Goal: Information Seeking & Learning: Check status

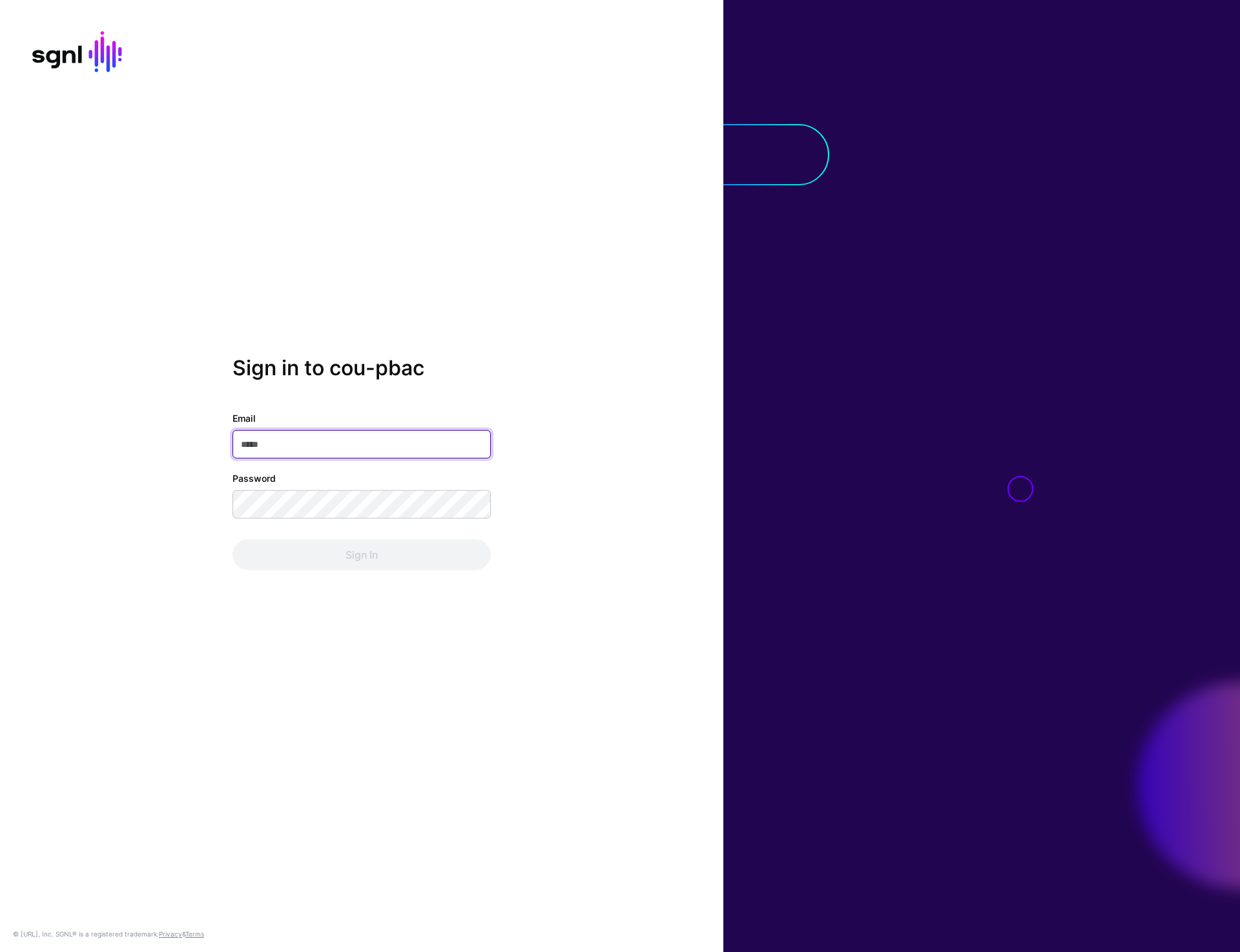
type input "**********"
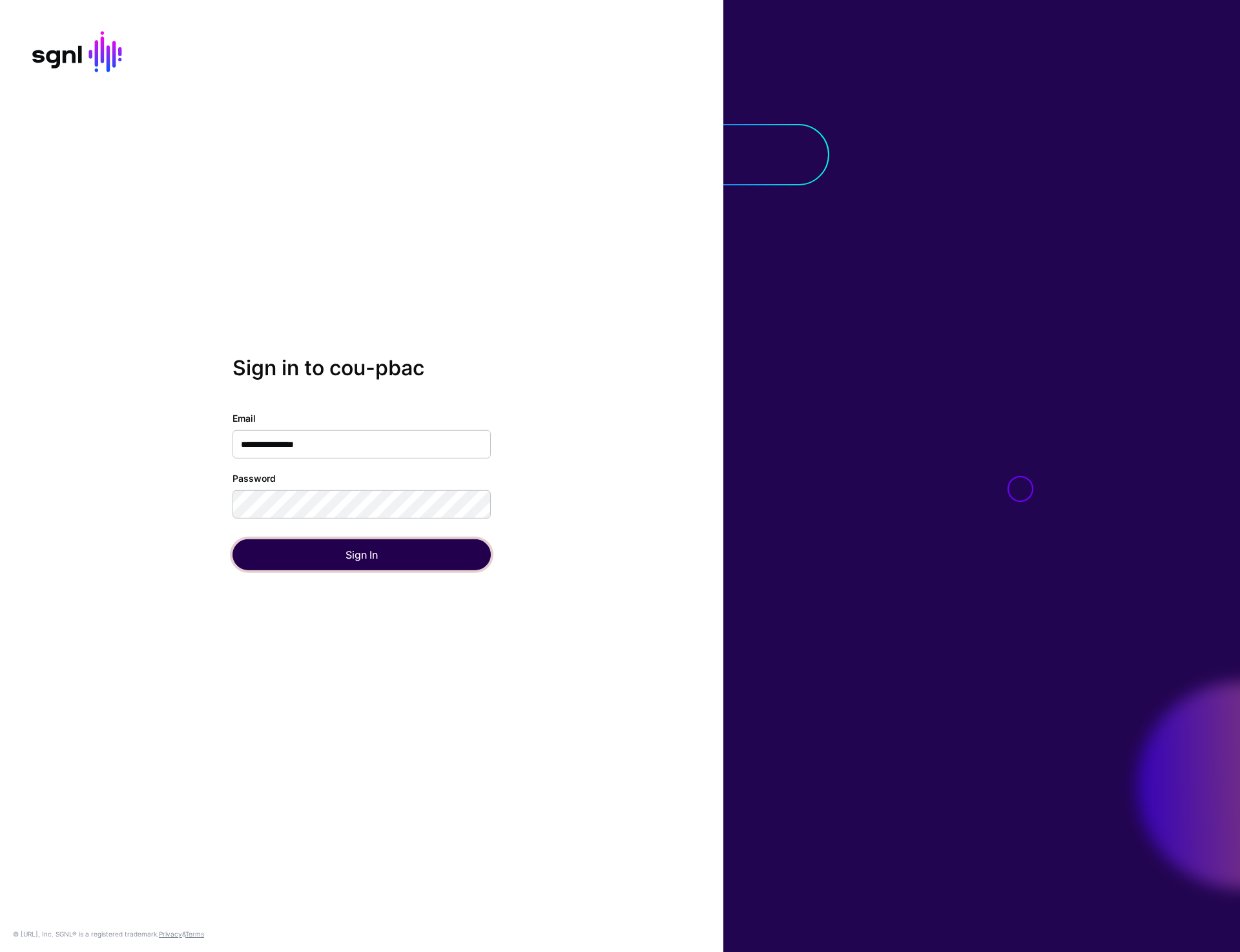
click at [334, 554] on button "Sign In" at bounding box center [361, 554] width 259 height 31
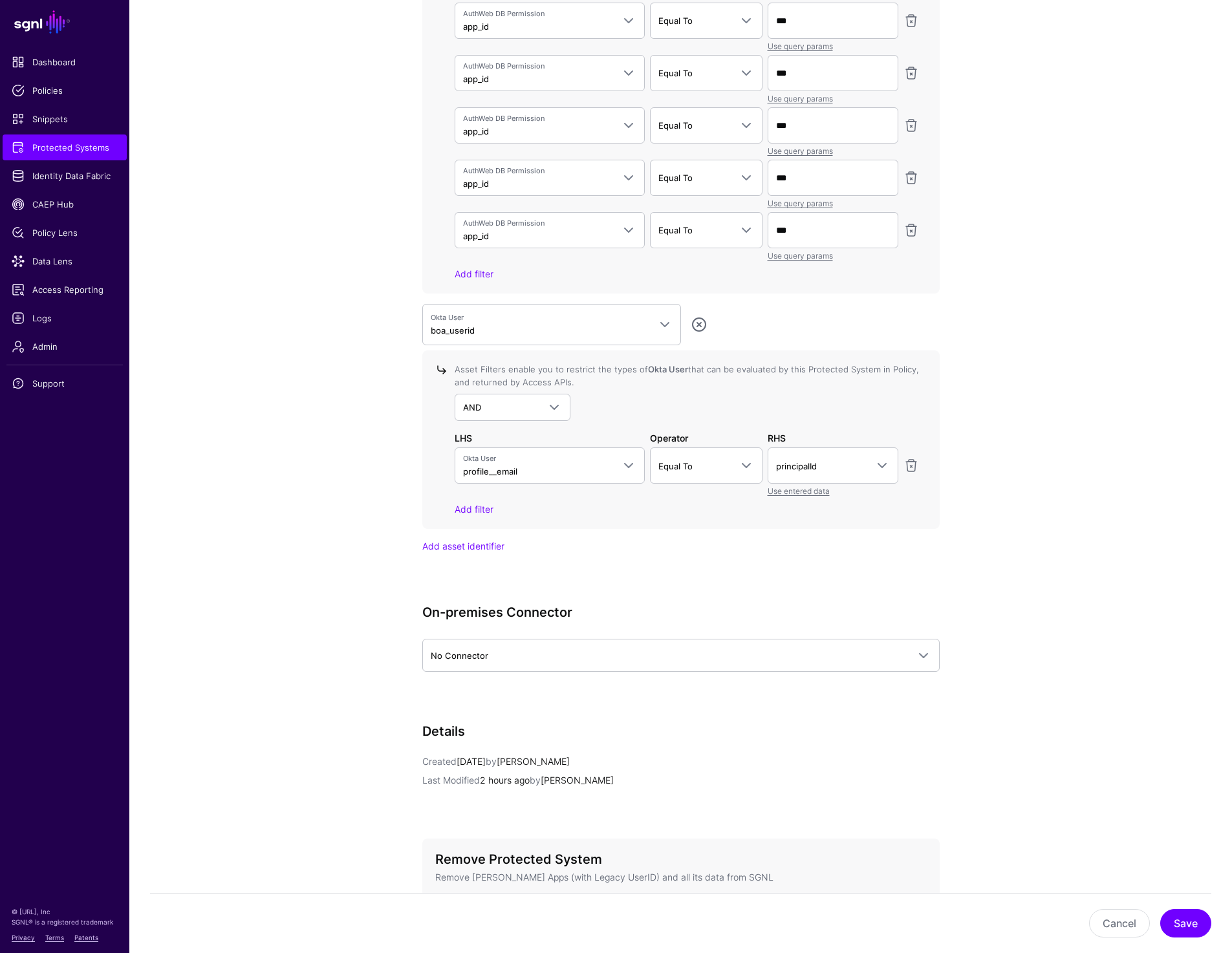
scroll to position [4368, 0]
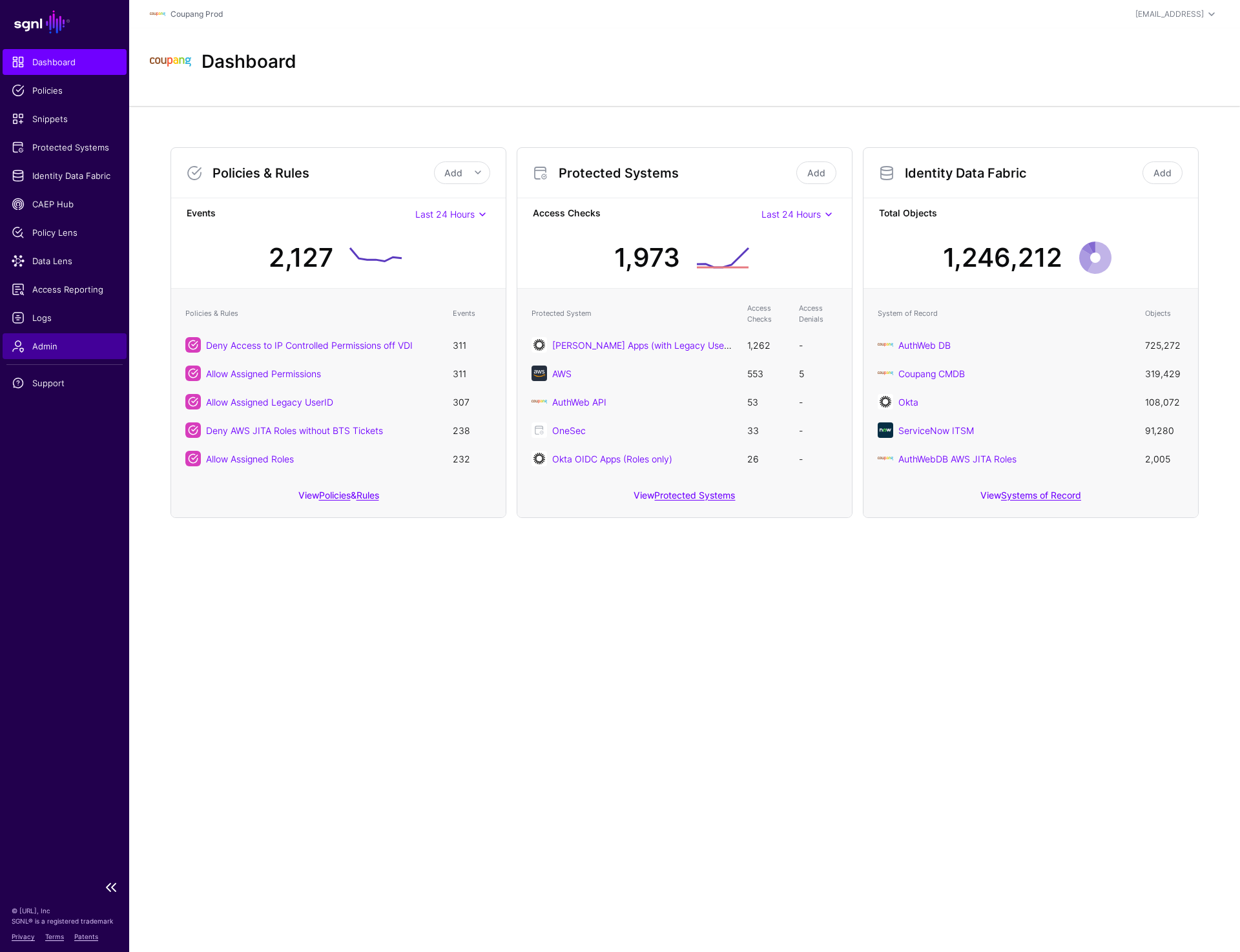
click at [44, 342] on span "Admin" at bounding box center [64, 346] width 106 height 13
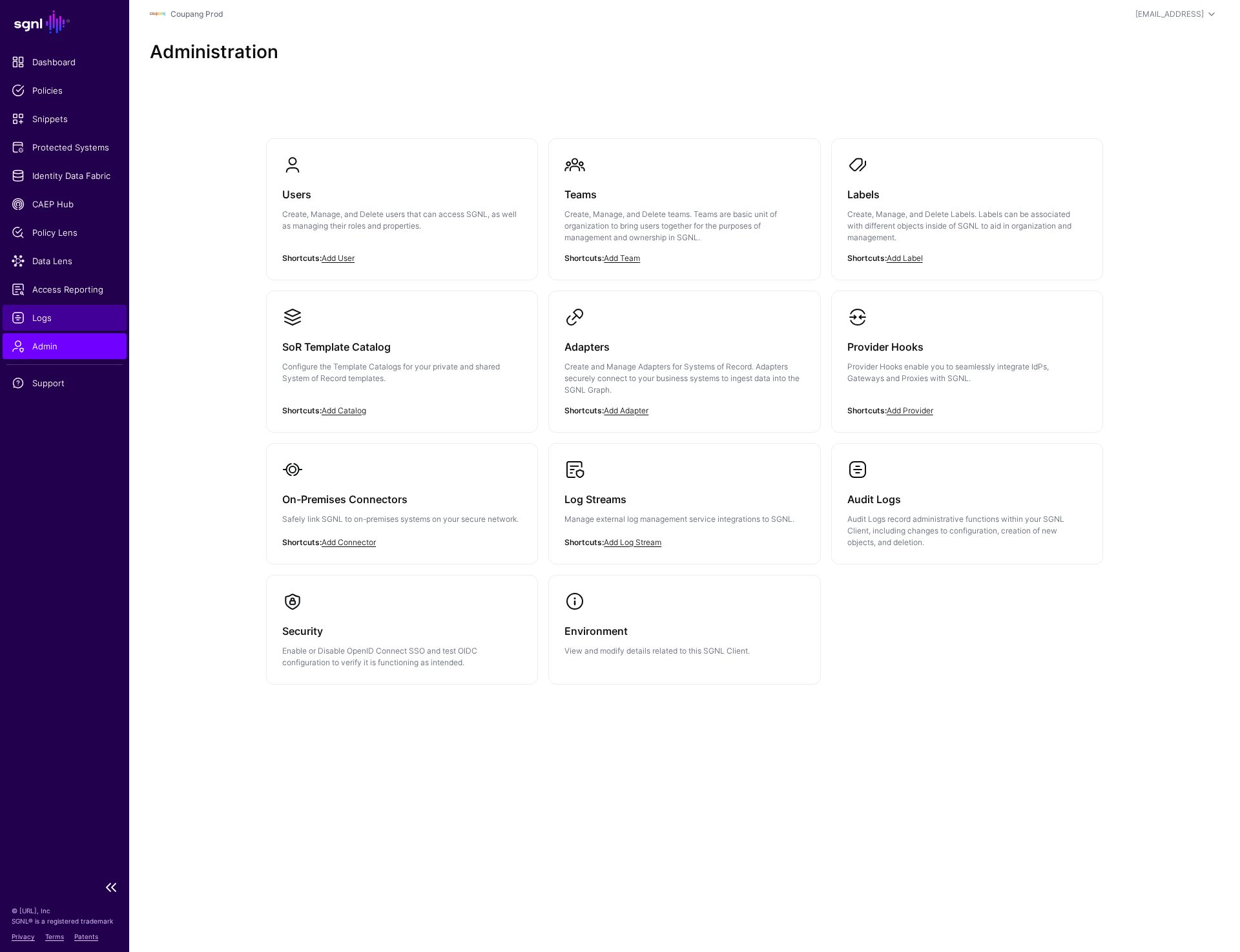
click at [45, 311] on span "Logs" at bounding box center [64, 317] width 106 height 13
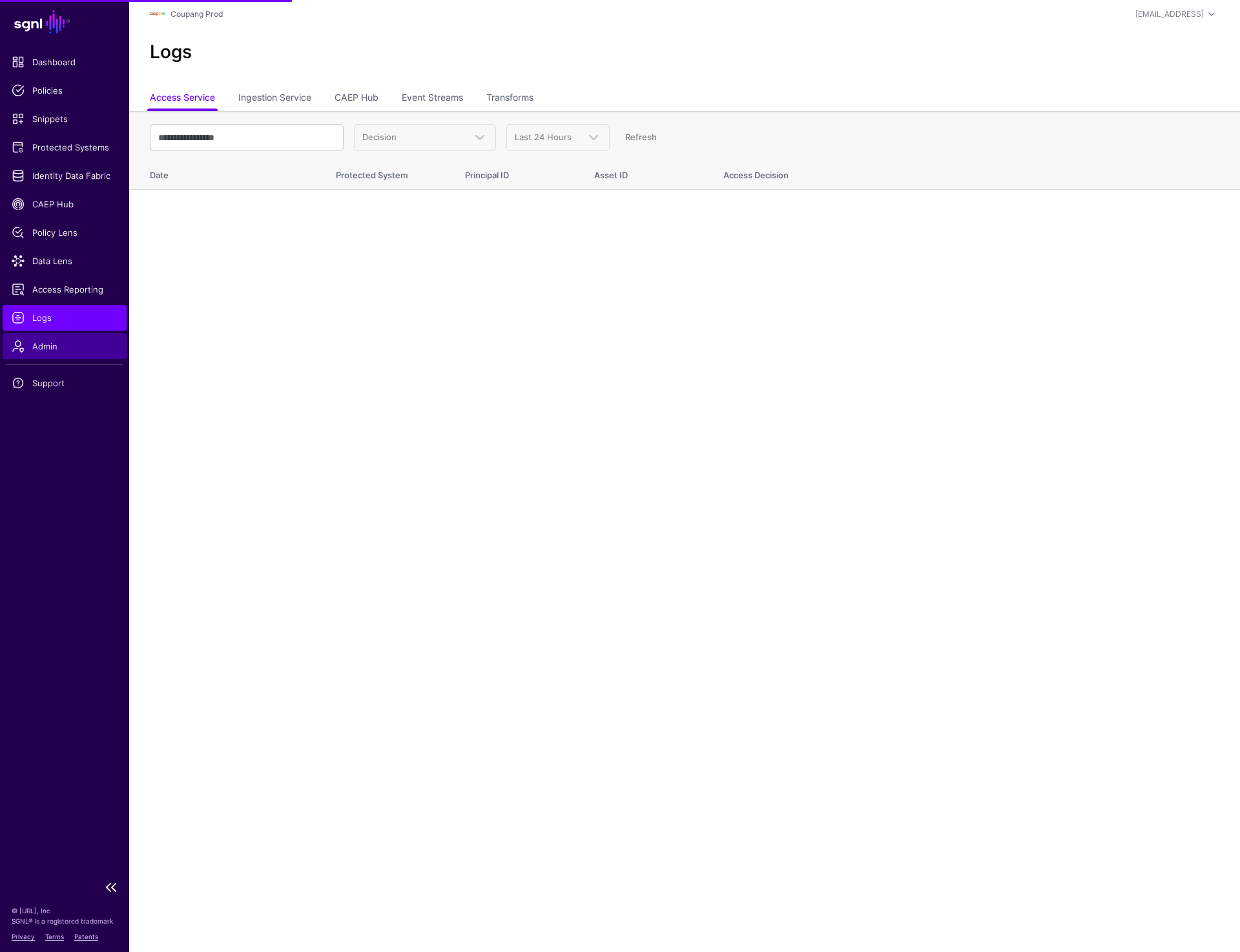
click at [40, 352] on span "Admin" at bounding box center [64, 346] width 106 height 13
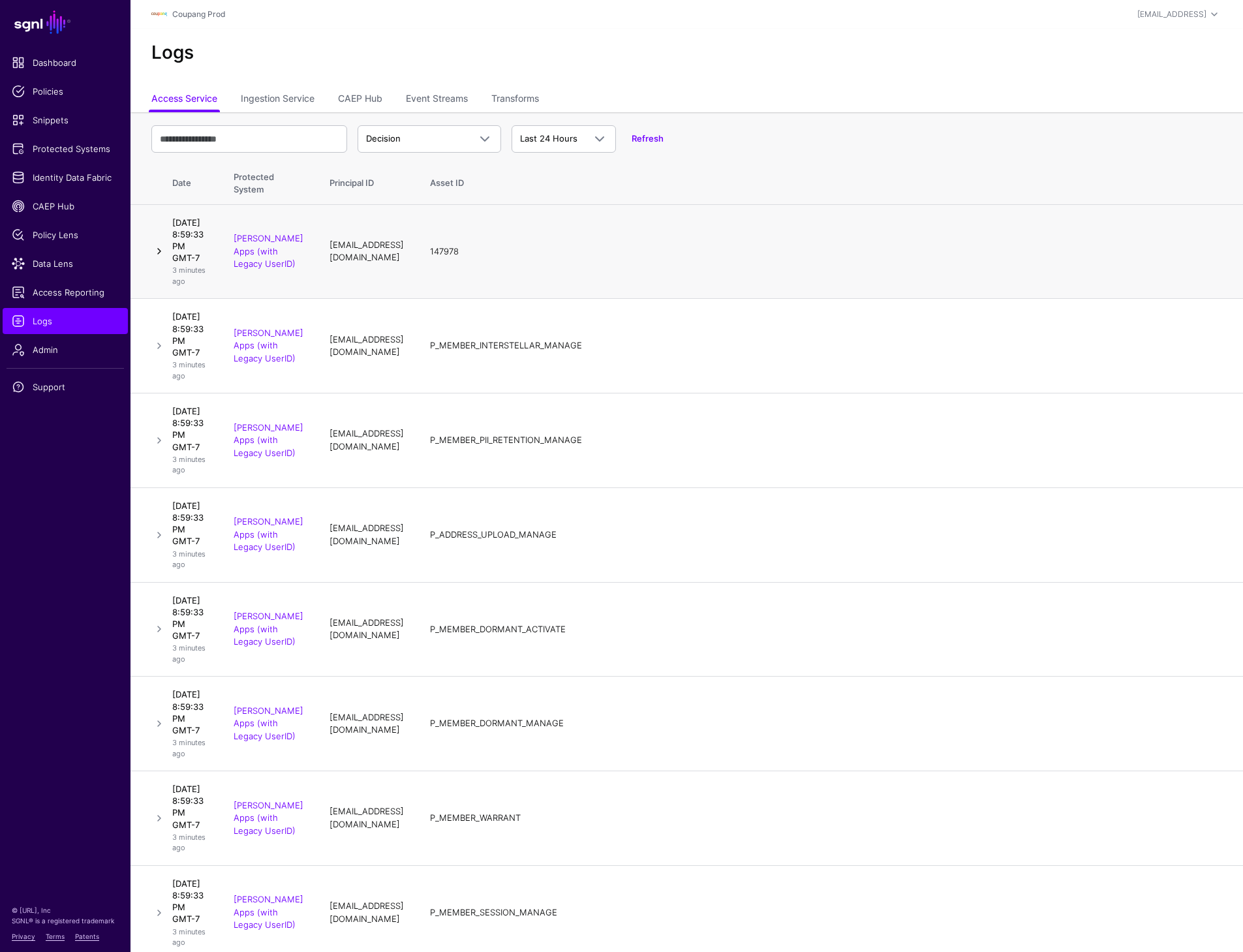
click at [155, 259] on link at bounding box center [159, 251] width 16 height 16
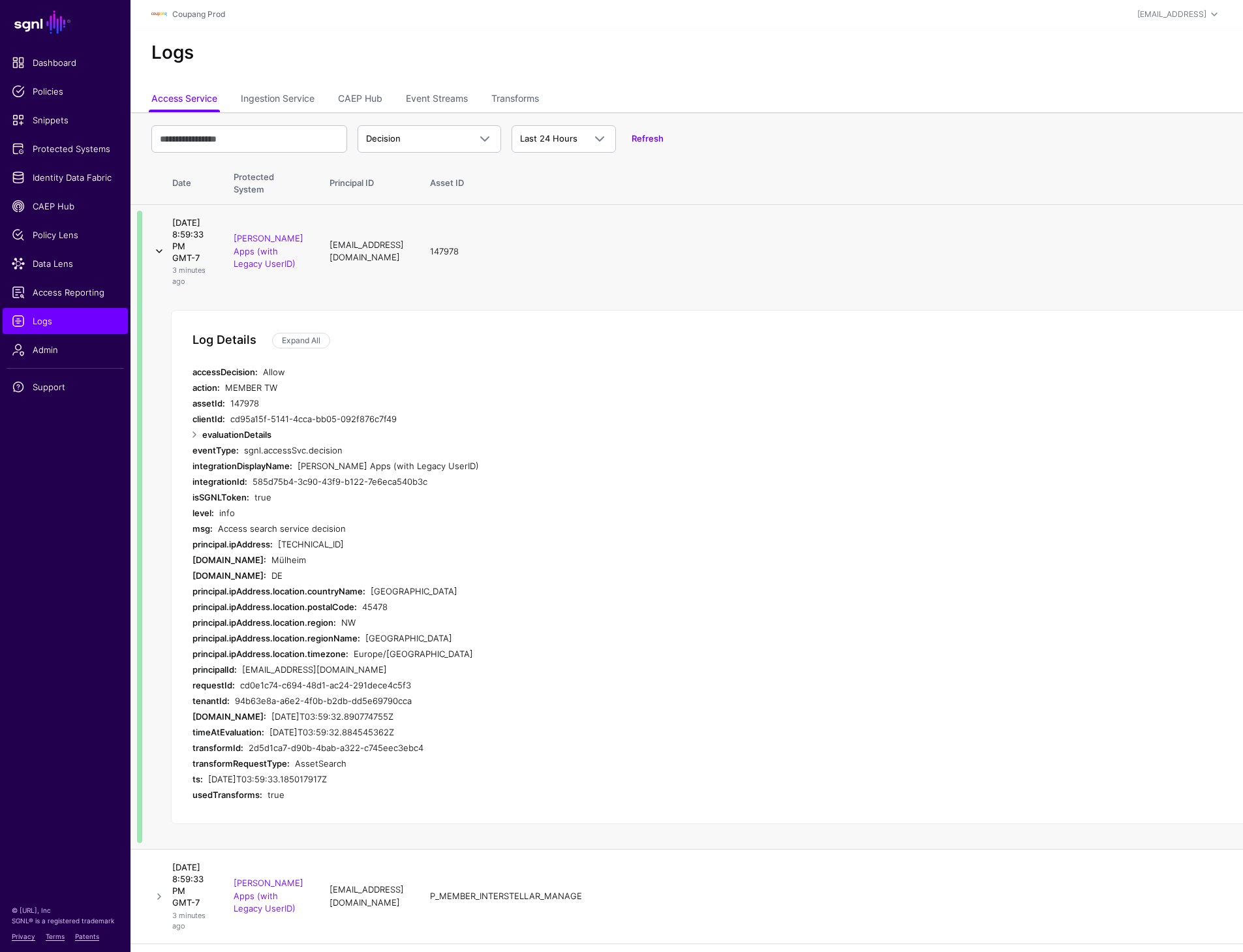
click at [155, 259] on link at bounding box center [159, 251] width 16 height 16
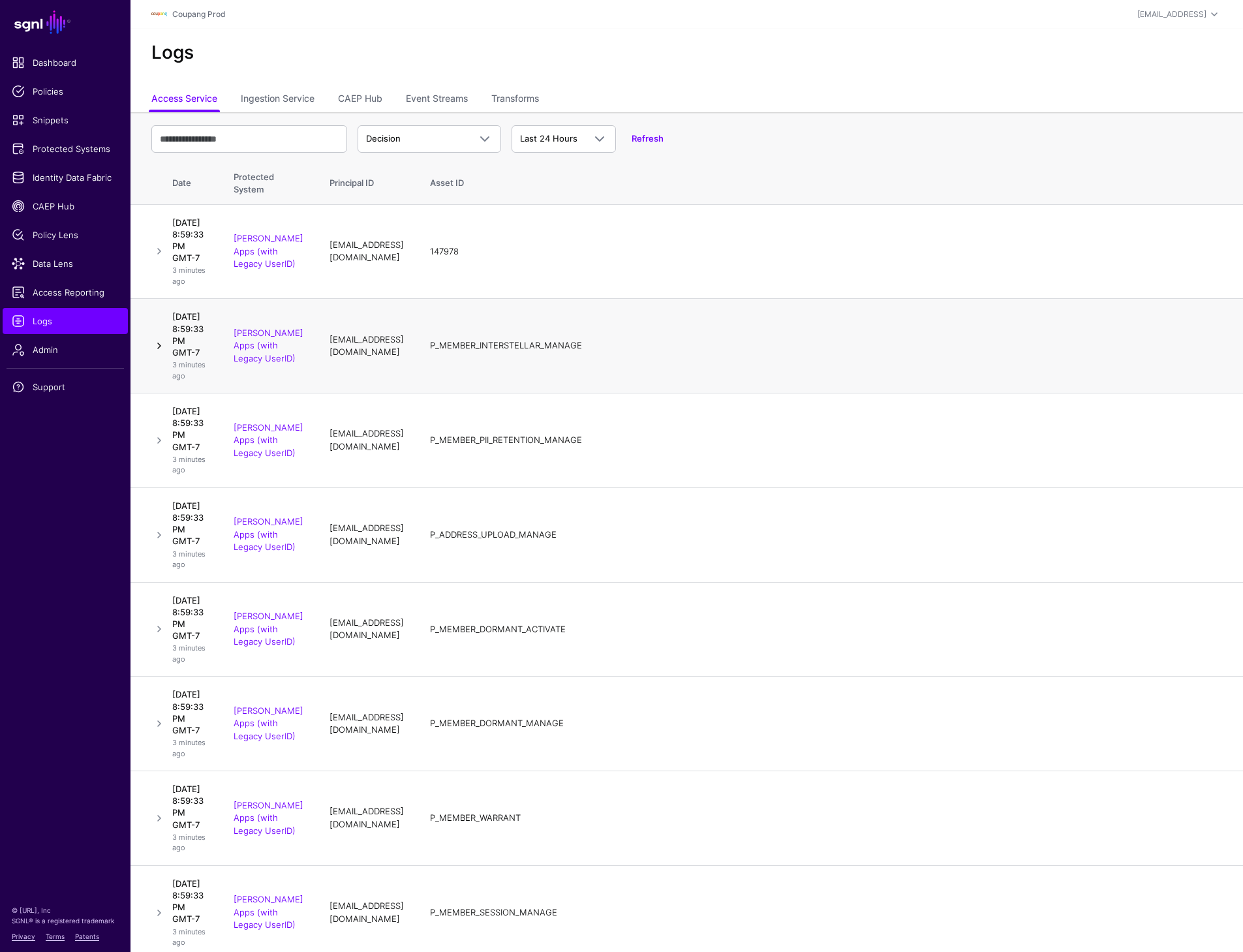
click at [157, 259] on link at bounding box center [159, 251] width 16 height 16
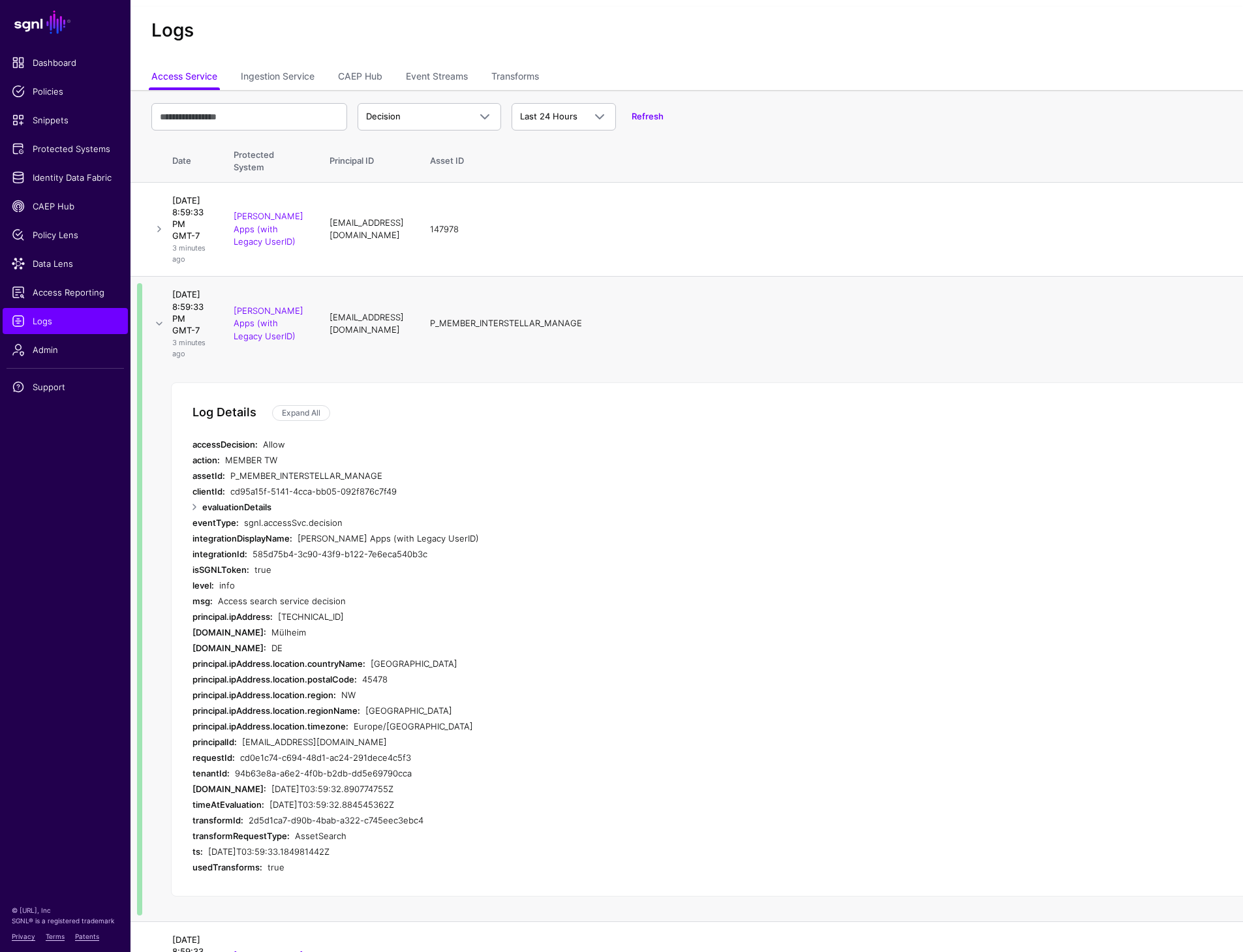
scroll to position [21, 0]
click at [156, 332] on link at bounding box center [159, 324] width 16 height 16
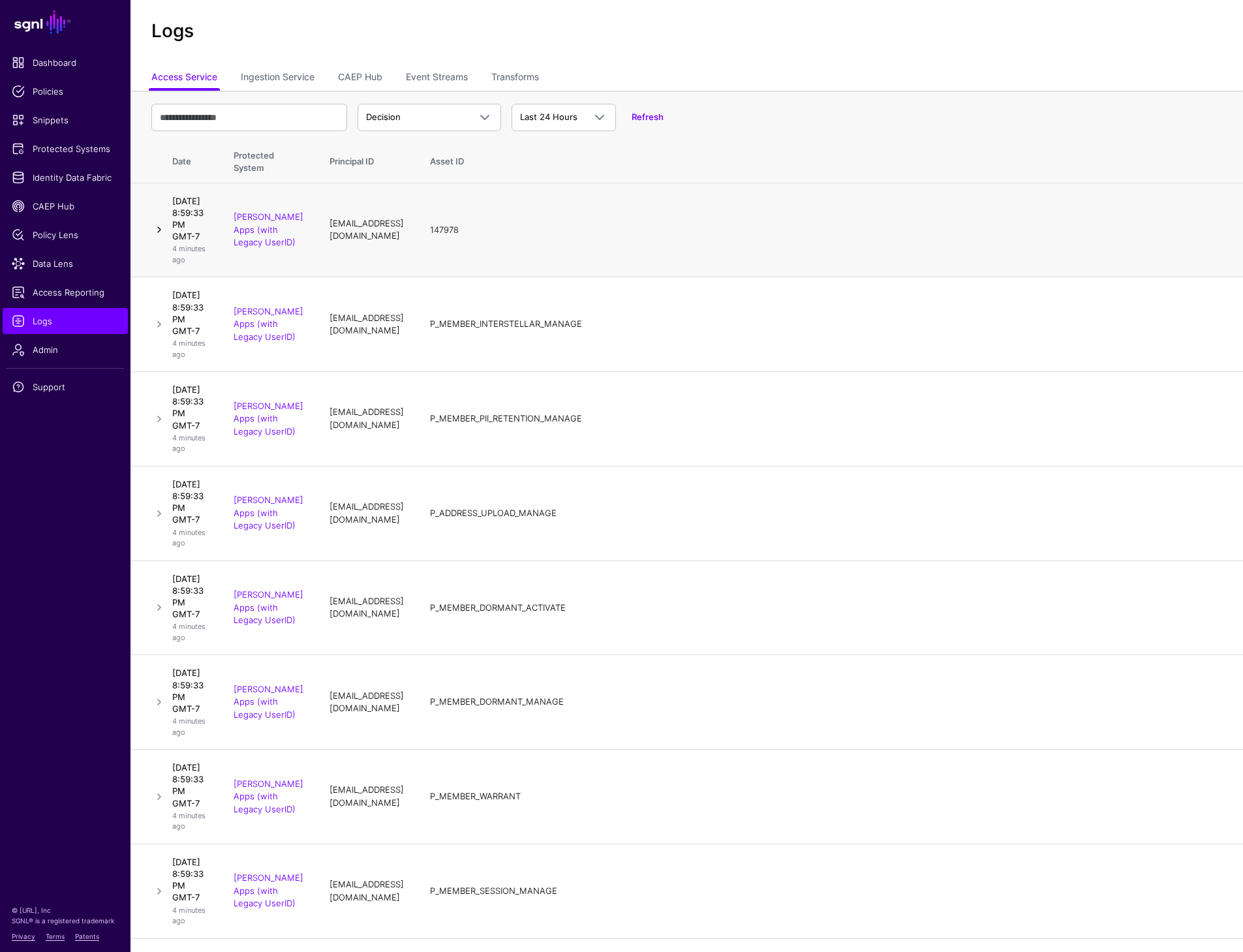
click at [161, 238] on link at bounding box center [159, 229] width 16 height 16
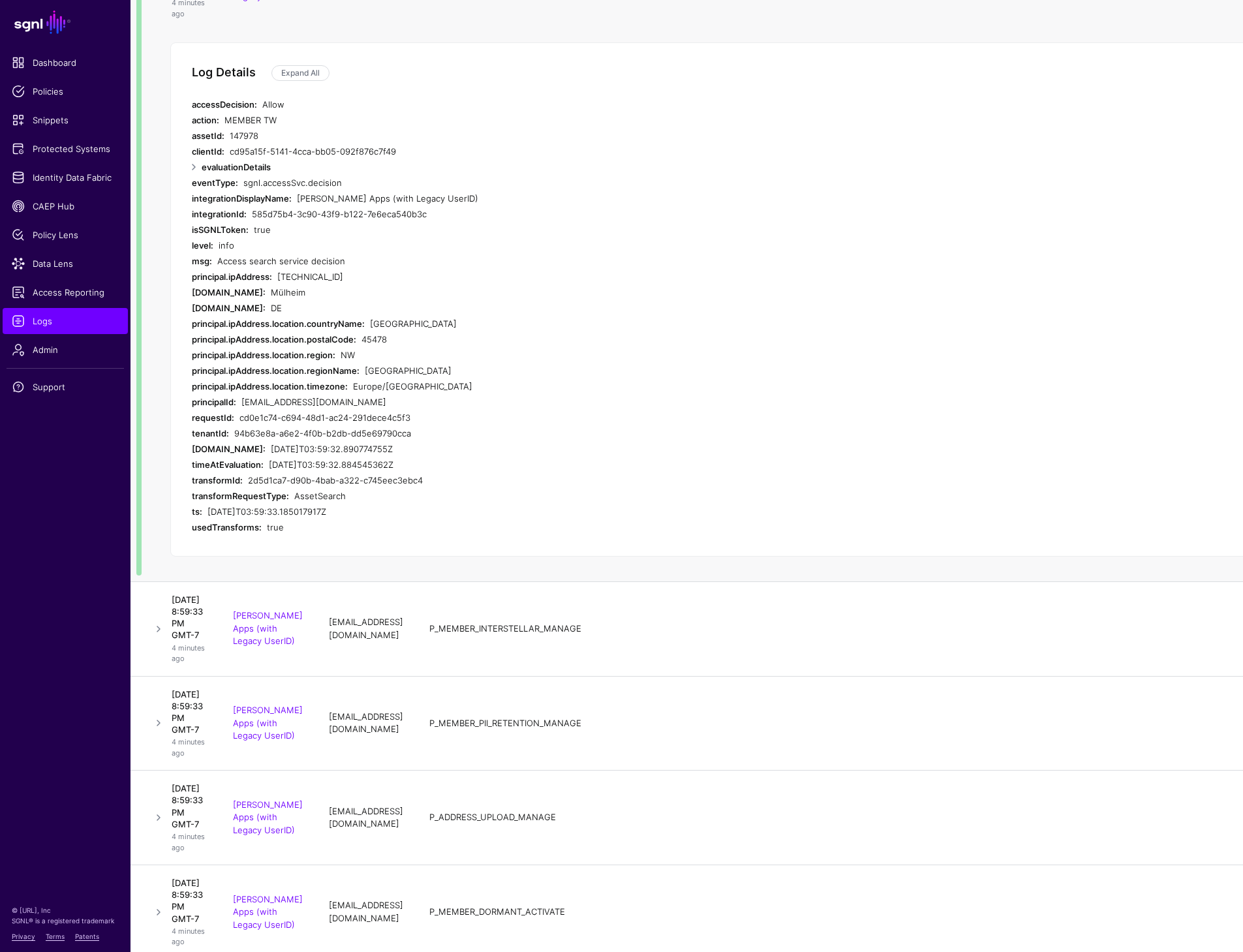
scroll to position [0, 1]
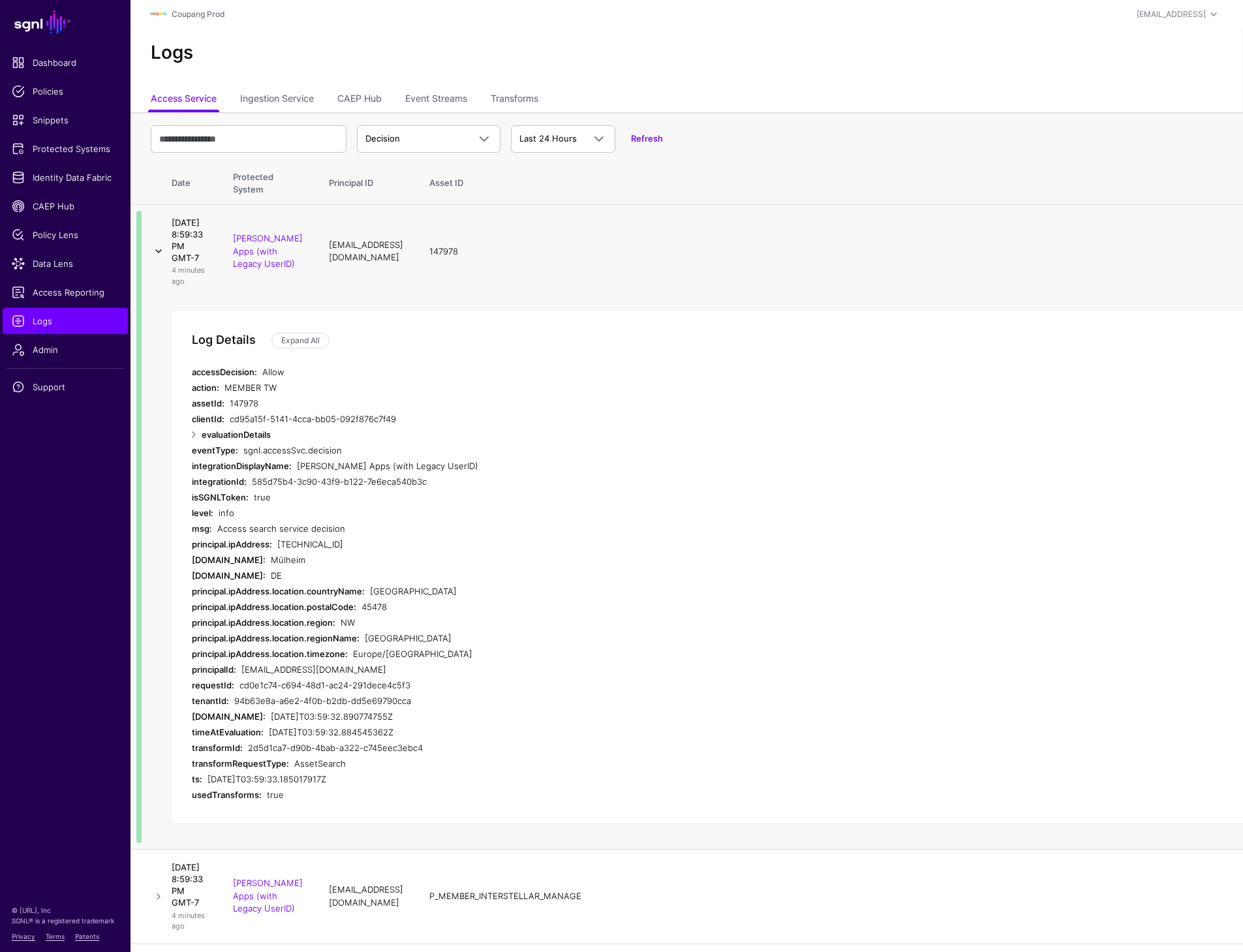
click at [161, 259] on link at bounding box center [158, 251] width 16 height 16
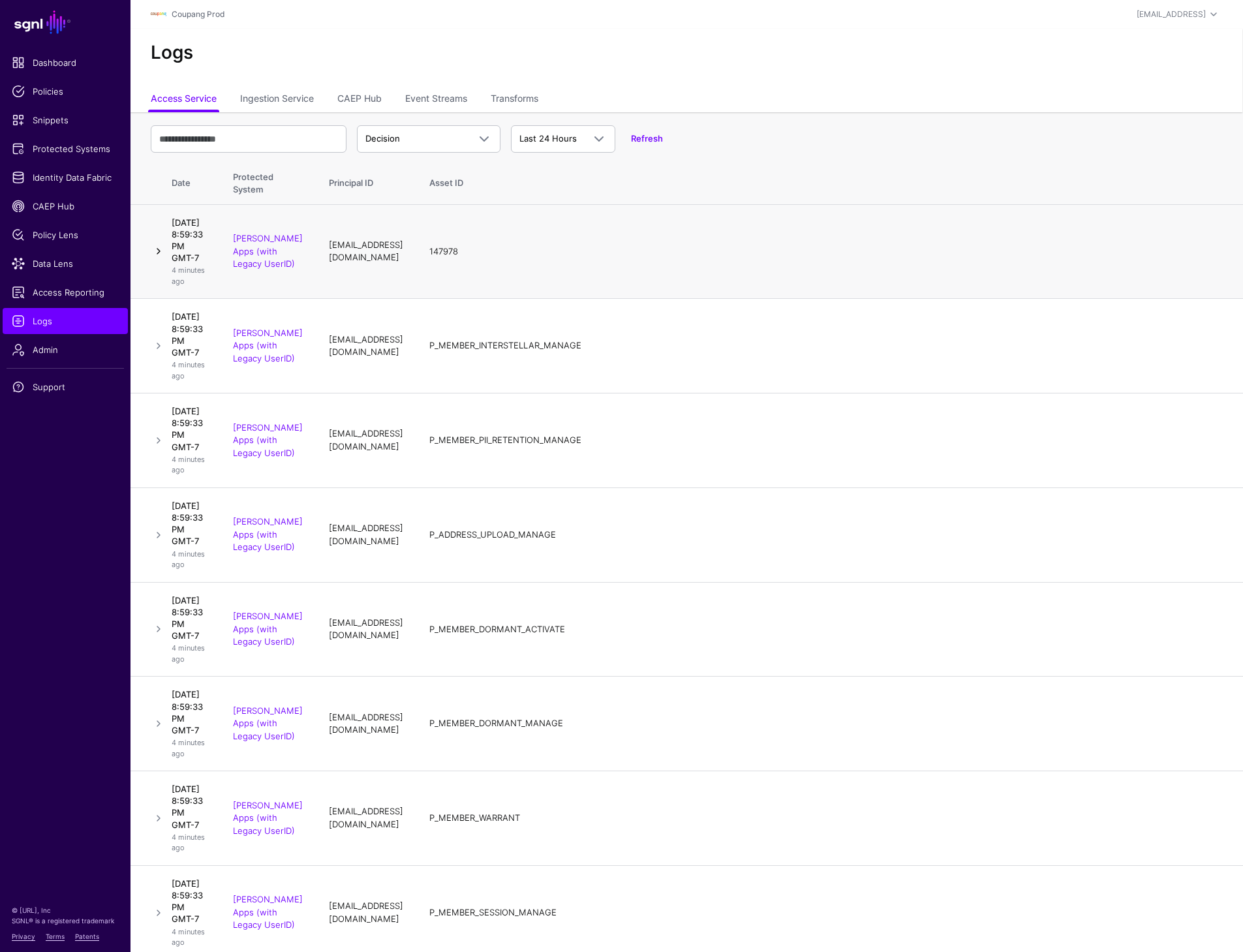
click at [157, 259] on link at bounding box center [158, 251] width 16 height 16
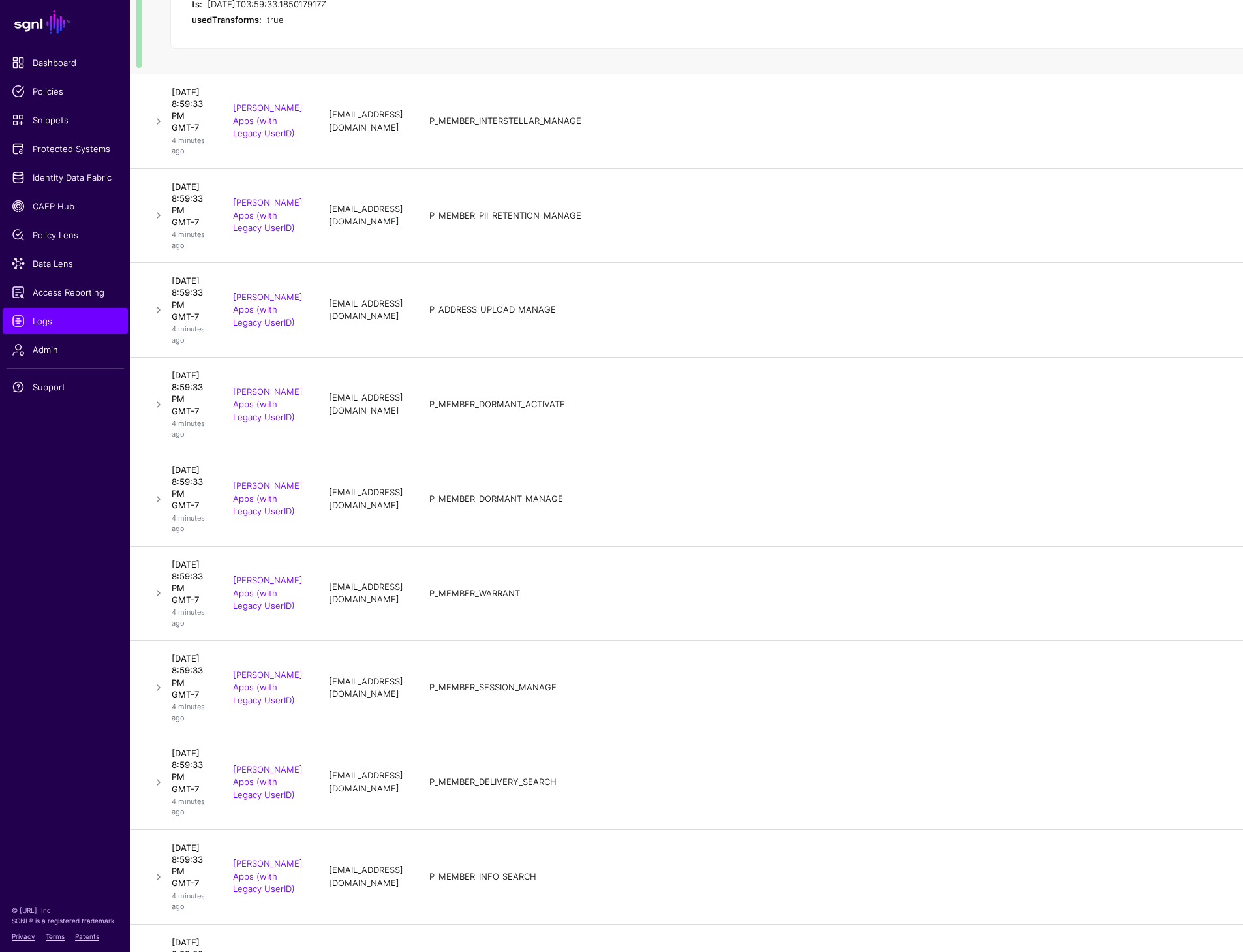
scroll to position [873, 1]
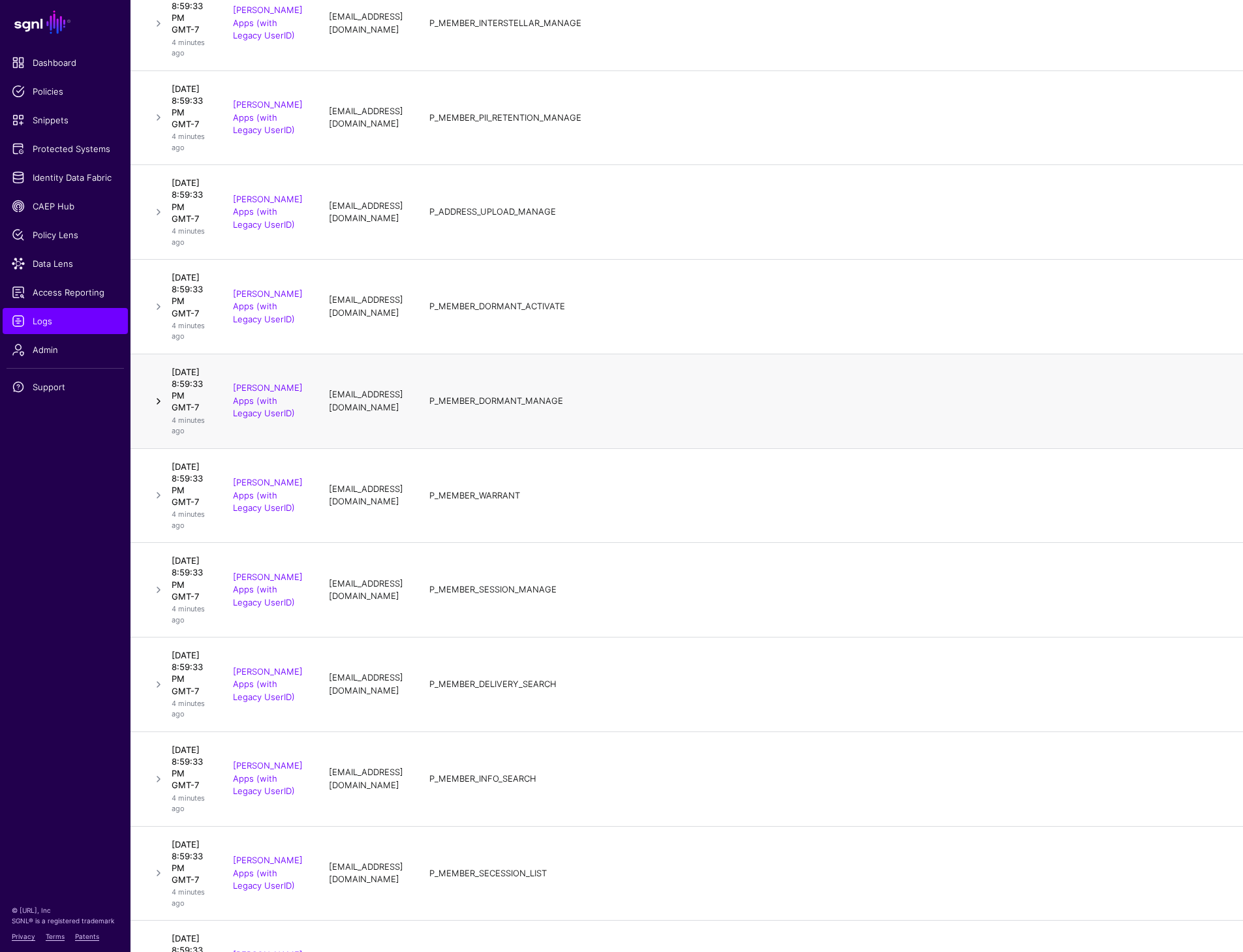
click at [156, 31] on link at bounding box center [158, 24] width 16 height 16
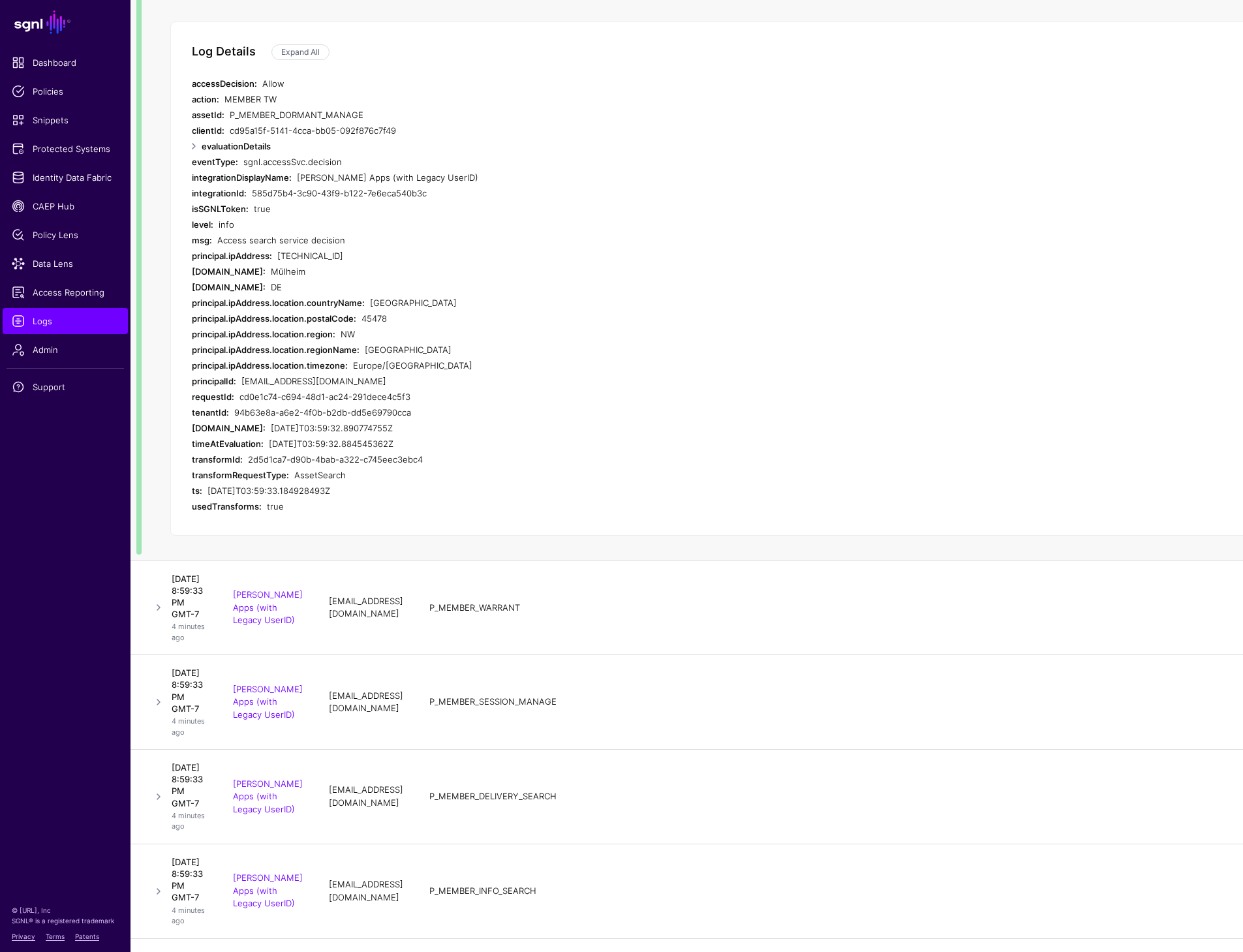
scroll to position [0, 1]
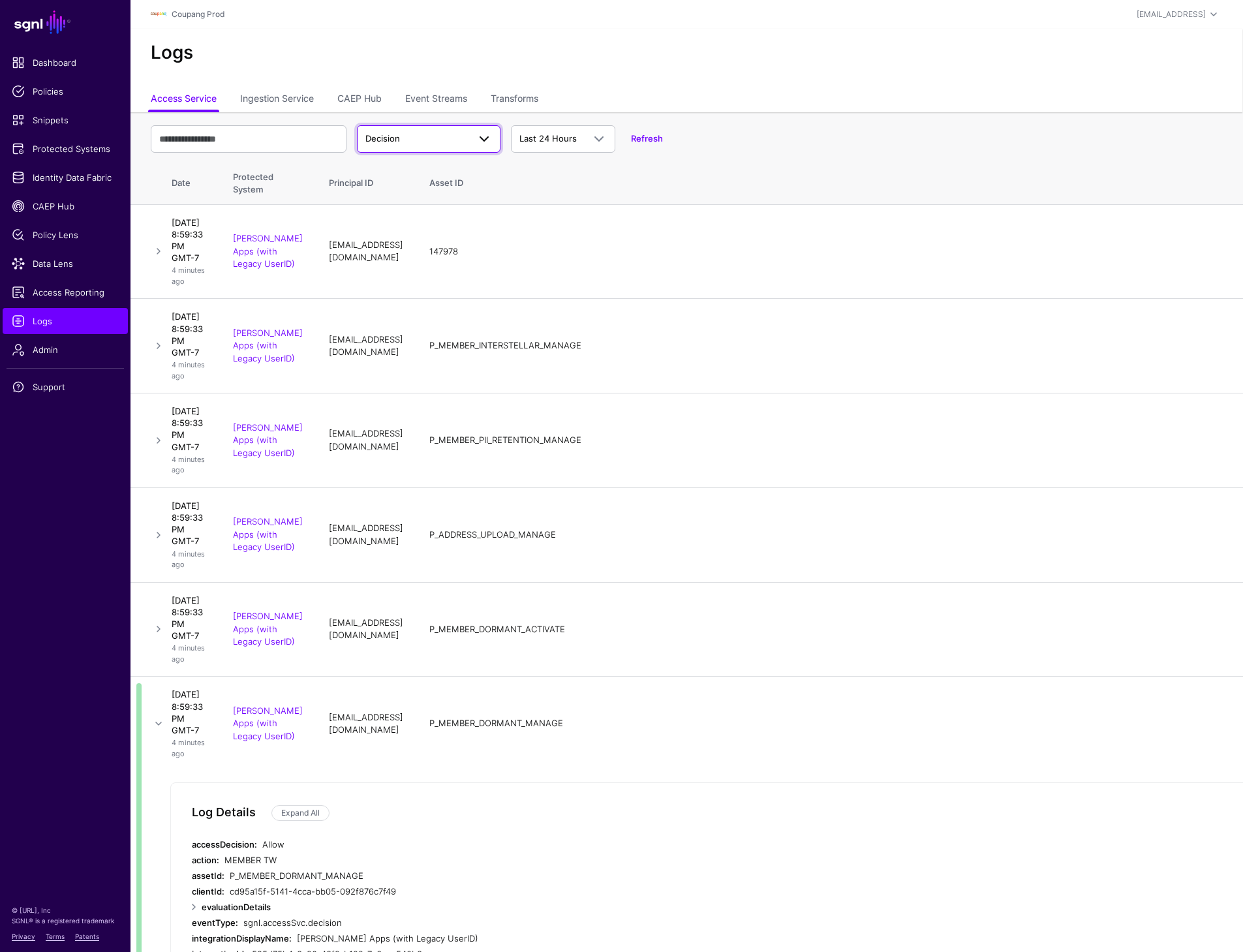
click at [432, 143] on span "Decision" at bounding box center [417, 139] width 103 height 13
click at [404, 192] on div "Match" at bounding box center [428, 190] width 123 height 13
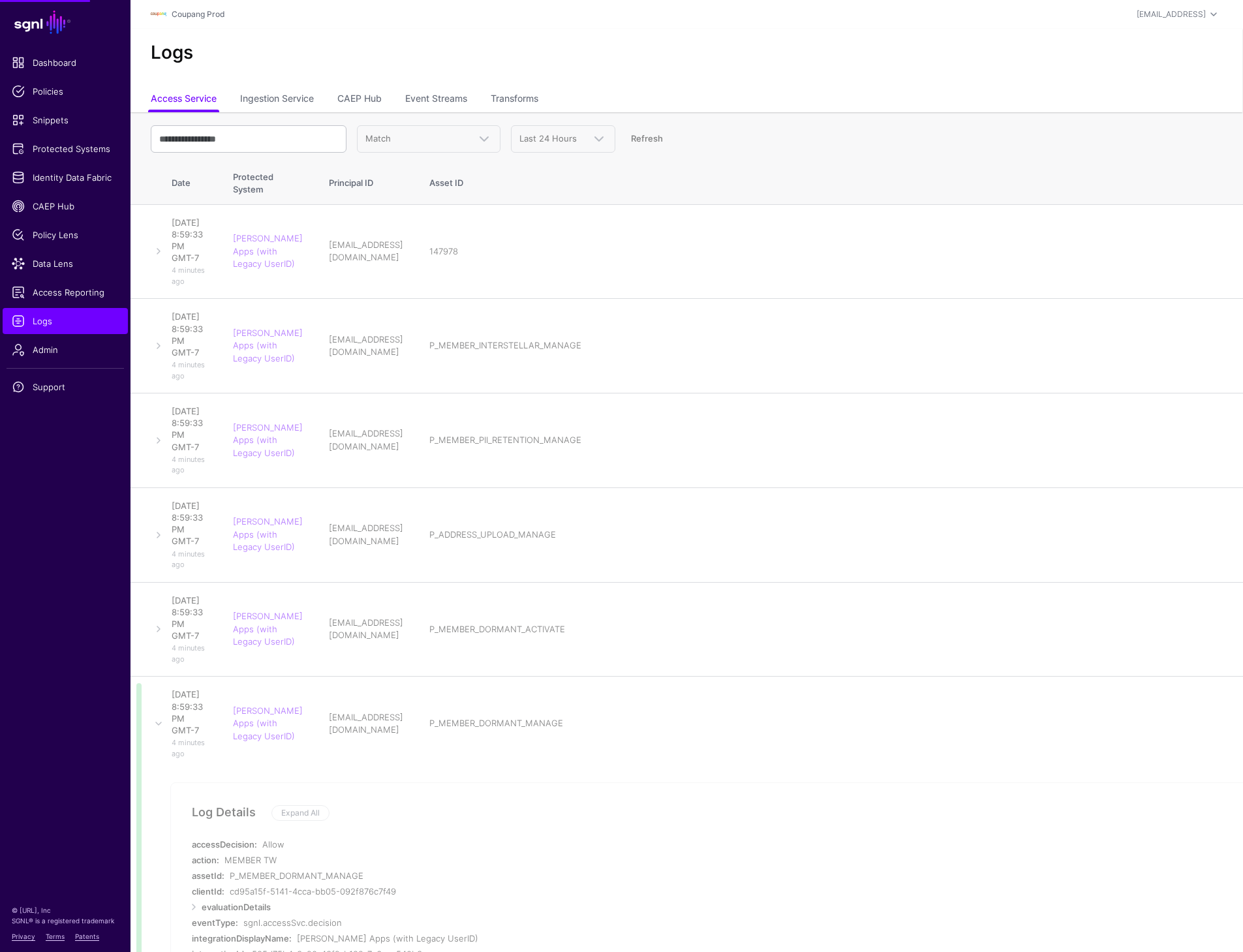
scroll to position [0, 0]
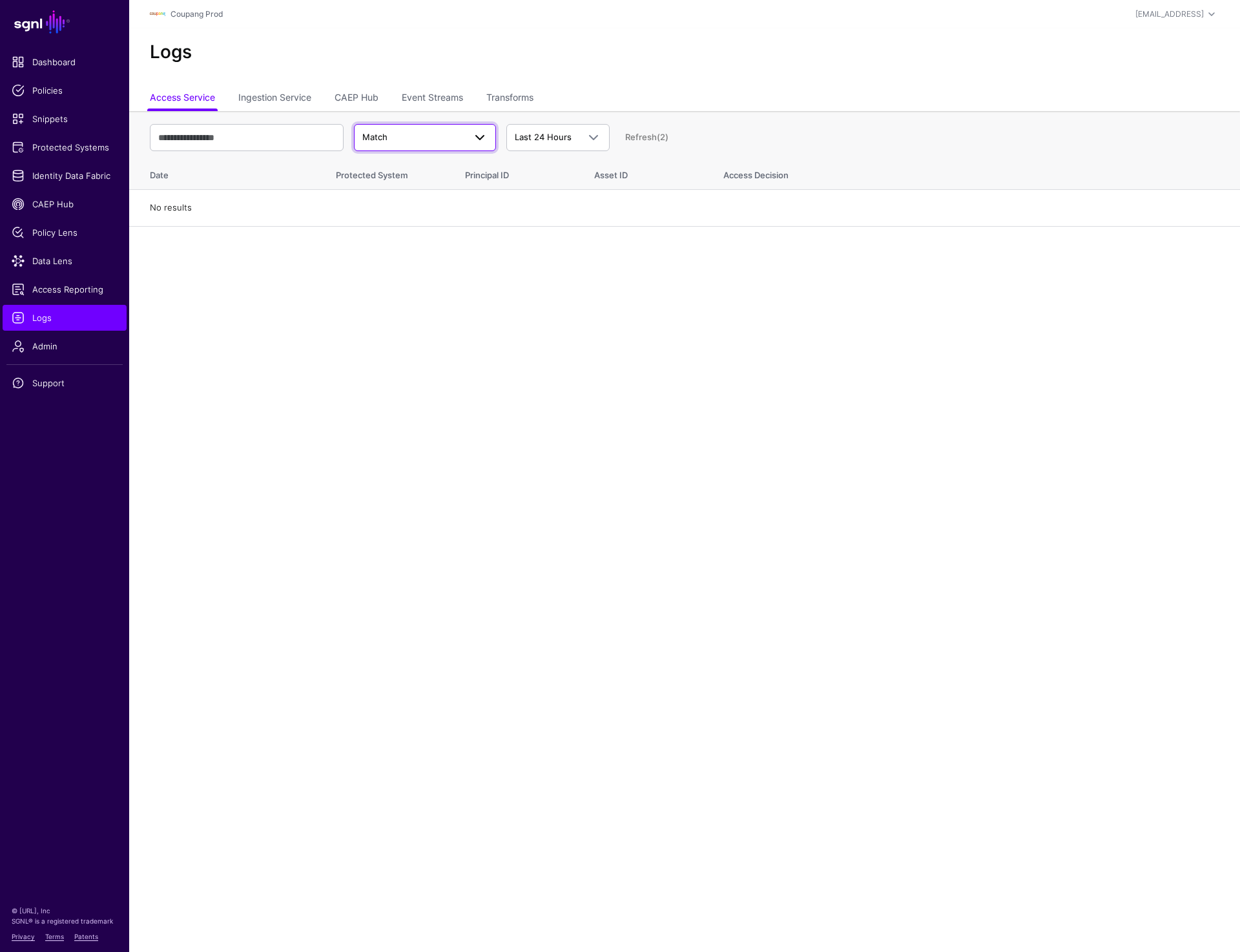
click at [457, 133] on span "Match" at bounding box center [413, 137] width 102 height 13
click at [423, 169] on div "Decision" at bounding box center [424, 167] width 121 height 13
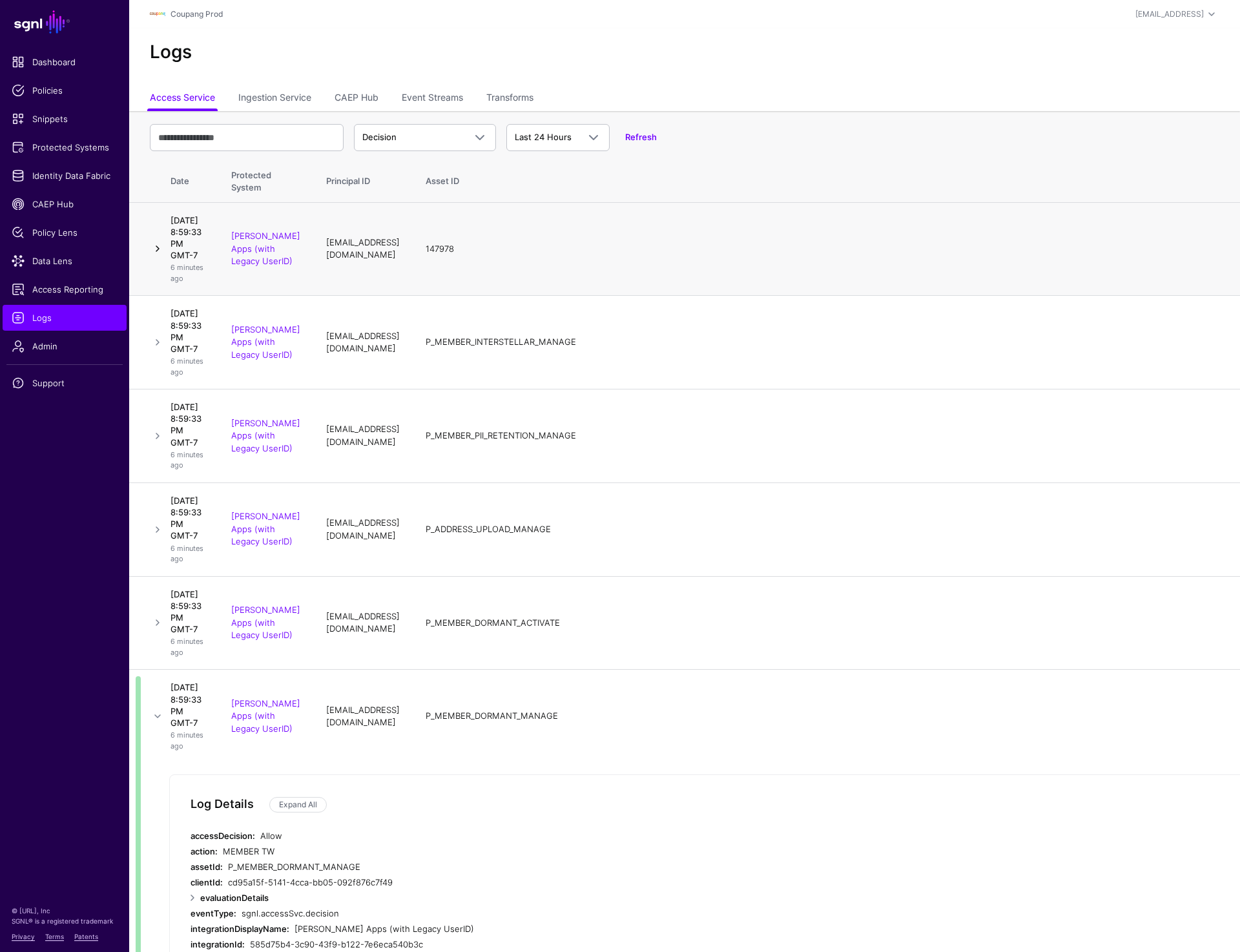
click at [154, 256] on link at bounding box center [158, 249] width 16 height 16
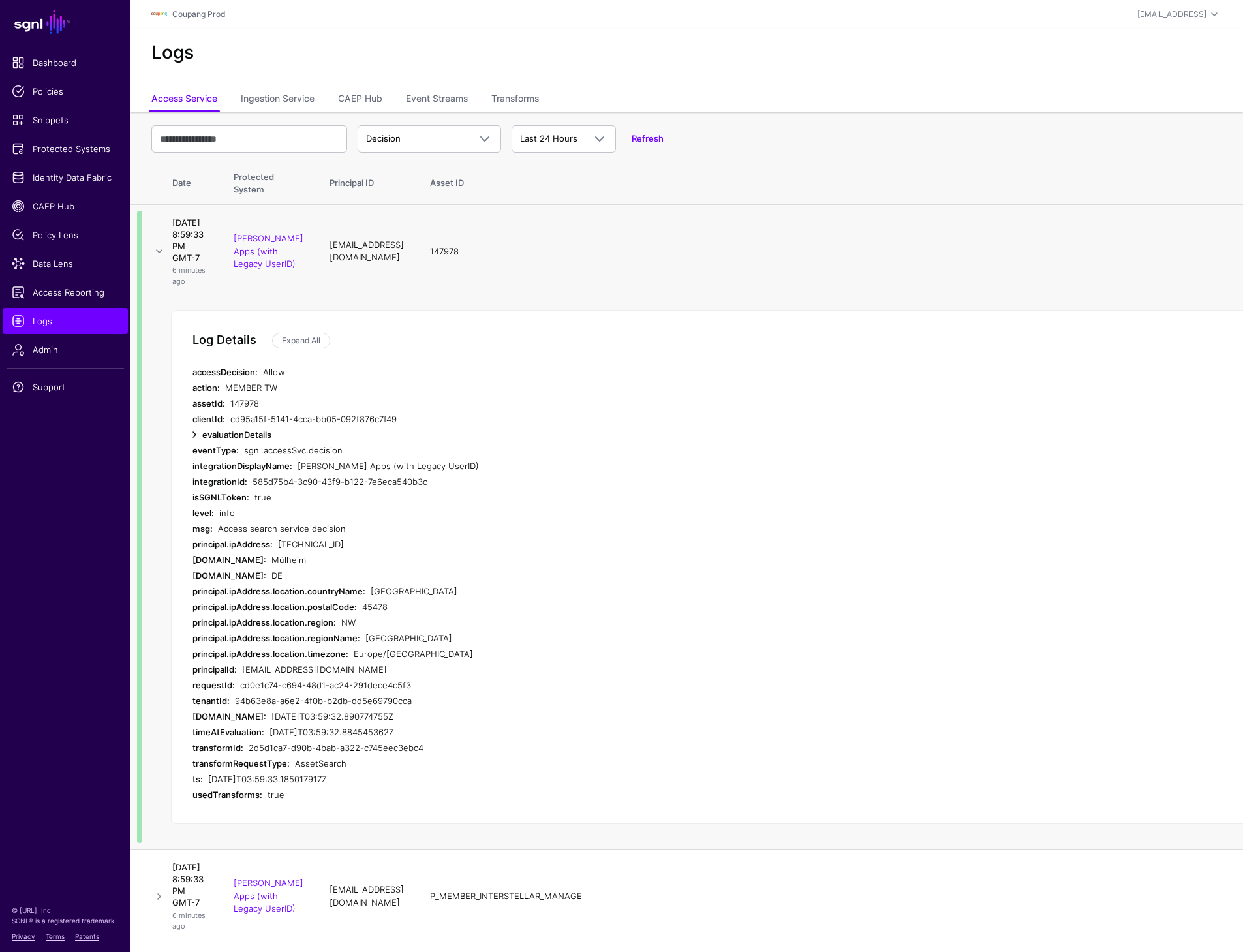
click at [193, 442] on link at bounding box center [194, 434] width 16 height 16
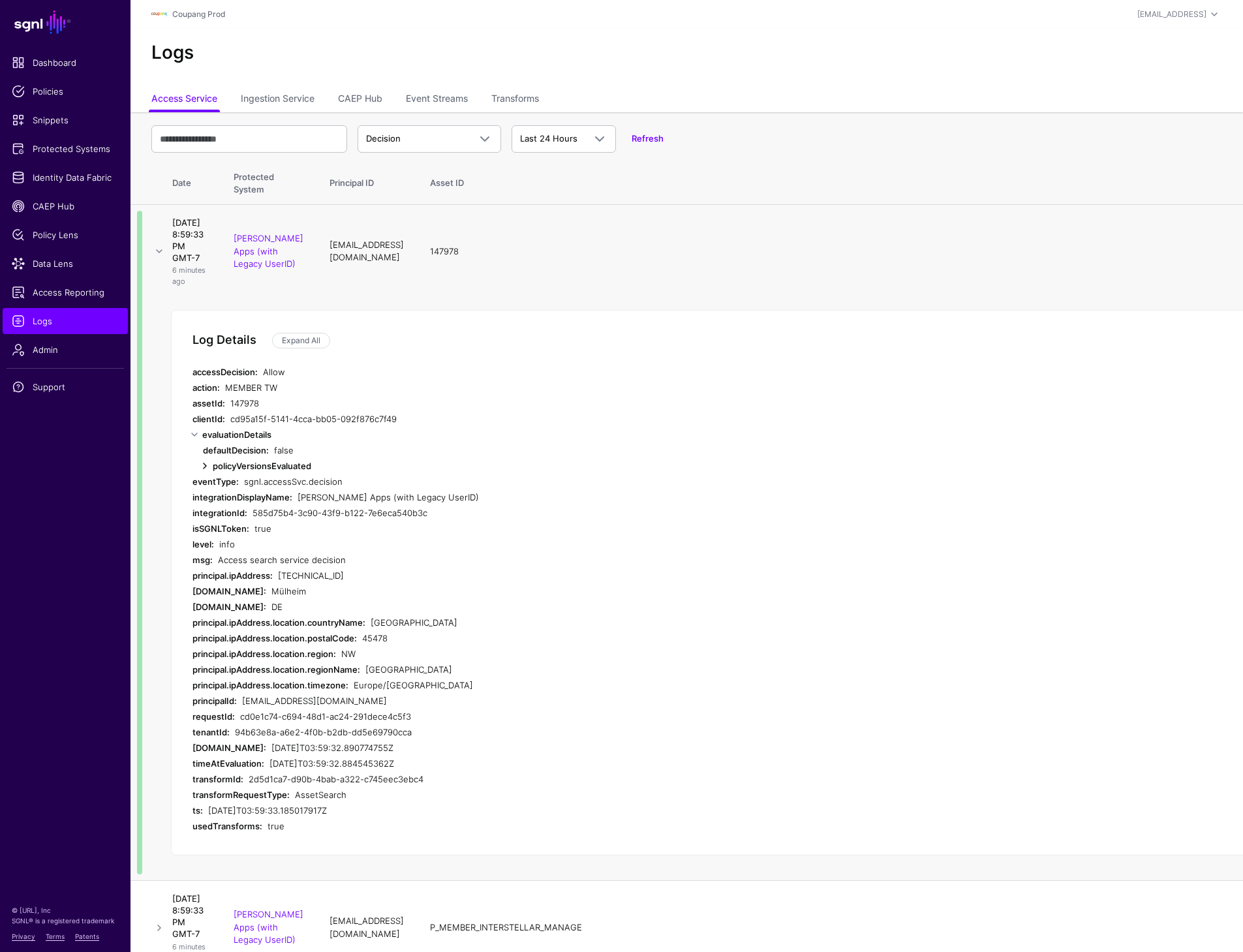
click at [209, 474] on link at bounding box center [205, 465] width 16 height 16
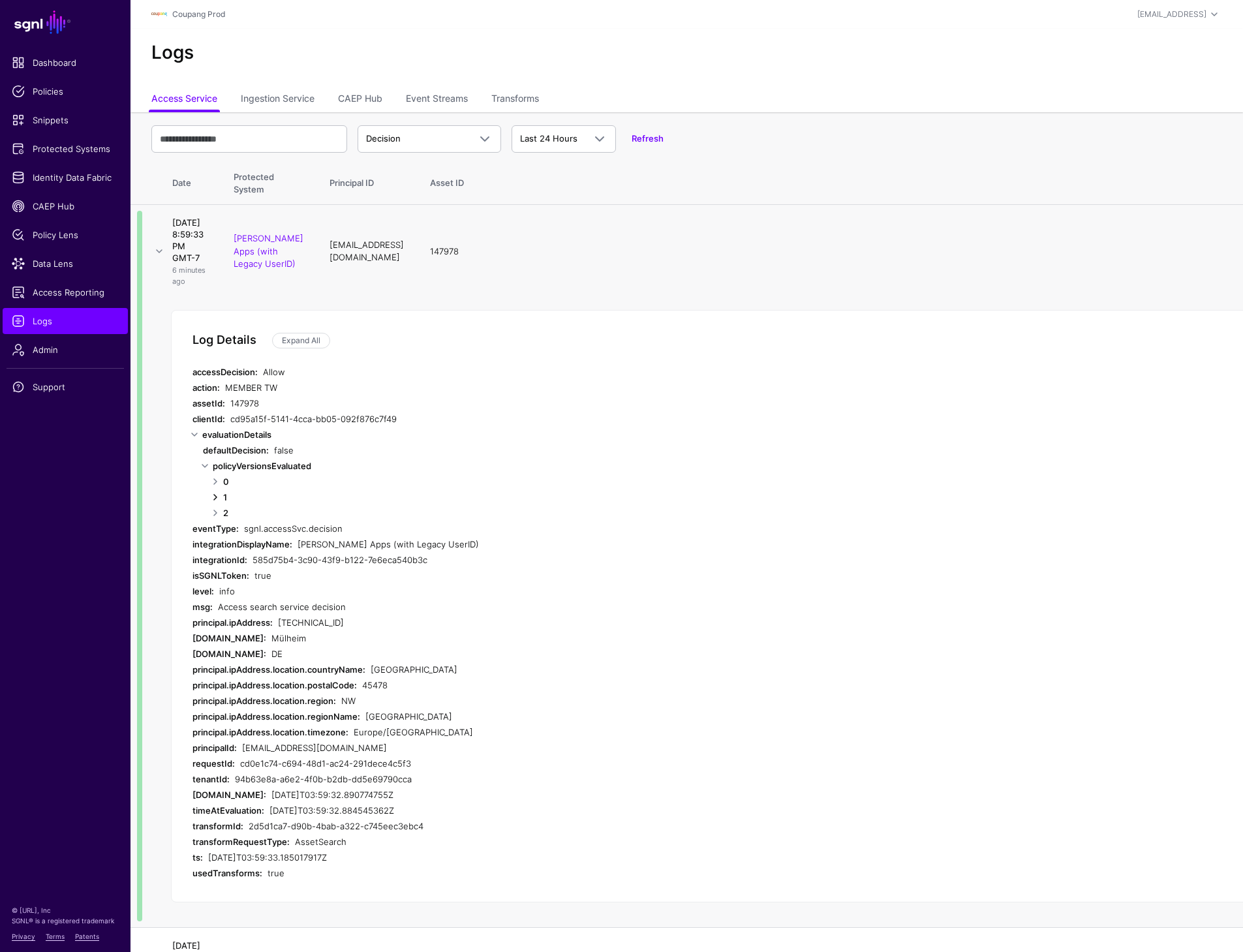
click at [215, 505] on link at bounding box center [215, 497] width 16 height 16
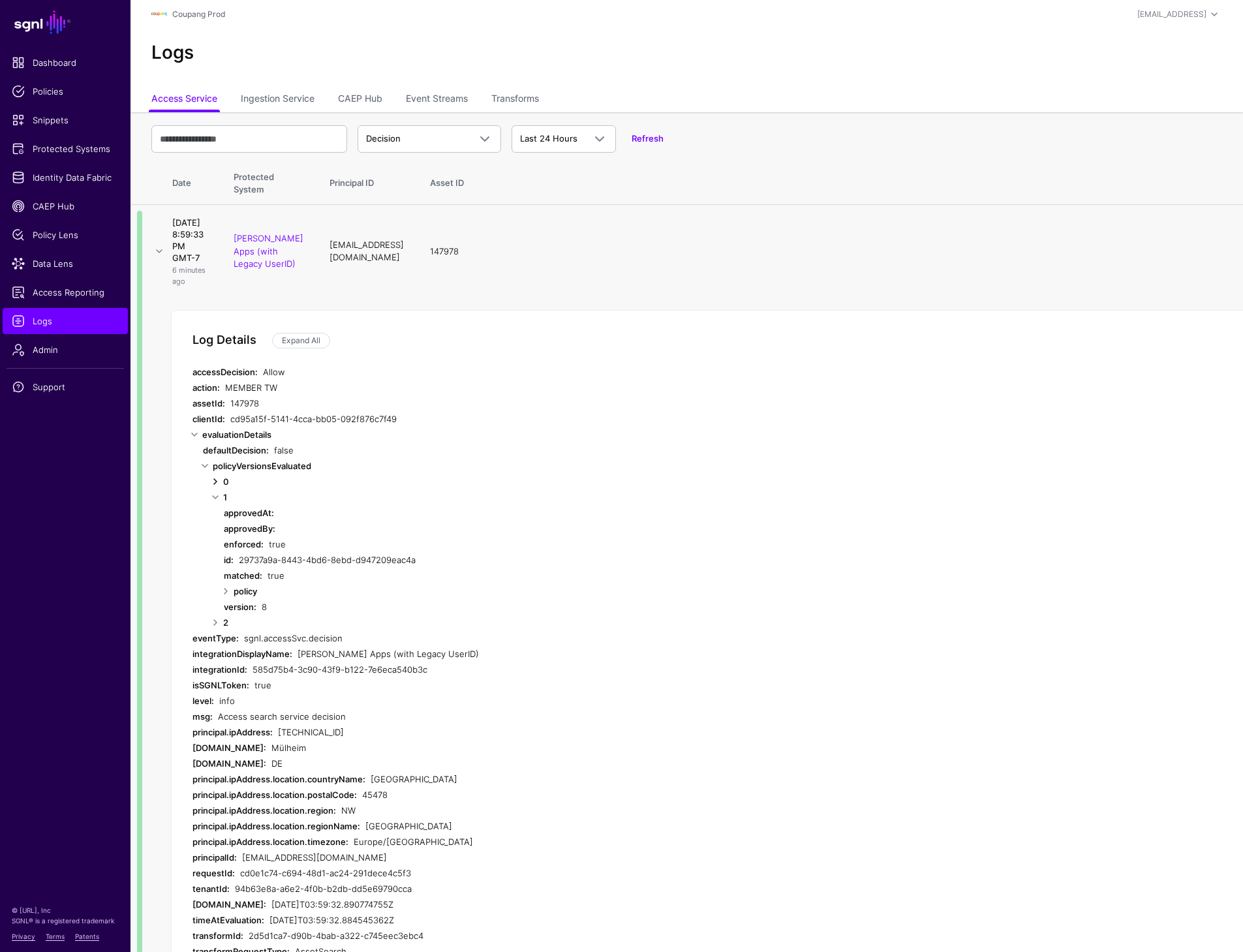
click at [216, 490] on link at bounding box center [215, 481] width 16 height 16
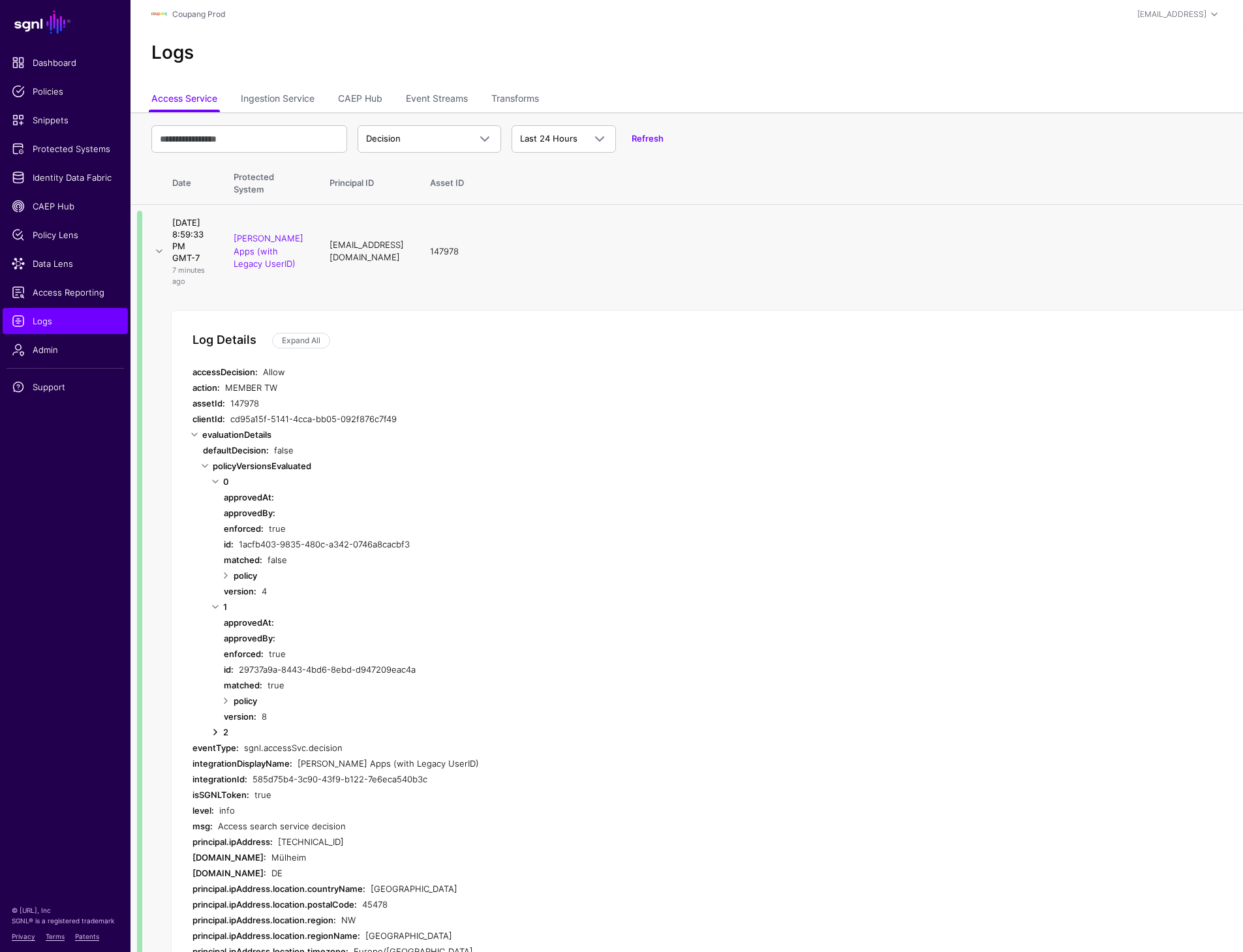
click at [216, 740] on link at bounding box center [215, 732] width 16 height 16
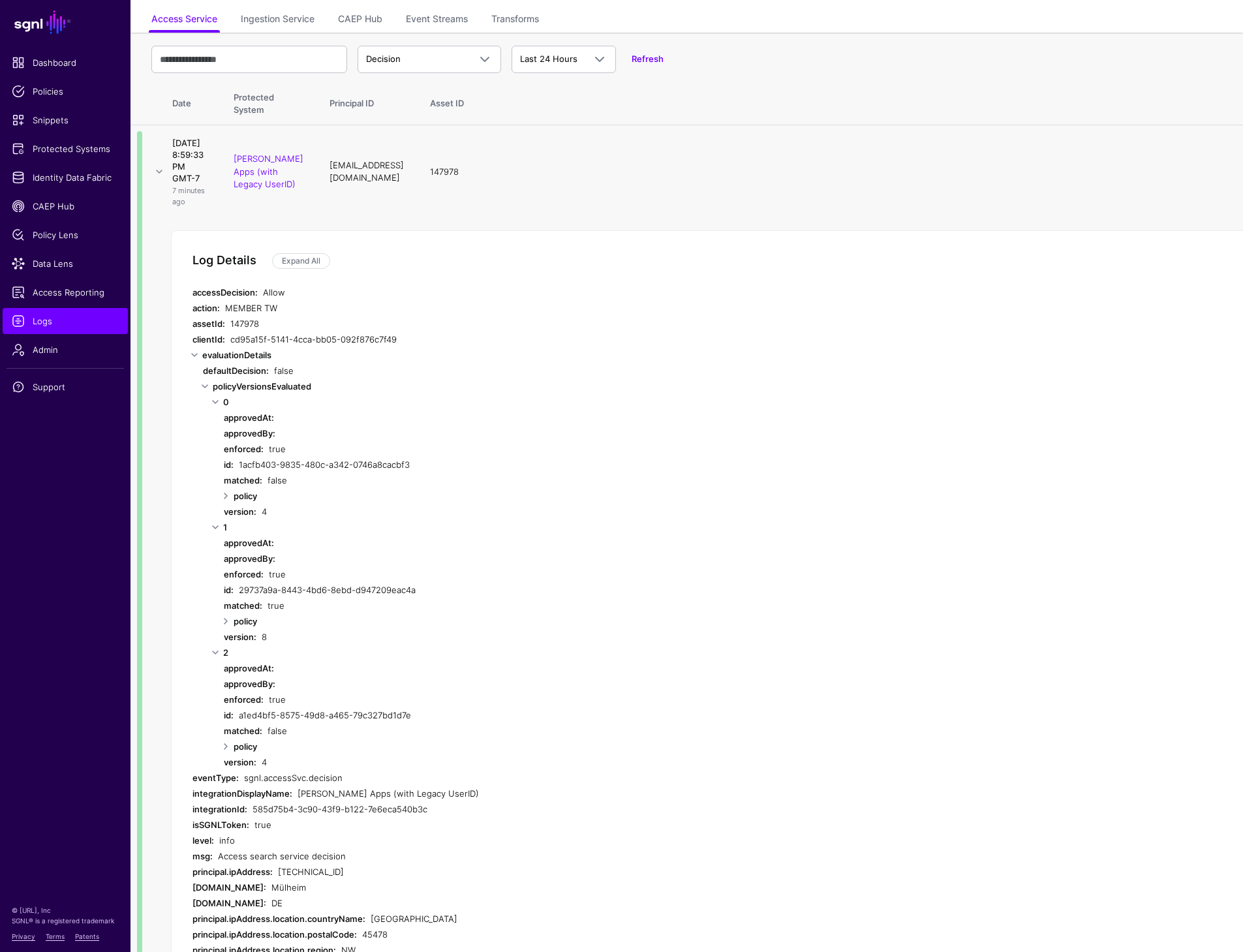
scroll to position [77, 0]
click at [163, 182] on link at bounding box center [159, 174] width 16 height 16
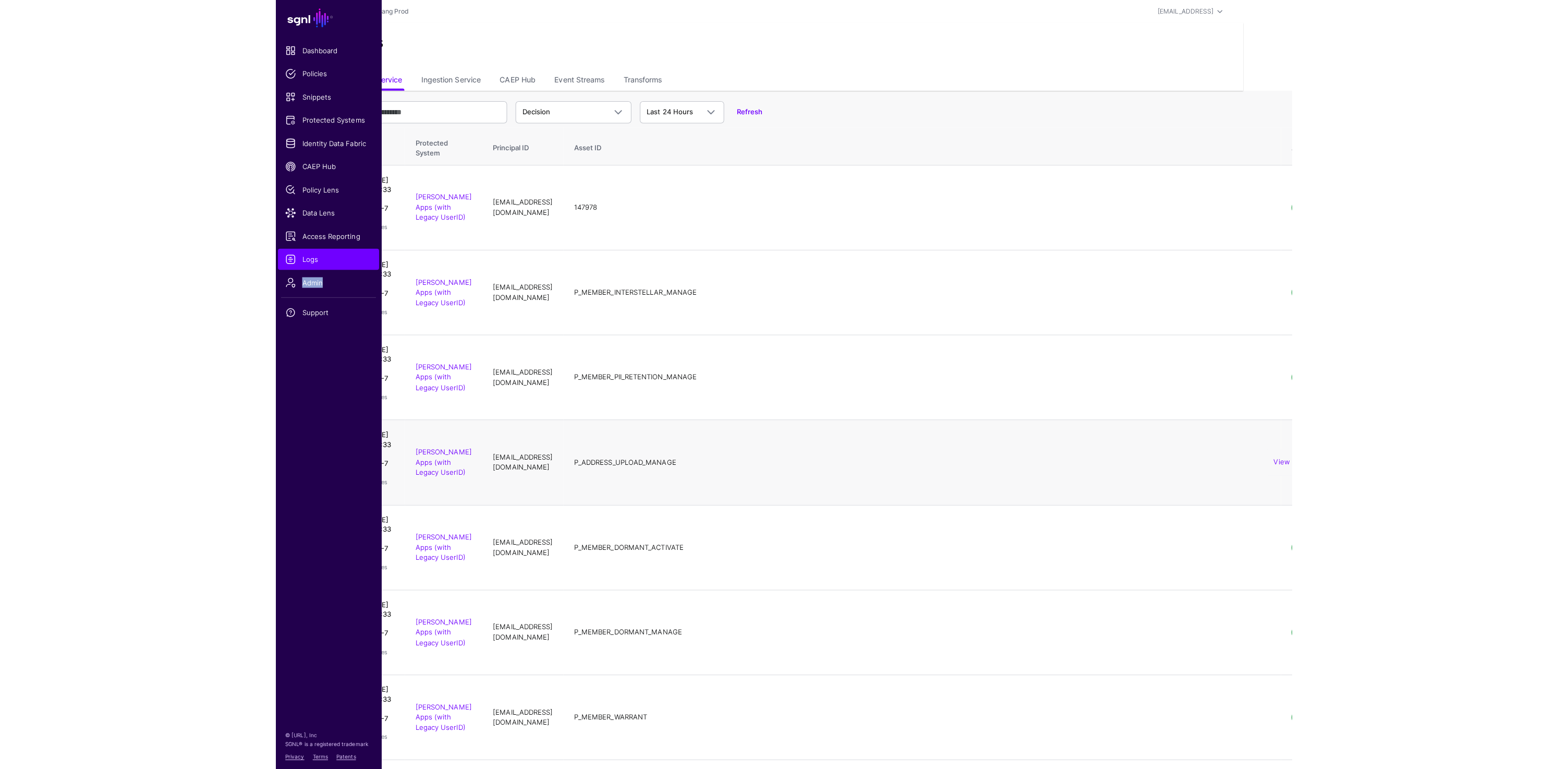
scroll to position [0, 0]
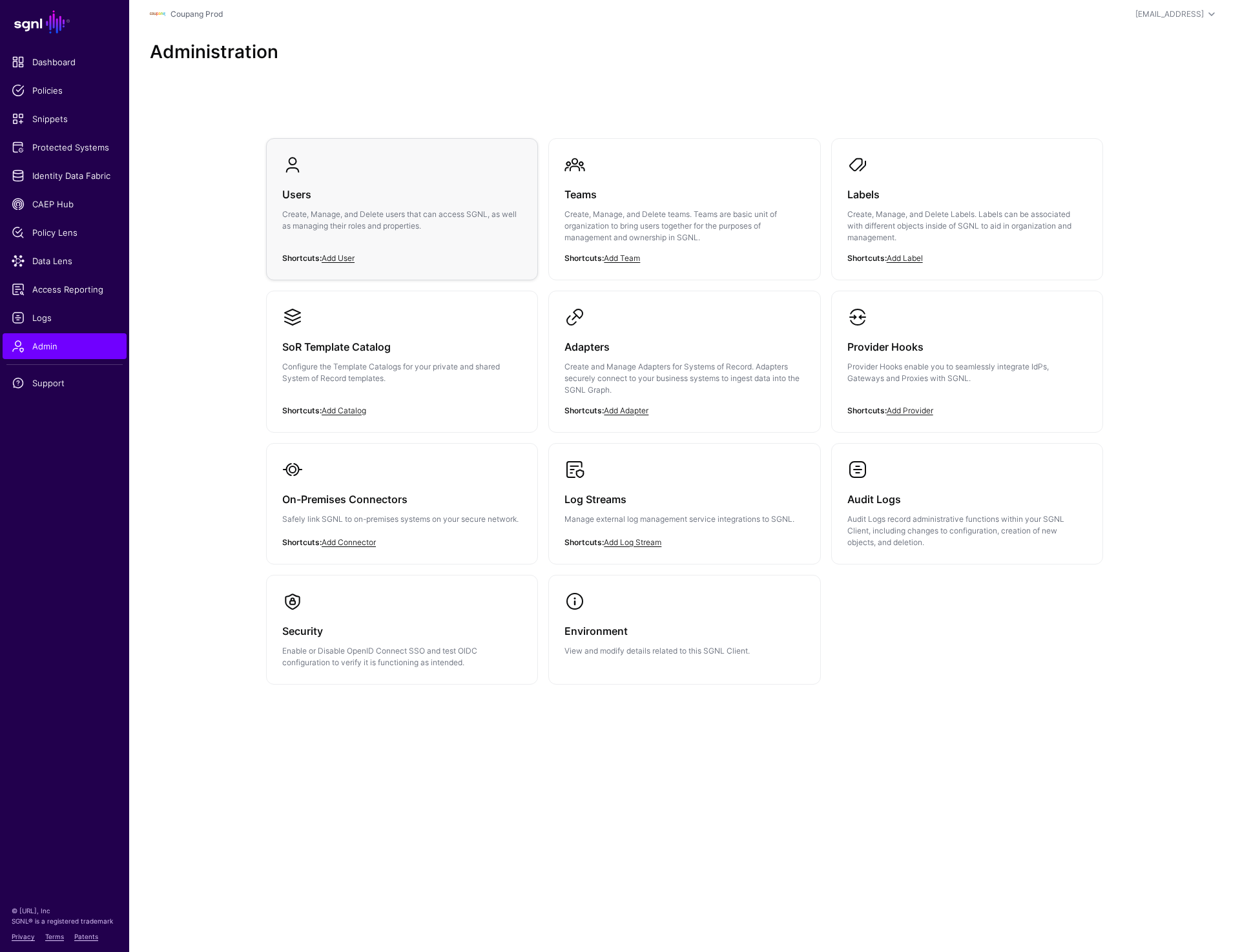
click at [329, 213] on p "Create, Manage, and Delete users that can access SGNL, as well as managing thei…" at bounding box center [402, 220] width 240 height 23
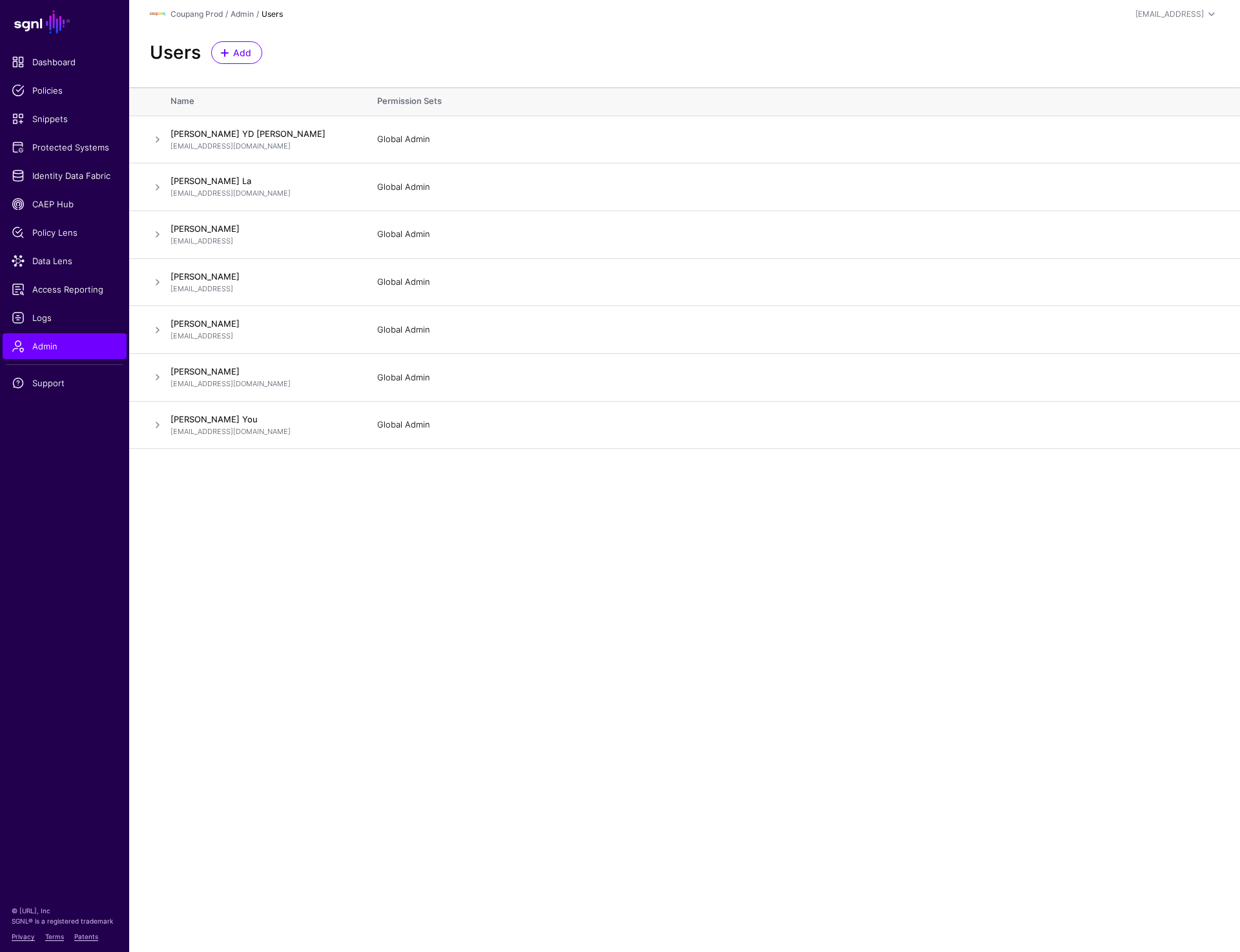
click at [498, 66] on div "Users Add" at bounding box center [684, 58] width 1110 height 59
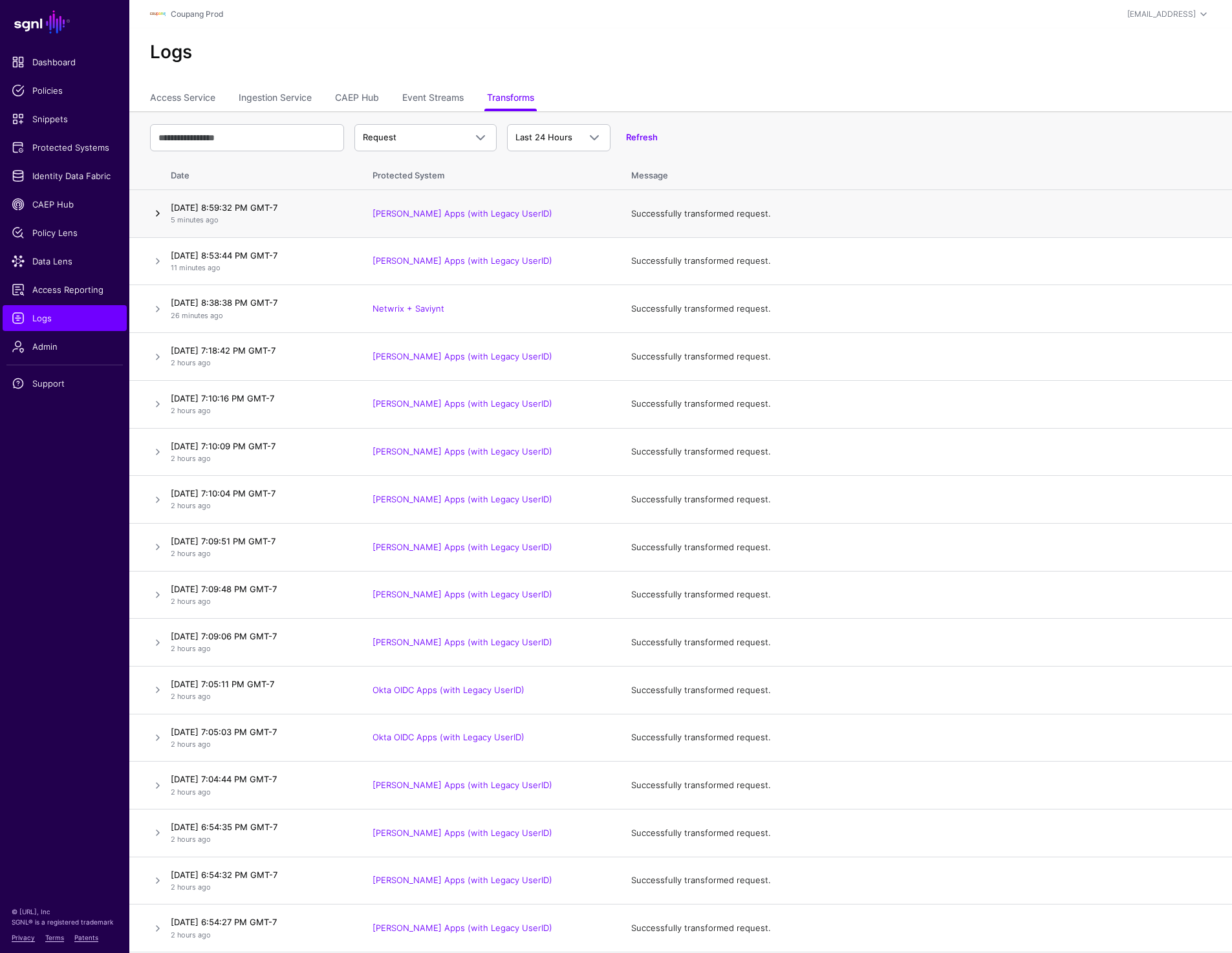
click at [155, 214] on link at bounding box center [158, 213] width 16 height 16
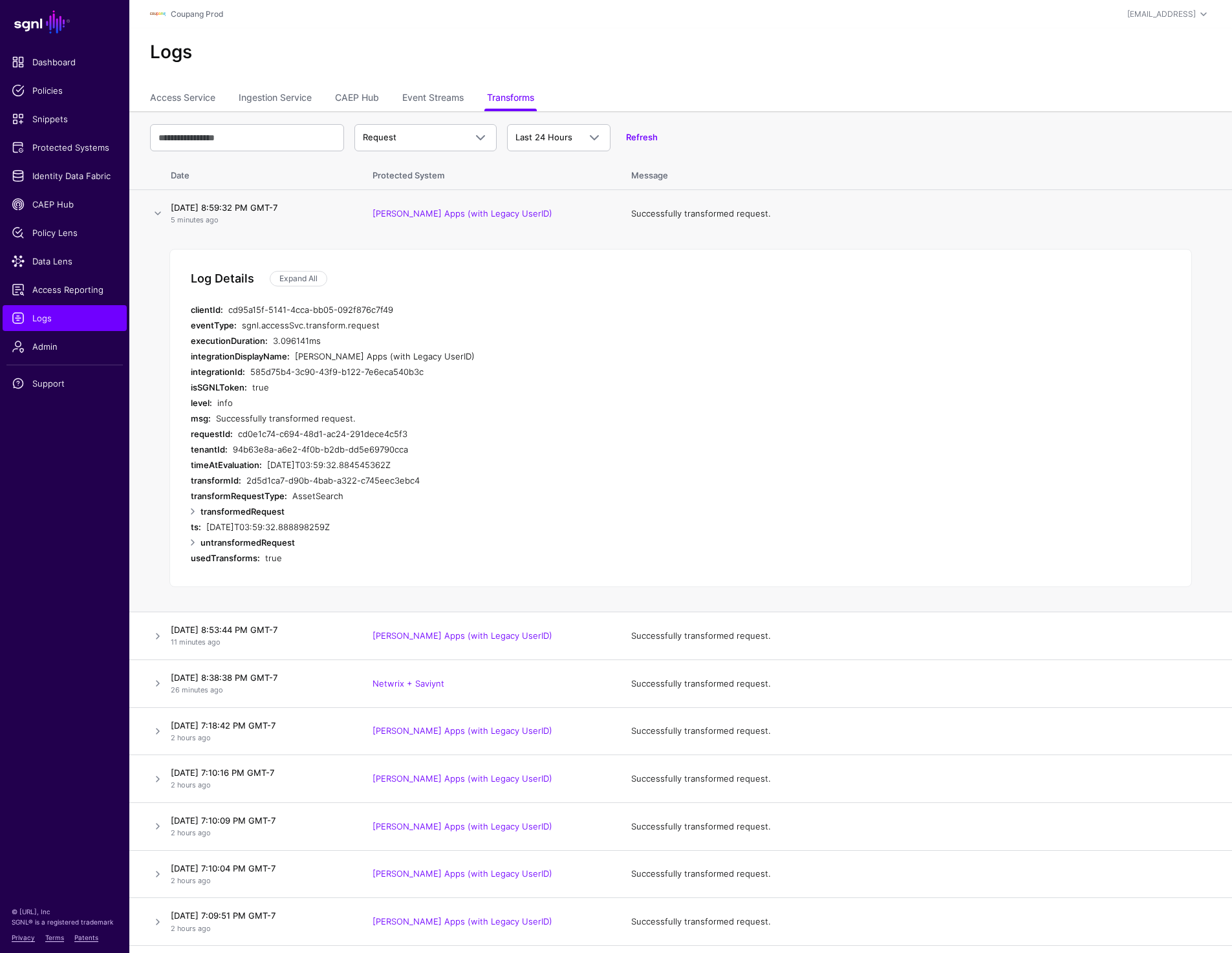
drag, startPoint x: 209, startPoint y: 497, endPoint x: 336, endPoint y: 550, distance: 137.6
click at [336, 550] on div "Log Details Expand All clientId: cd95a15f-5141-4cca-bb05-092f876c7f49 eventType…" at bounding box center [680, 418] width 1022 height 338
click at [346, 544] on div "untransformedRequest" at bounding box center [451, 542] width 502 height 16
click at [195, 541] on link at bounding box center [192, 542] width 16 height 16
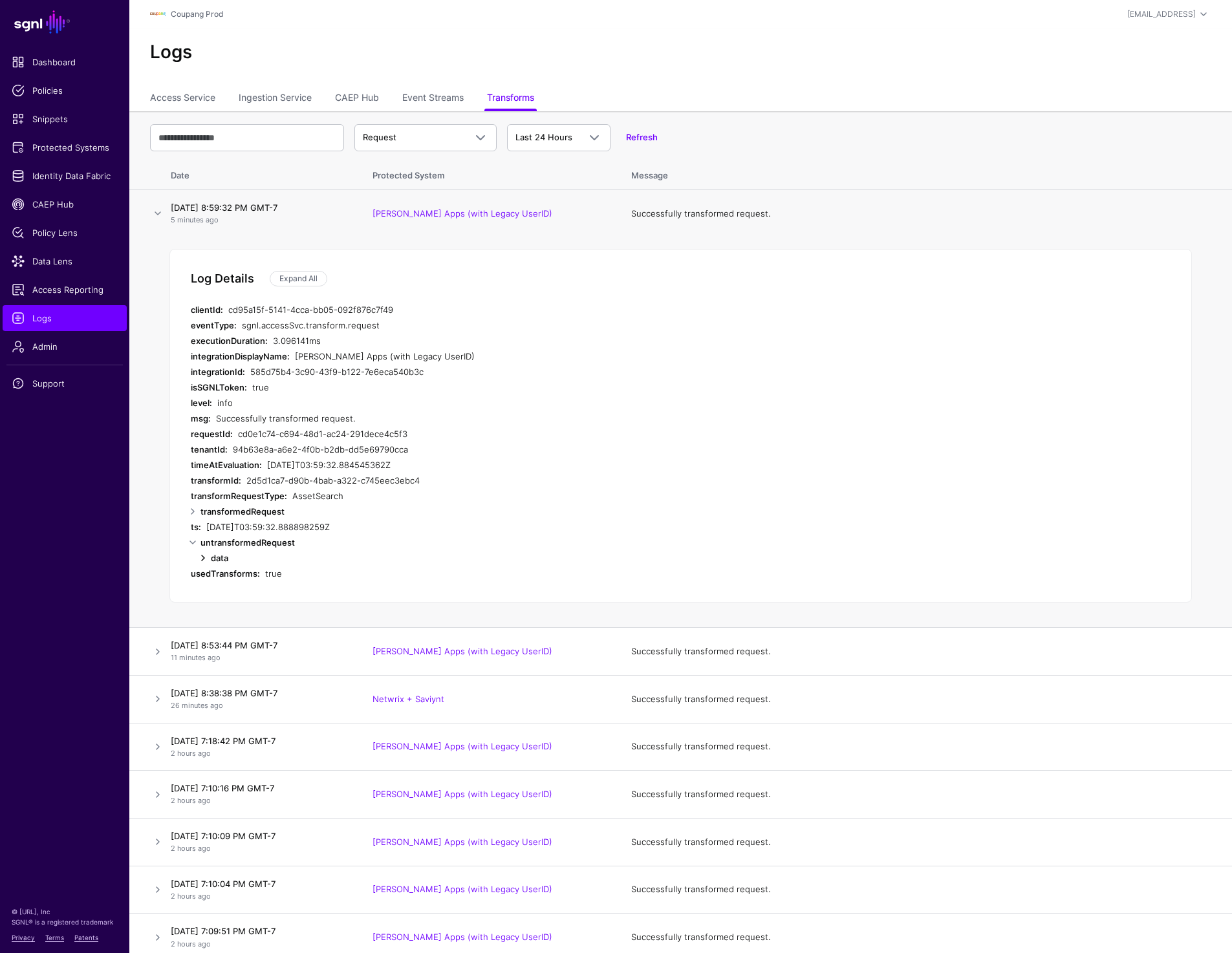
click at [202, 555] on link at bounding box center [203, 558] width 16 height 16
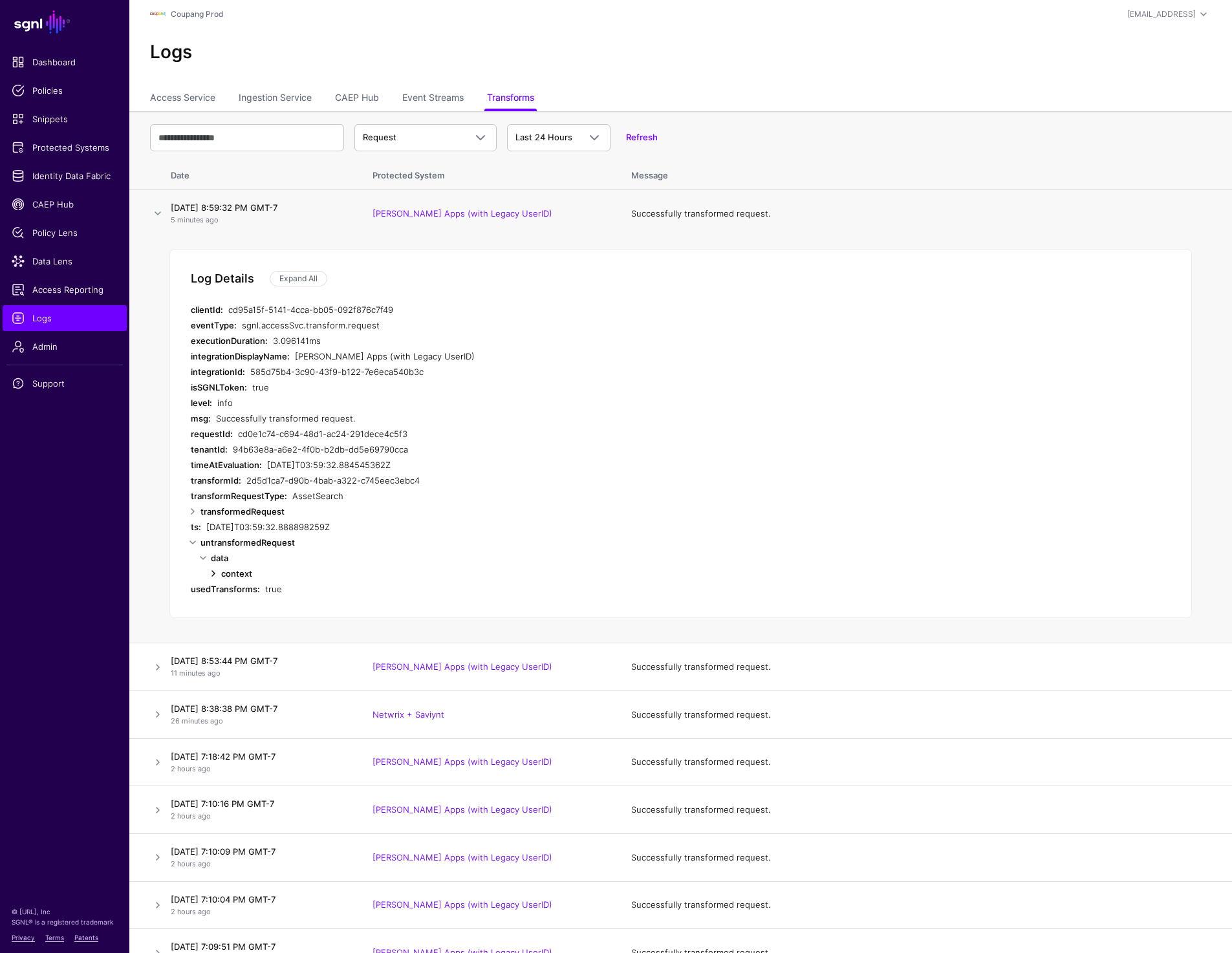
click at [214, 575] on link at bounding box center [213, 573] width 16 height 16
click at [223, 616] on link at bounding box center [223, 619] width 16 height 16
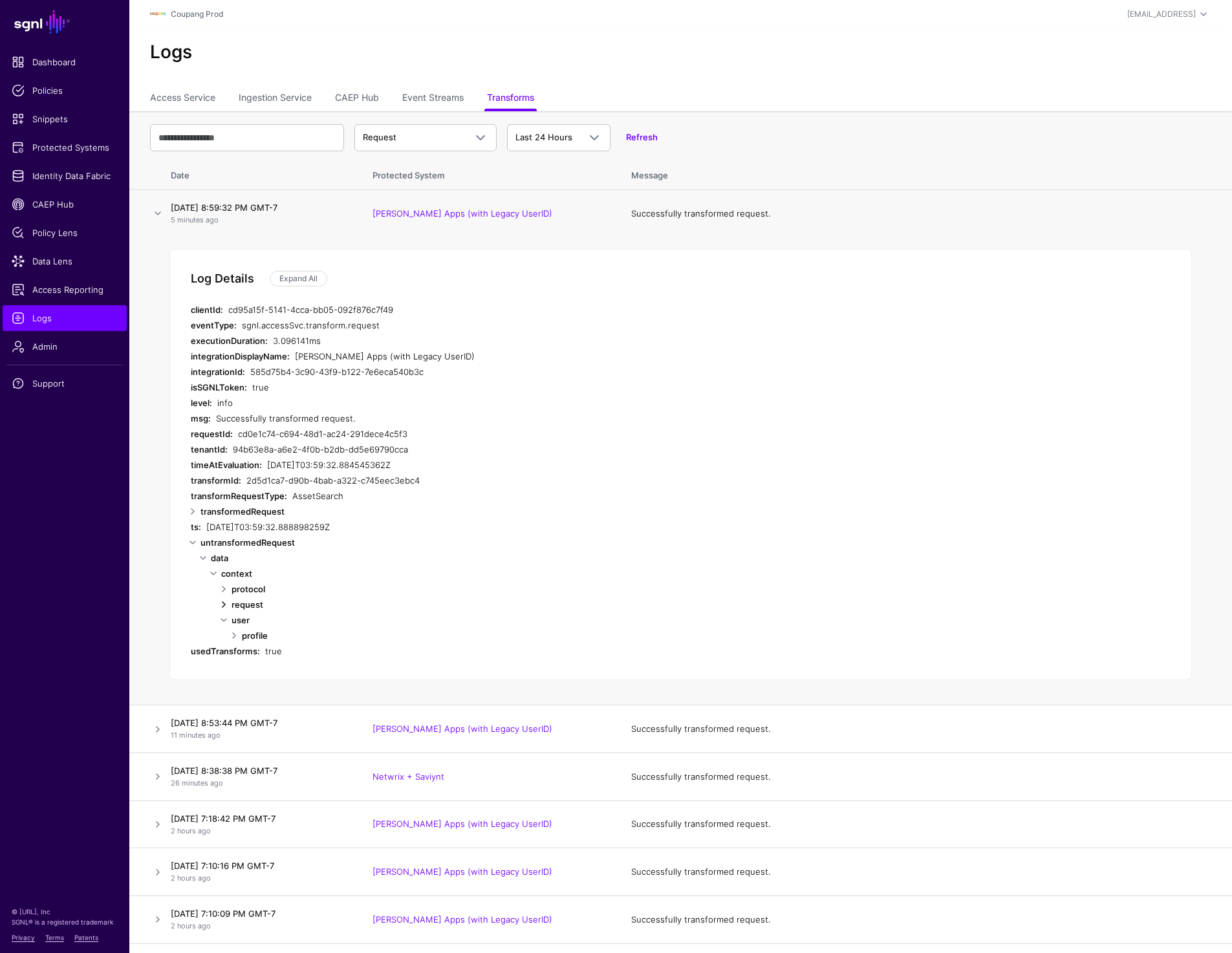
click at [225, 604] on link at bounding box center [223, 604] width 16 height 16
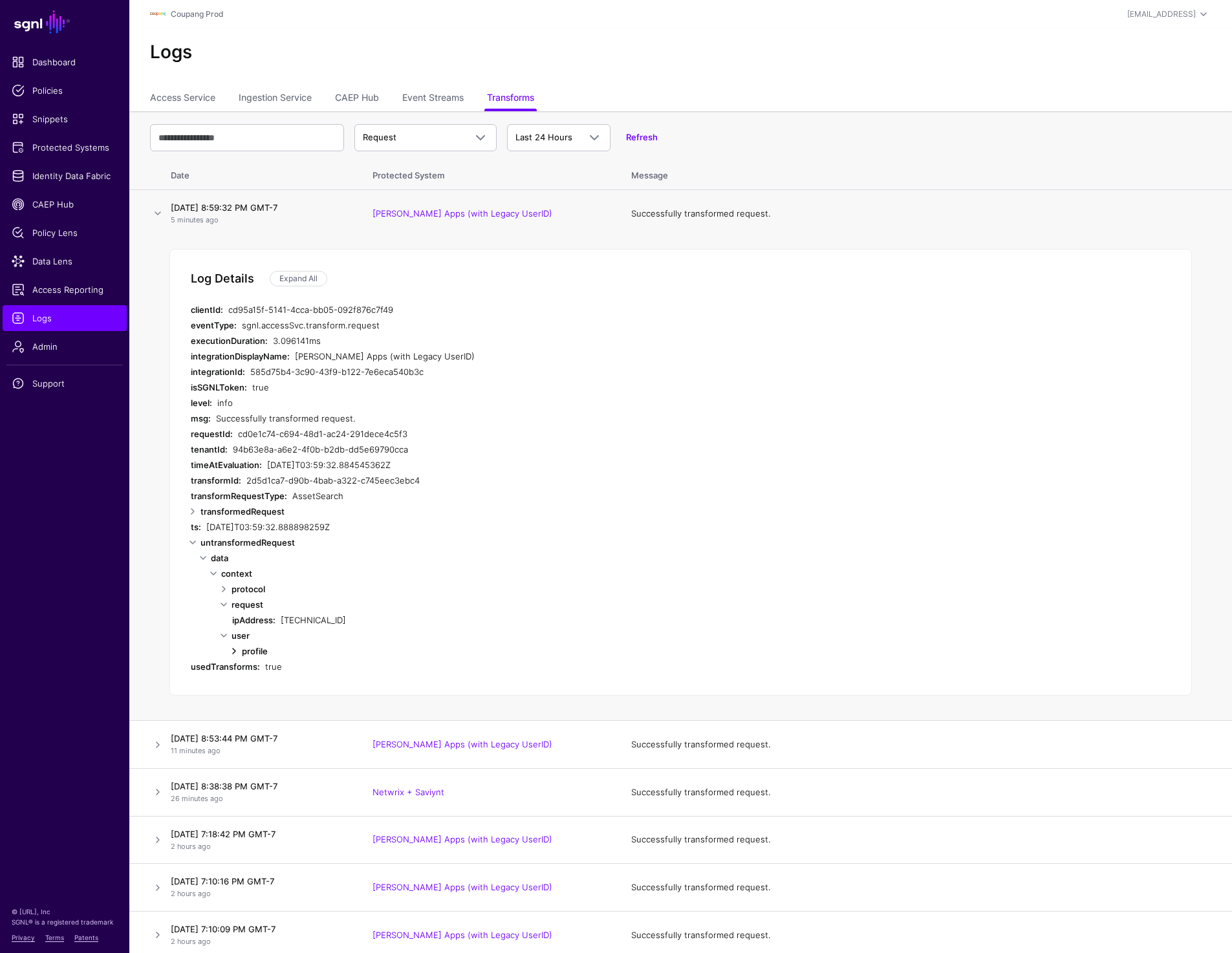
click at [233, 652] on link at bounding box center [234, 650] width 16 height 16
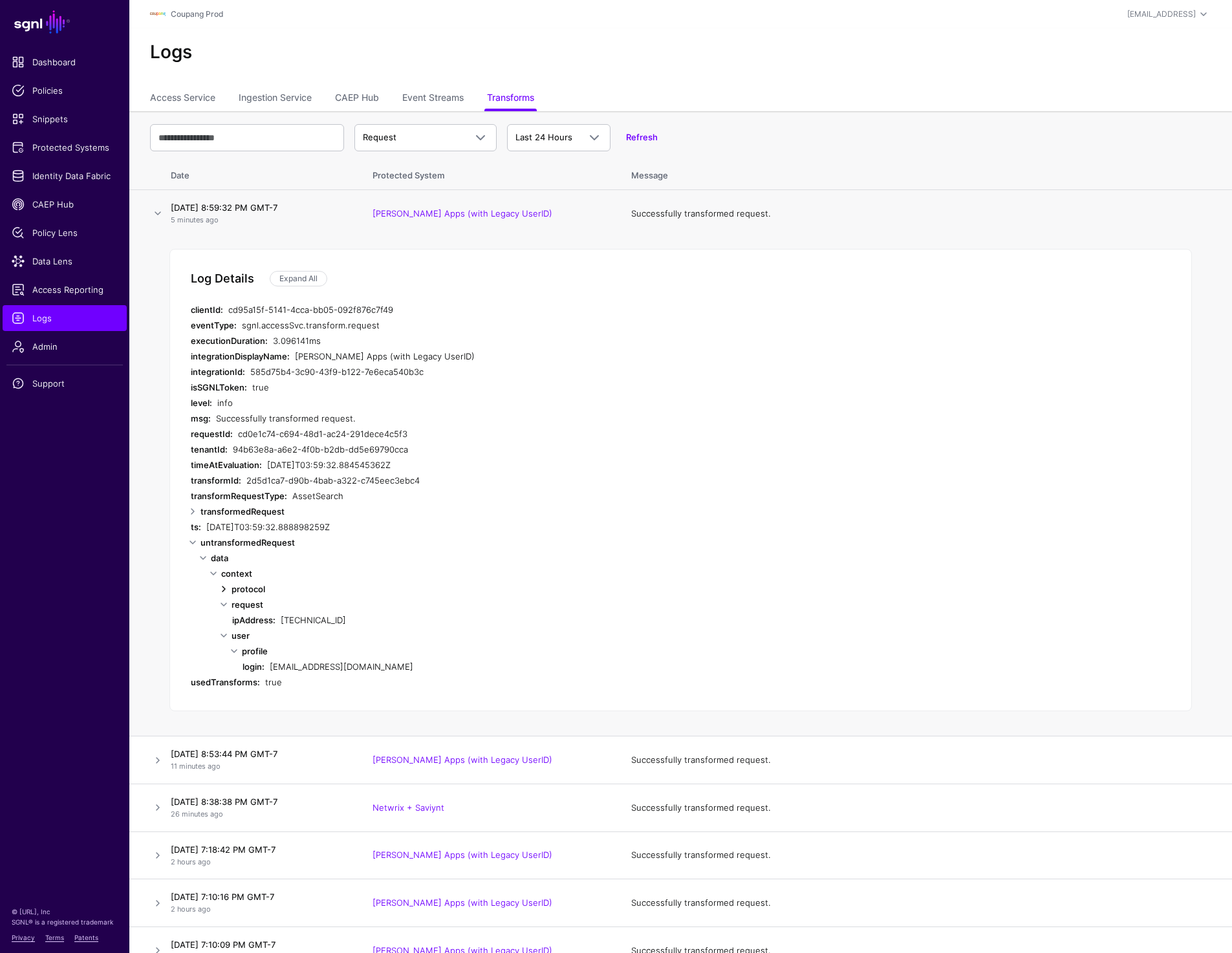
click at [224, 587] on link at bounding box center [223, 589] width 16 height 16
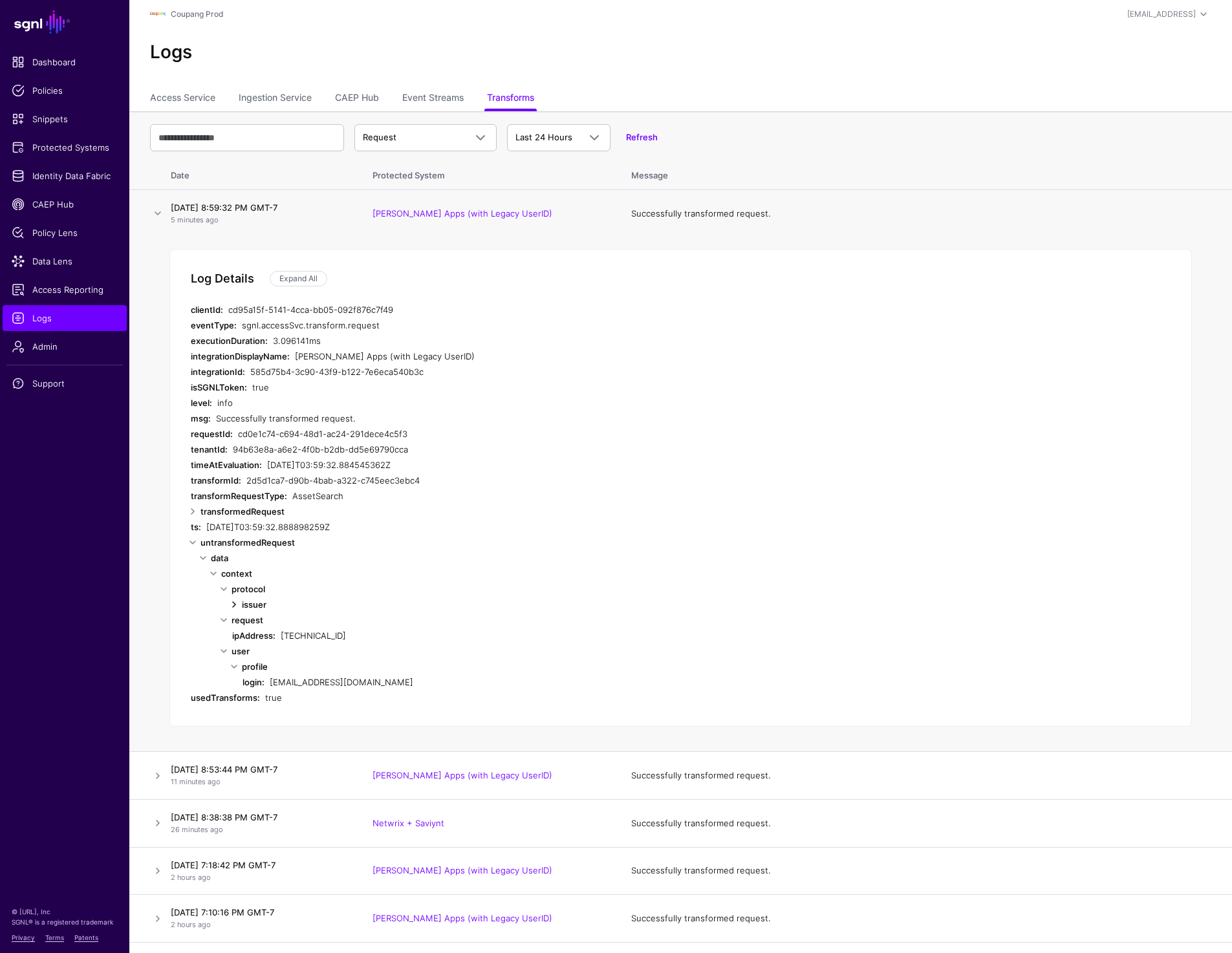
click at [233, 604] on link at bounding box center [234, 604] width 16 height 16
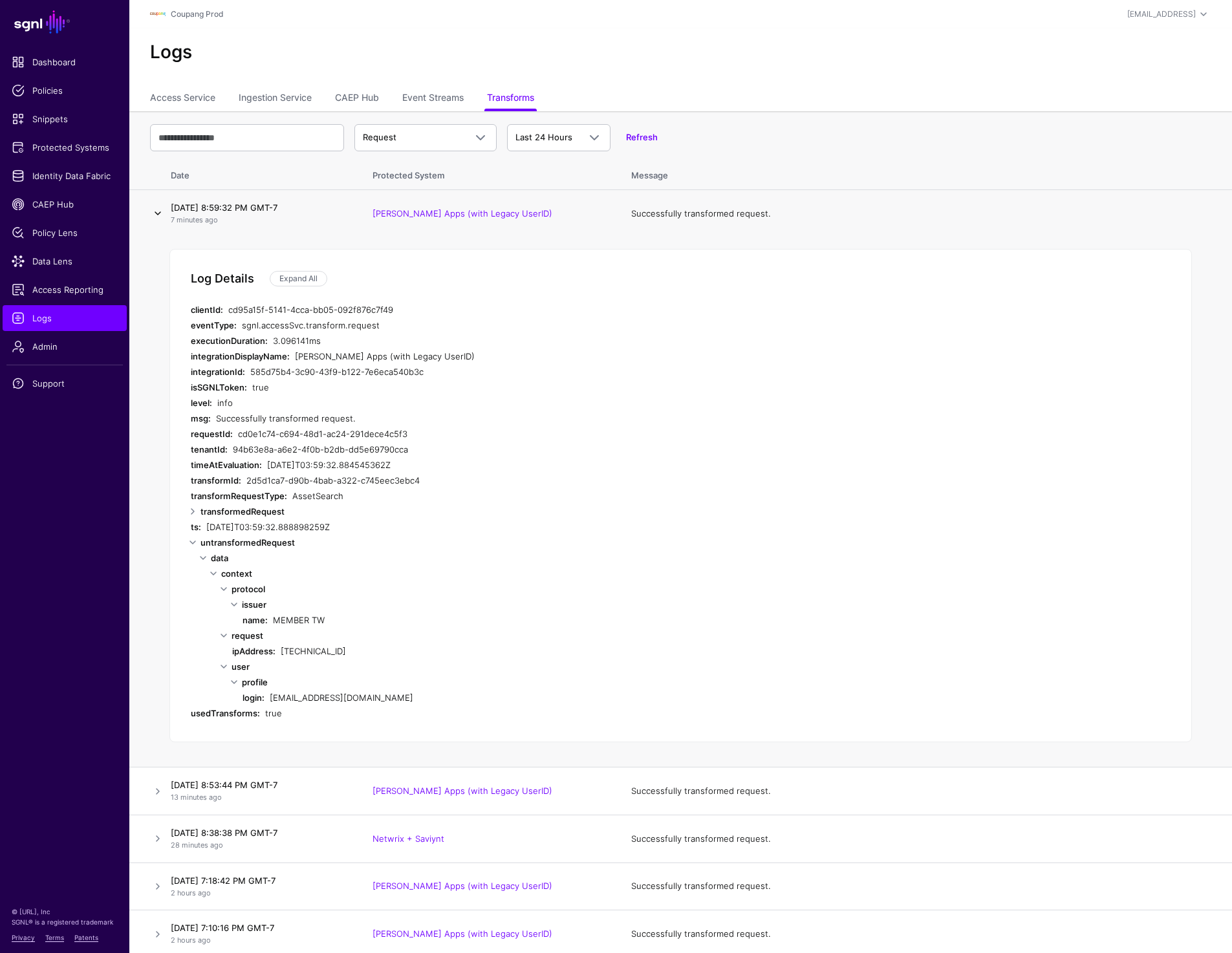
click at [156, 214] on link at bounding box center [158, 213] width 16 height 16
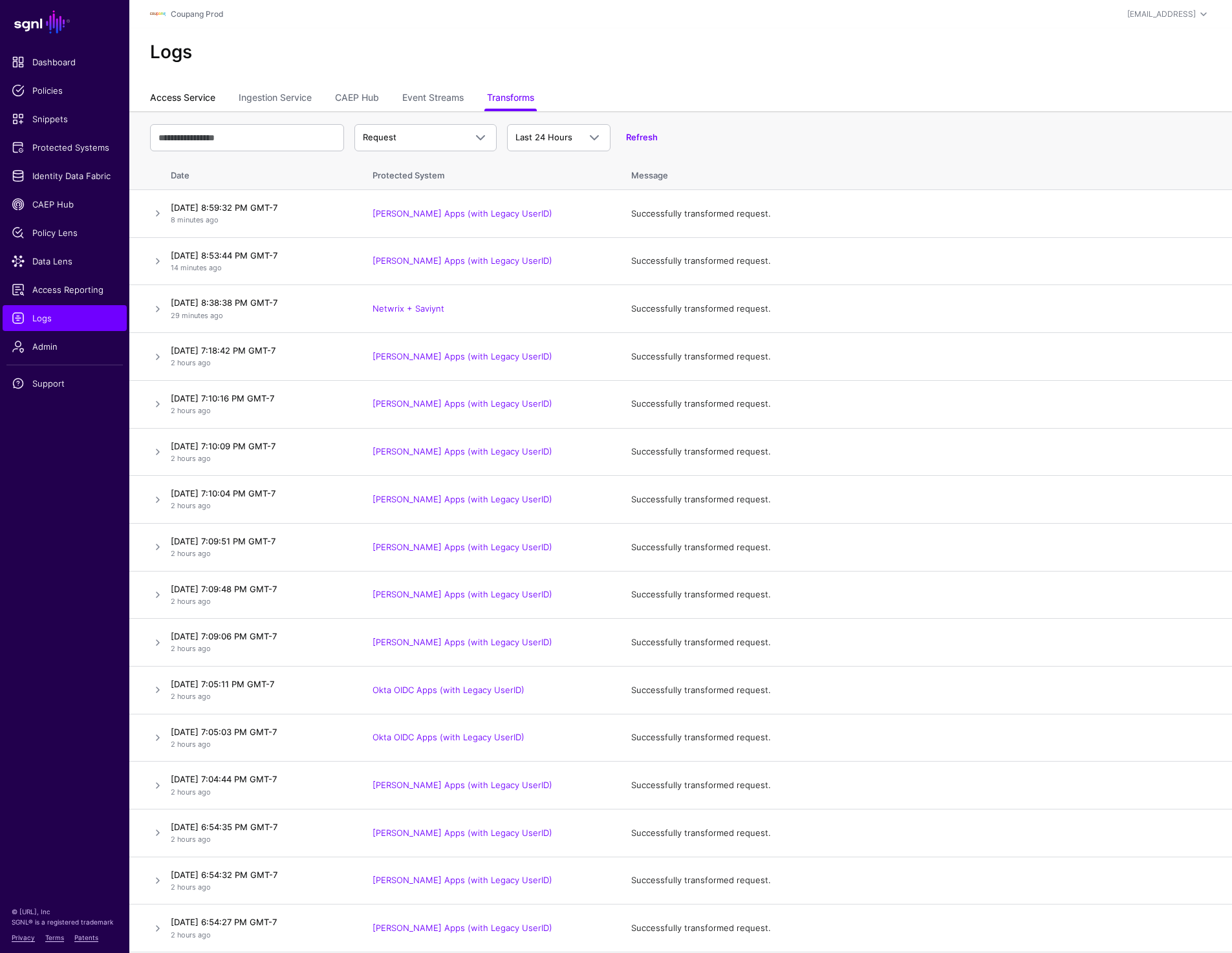
click at [168, 96] on link "Access Service" at bounding box center [183, 99] width 66 height 25
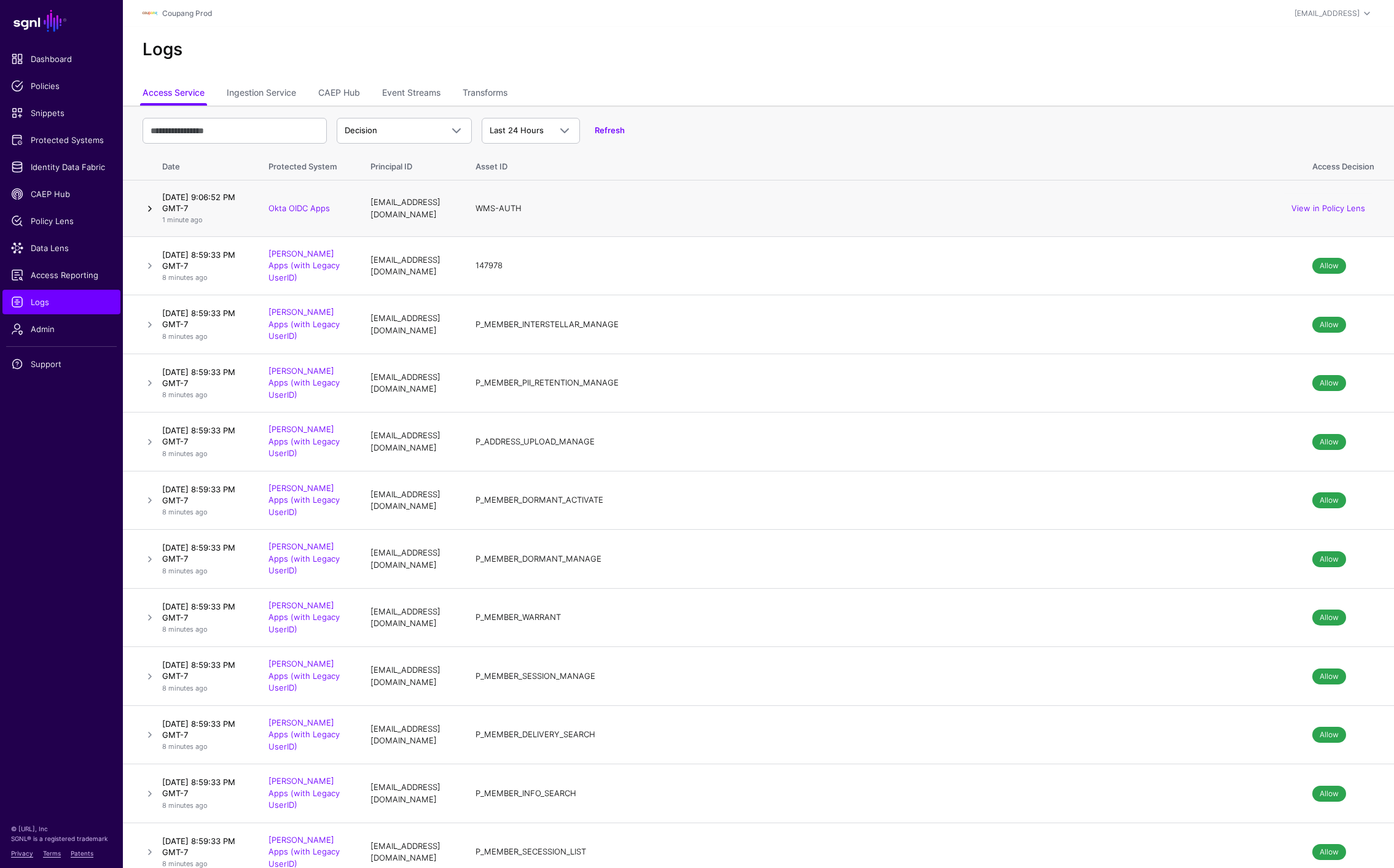
click at [150, 216] on link at bounding box center [150, 209] width 15 height 15
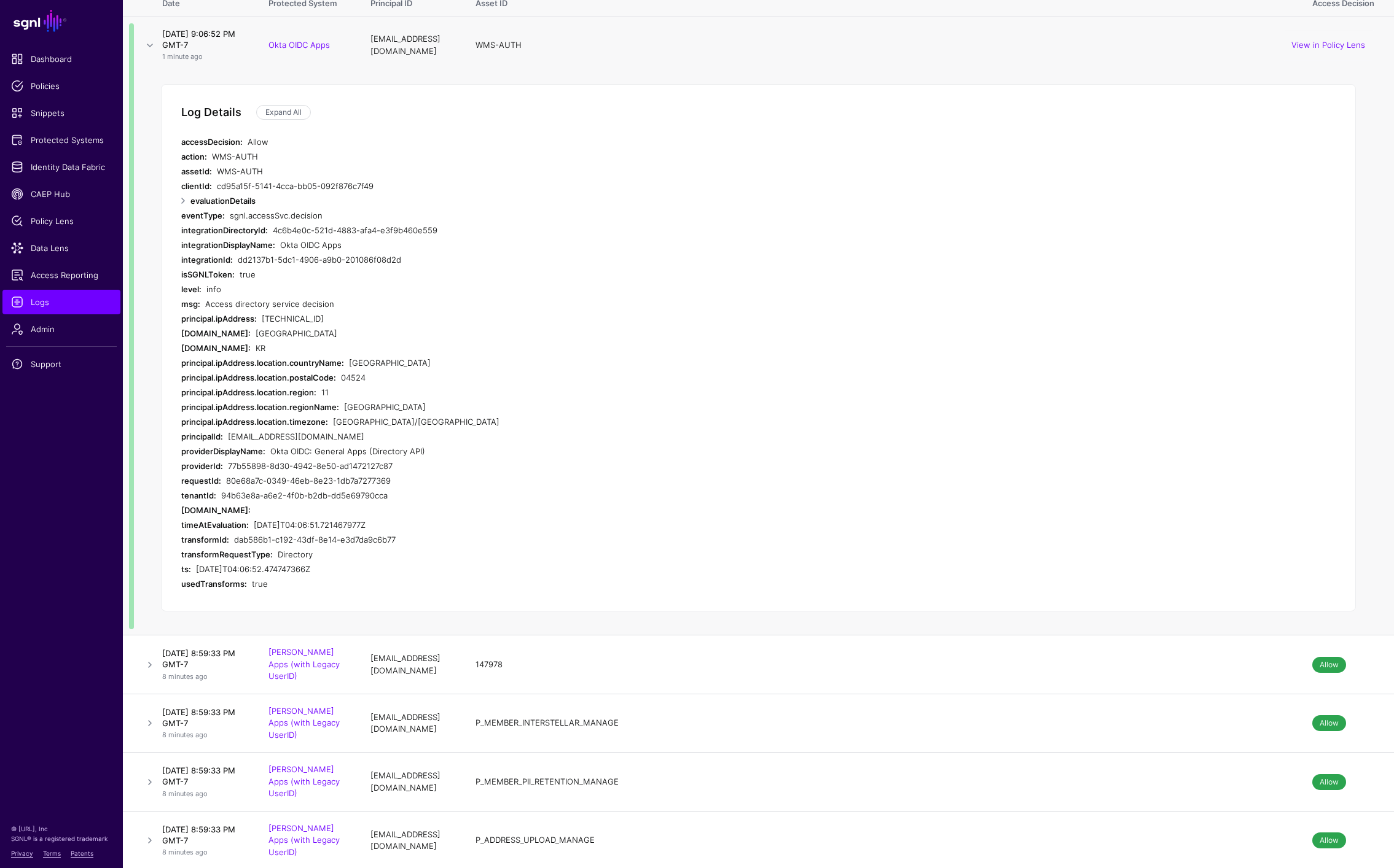
scroll to position [166, 0]
click at [180, 205] on link at bounding box center [183, 198] width 15 height 15
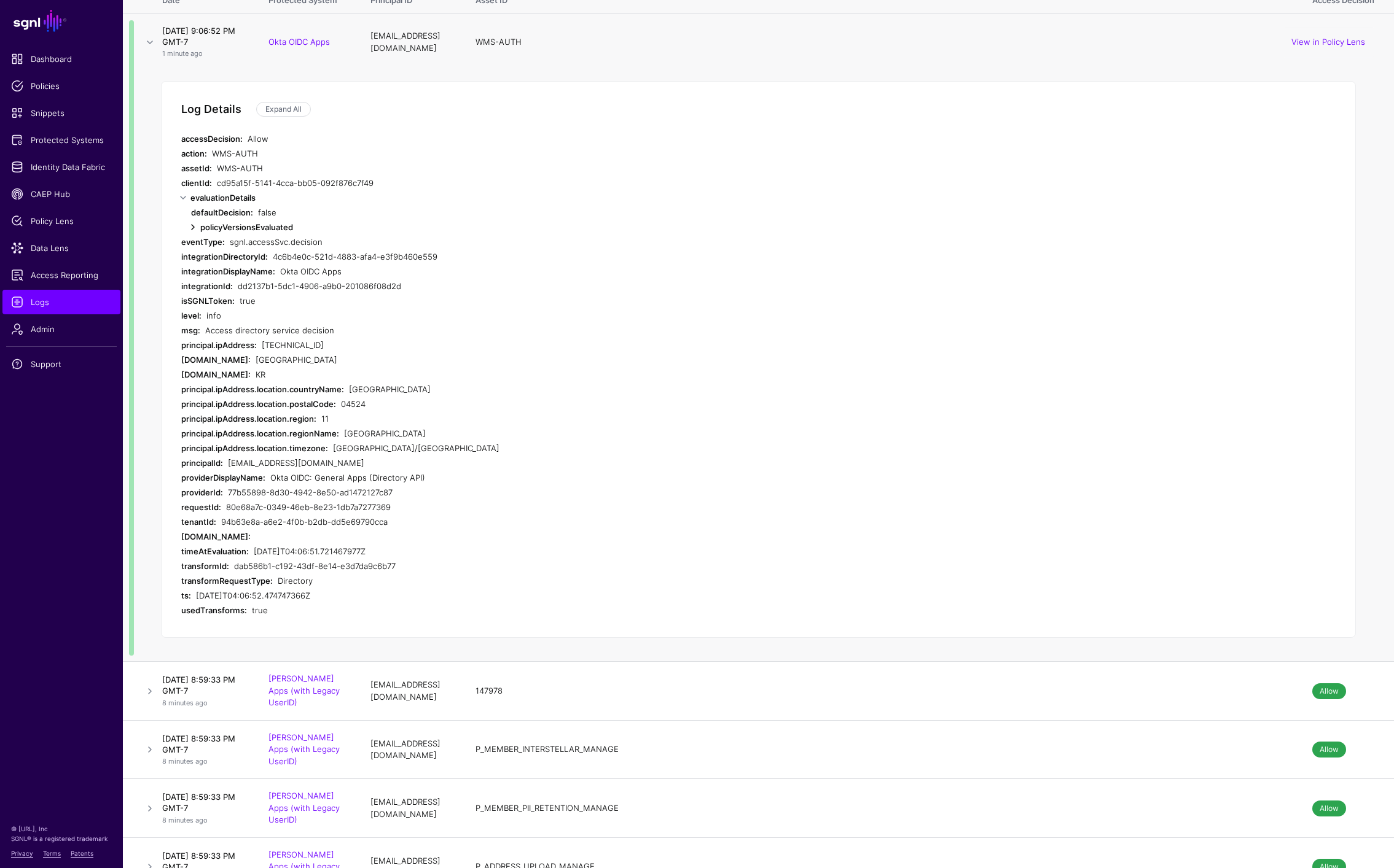
click at [191, 234] on link at bounding box center [193, 227] width 15 height 15
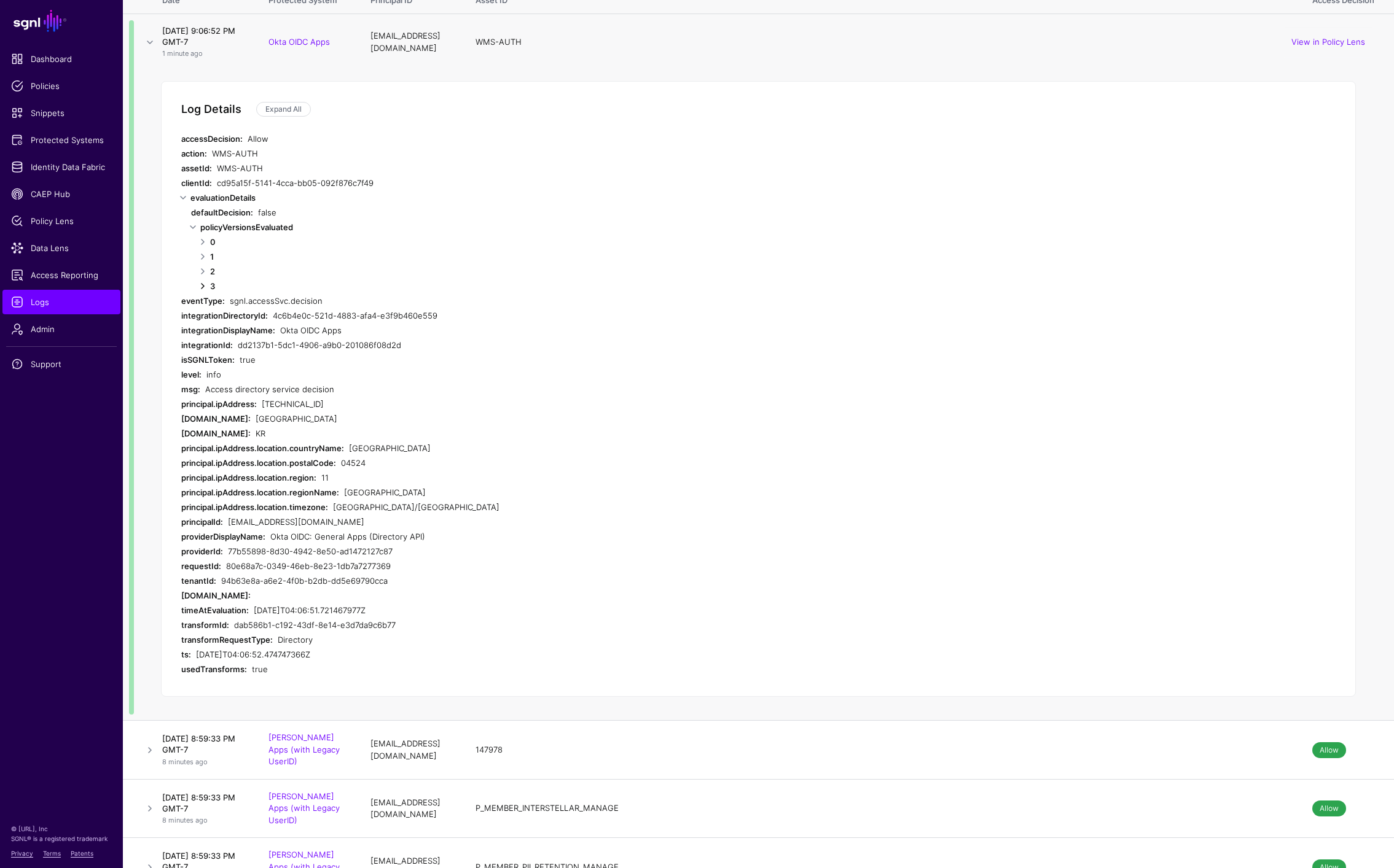
click at [199, 293] on link at bounding box center [202, 286] width 15 height 15
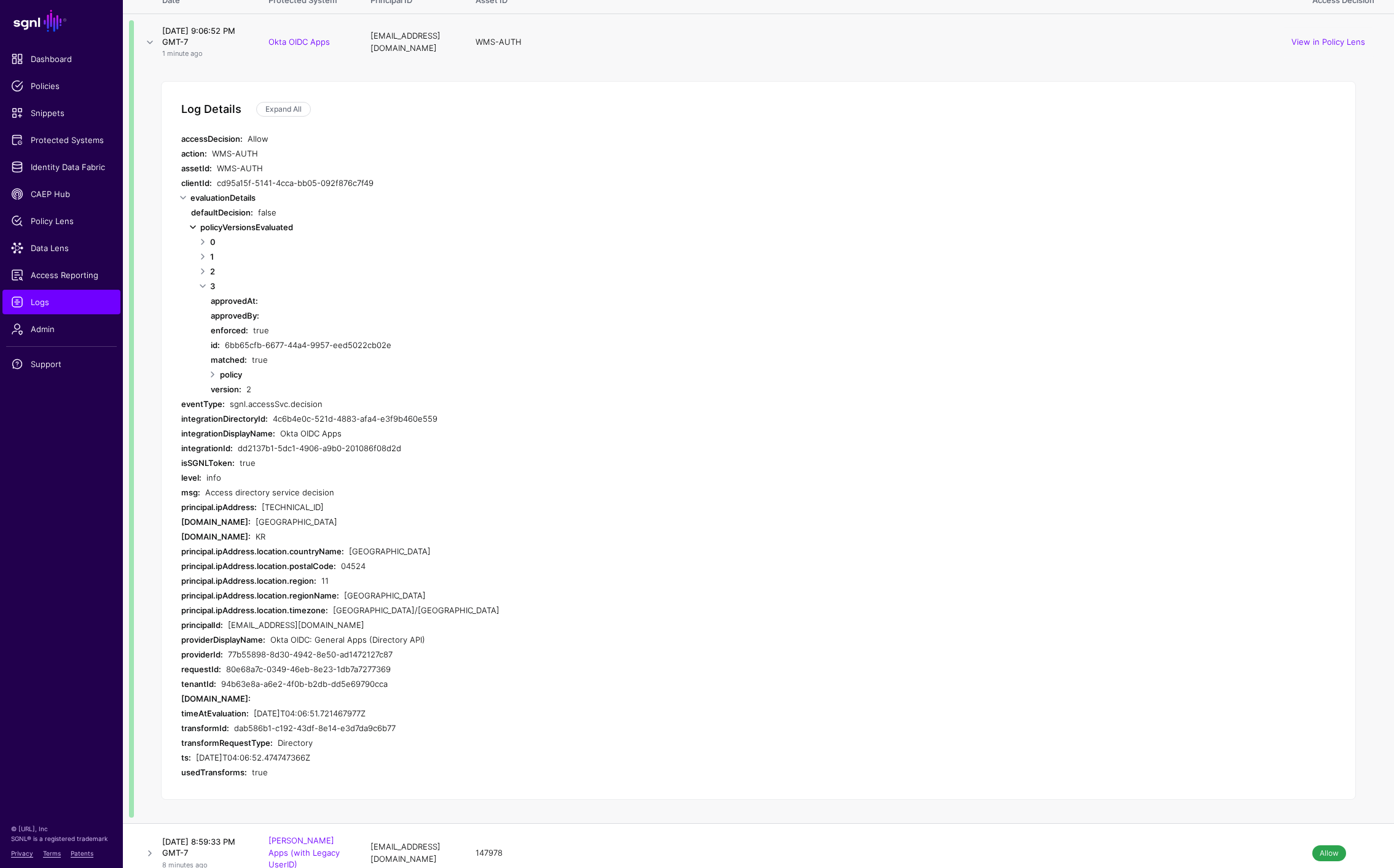
click at [191, 234] on link at bounding box center [193, 227] width 15 height 15
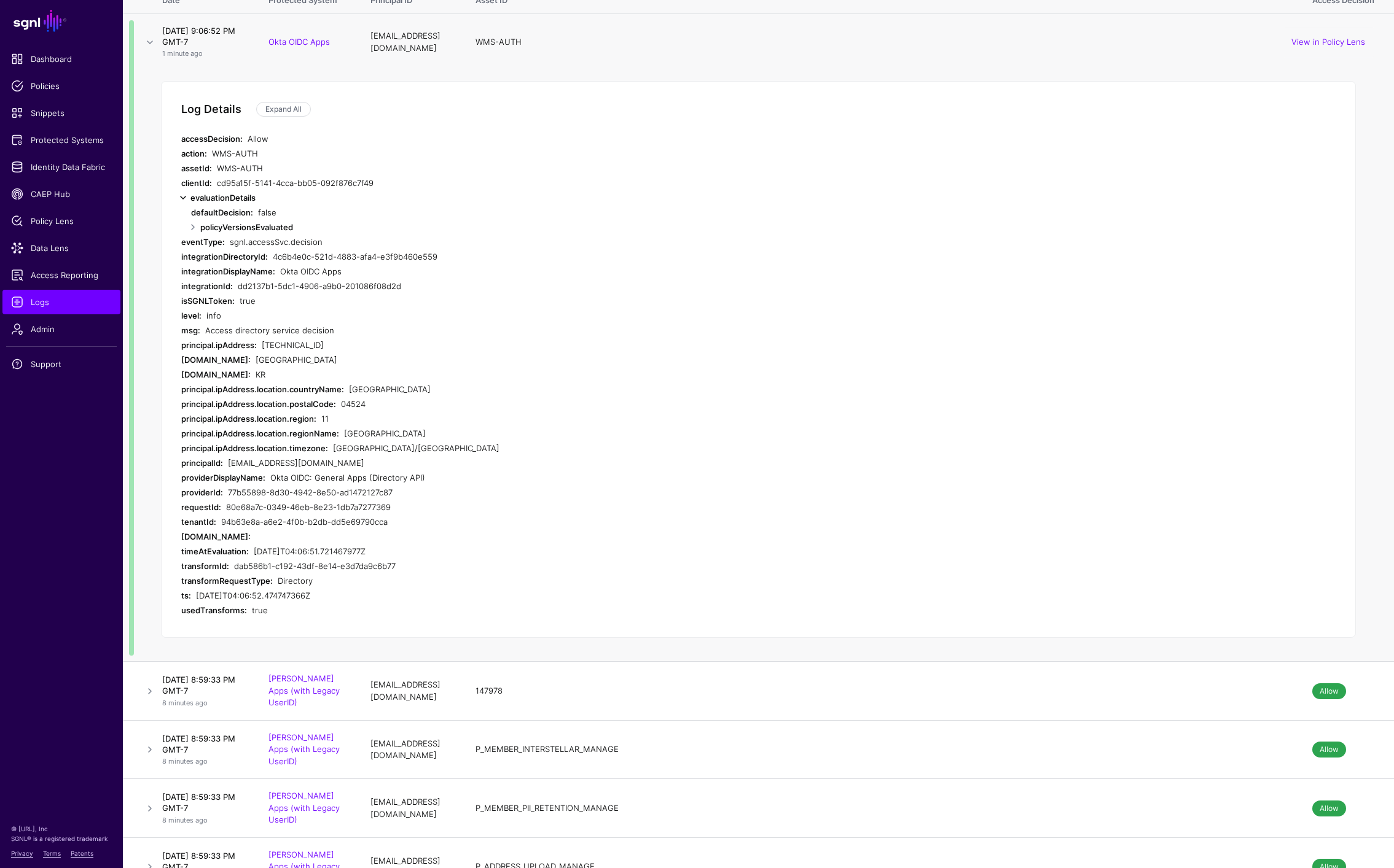
click at [183, 205] on link at bounding box center [183, 198] width 15 height 15
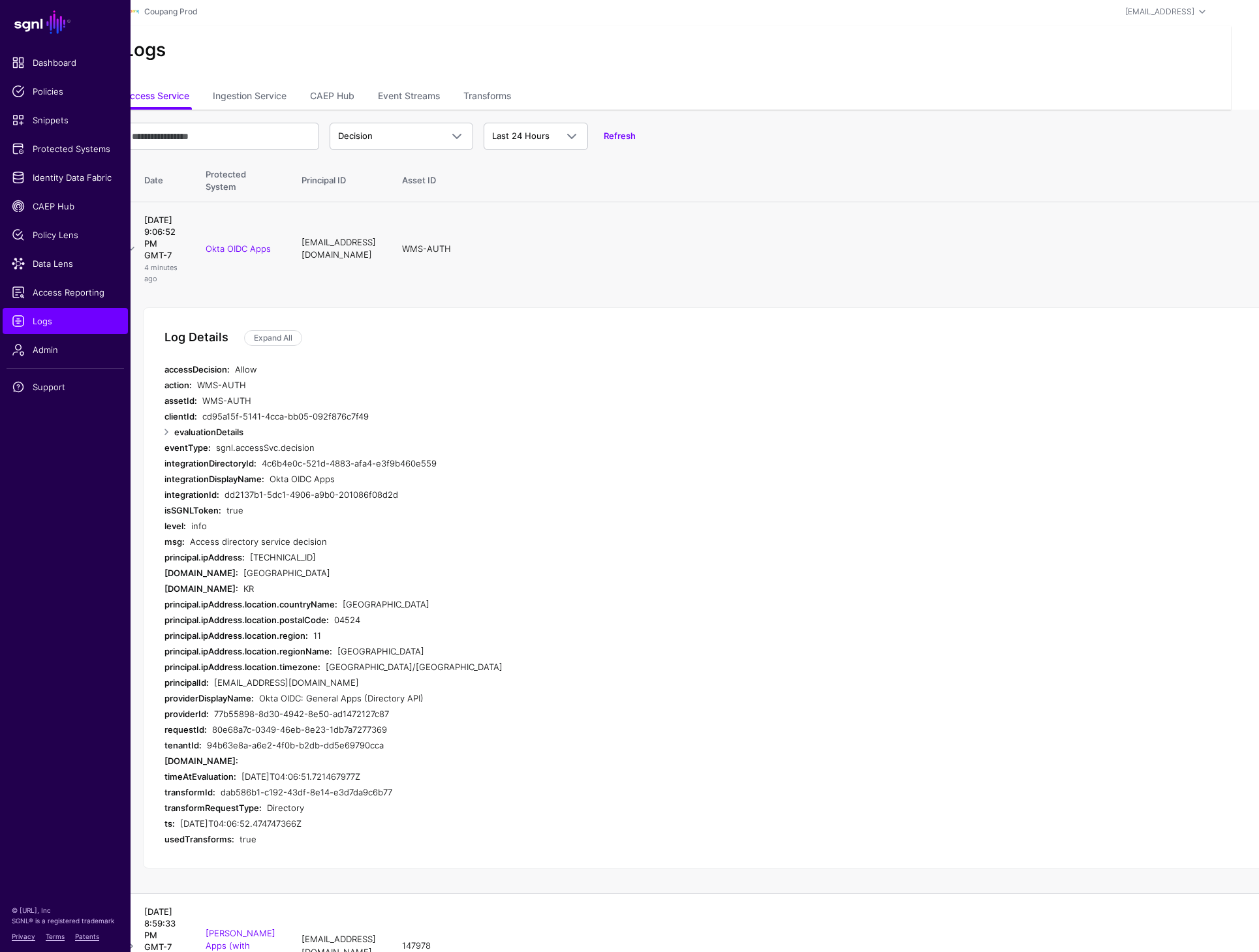
scroll to position [2, 0]
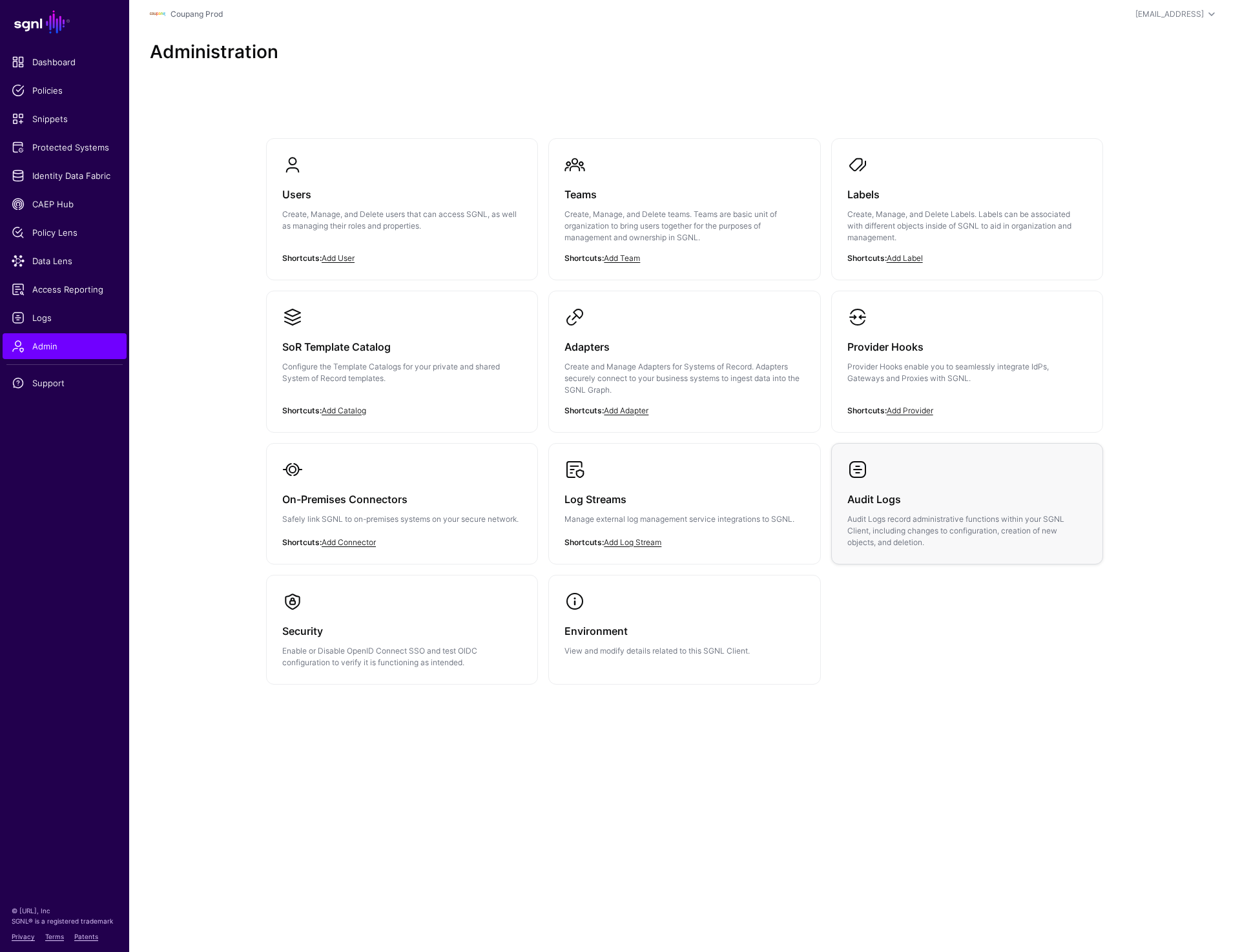
click at [942, 464] on link "Audit Logs Audit Logs record administrative functions within your SGNL Client, …" at bounding box center [966, 504] width 271 height 120
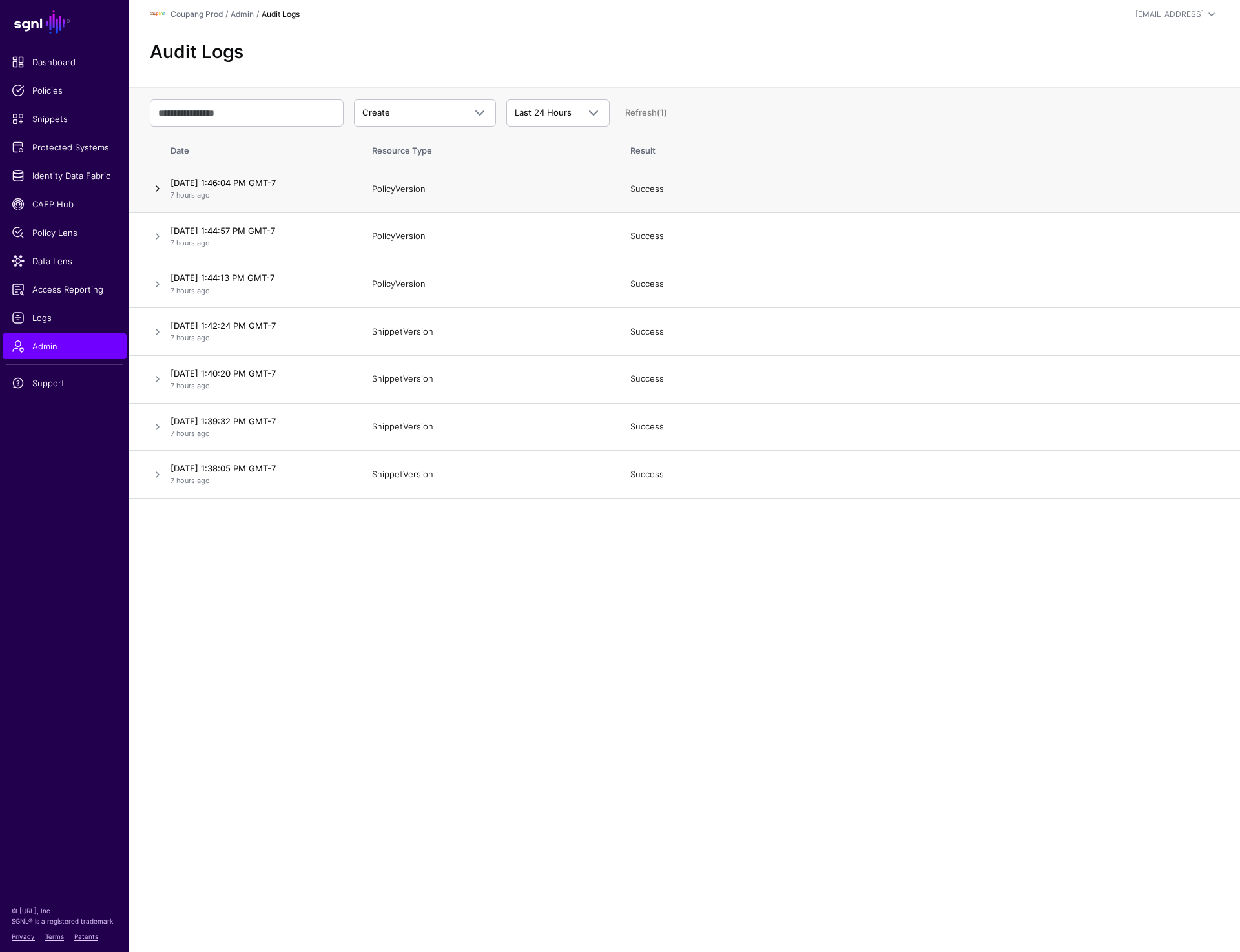
click at [153, 191] on link at bounding box center [158, 188] width 16 height 16
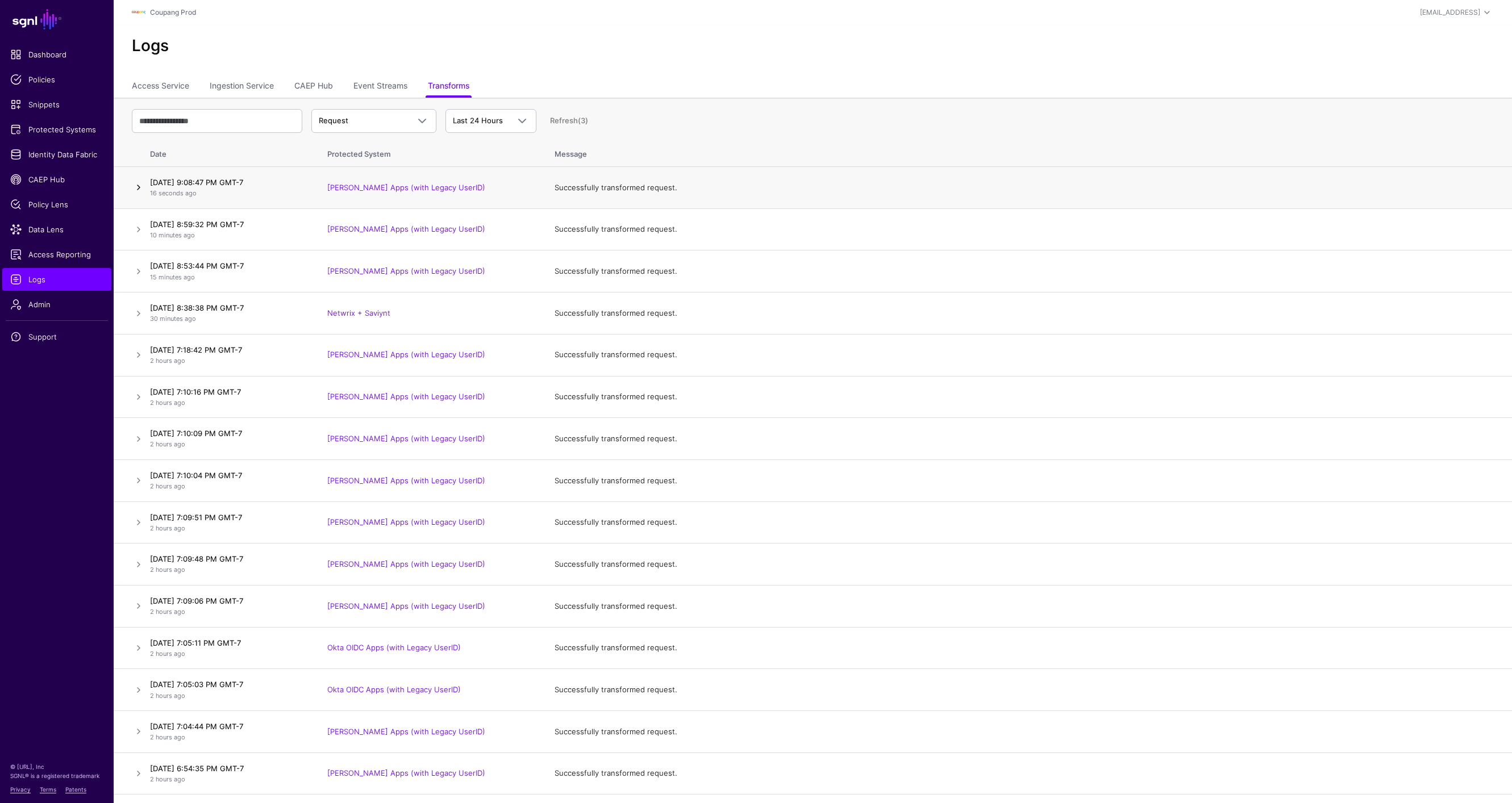
click at [137, 186] on link at bounding box center [139, 187] width 14 height 14
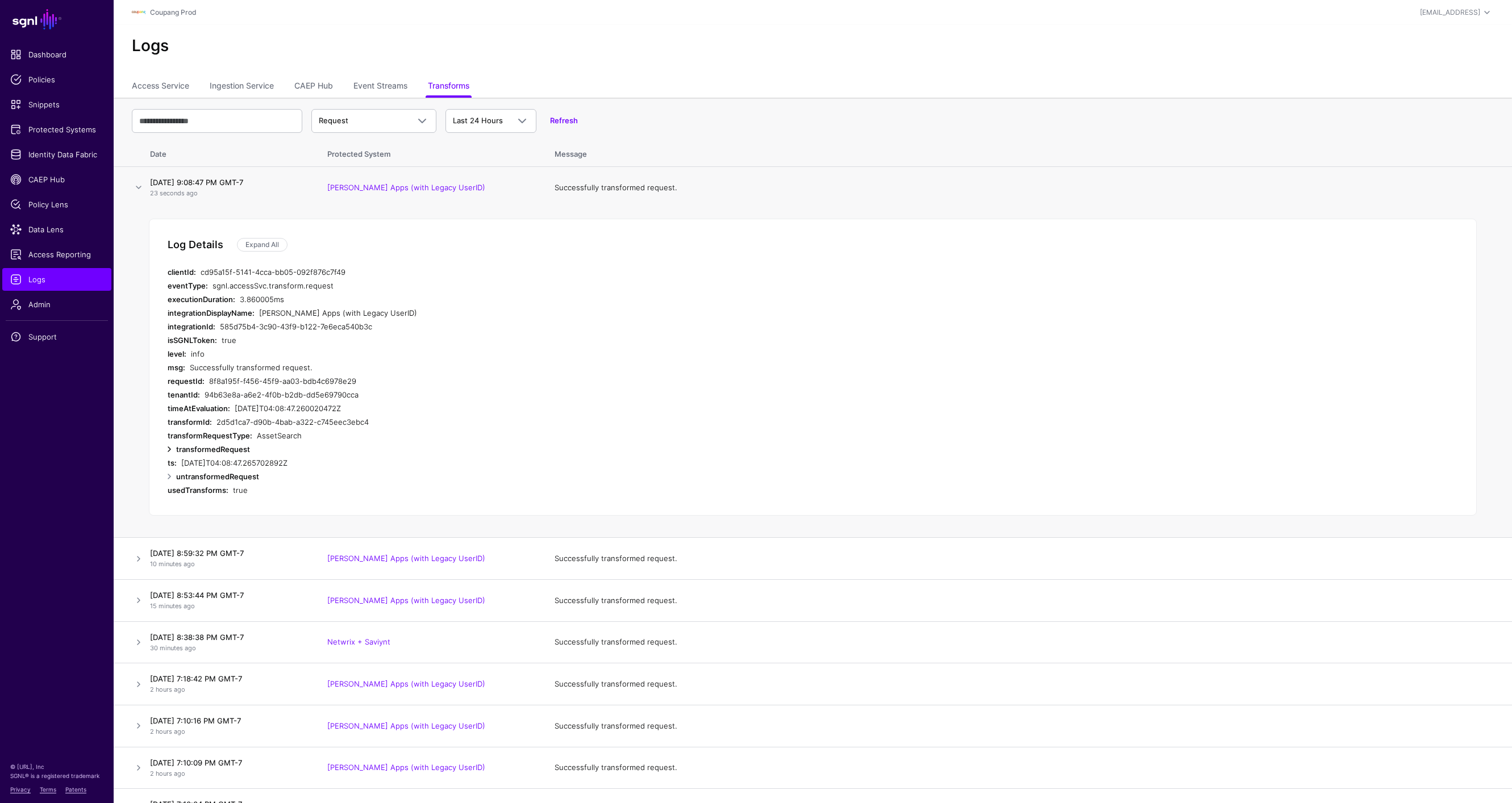
click at [166, 449] on link at bounding box center [169, 449] width 14 height 14
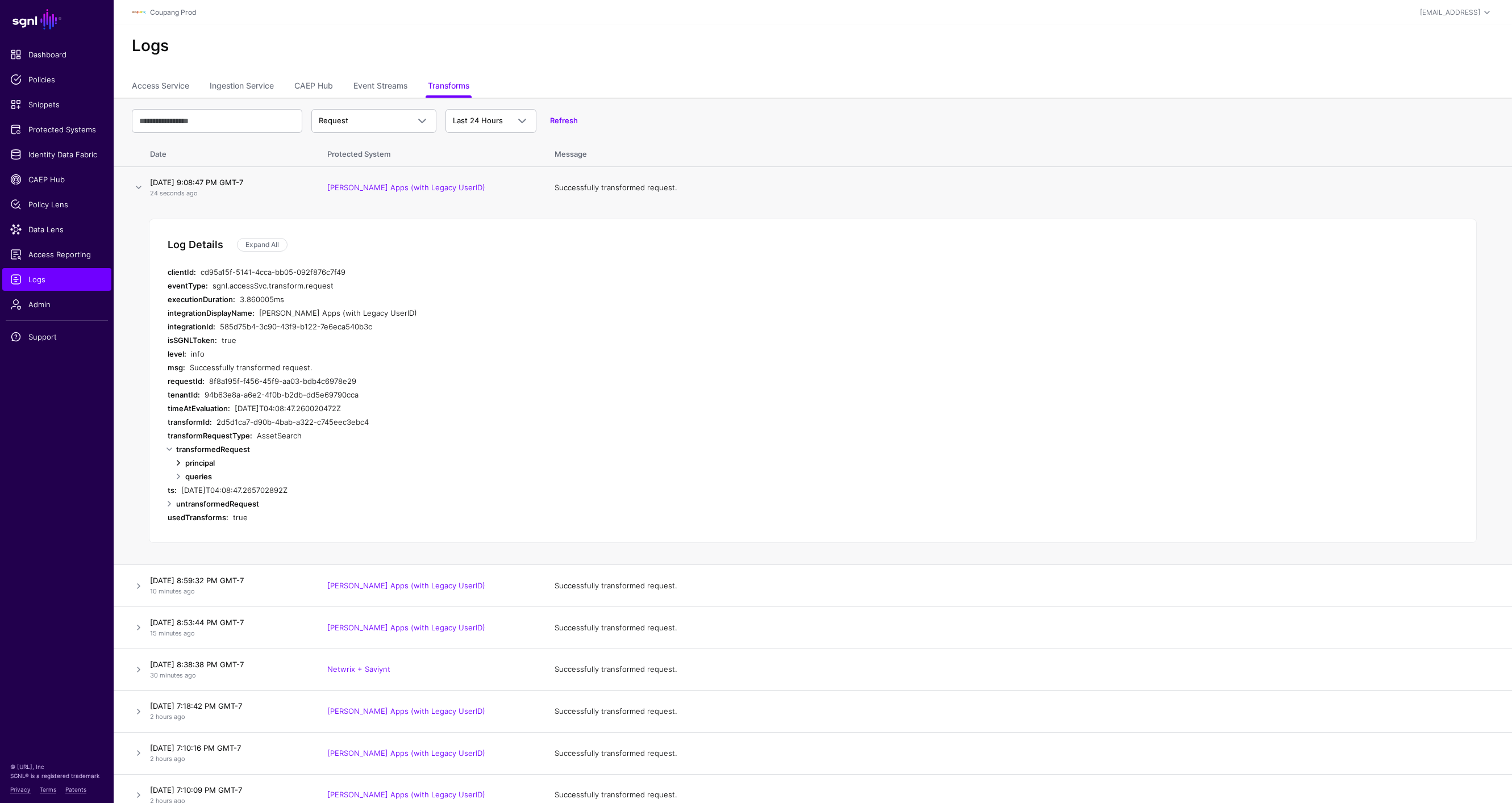
click at [178, 461] on link at bounding box center [178, 463] width 14 height 14
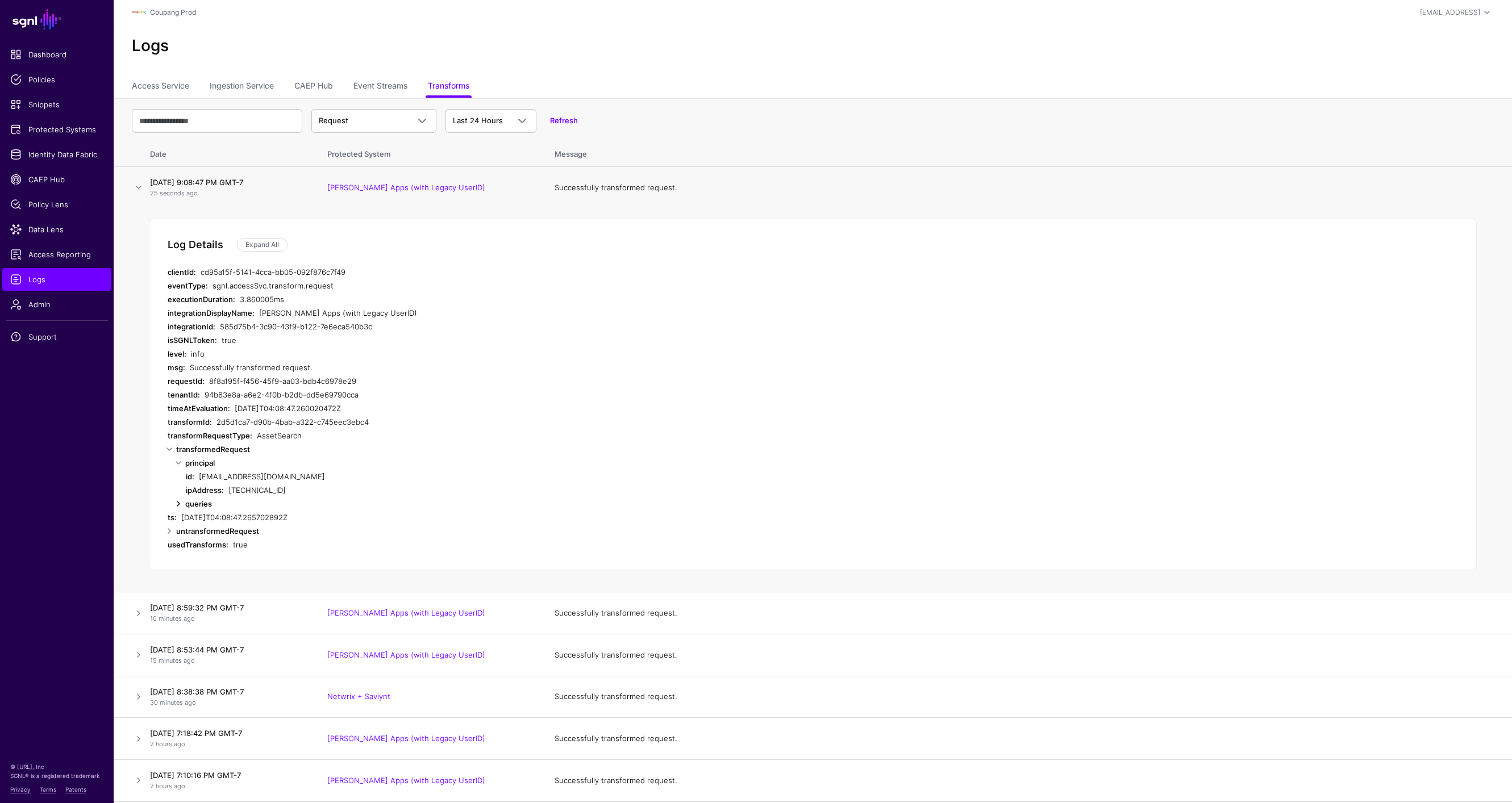
click at [179, 503] on link at bounding box center [178, 504] width 14 height 14
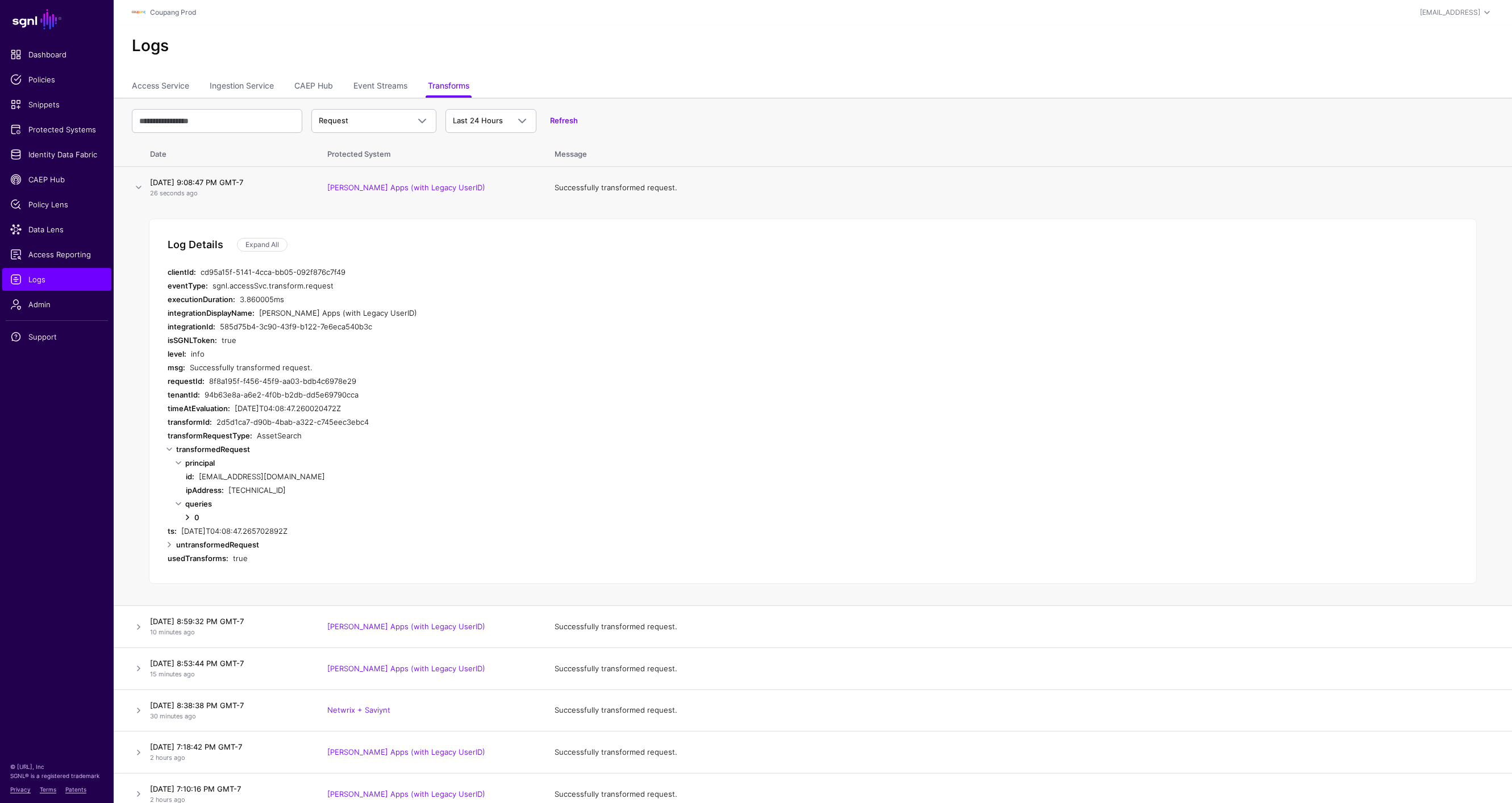
click at [184, 516] on link at bounding box center [187, 517] width 14 height 14
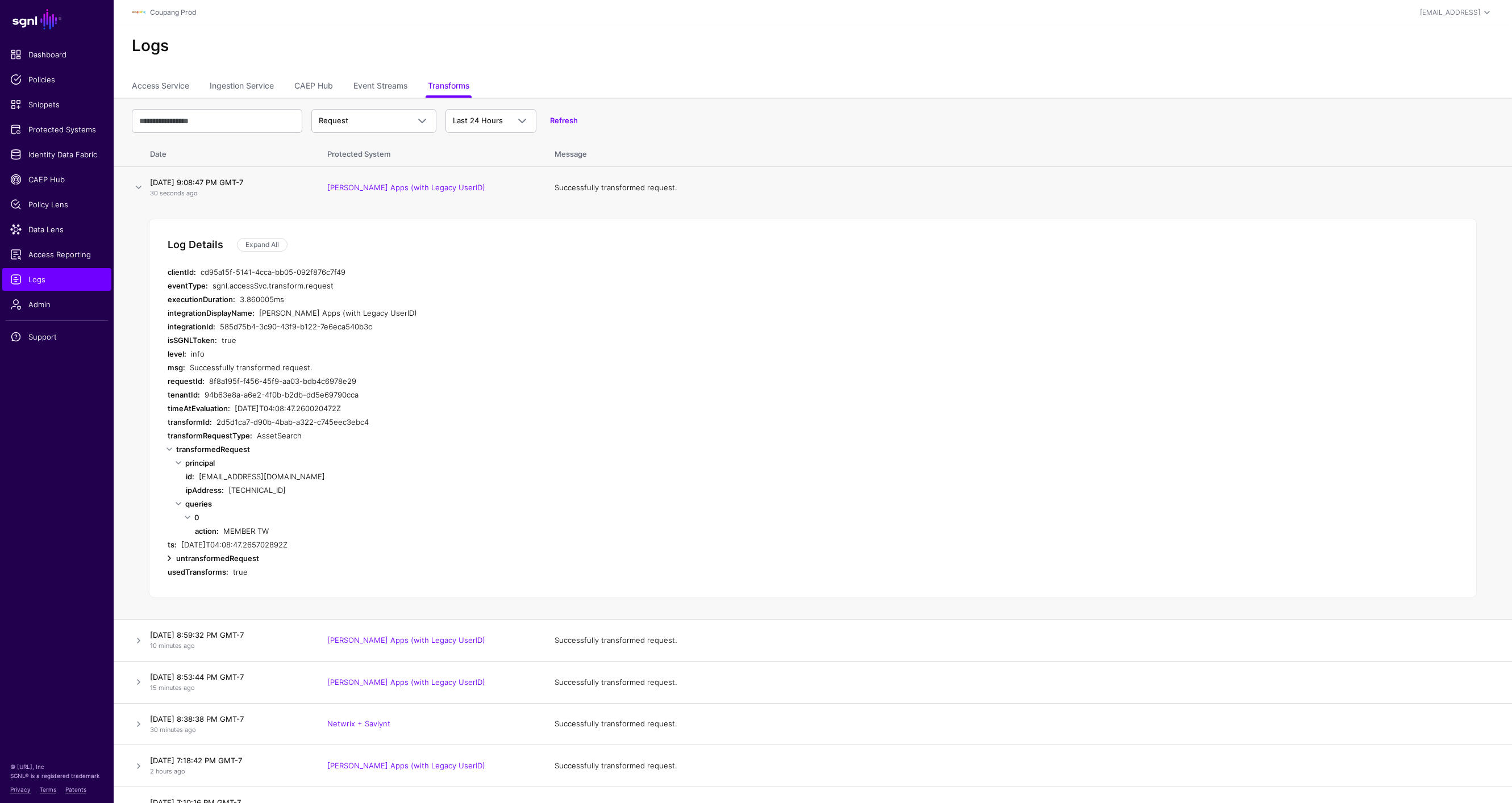
click at [170, 557] on link at bounding box center [169, 558] width 14 height 14
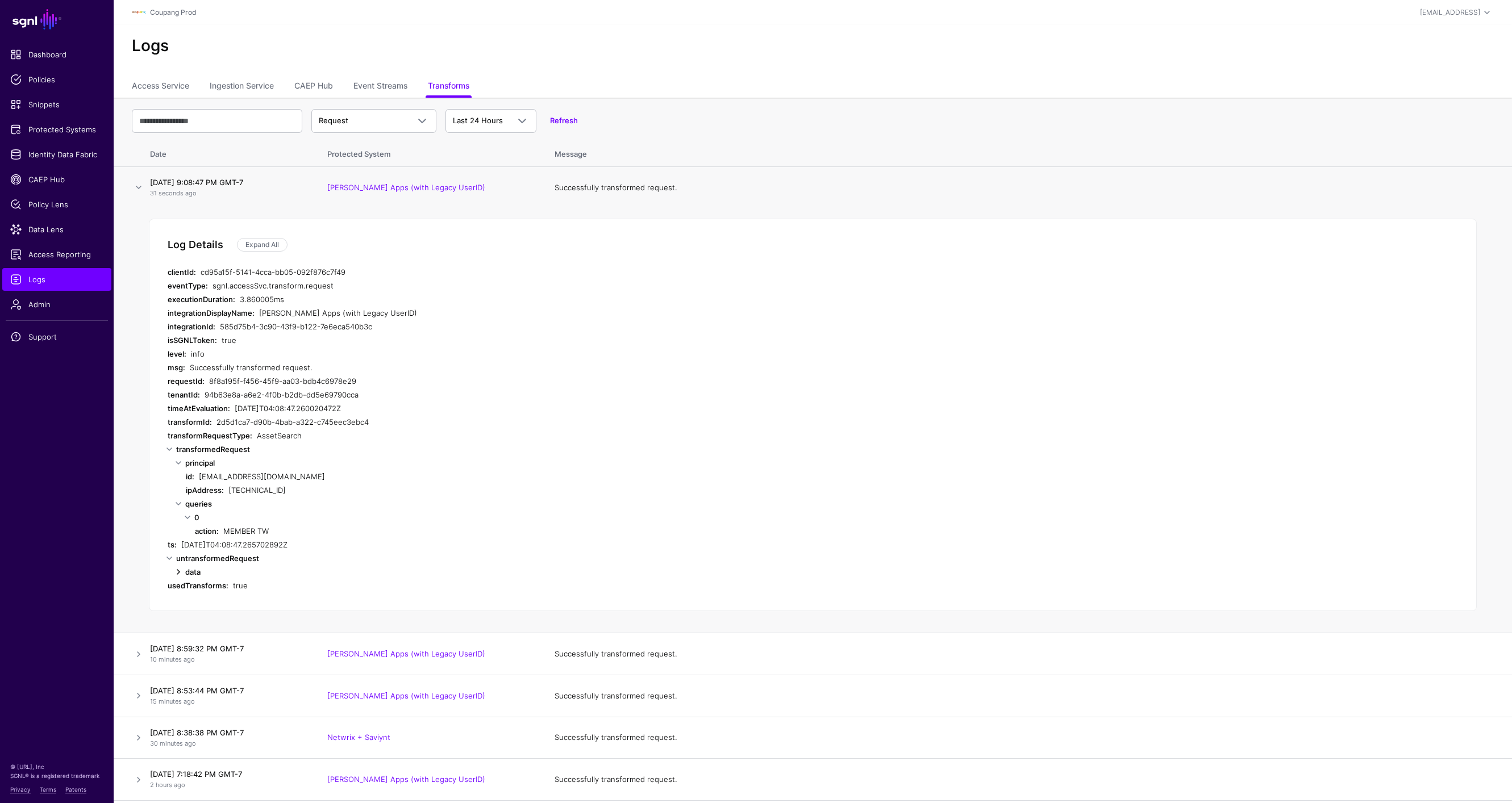
click at [177, 571] on link at bounding box center [178, 572] width 14 height 14
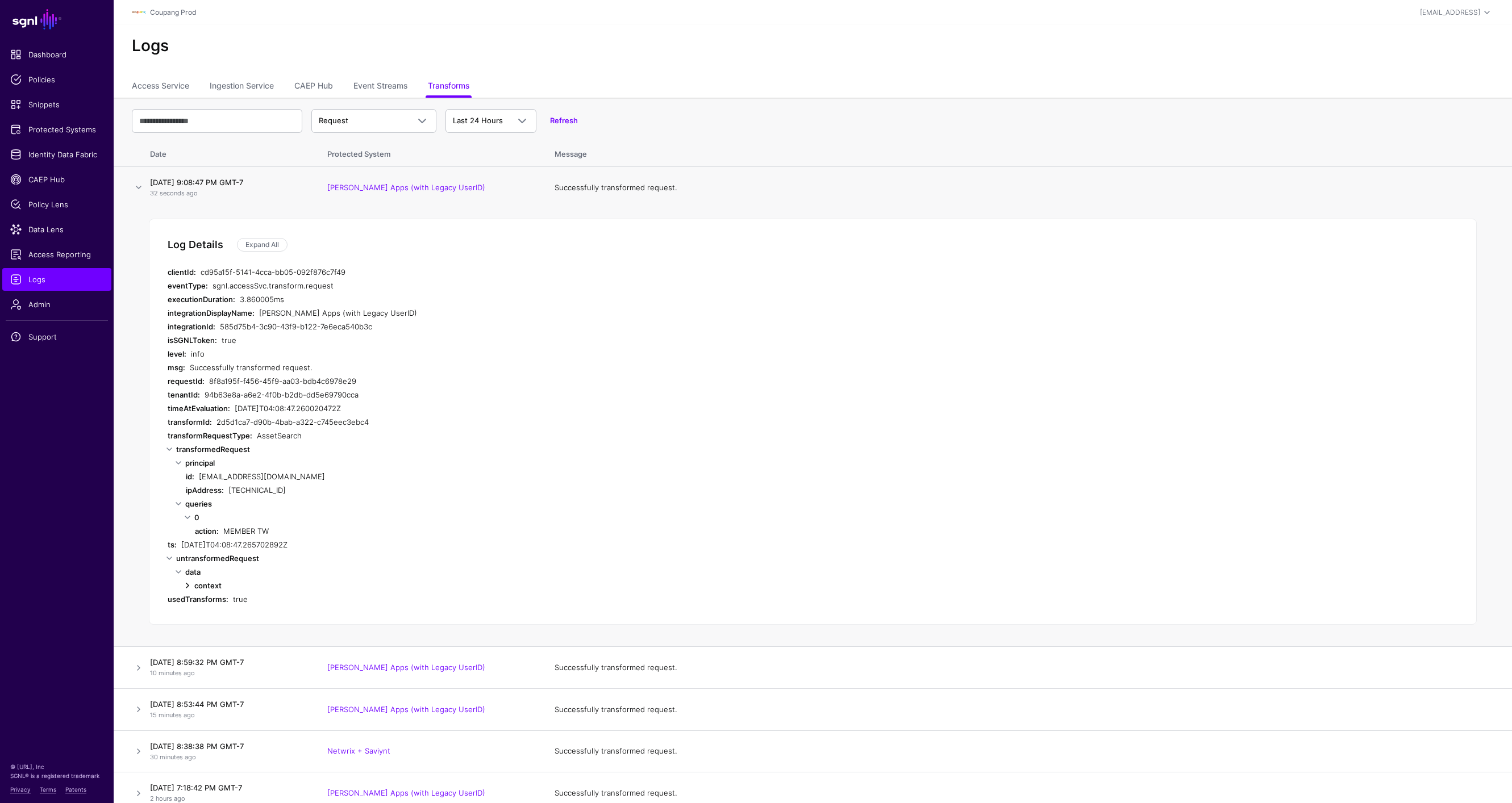
click at [185, 583] on link at bounding box center [187, 586] width 14 height 14
click at [196, 627] on link at bounding box center [196, 627] width 14 height 14
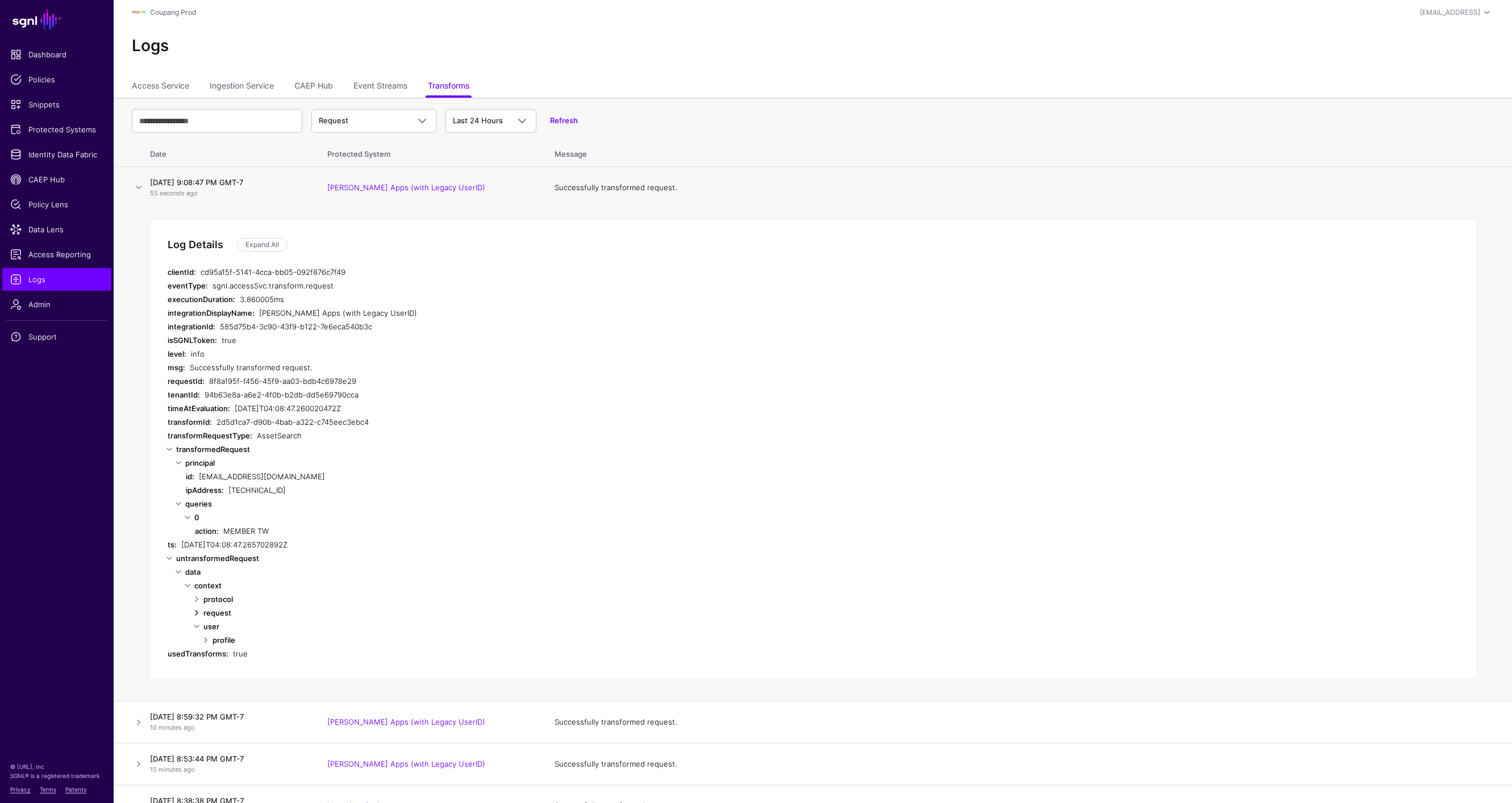
click at [196, 615] on link at bounding box center [196, 613] width 14 height 14
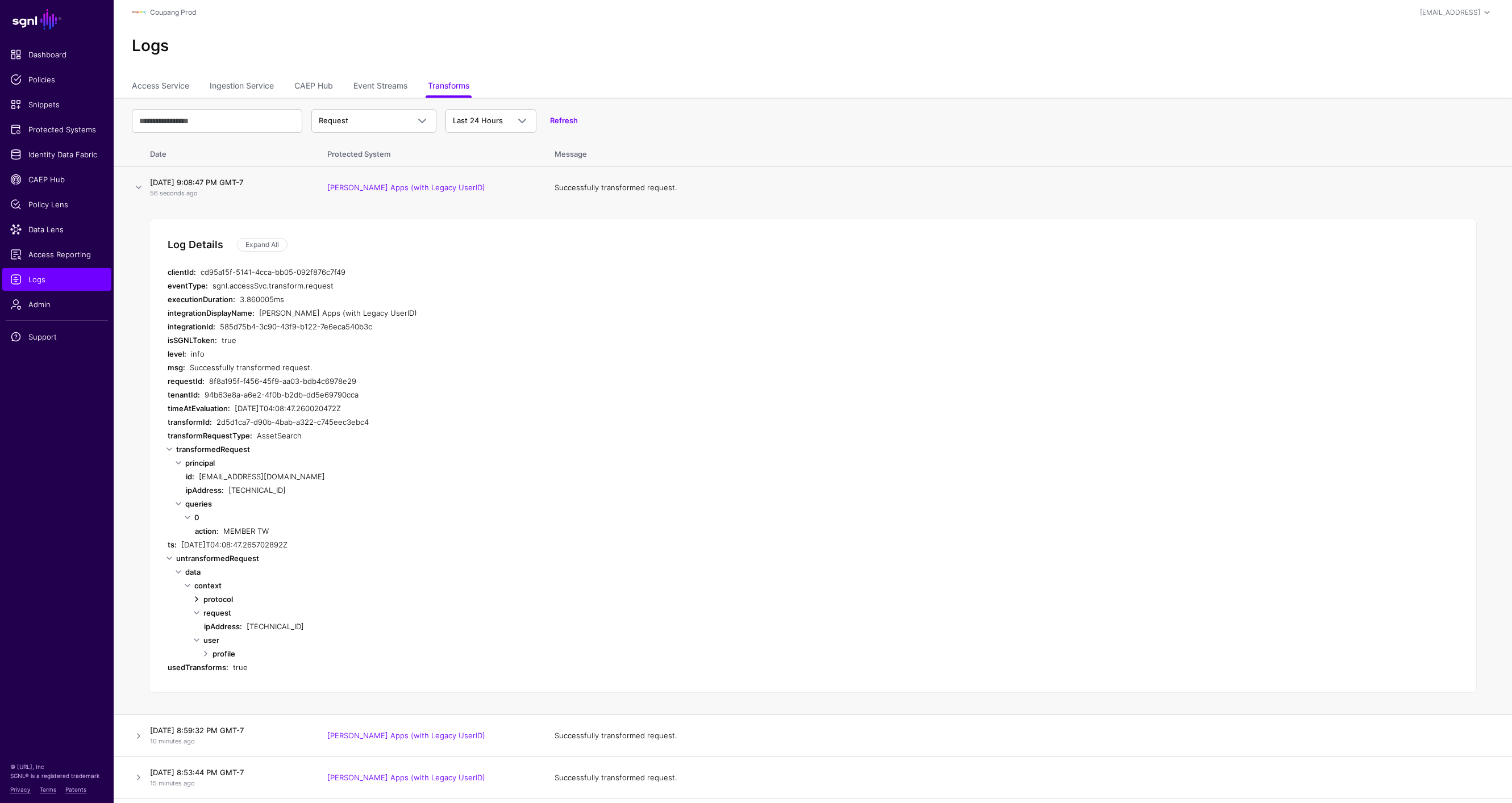
click at [196, 597] on link at bounding box center [196, 599] width 14 height 14
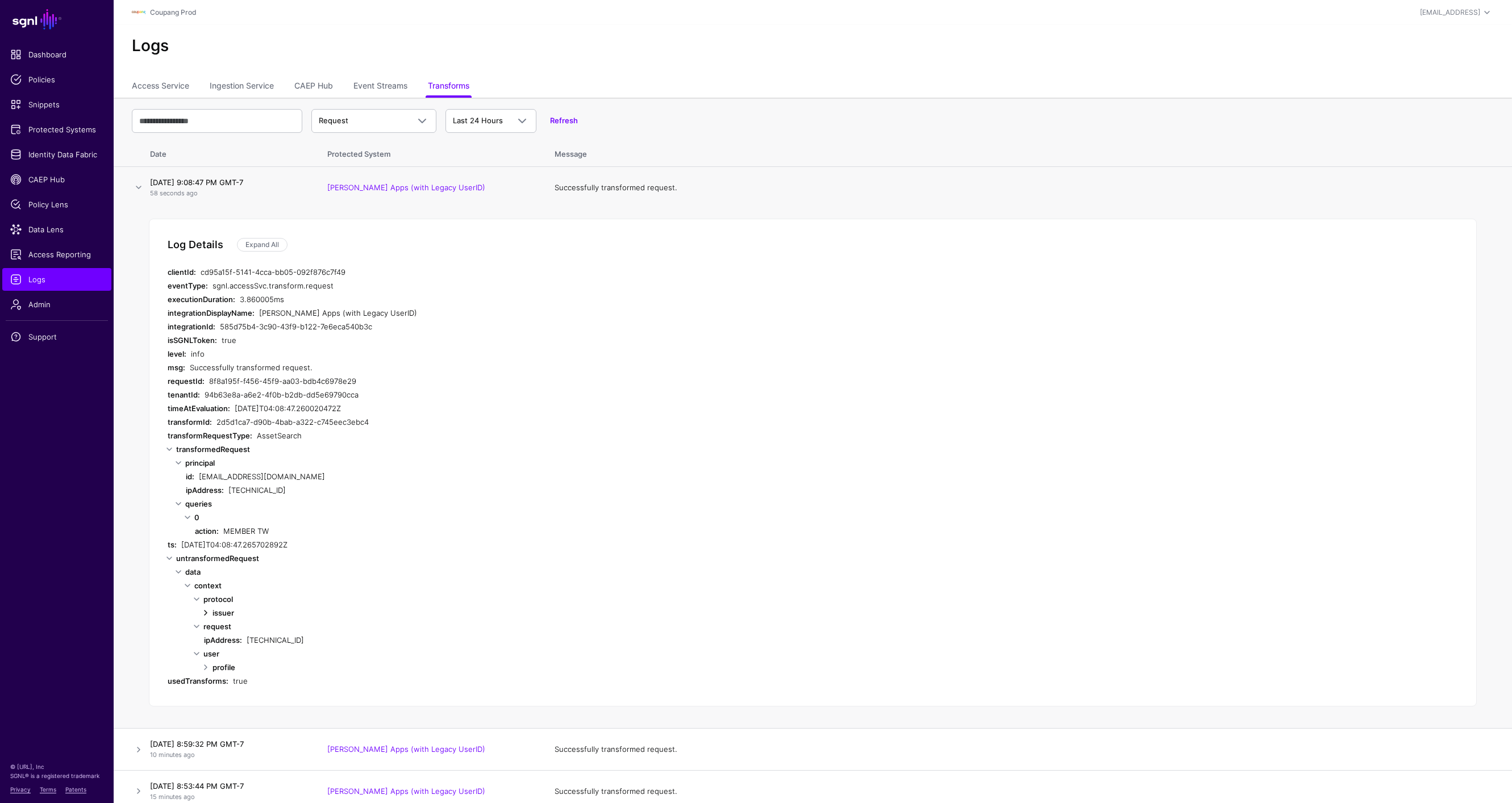
click at [203, 612] on link at bounding box center [206, 613] width 14 height 14
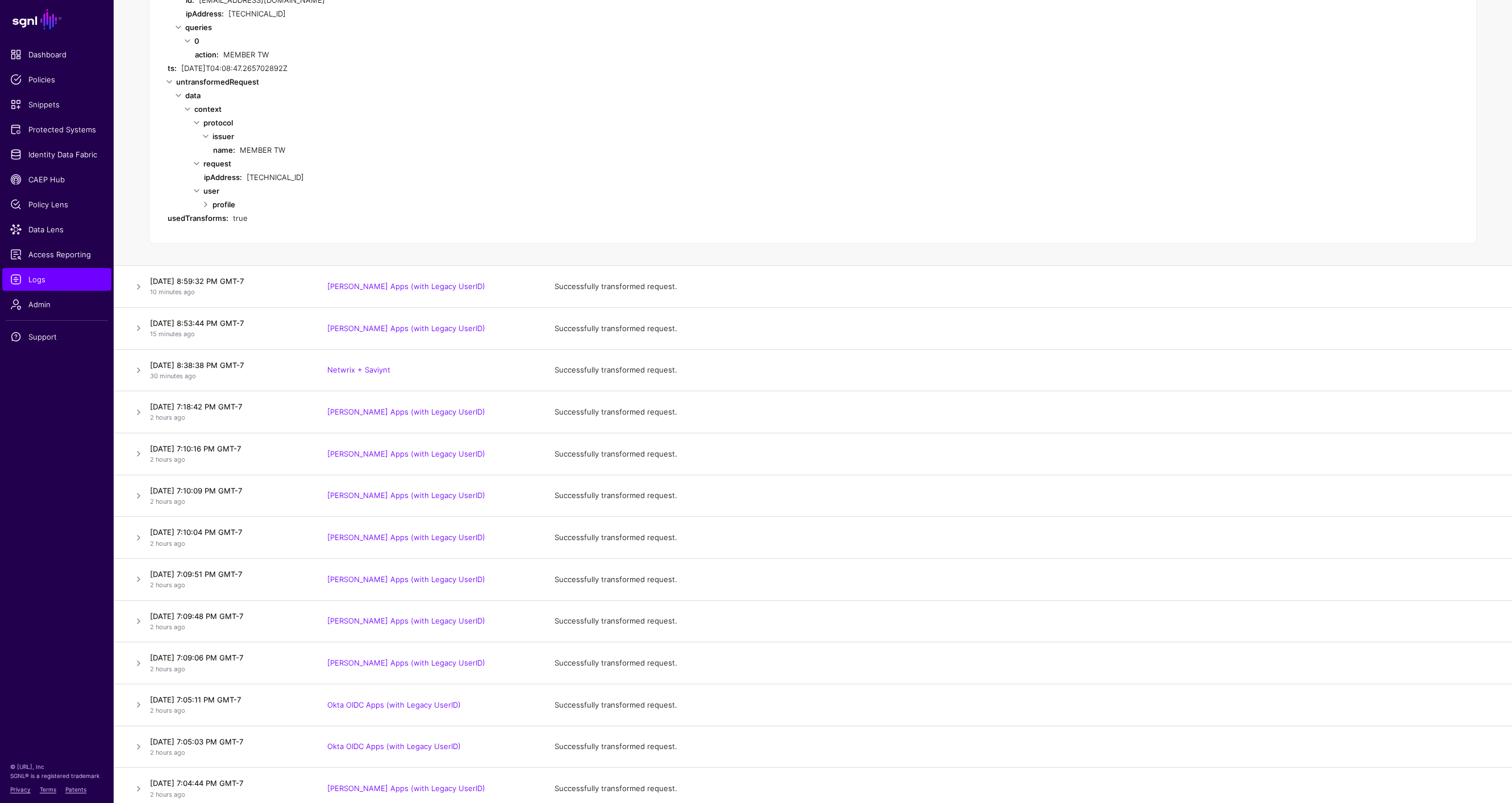
scroll to position [475, 0]
click at [135, 284] on link at bounding box center [139, 288] width 14 height 14
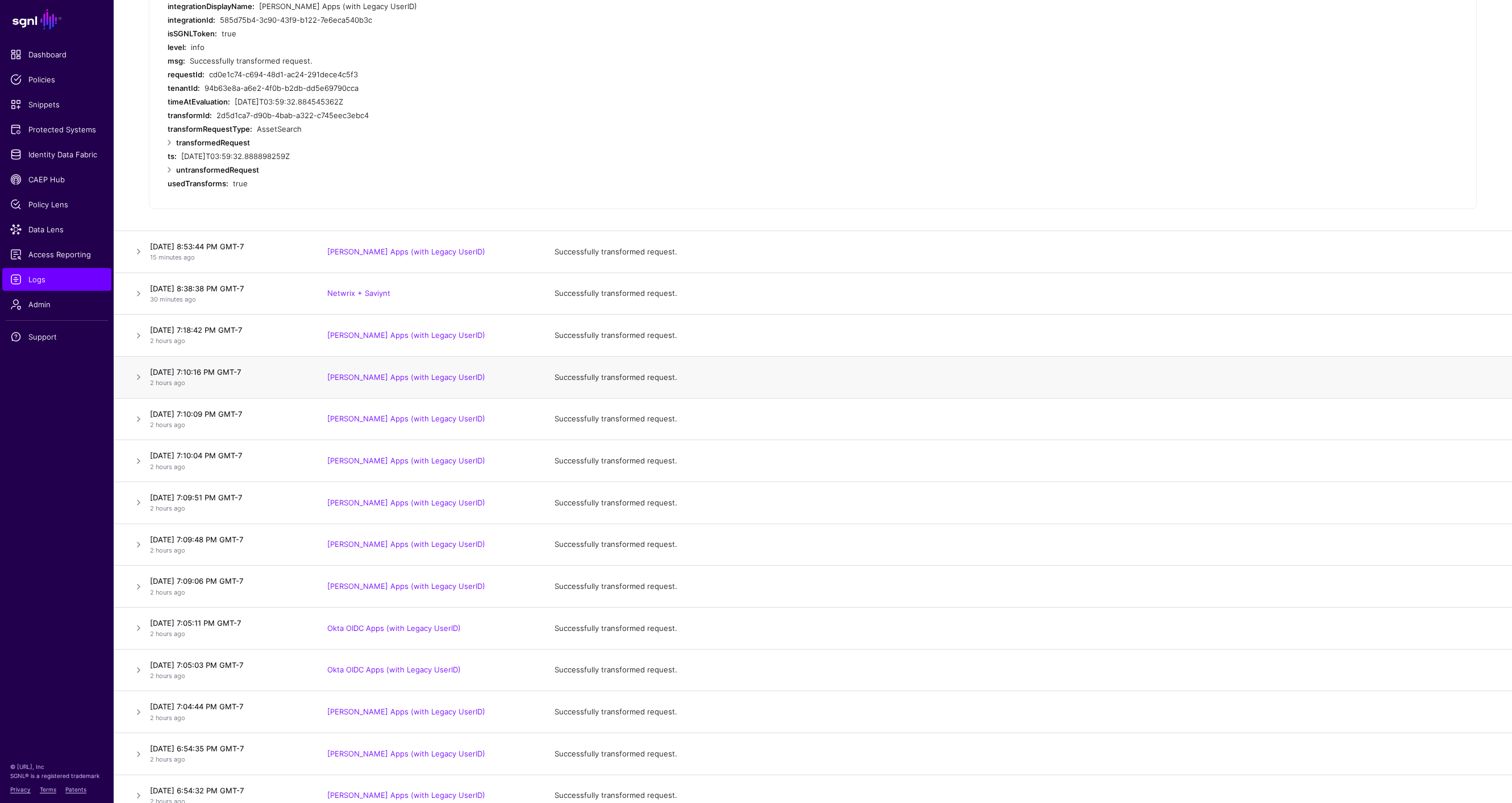
scroll to position [311, 0]
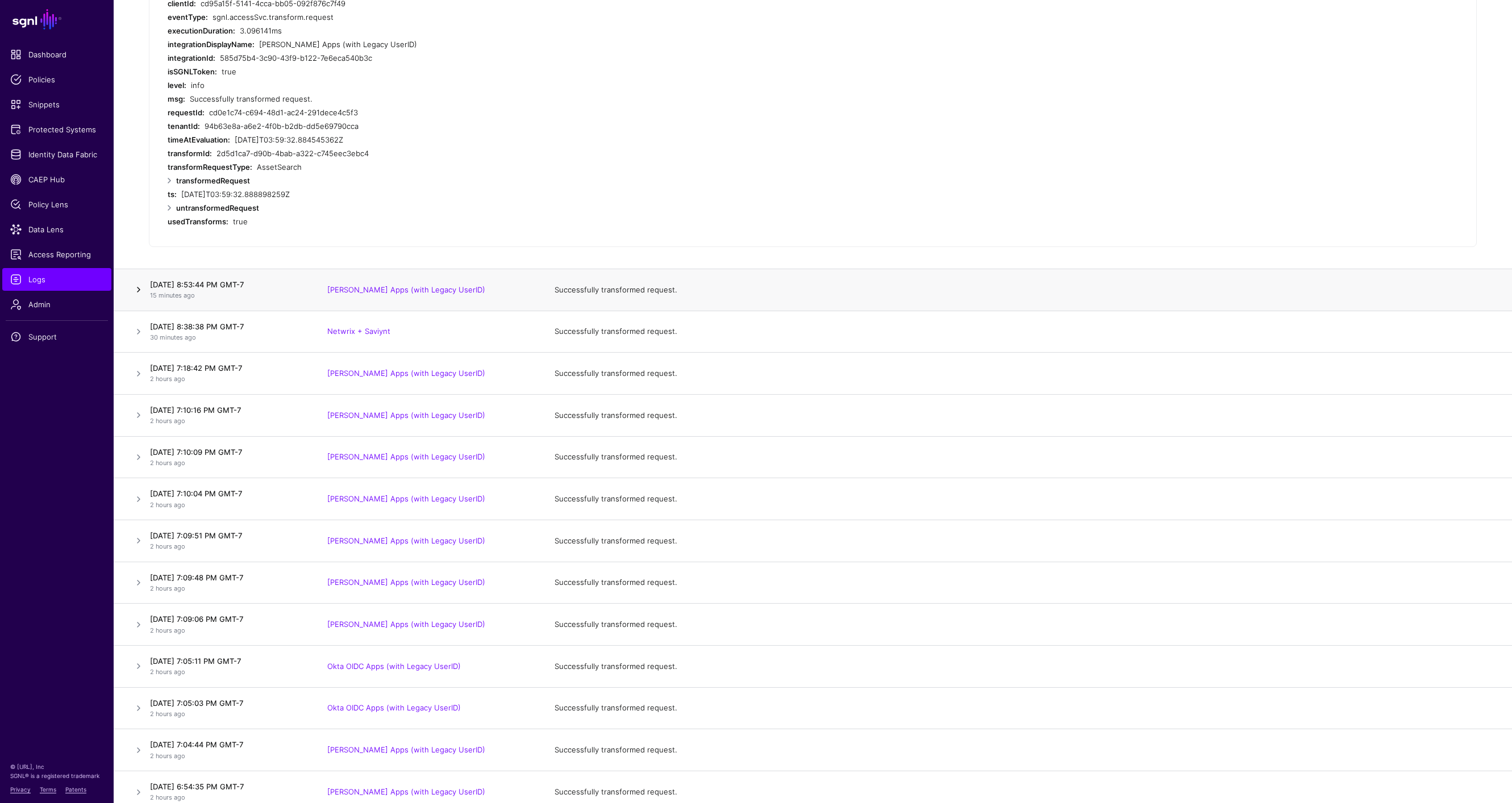
click at [142, 285] on link at bounding box center [139, 290] width 14 height 14
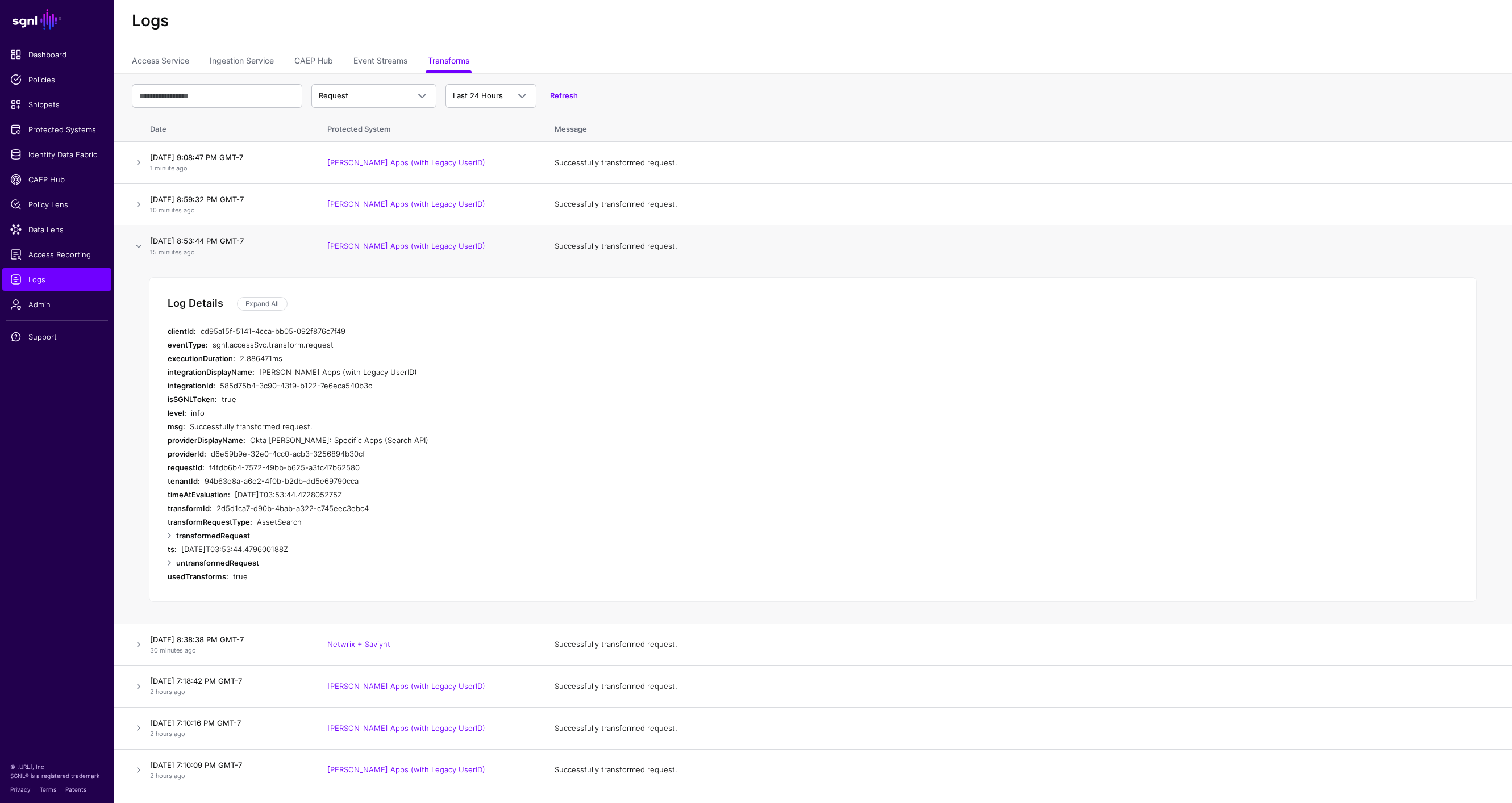
scroll to position [0, 0]
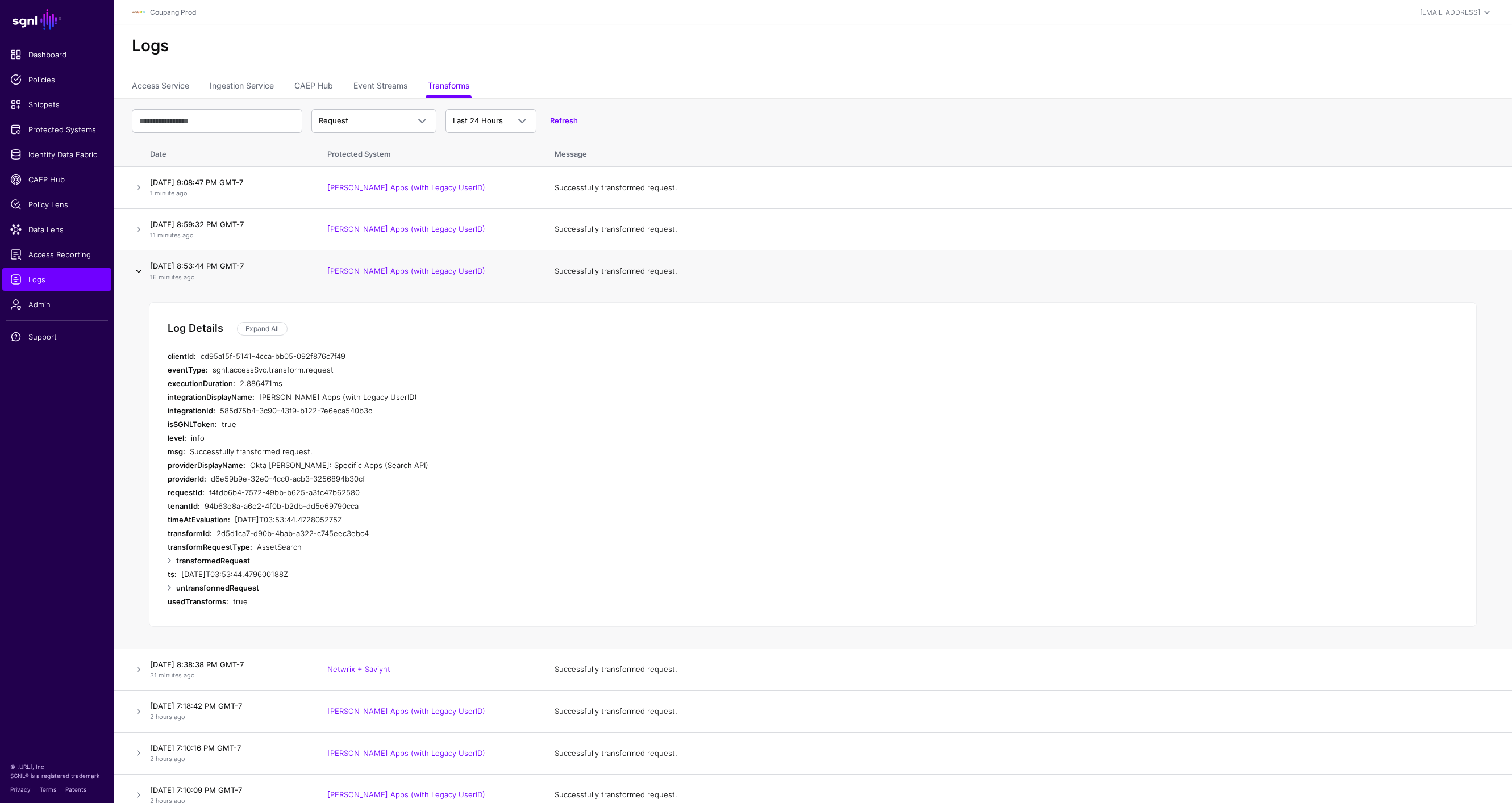
click at [145, 271] on link at bounding box center [139, 271] width 14 height 14
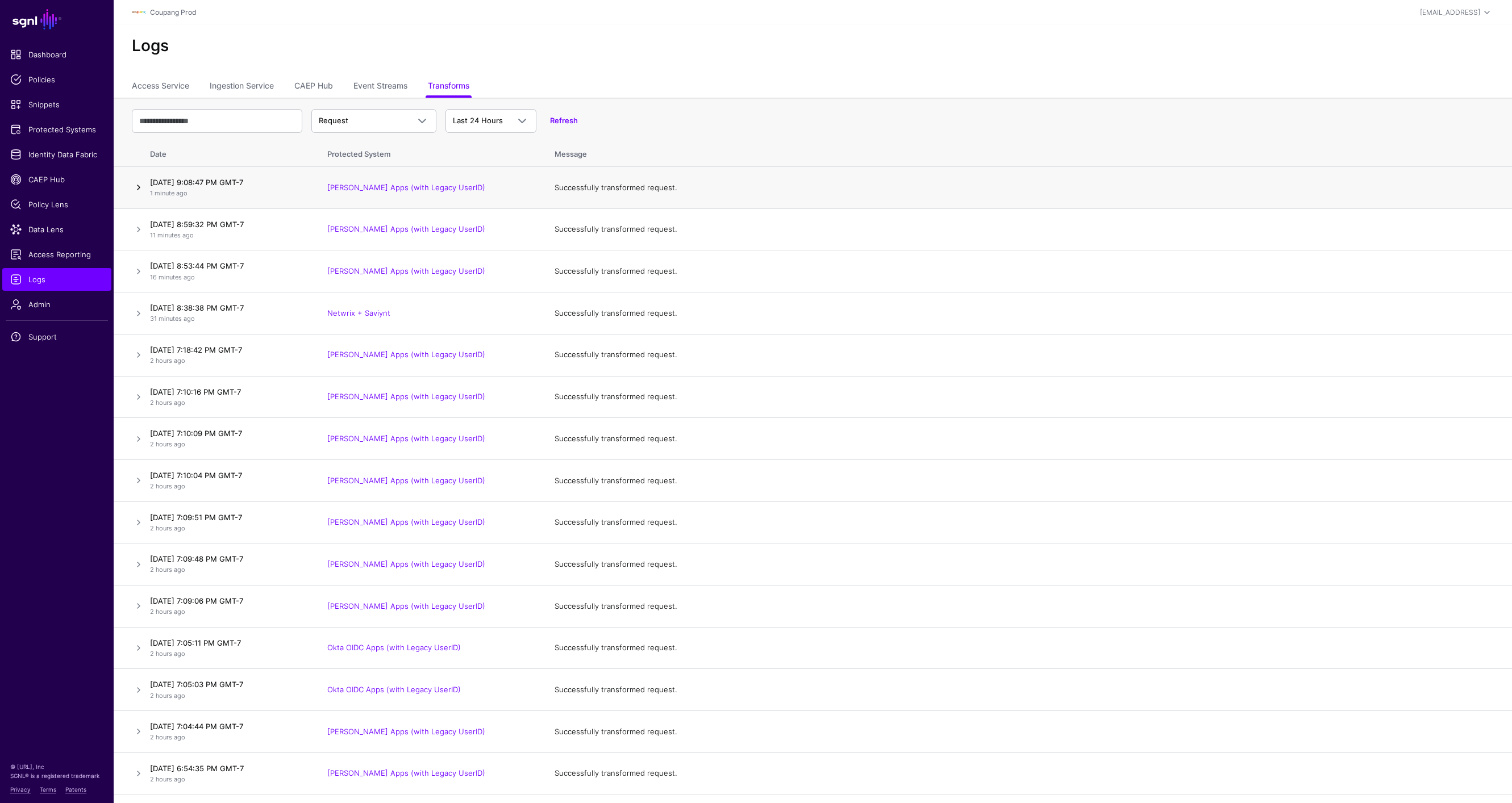
click at [139, 187] on link at bounding box center [139, 187] width 14 height 14
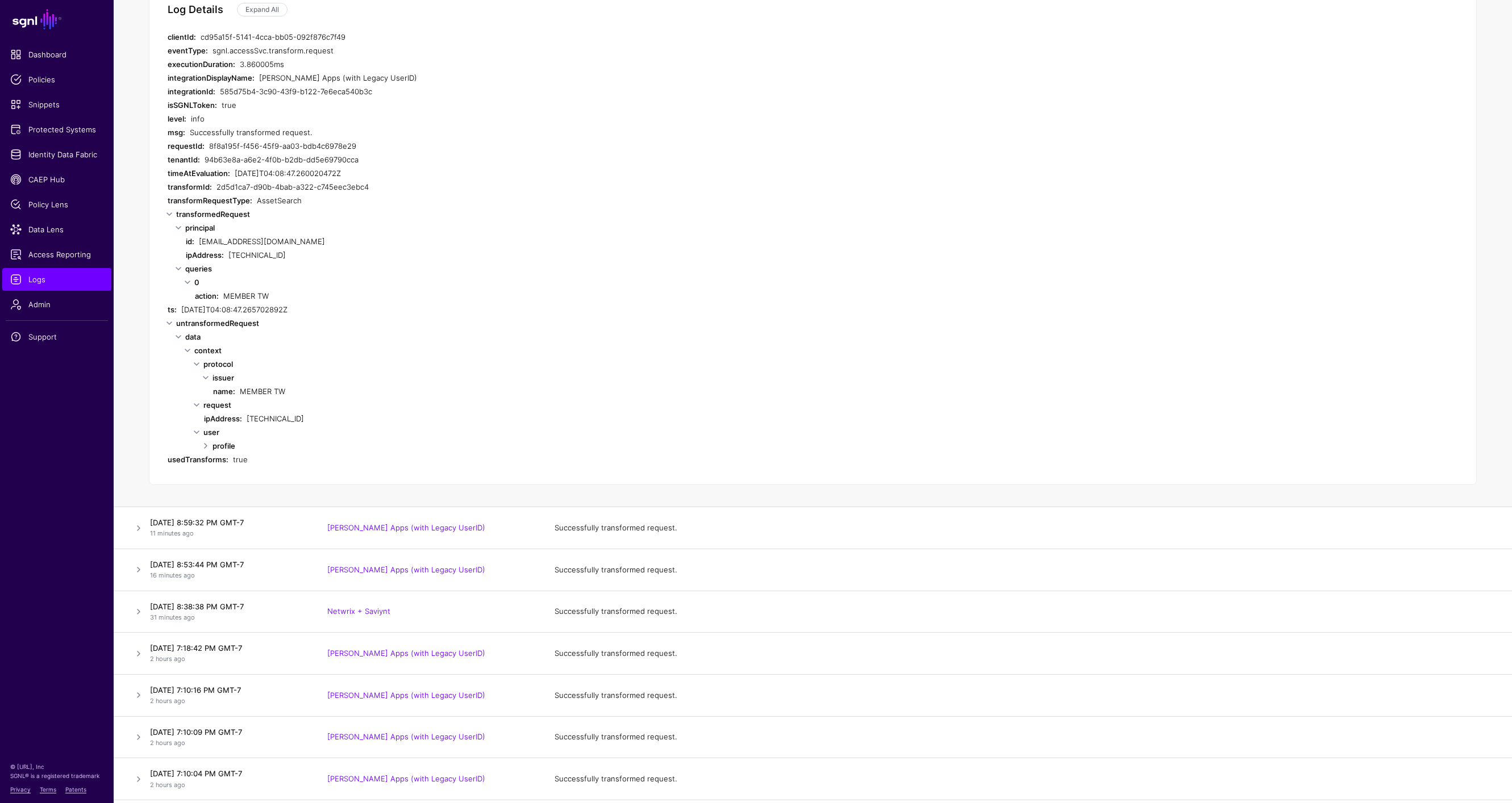
scroll to position [259, 0]
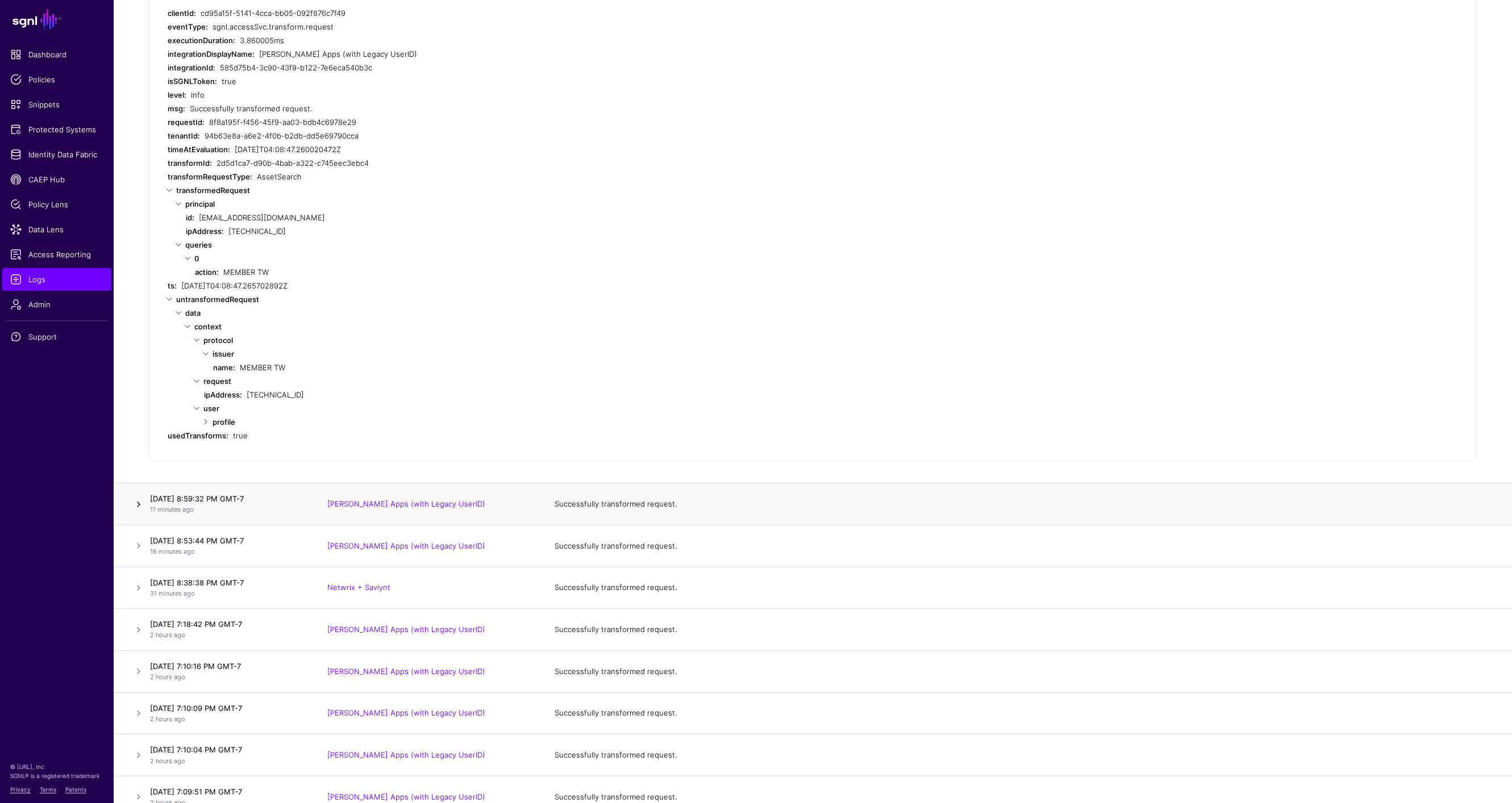
click at [141, 499] on link at bounding box center [139, 504] width 14 height 14
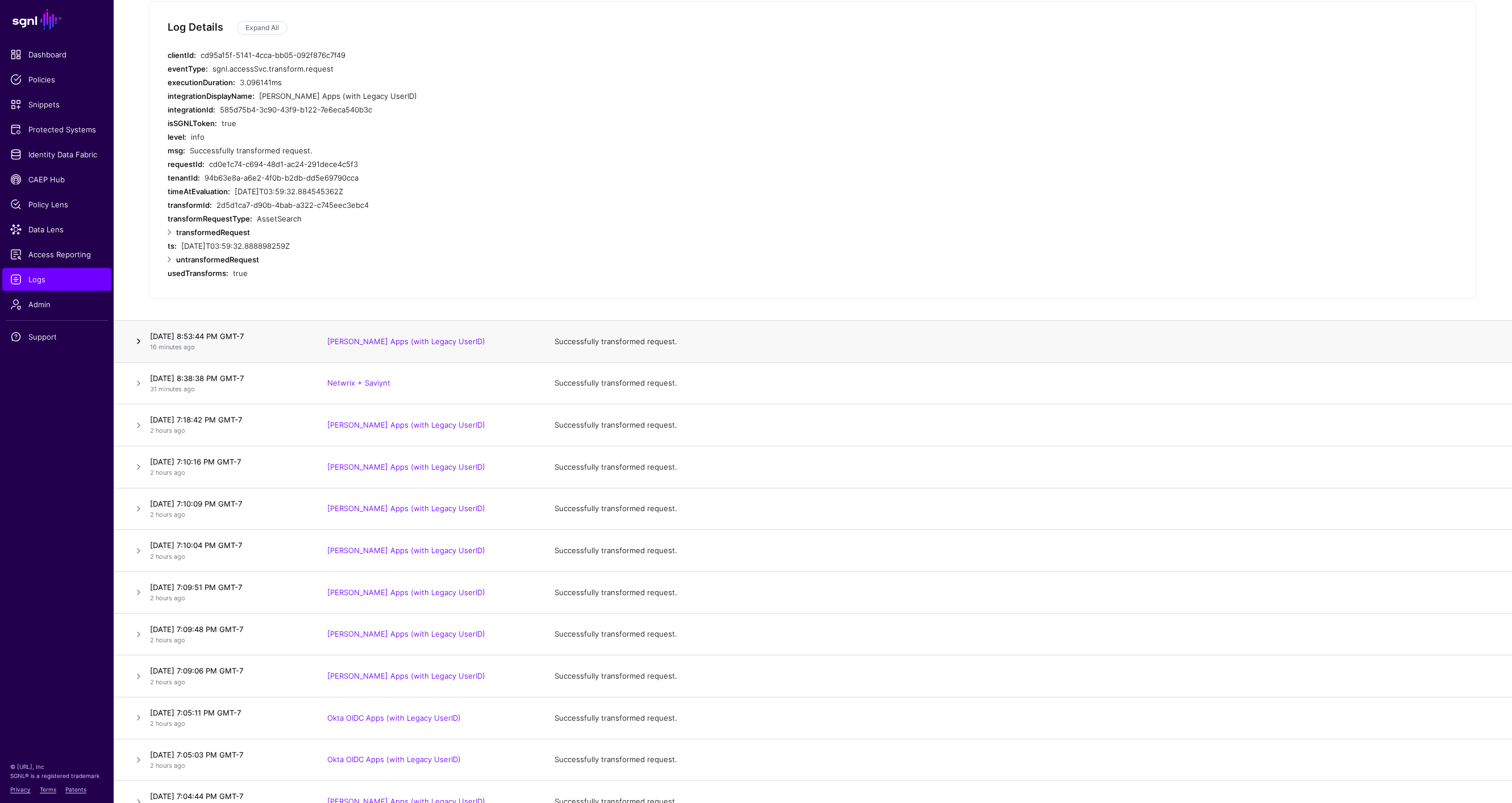
click at [143, 344] on link at bounding box center [139, 341] width 14 height 14
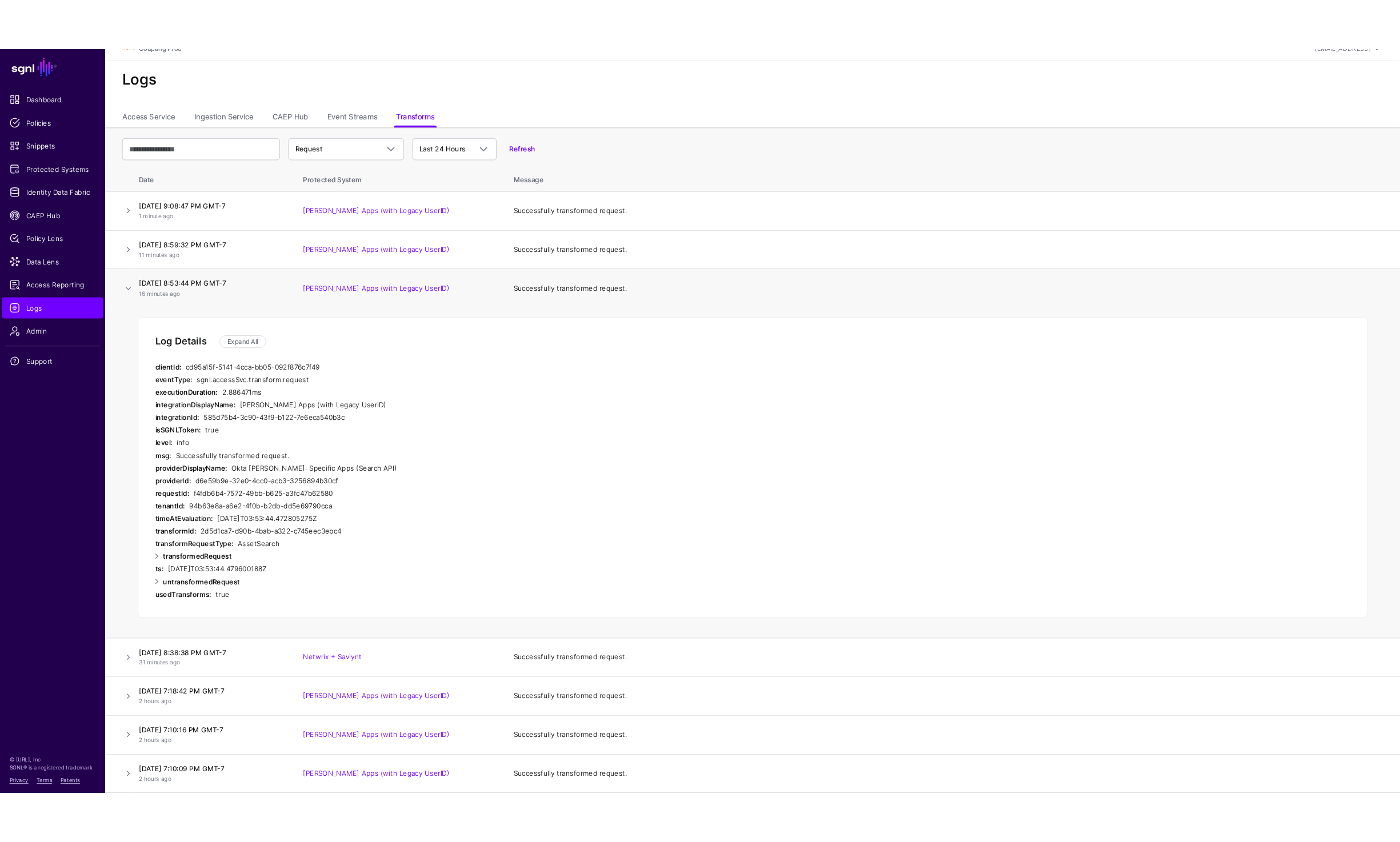
scroll to position [0, 0]
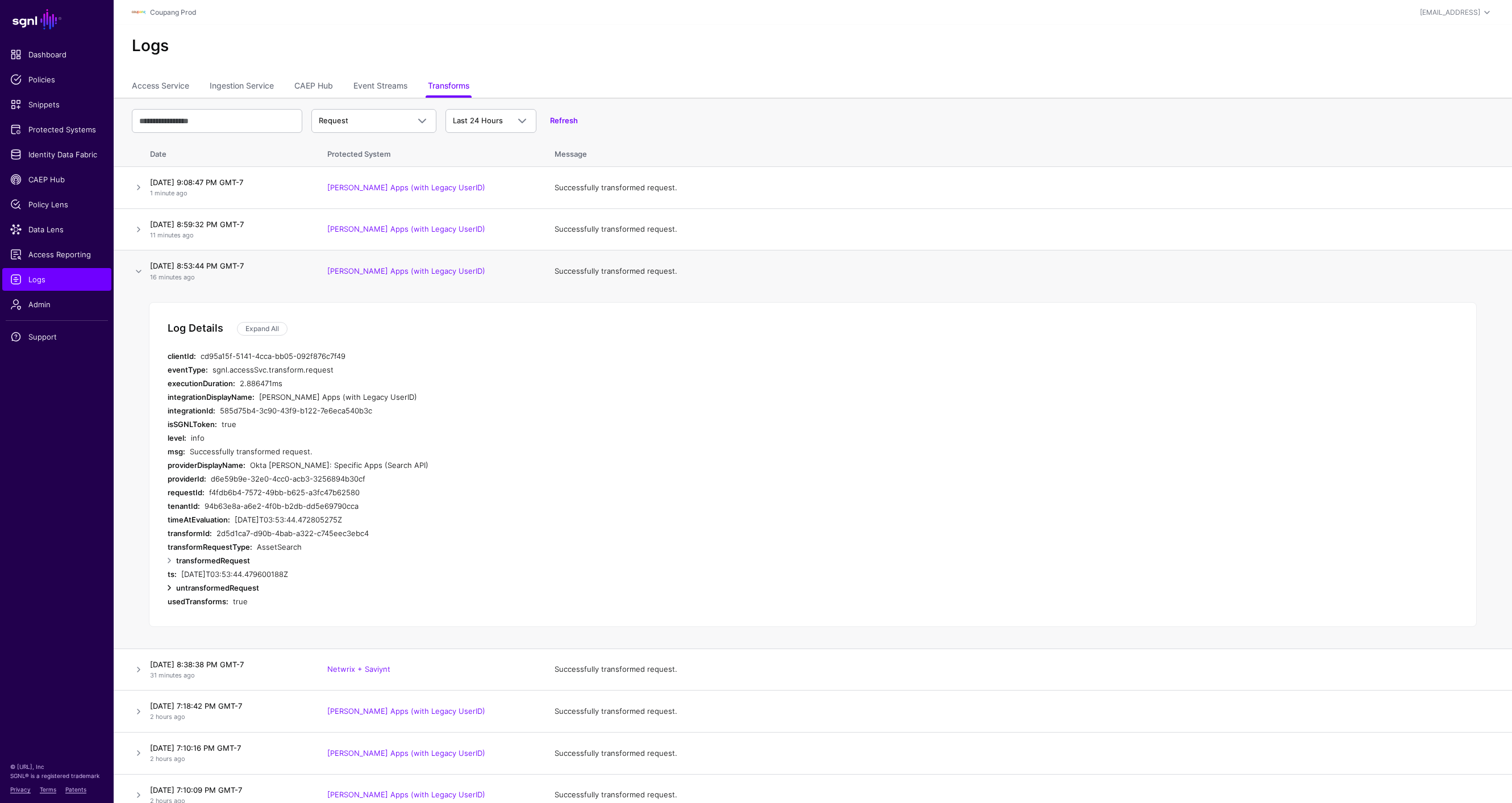
click at [168, 585] on link at bounding box center [169, 587] width 14 height 14
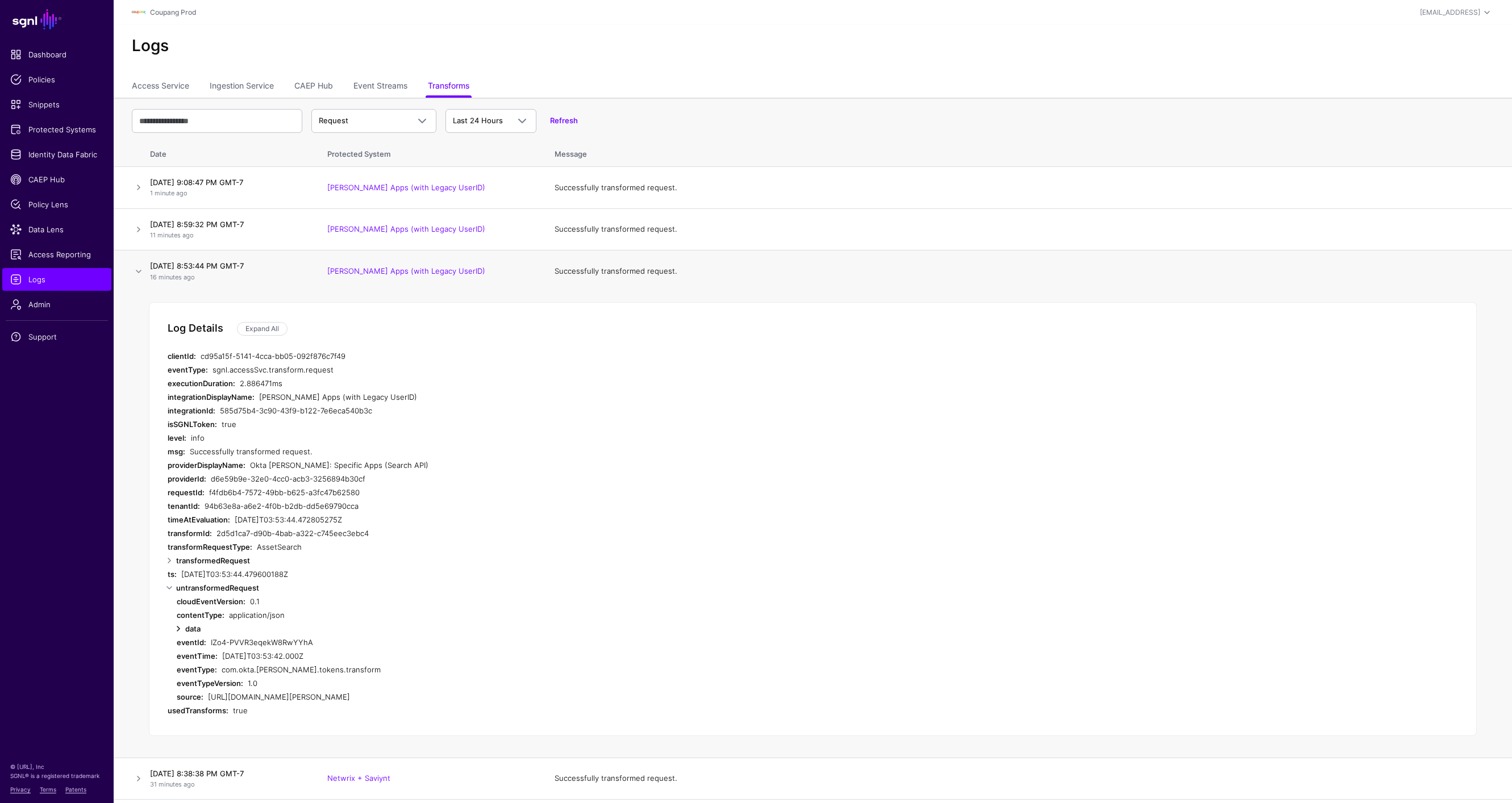
click at [178, 625] on link at bounding box center [178, 629] width 14 height 14
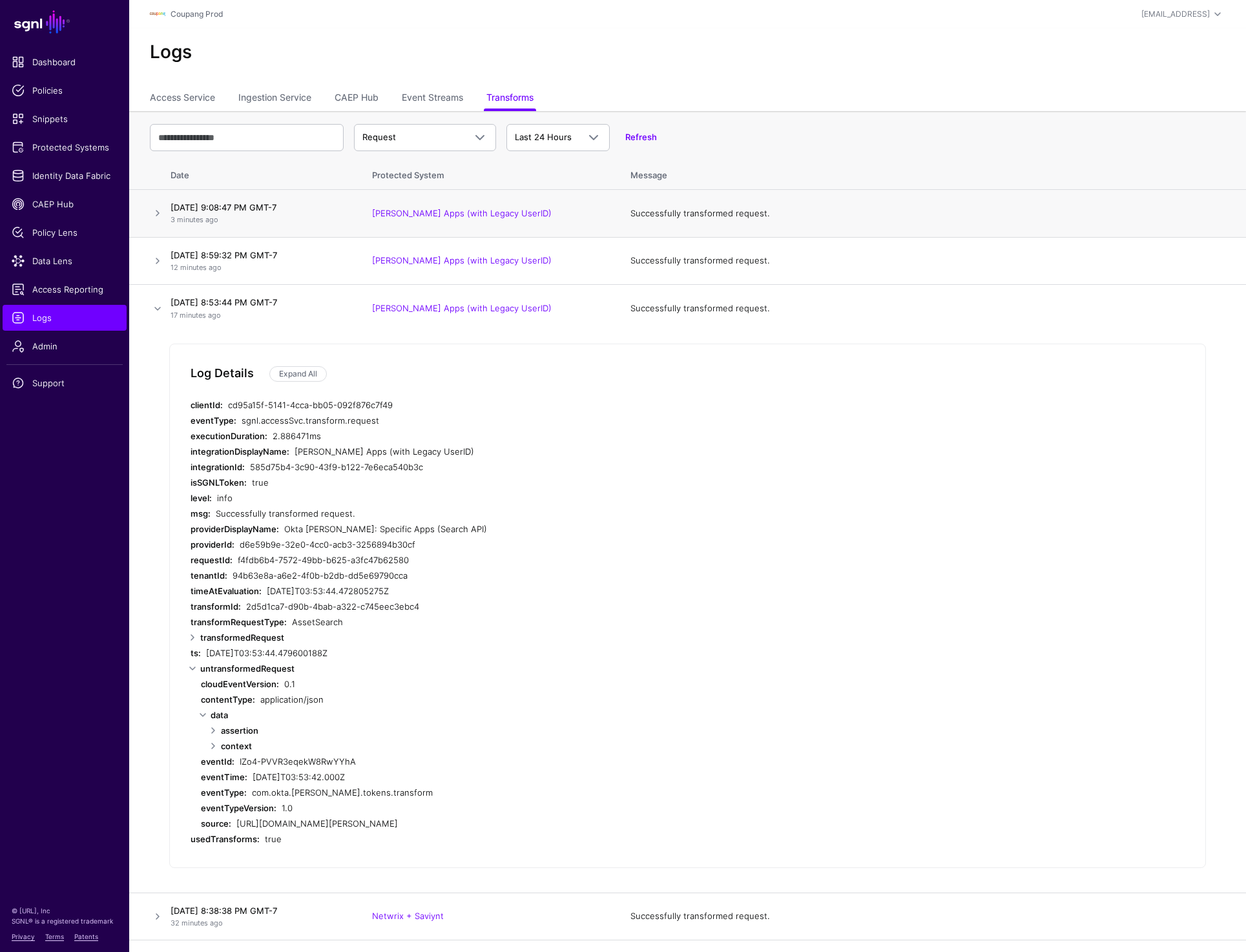
click at [146, 216] on td at bounding box center [147, 213] width 36 height 47
click at [149, 214] on td at bounding box center [147, 213] width 36 height 47
click at [152, 214] on link at bounding box center [158, 213] width 16 height 16
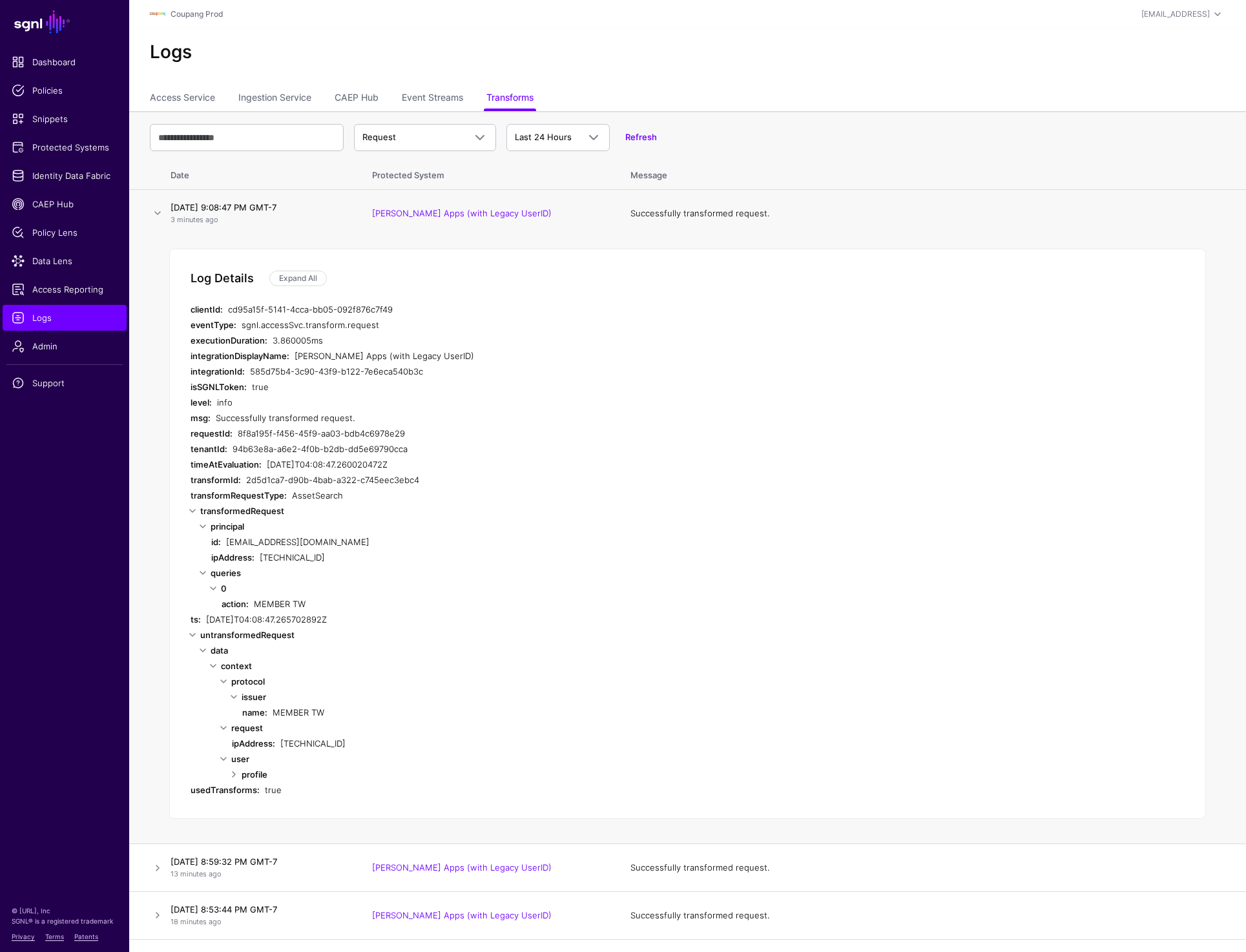
click at [309, 268] on div "Log Details Expand All clientId: cd95a15f-5141-4cca-bb05-092f876c7f49 eventType…" at bounding box center [687, 534] width 1036 height 570
click at [309, 272] on link "Expand All" at bounding box center [298, 278] width 57 height 16
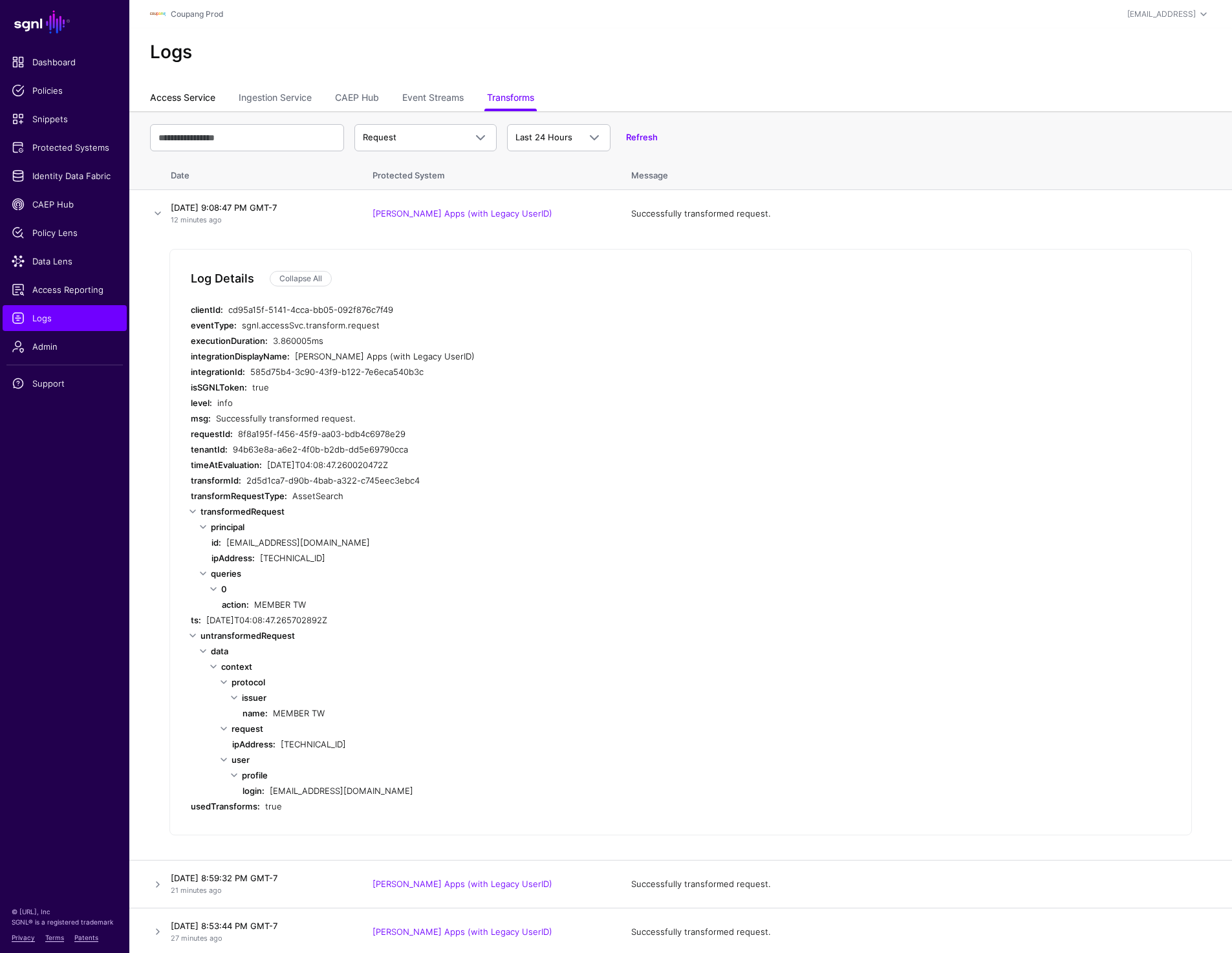
click at [200, 94] on link "Access Service" at bounding box center [183, 99] width 66 height 25
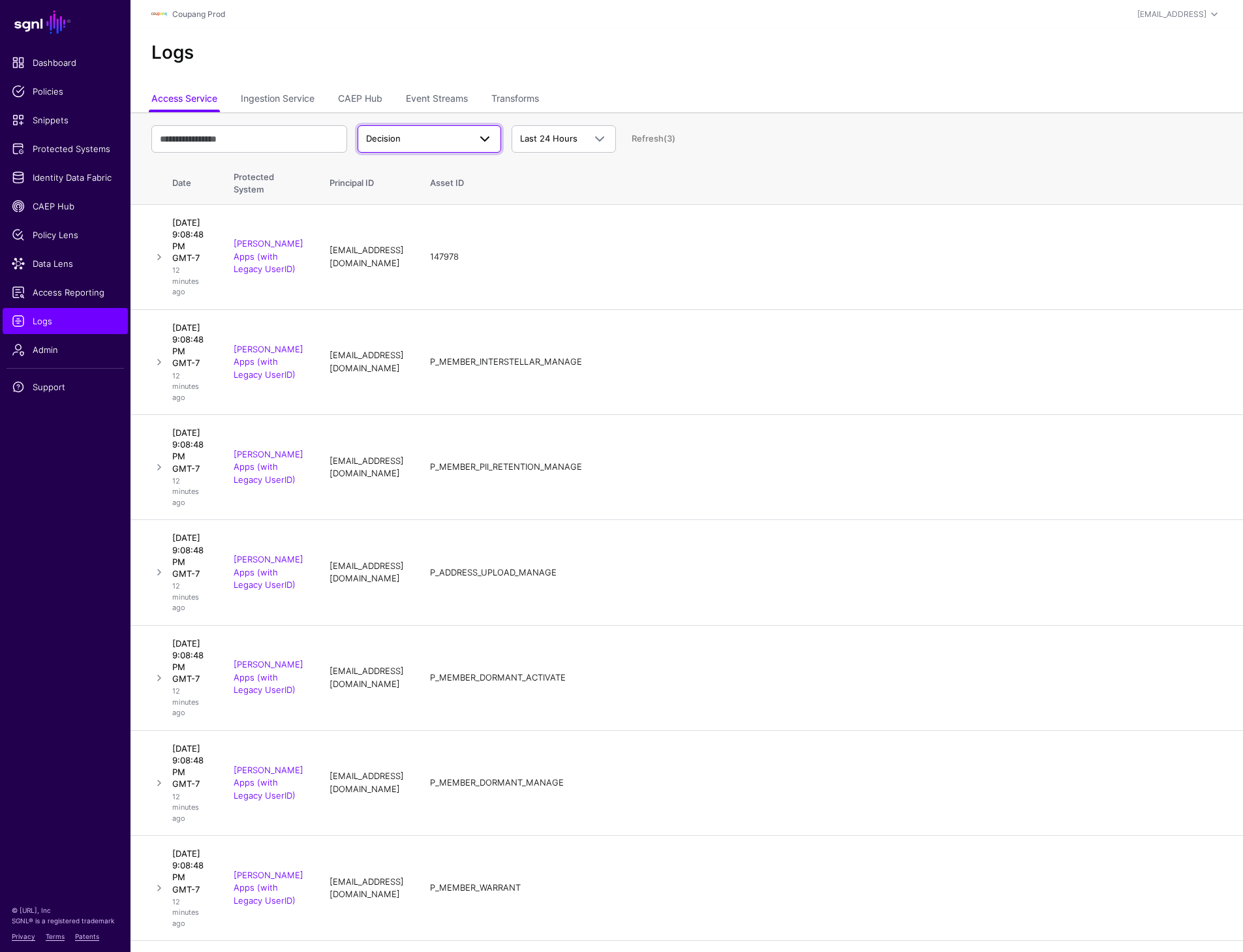
click at [449, 140] on span "Decision" at bounding box center [417, 139] width 103 height 13
click at [415, 185] on div "Match" at bounding box center [429, 190] width 123 height 13
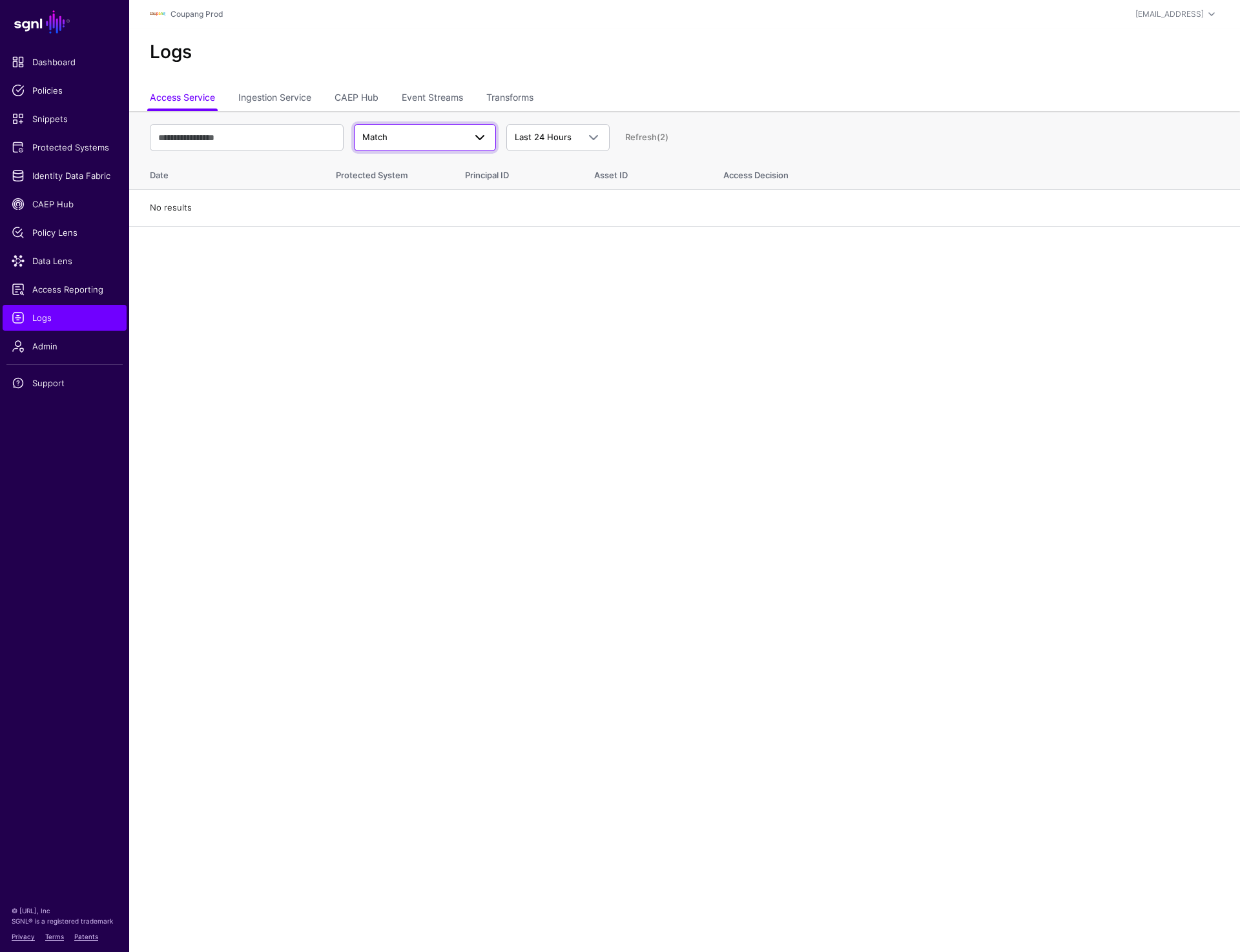
click at [459, 131] on span "Match" at bounding box center [413, 137] width 102 height 13
click at [442, 164] on div "Decision" at bounding box center [424, 167] width 121 height 13
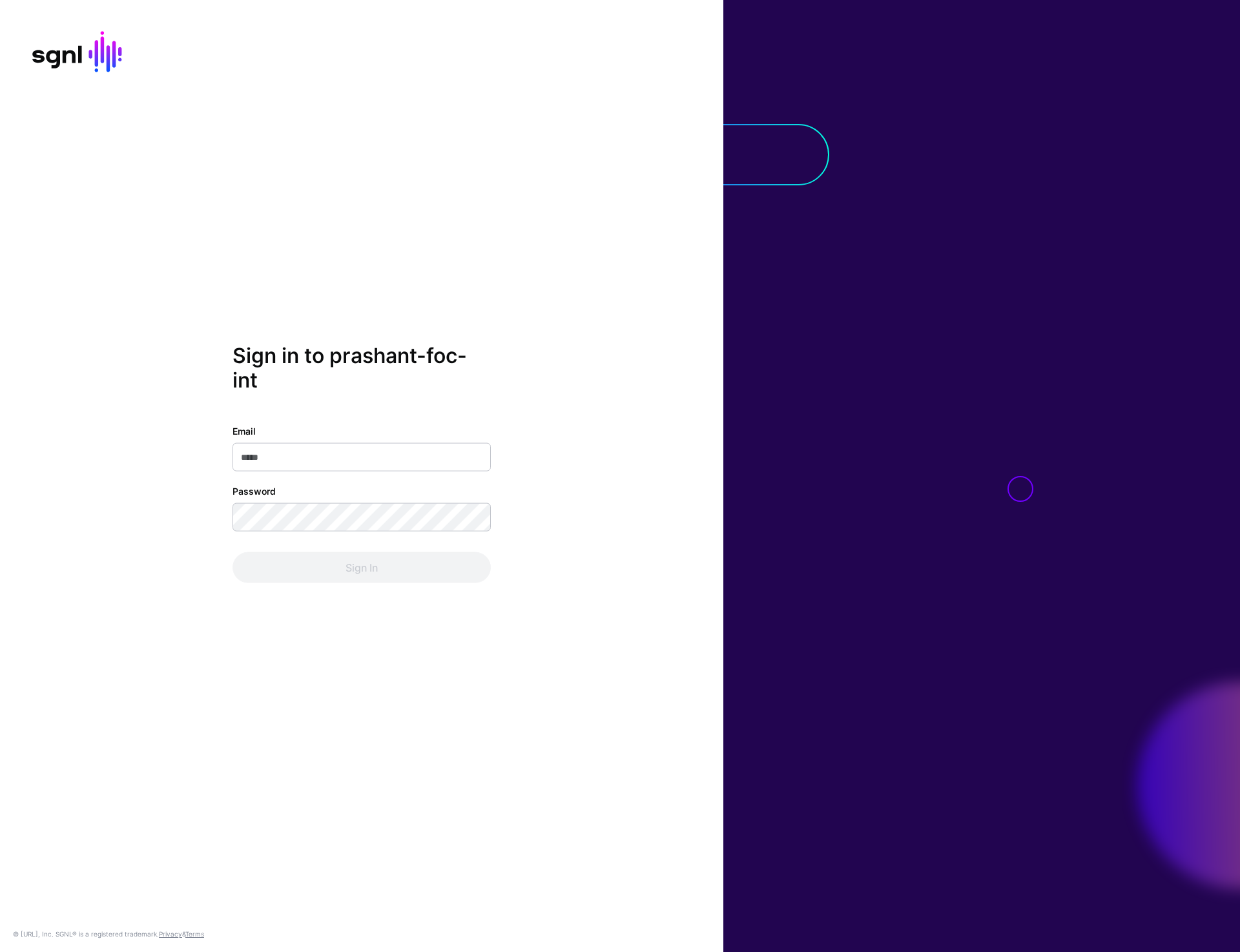
type input "**********"
click at [349, 568] on button "Sign In" at bounding box center [361, 567] width 259 height 31
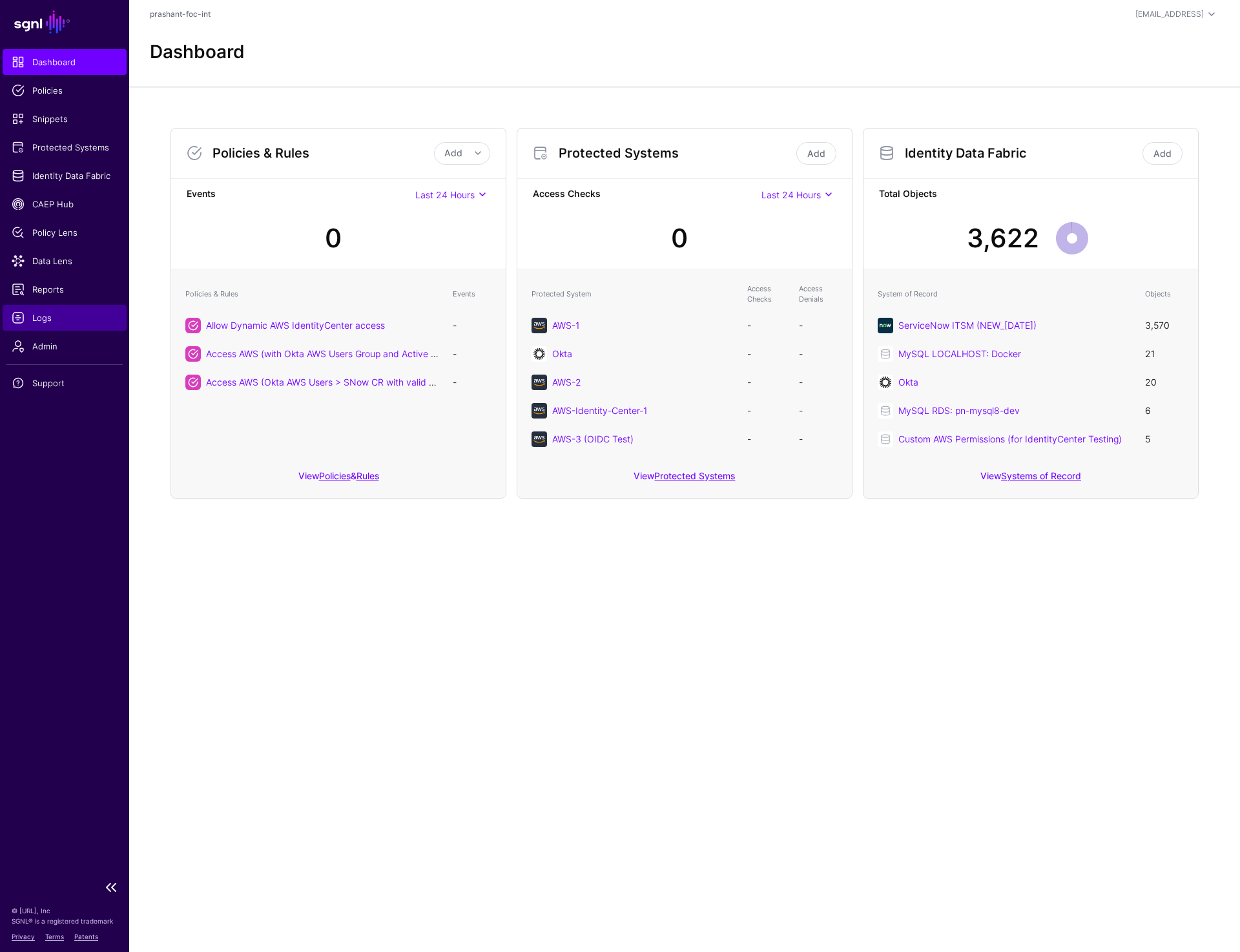
click at [42, 321] on span "Logs" at bounding box center [64, 317] width 106 height 13
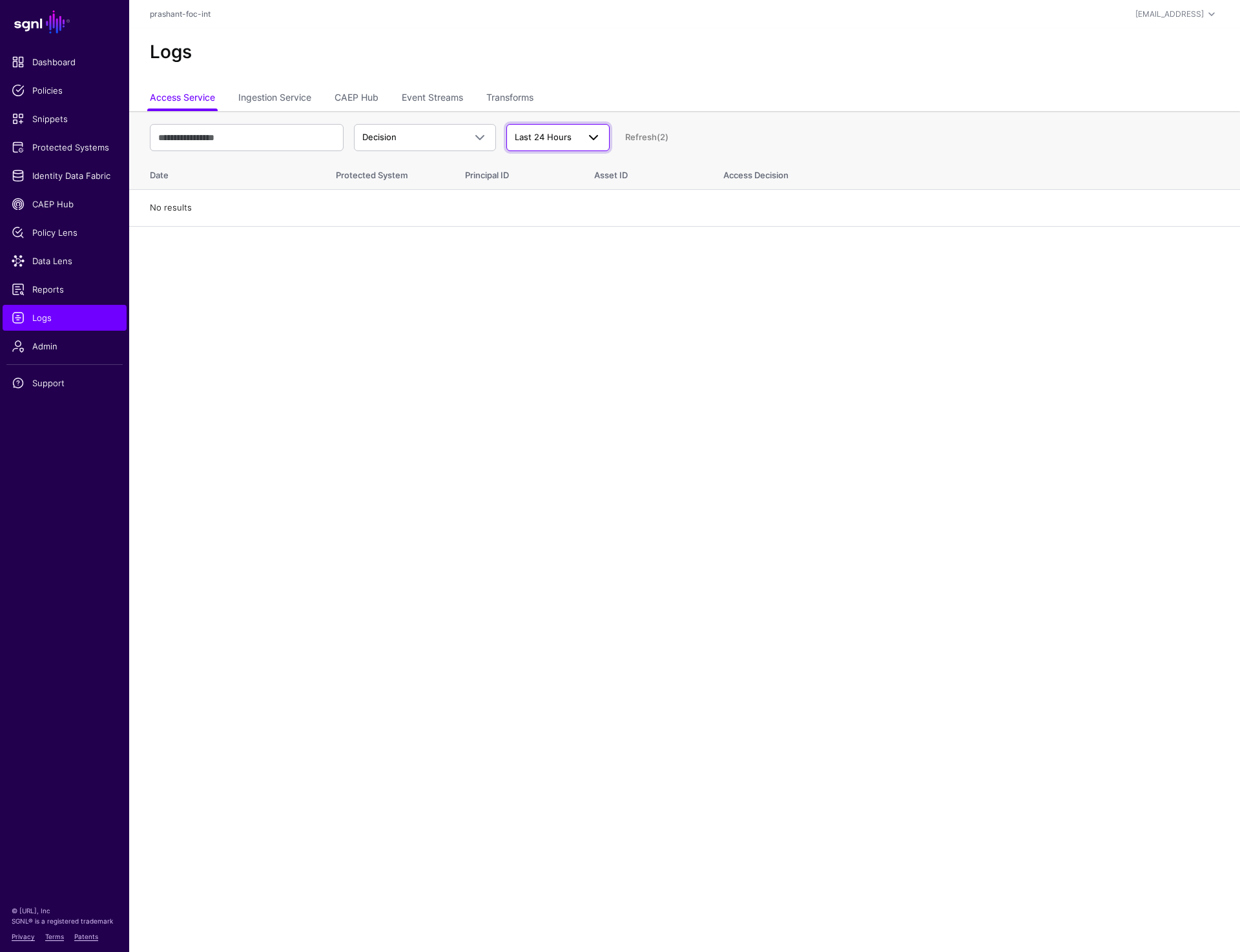
click at [562, 137] on span "Last 24 Hours" at bounding box center [543, 137] width 57 height 11
click at [559, 231] on span "Last 90 Days" at bounding box center [542, 228] width 52 height 11
click at [543, 141] on span "Last 90 Days" at bounding box center [540, 137] width 52 height 11
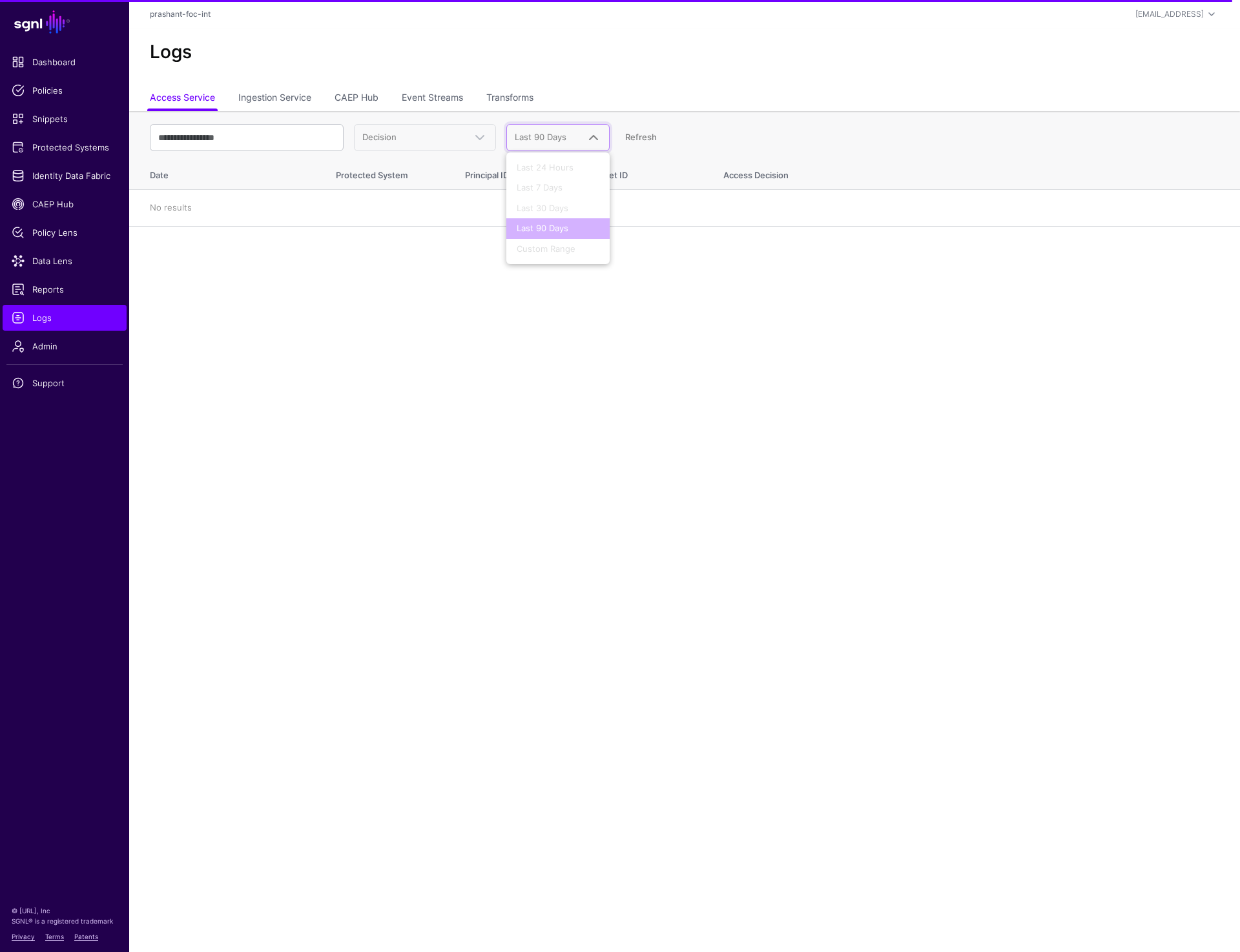
click at [804, 106] on ul "Access Service Ingestion Service CAEP Hub Event Streams Transforms" at bounding box center [684, 99] width 1070 height 25
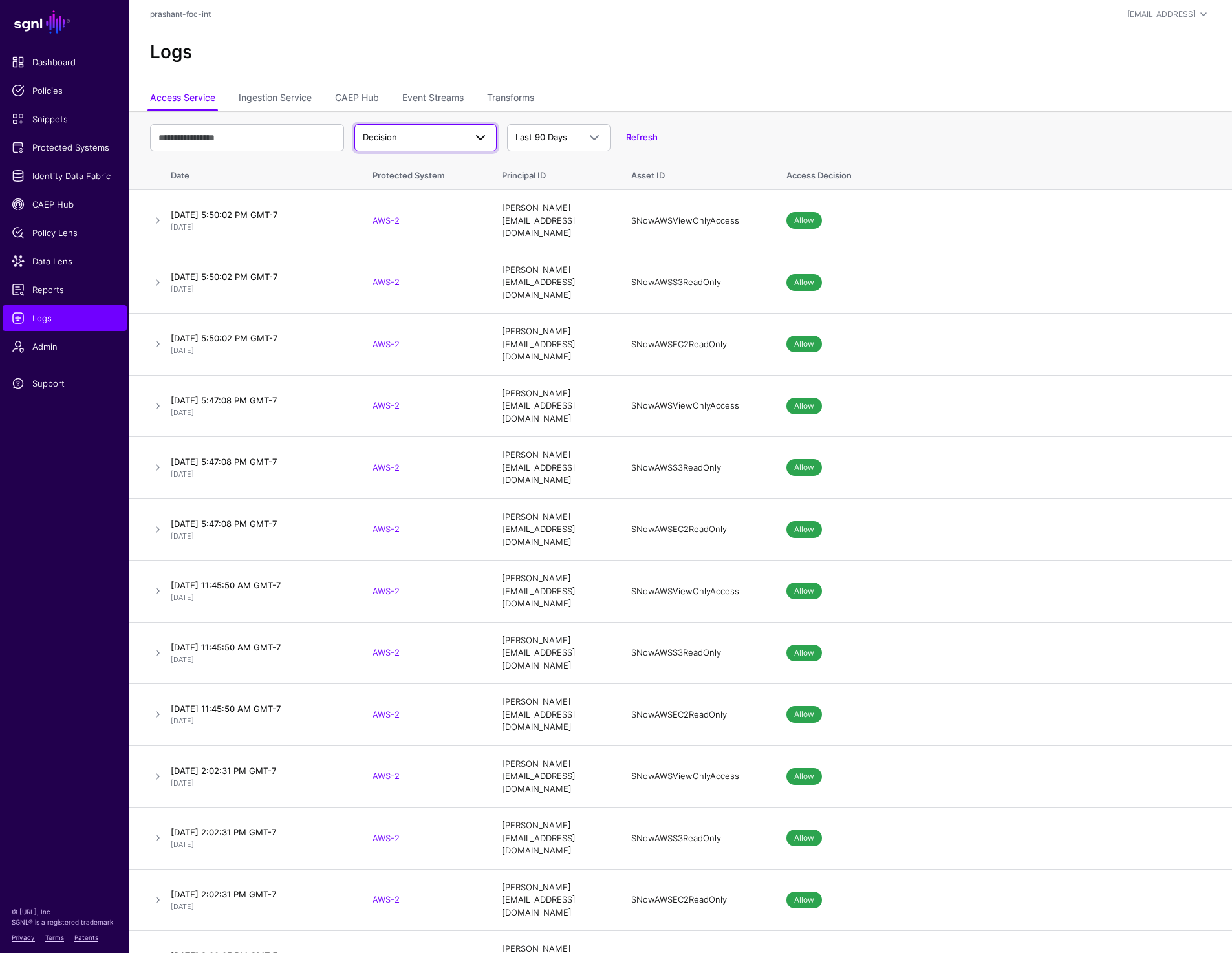
click at [404, 126] on link "Decision" at bounding box center [425, 137] width 142 height 27
click at [413, 182] on div "Match" at bounding box center [425, 188] width 122 height 13
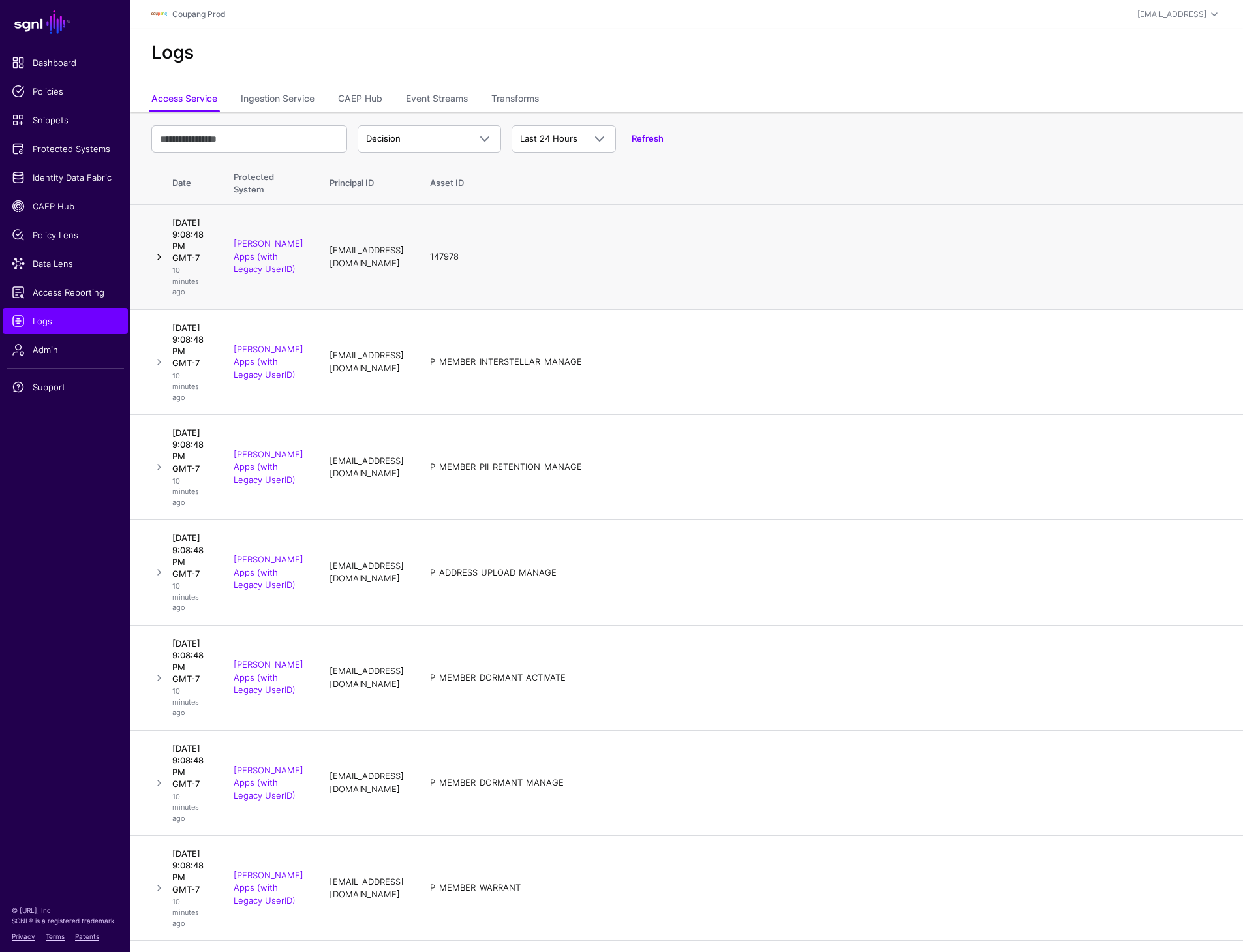
click at [157, 265] on link at bounding box center [159, 257] width 16 height 16
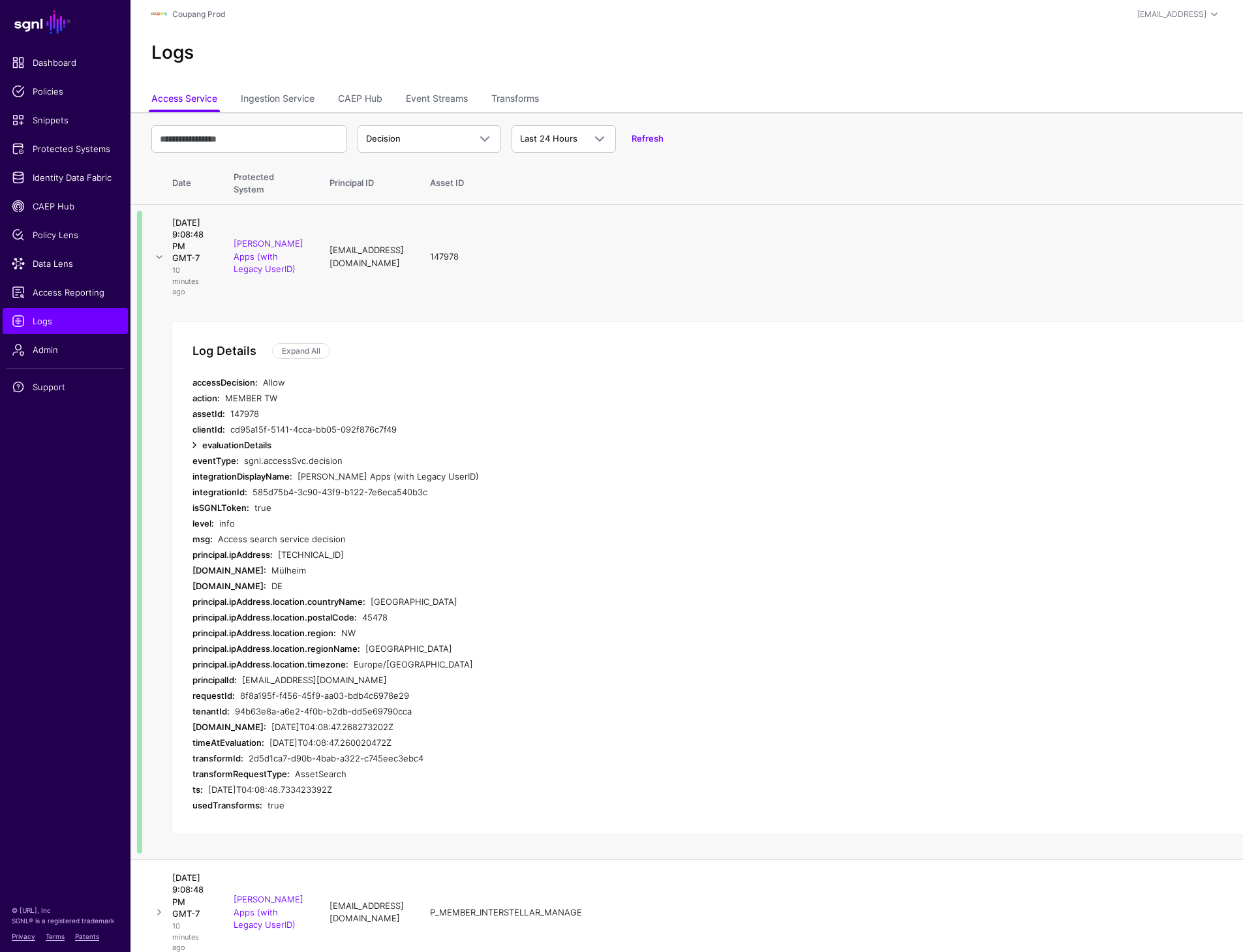
click at [192, 453] on link at bounding box center [194, 445] width 16 height 16
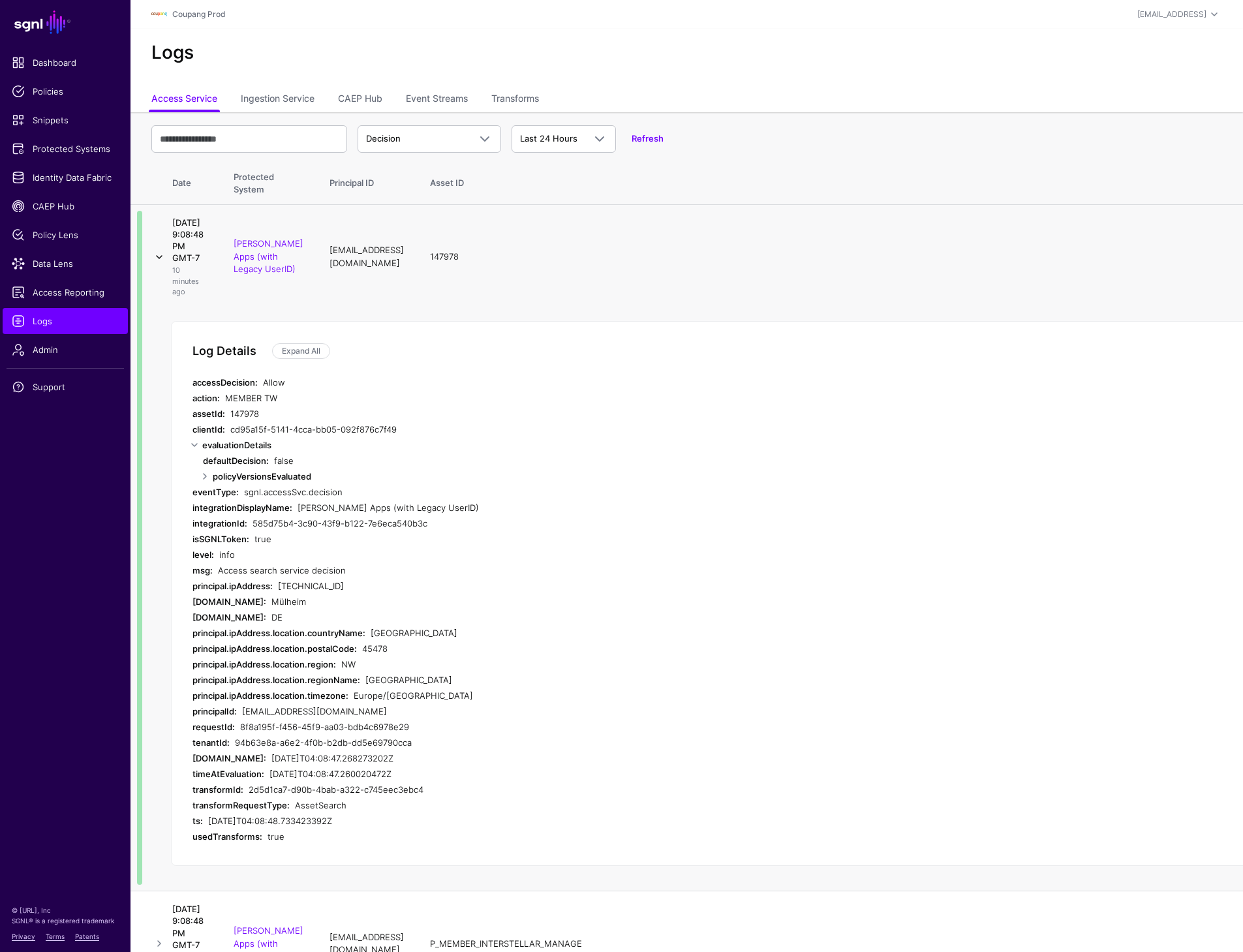
click at [157, 265] on link at bounding box center [159, 257] width 16 height 16
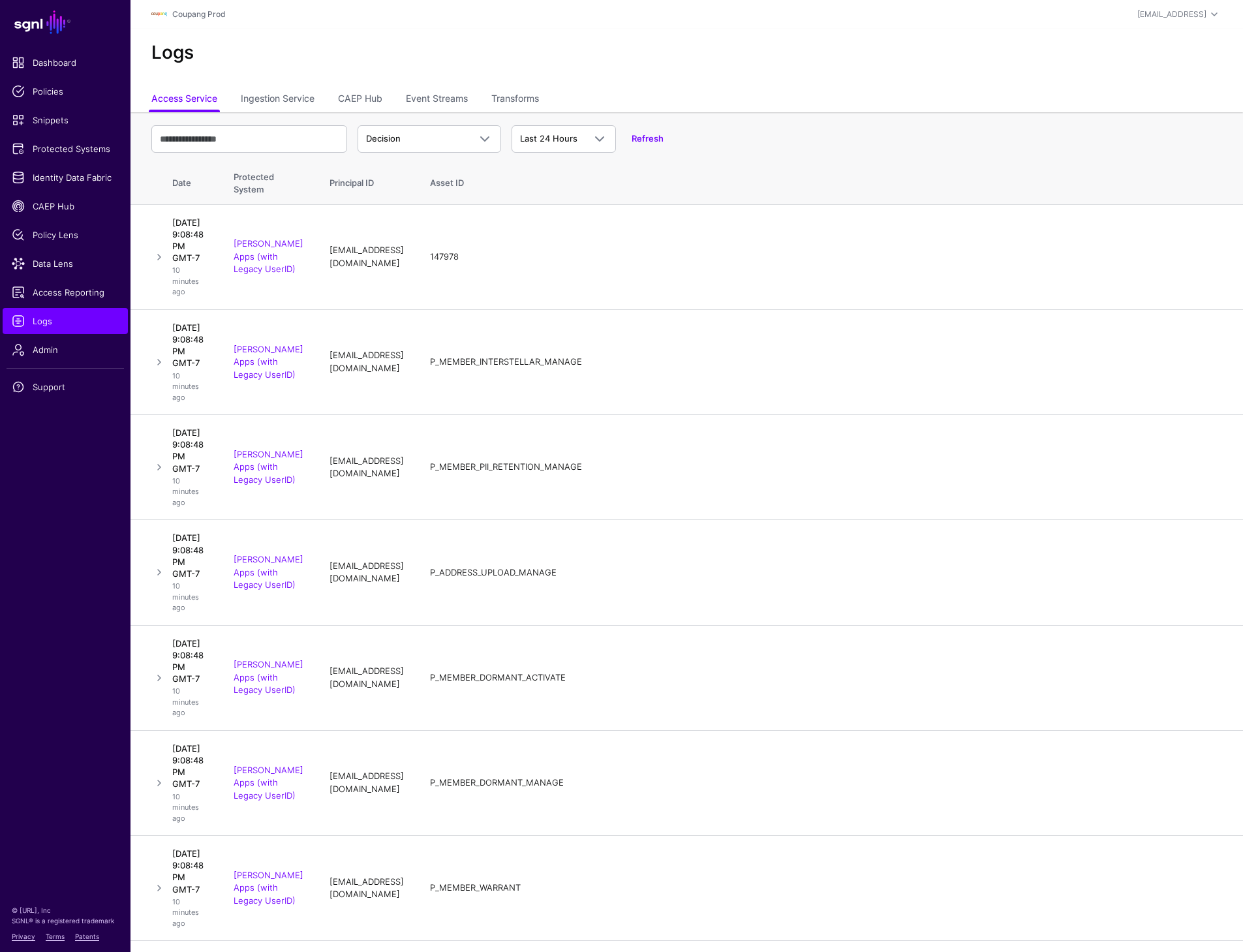
click at [994, 120] on div "Decision Decision Match Last 24 Hours Last 24 Hours Last 7 Days Last 30 Days La…" at bounding box center [768, 139] width 1233 height 38
click at [405, 144] on span "Decision" at bounding box center [417, 139] width 103 height 13
click at [522, 94] on link "Transforms" at bounding box center [515, 100] width 48 height 25
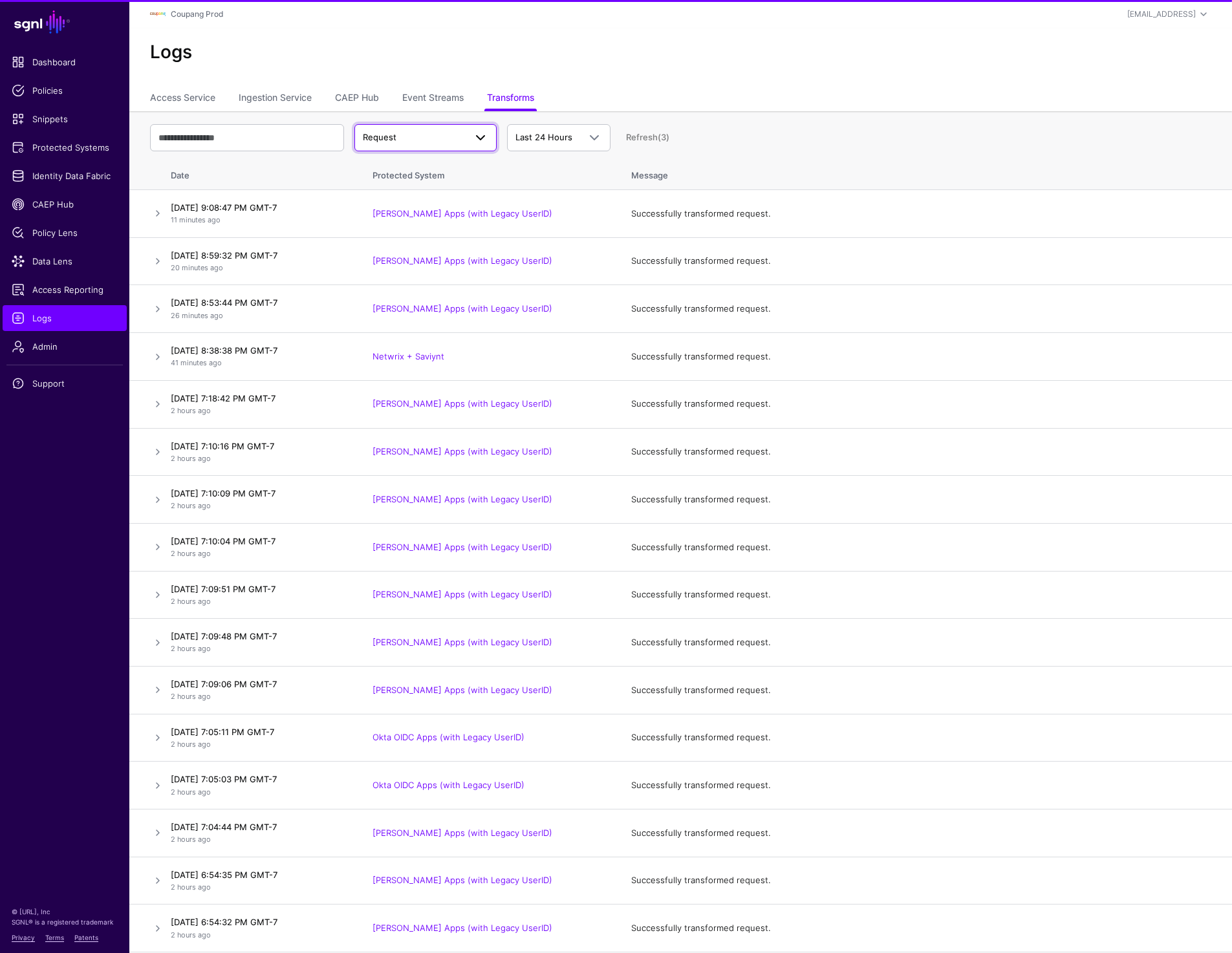
click at [390, 137] on span "Request" at bounding box center [380, 137] width 34 height 11
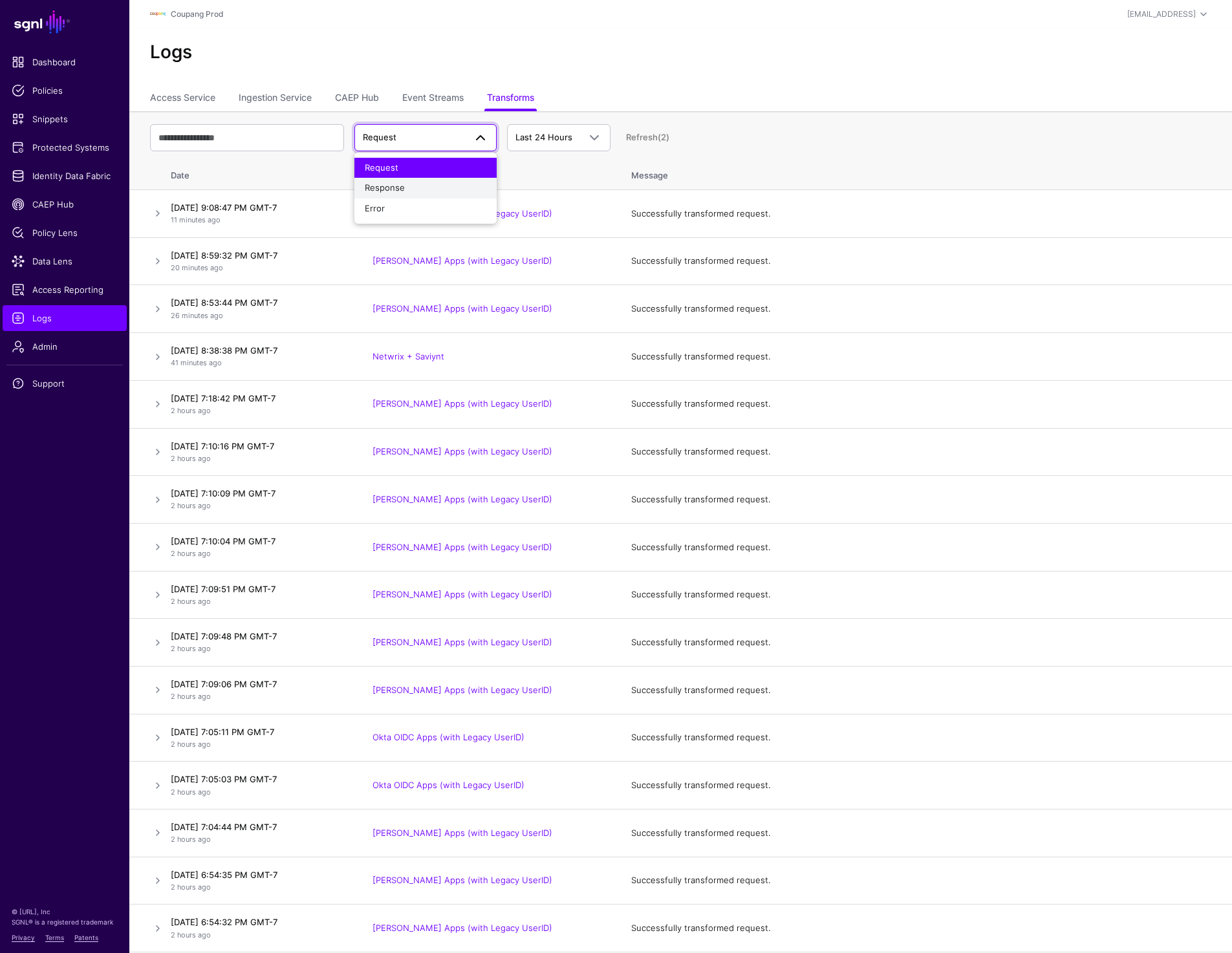
click at [392, 182] on div "Response" at bounding box center [425, 188] width 122 height 13
click at [153, 210] on link at bounding box center [158, 213] width 16 height 16
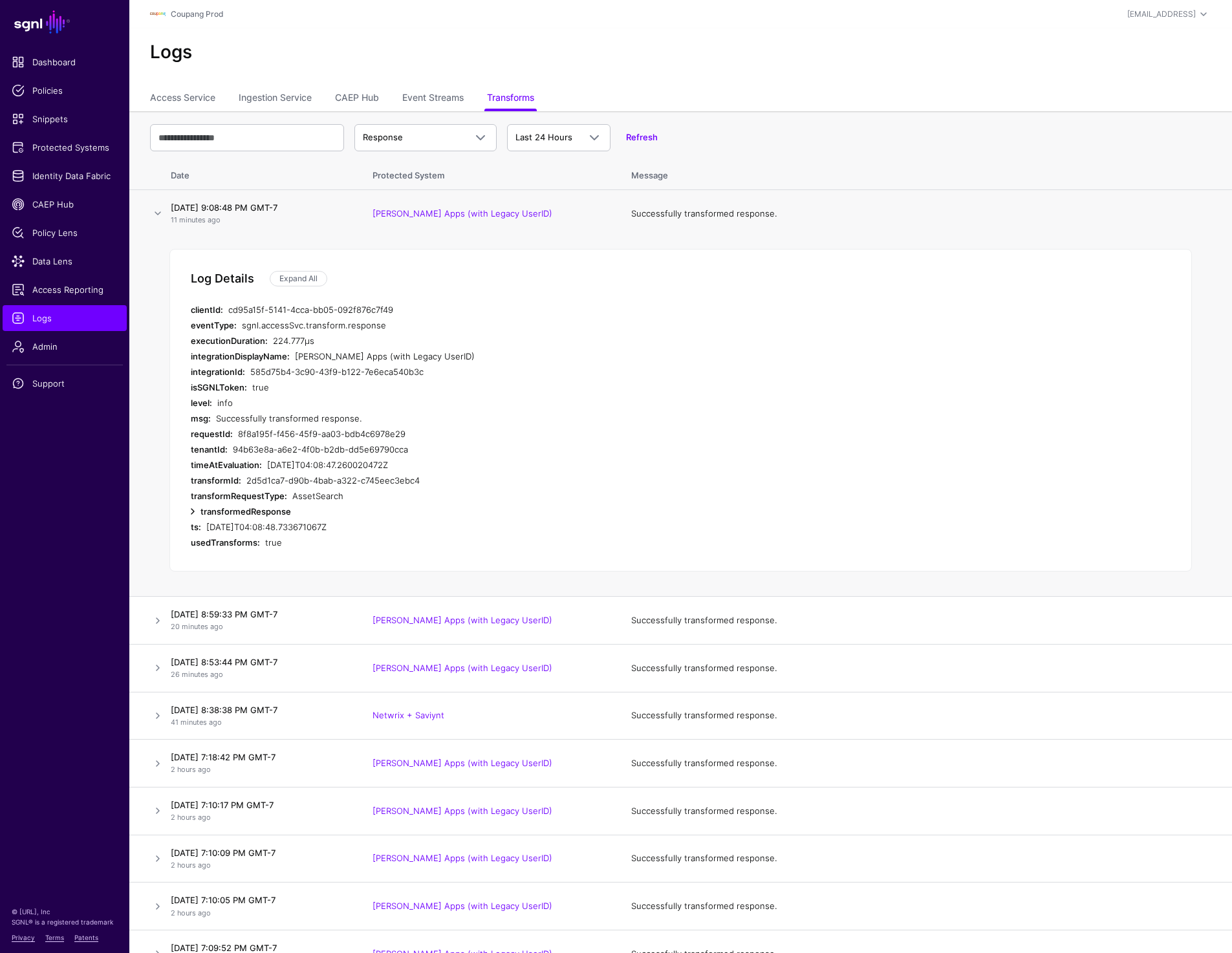
click at [192, 511] on link at bounding box center [192, 511] width 16 height 16
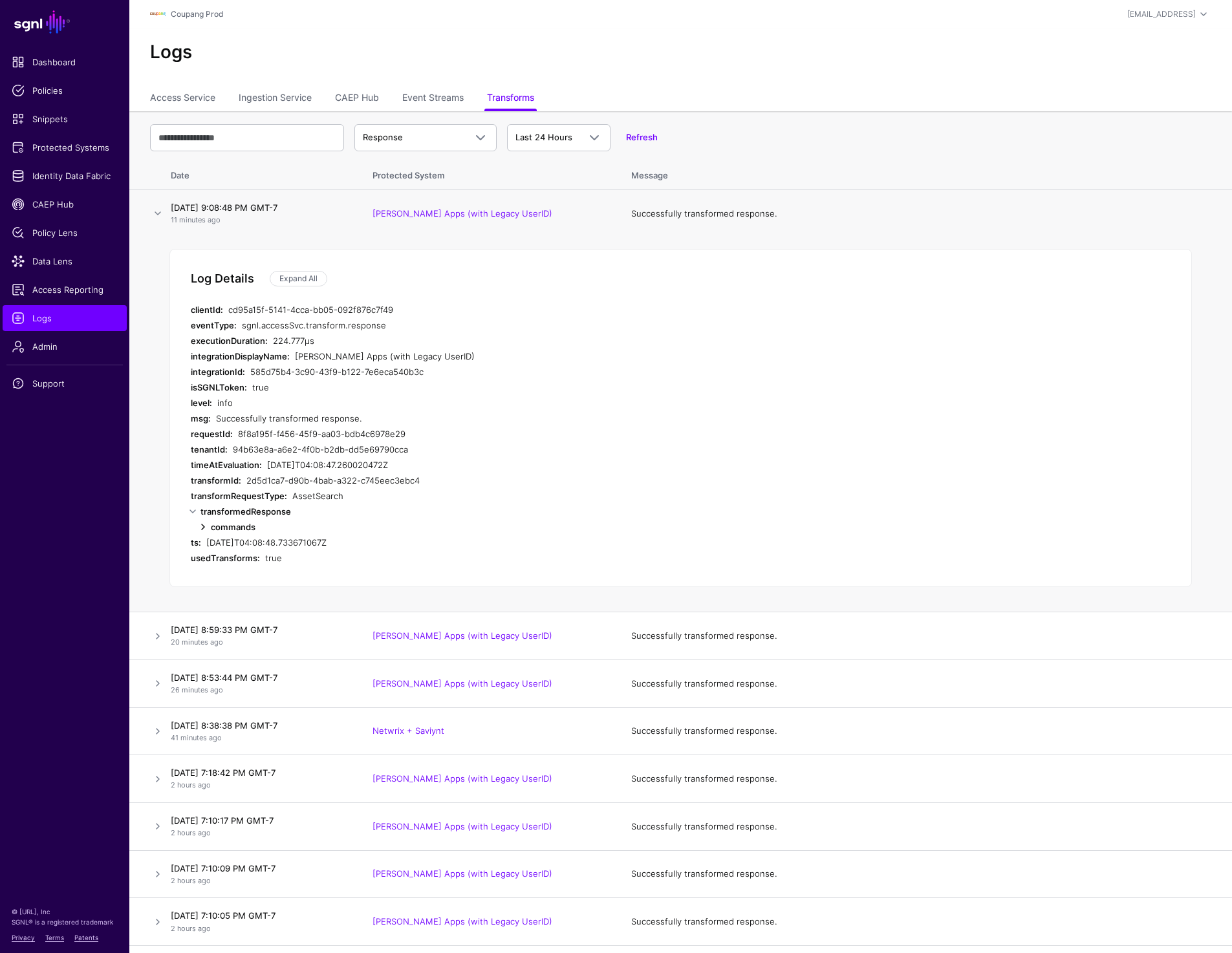
click at [205, 524] on link at bounding box center [203, 527] width 16 height 16
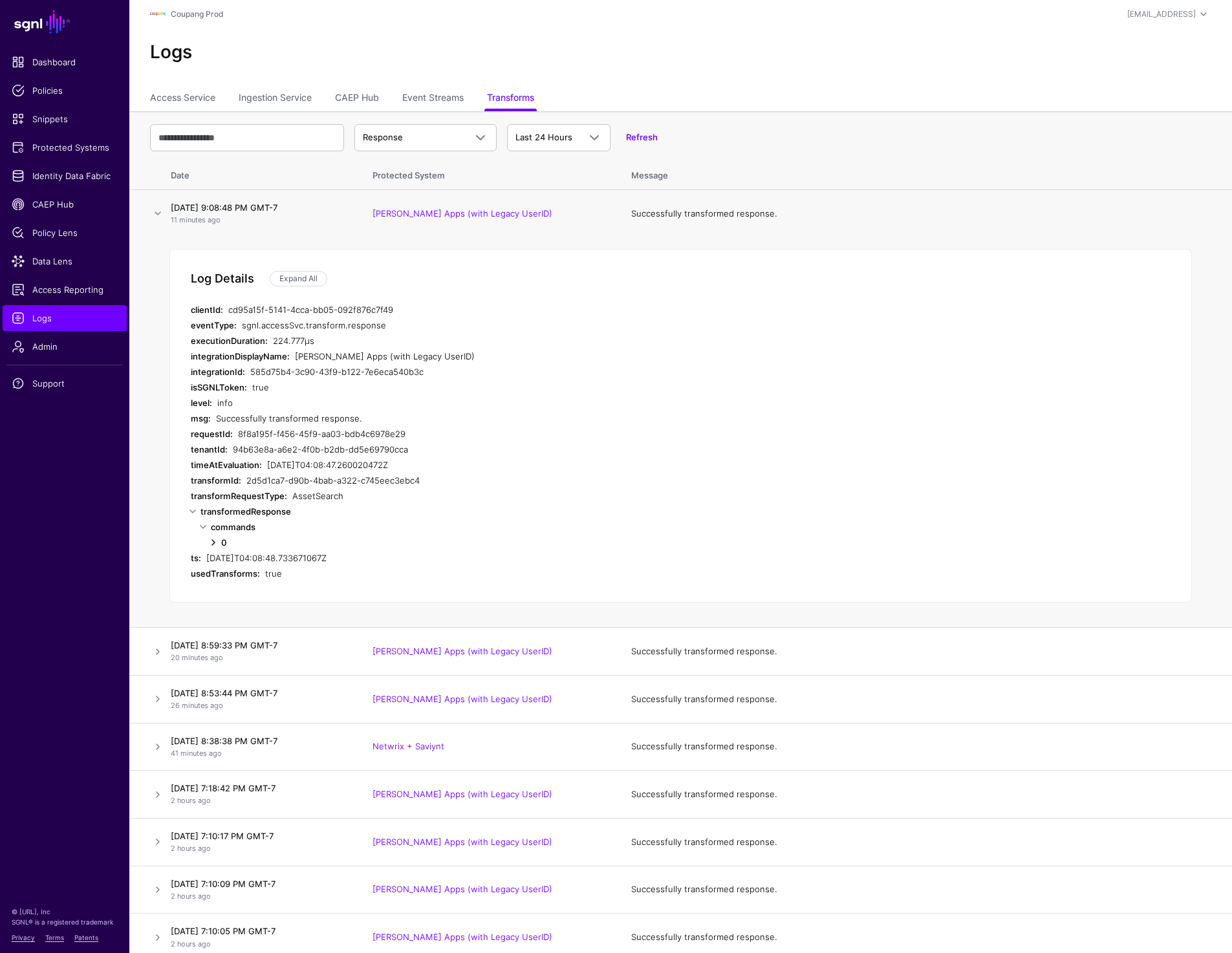
click at [213, 540] on link at bounding box center [213, 542] width 16 height 16
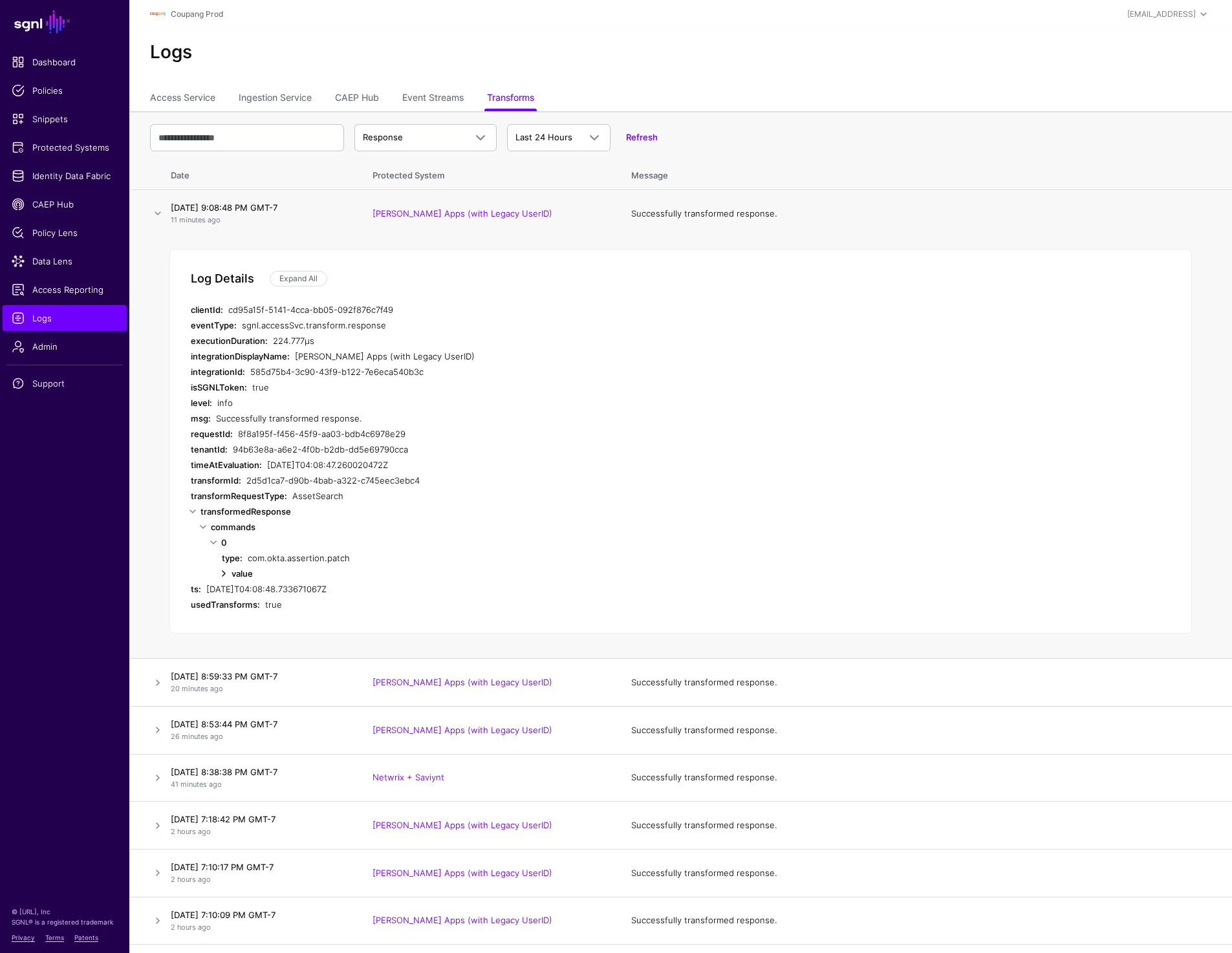
click at [224, 572] on link at bounding box center [223, 573] width 16 height 16
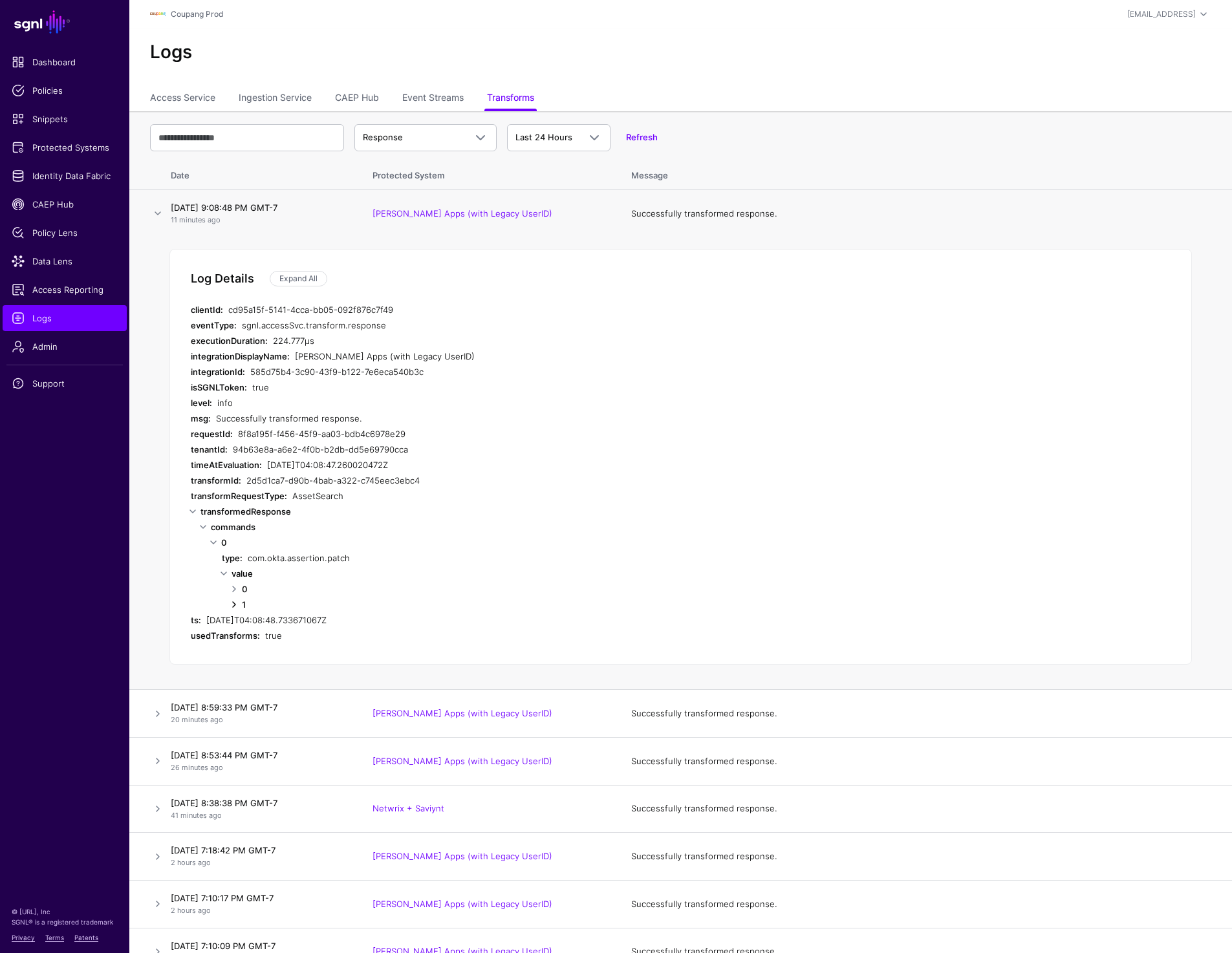
click at [232, 601] on link at bounding box center [234, 604] width 16 height 16
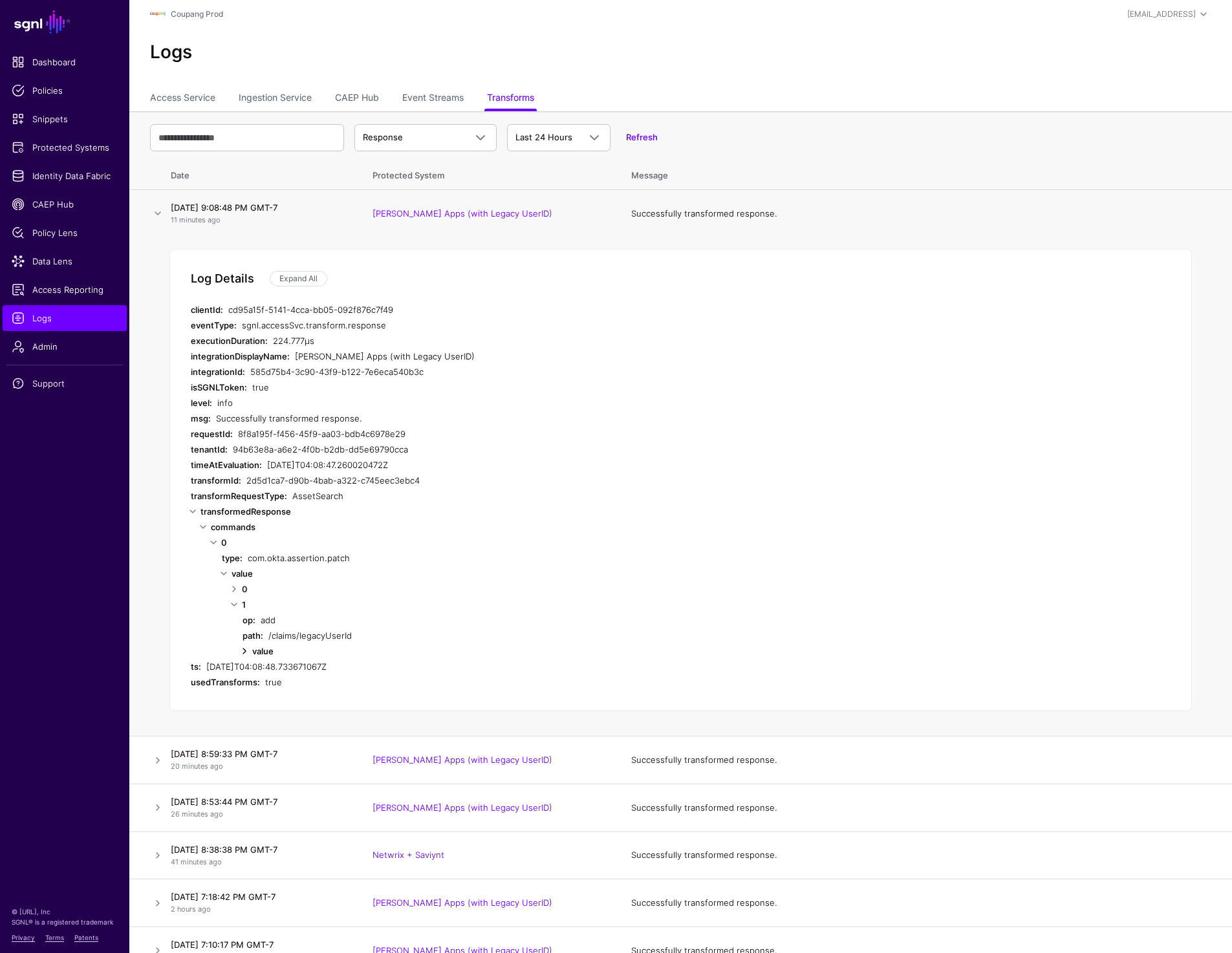
click at [245, 649] on link at bounding box center [245, 650] width 16 height 16
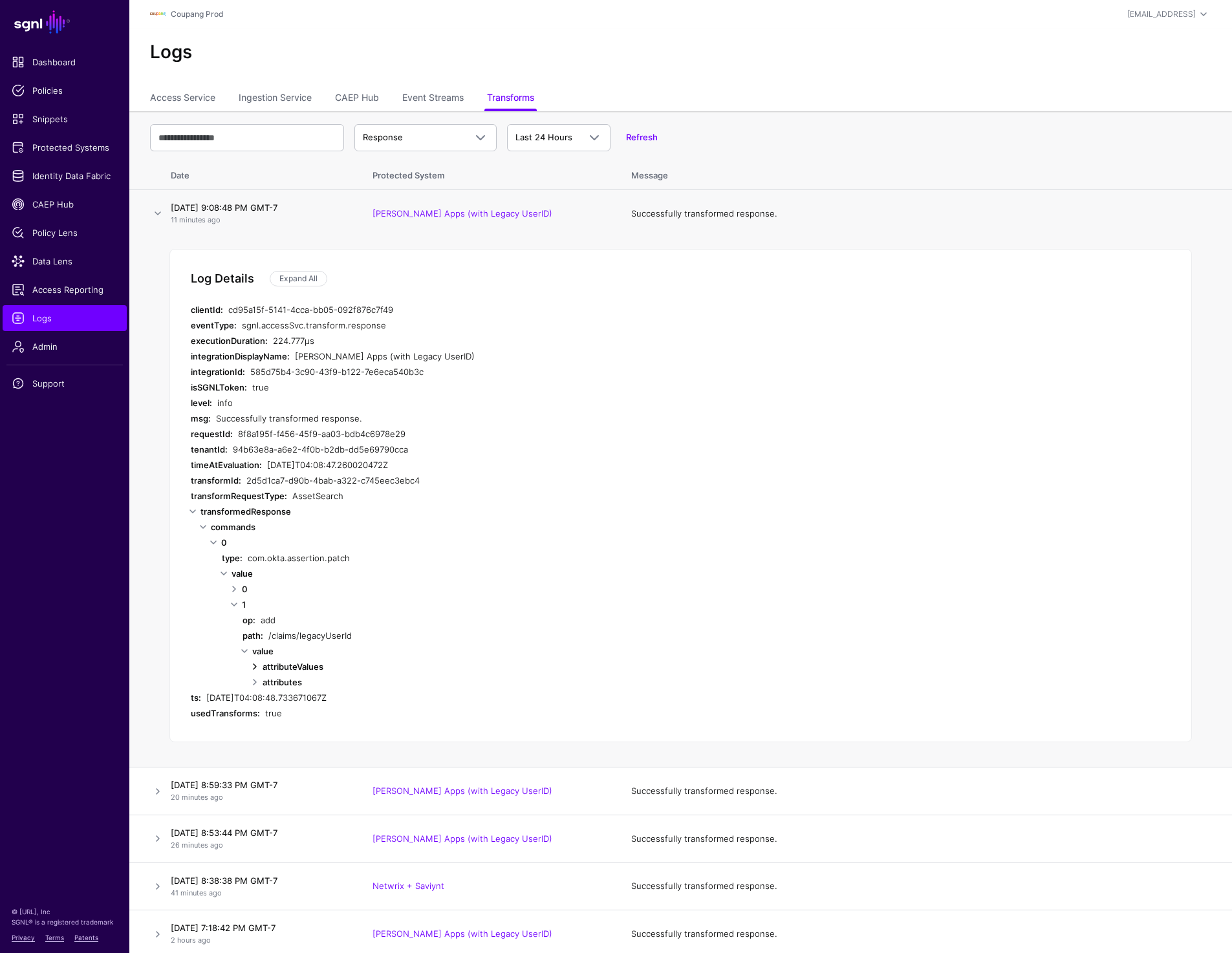
click at [254, 666] on link at bounding box center [254, 666] width 16 height 16
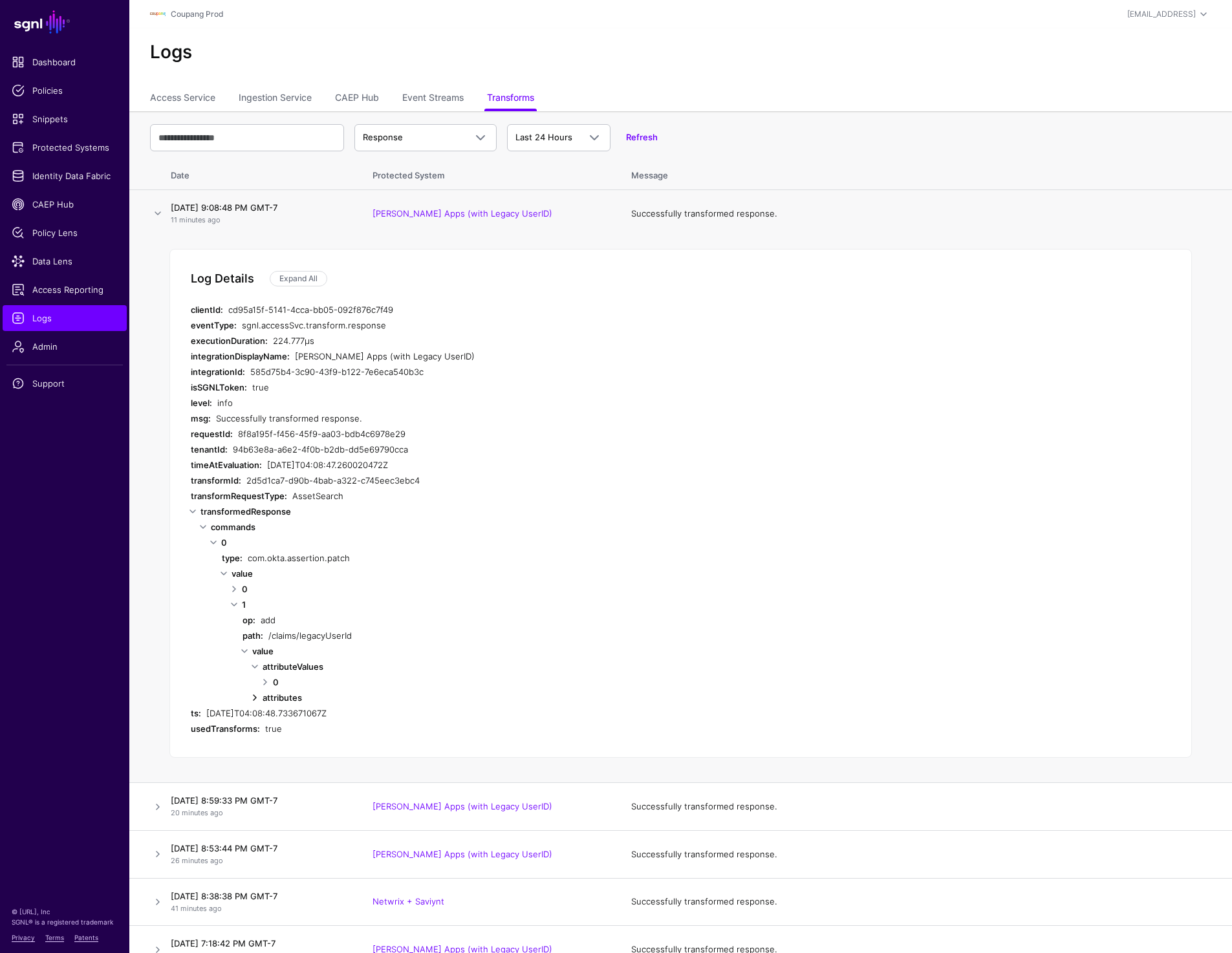
click at [257, 696] on link at bounding box center [254, 697] width 16 height 16
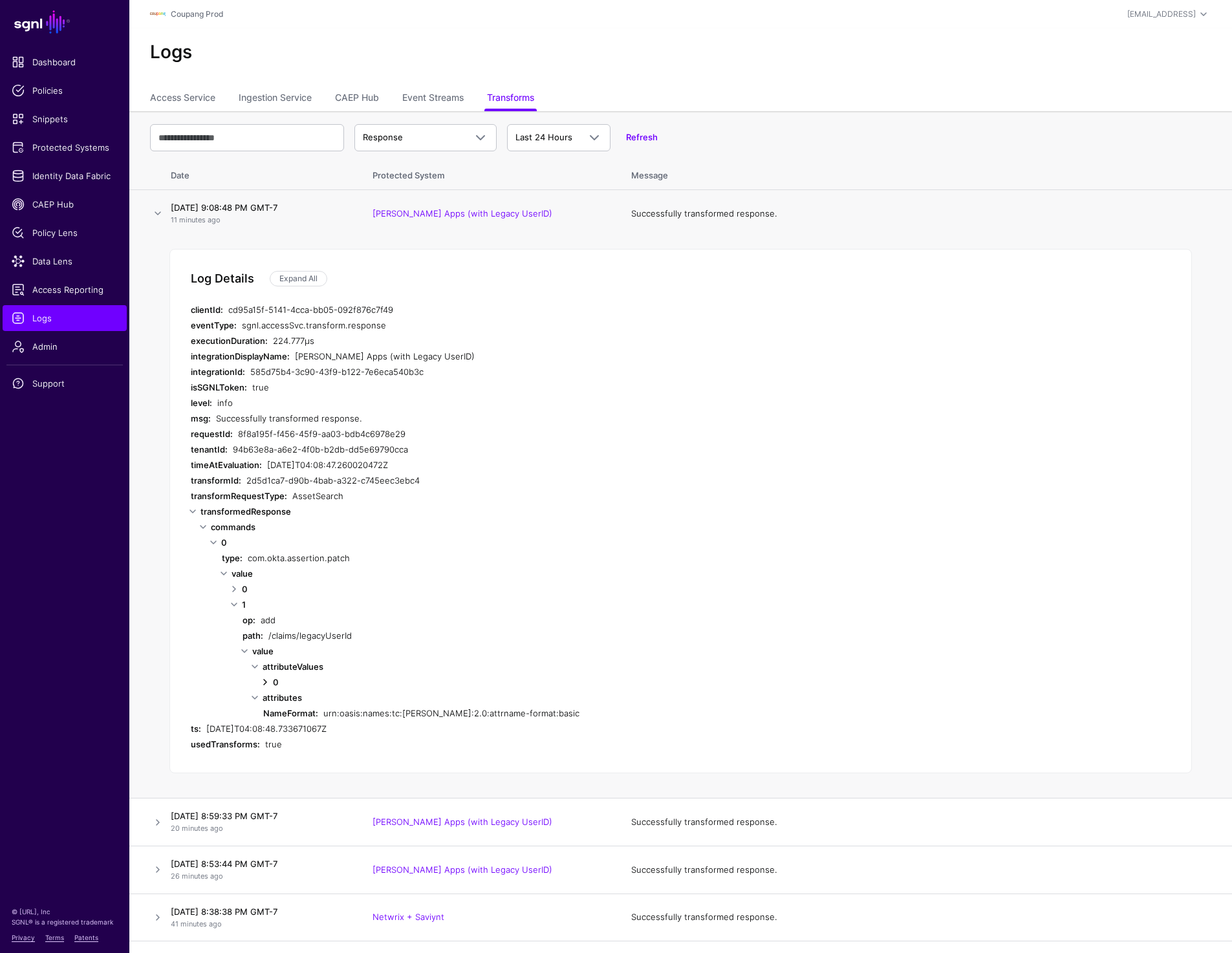
click at [264, 678] on link at bounding box center [265, 682] width 16 height 16
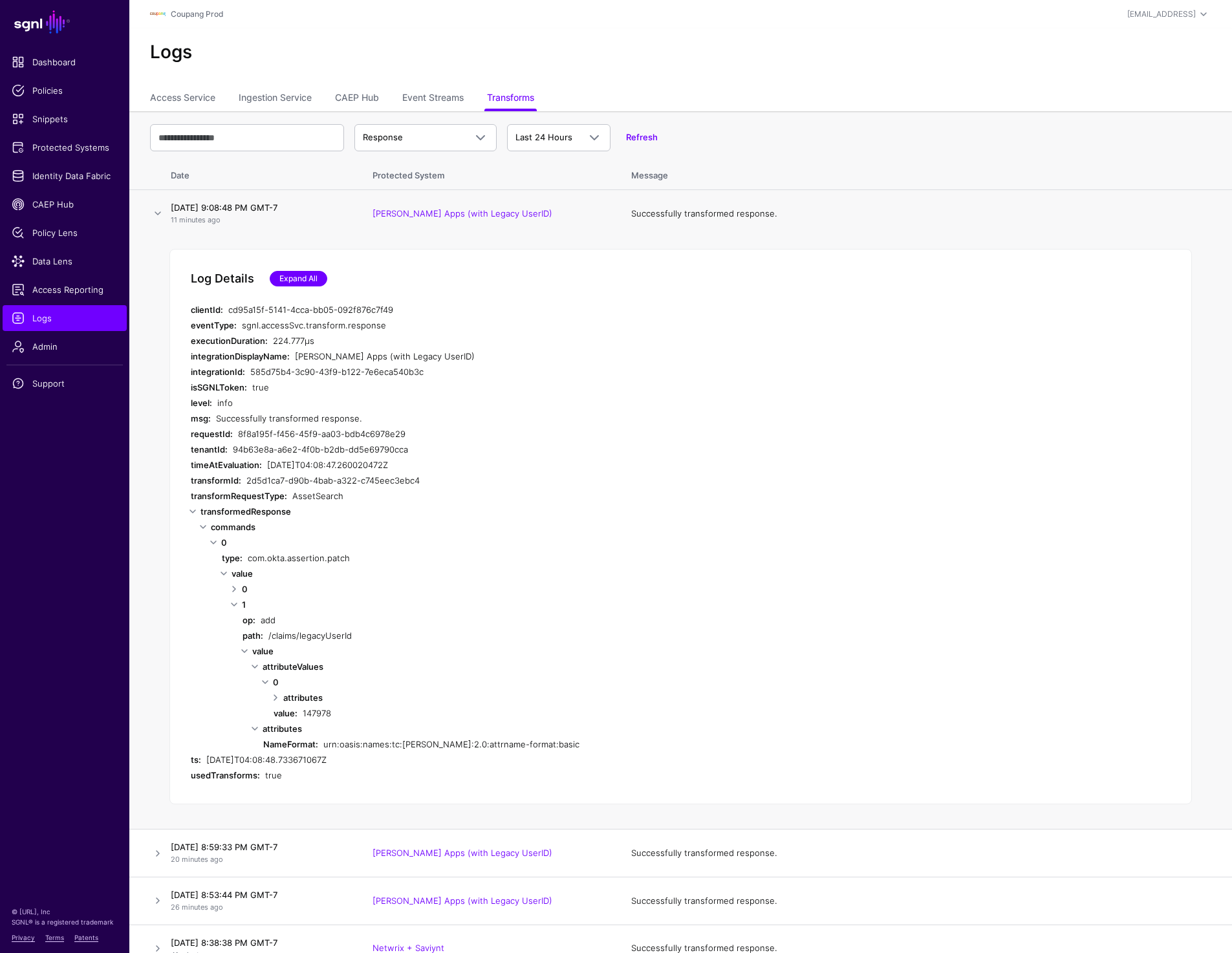
click at [302, 278] on link "Expand All" at bounding box center [298, 278] width 57 height 16
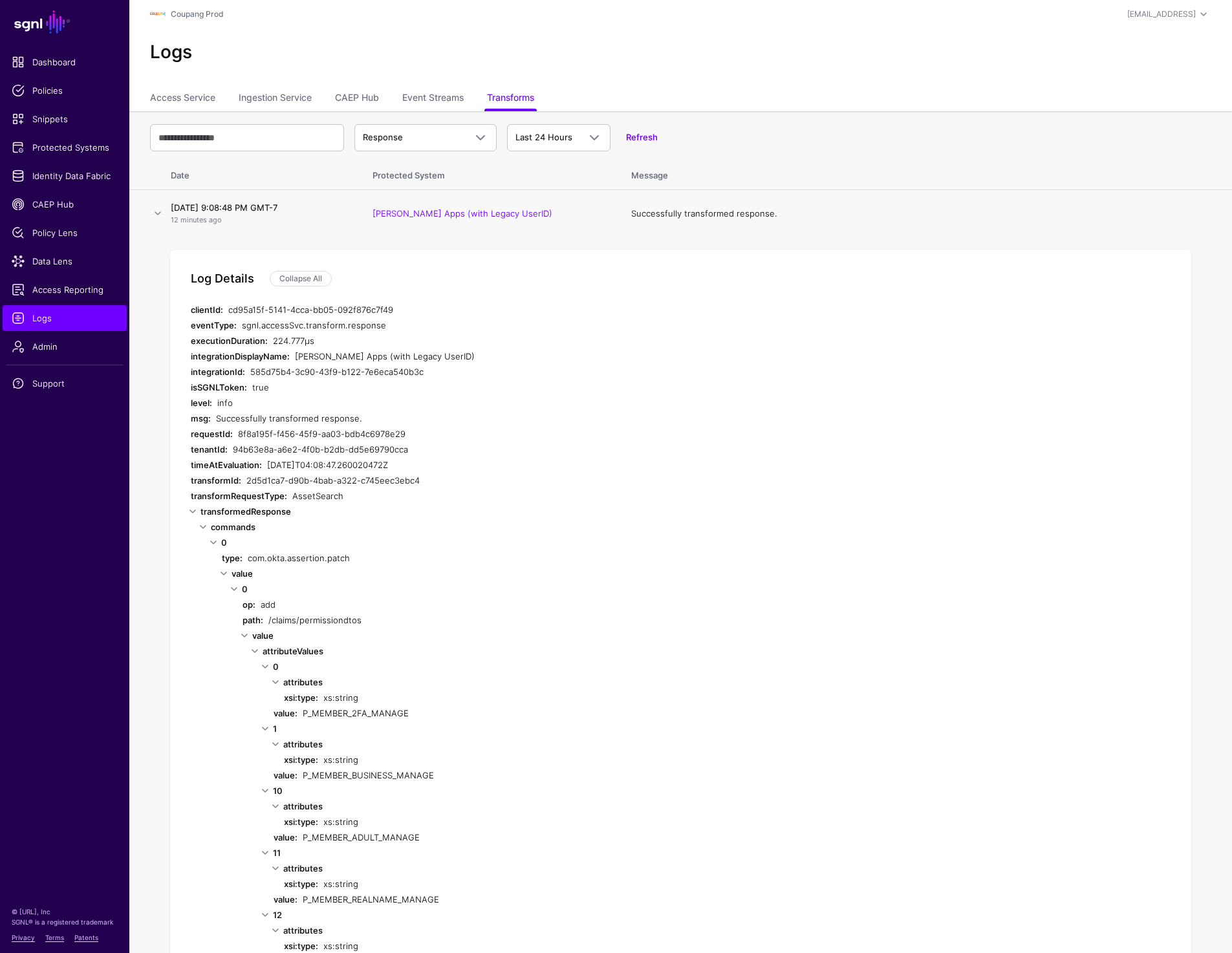
click at [470, 460] on div "[DATE]T04:08:47.260020472Z" at bounding box center [488, 465] width 441 height 16
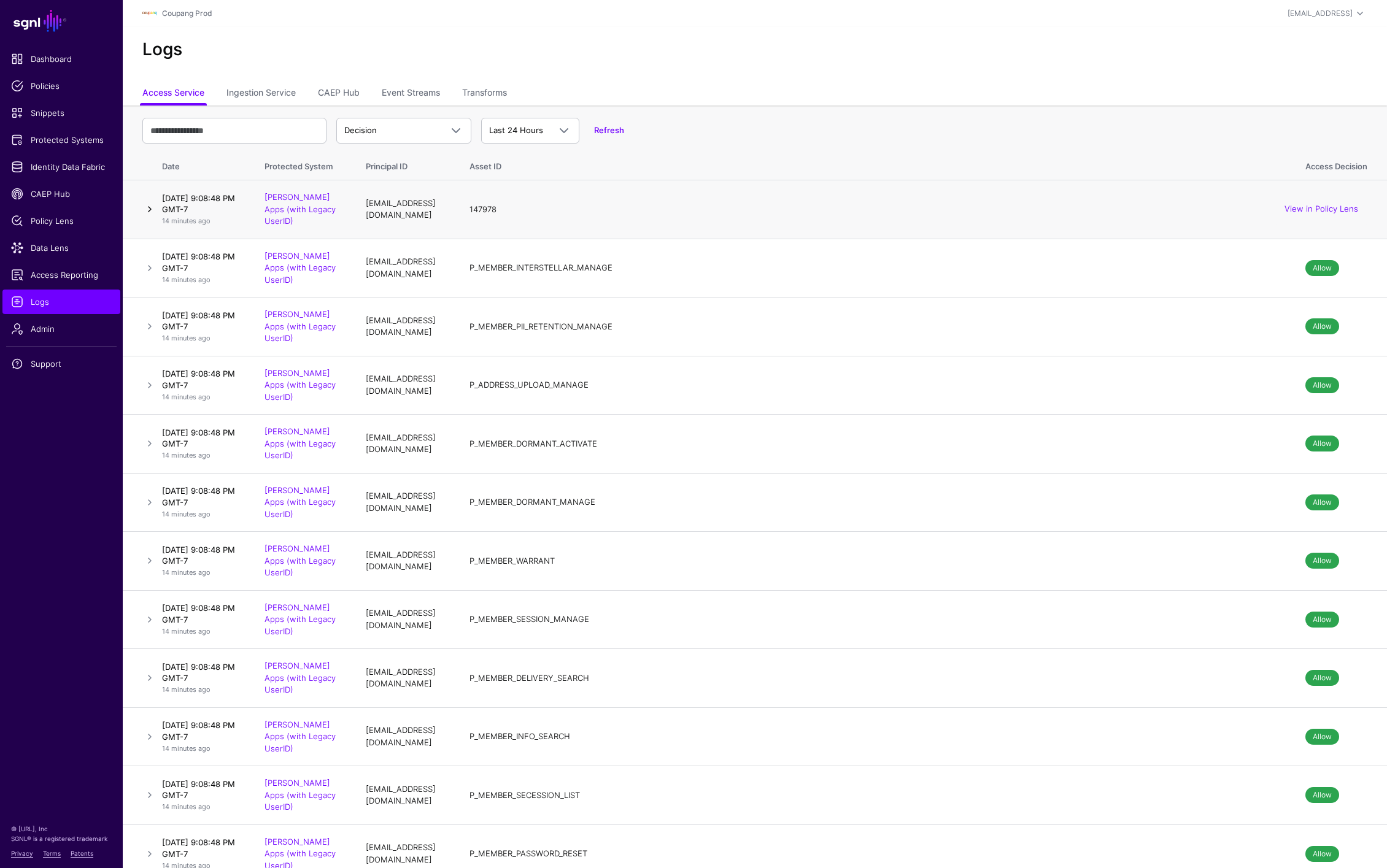
click at [143, 216] on link at bounding box center [150, 209] width 15 height 15
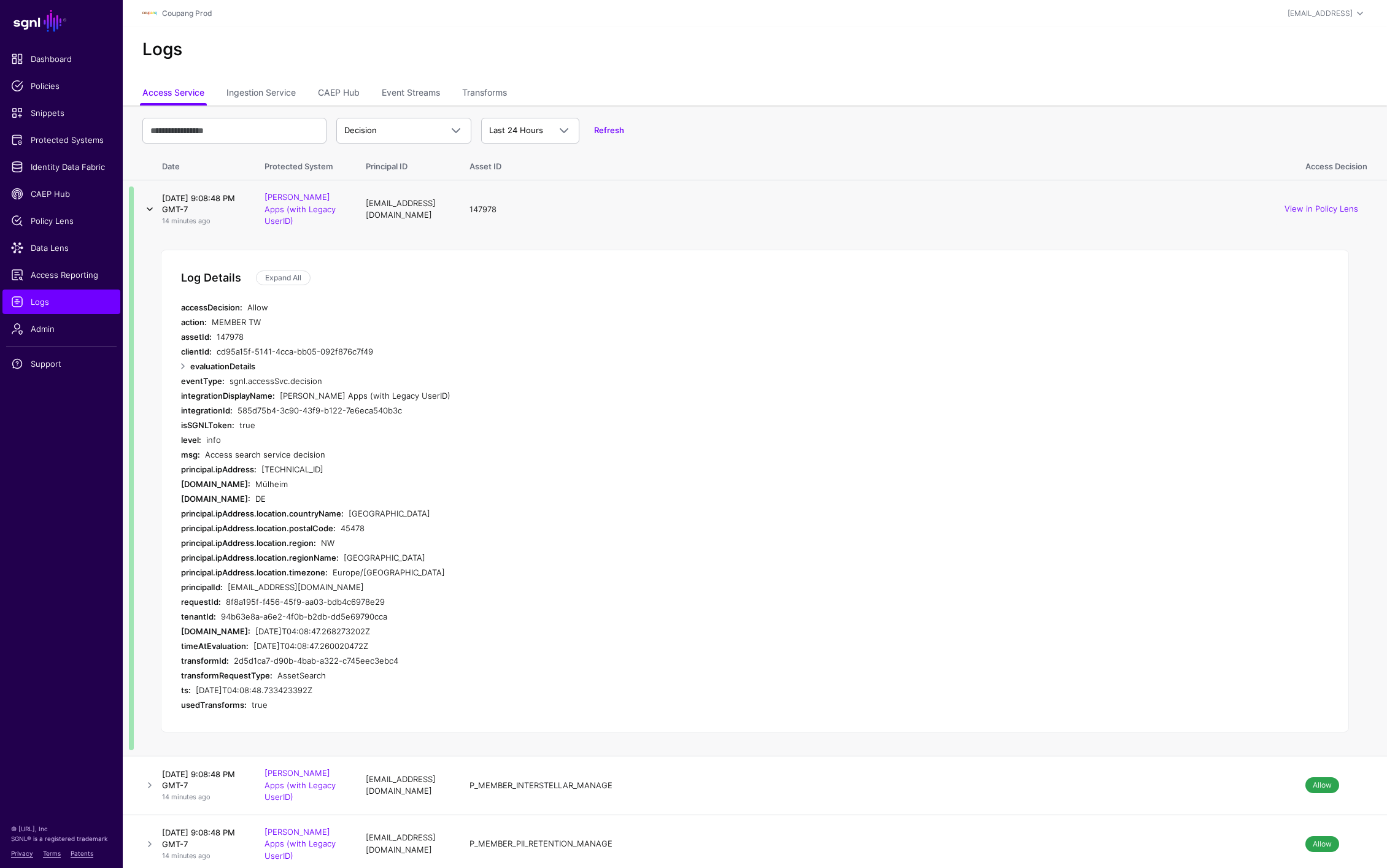
click at [147, 216] on link at bounding box center [150, 209] width 15 height 15
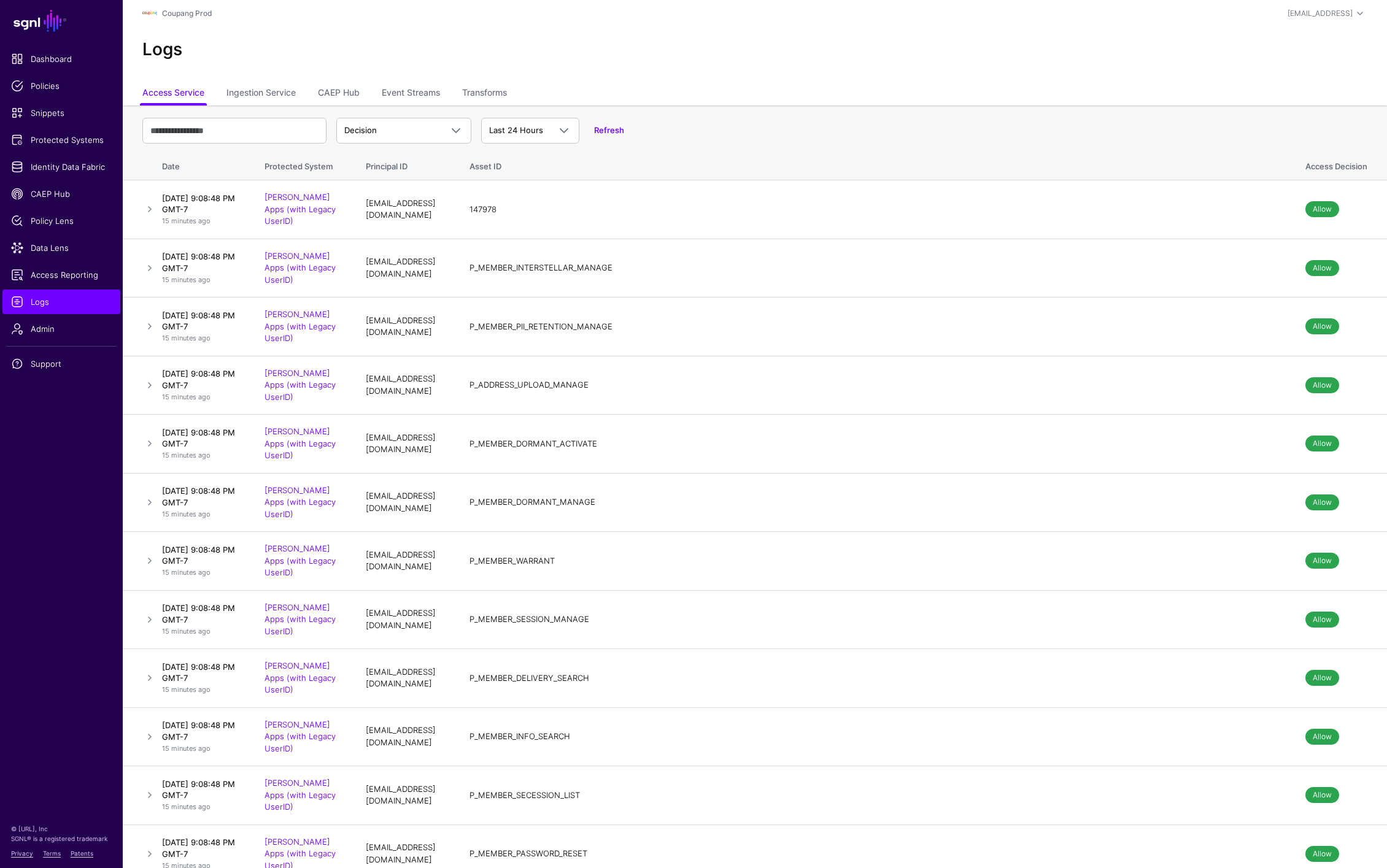
click at [682, 90] on ul "Access Service Ingestion Service CAEP Hub Event Streams Transforms" at bounding box center [755, 94] width 1225 height 24
click at [148, 216] on link at bounding box center [150, 209] width 15 height 15
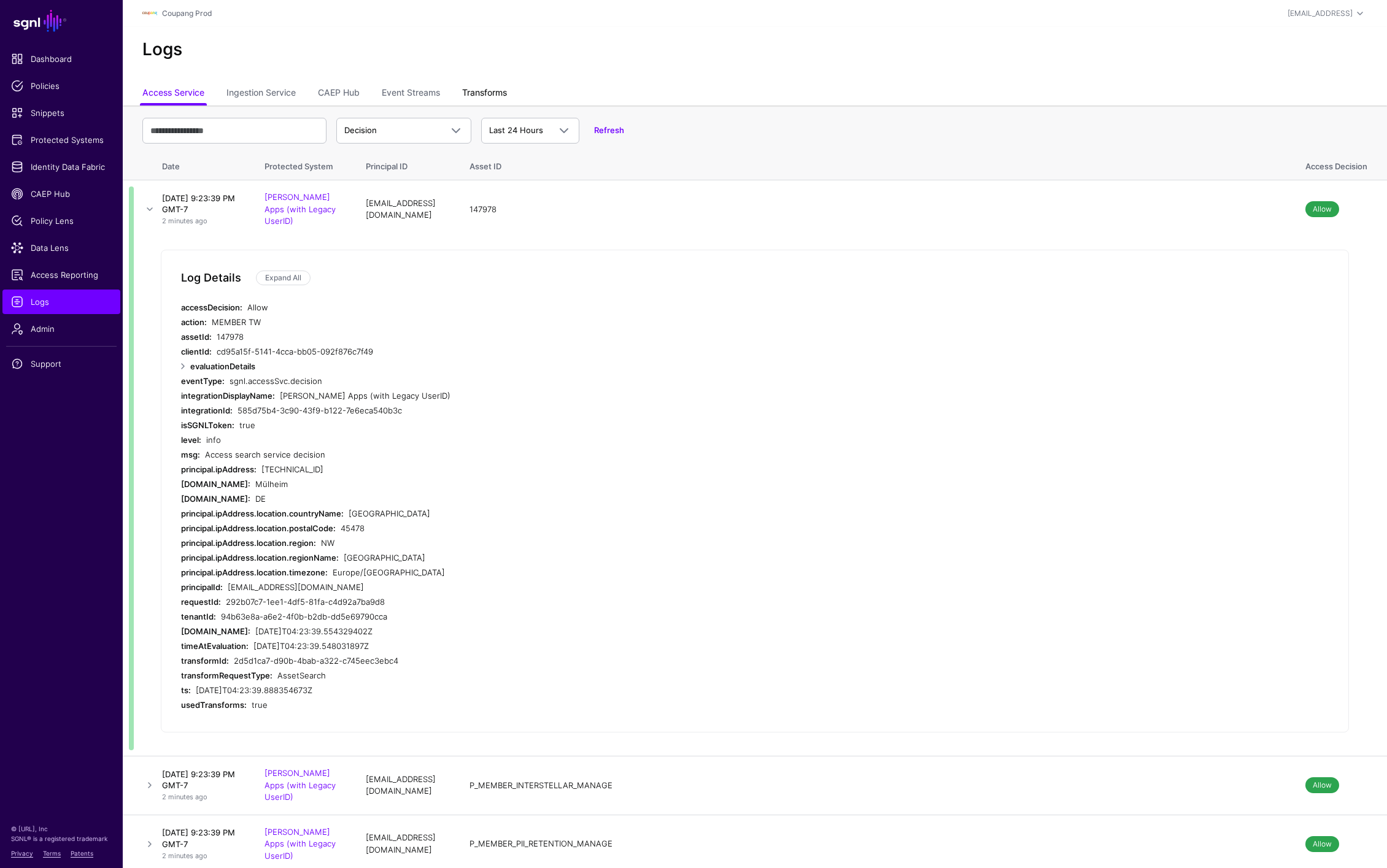
click at [481, 87] on link "Transforms" at bounding box center [484, 94] width 45 height 24
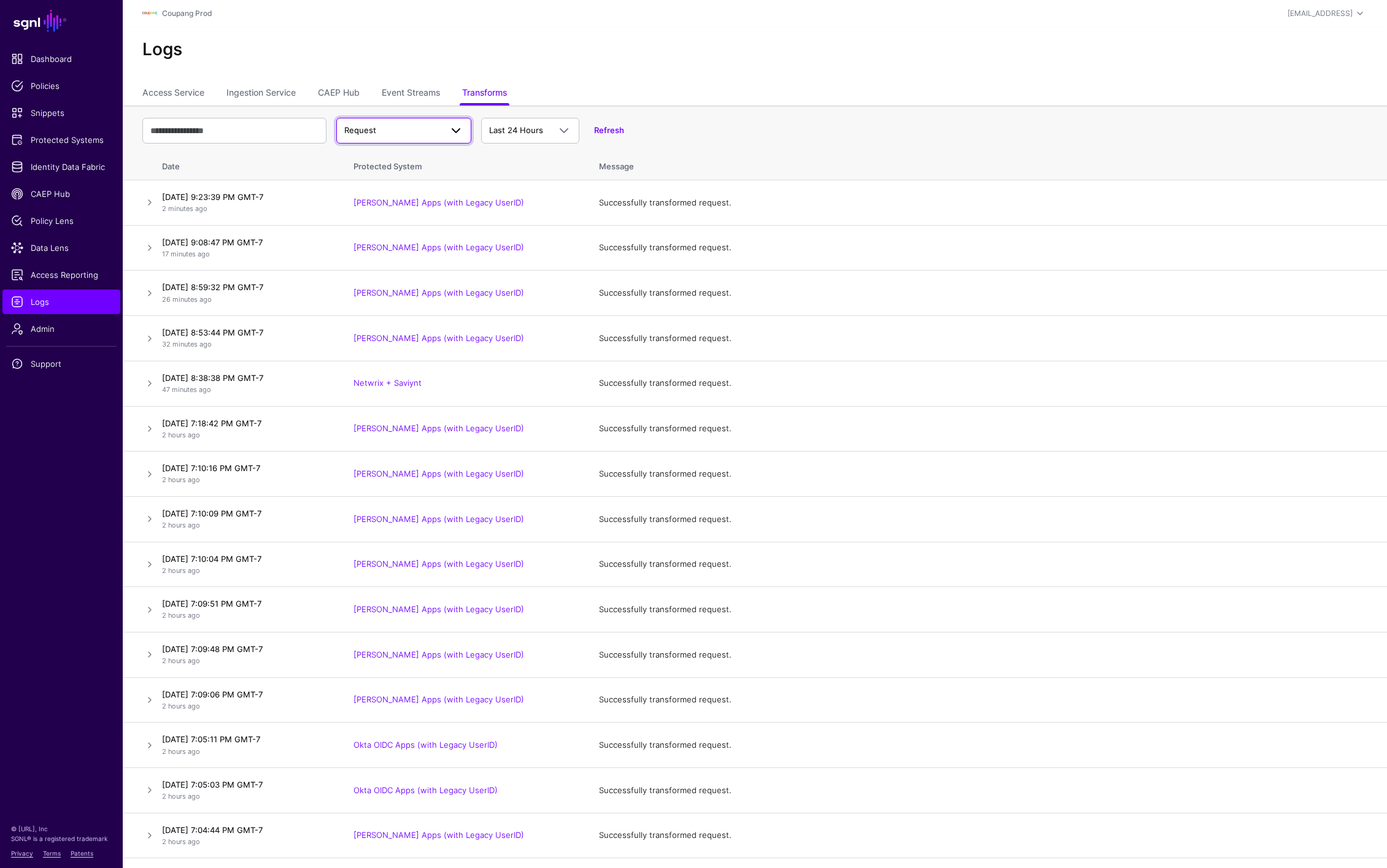
click at [368, 126] on span "Request" at bounding box center [360, 130] width 32 height 10
click at [370, 178] on span "Response" at bounding box center [365, 178] width 38 height 10
click at [147, 200] on link at bounding box center [150, 202] width 15 height 15
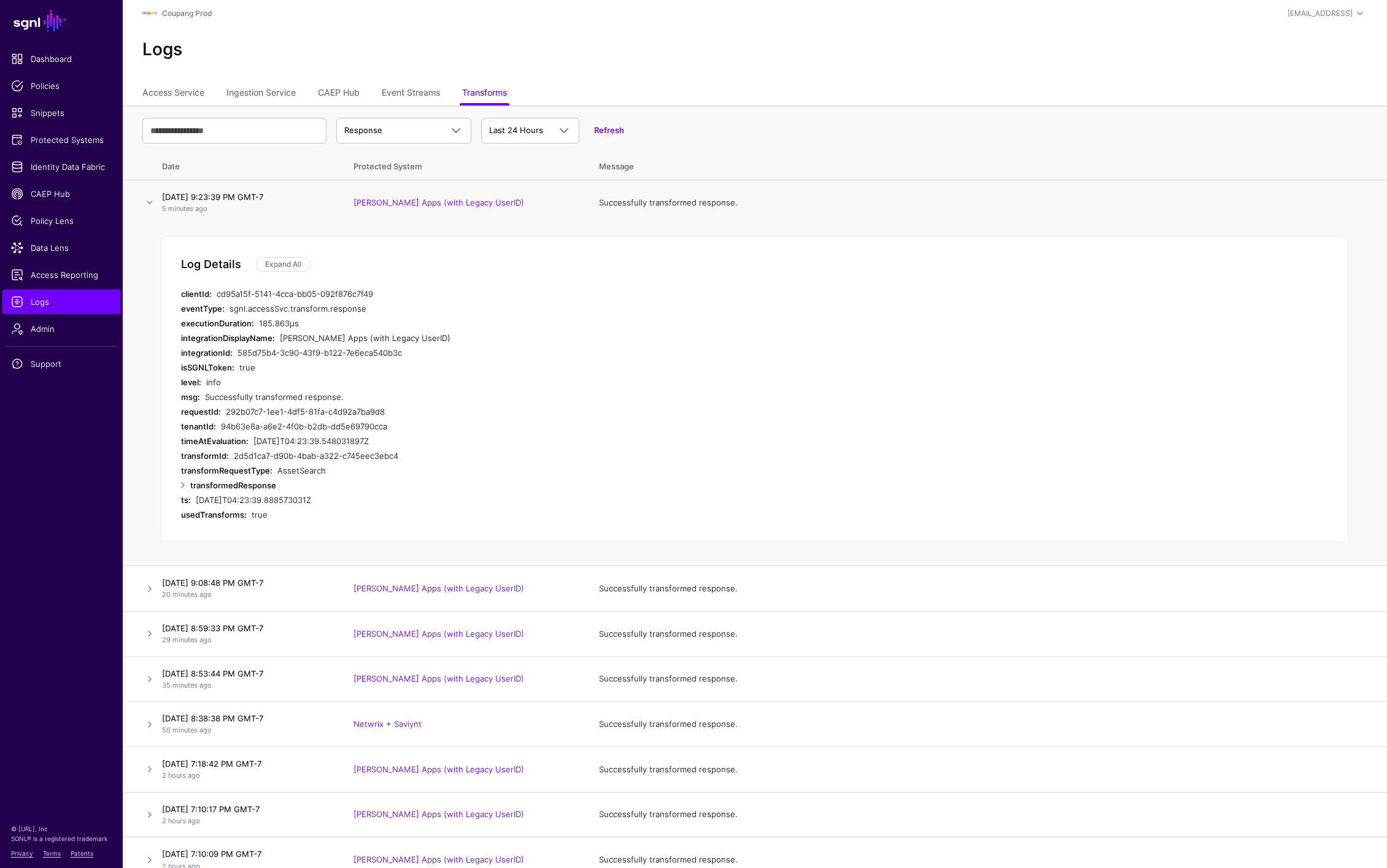
click at [1296, 412] on div "Log Details Expand All clientId: cd95a15f-5141-4cca-bb05-092f876c7f49 eventType…" at bounding box center [754, 389] width 1189 height 306
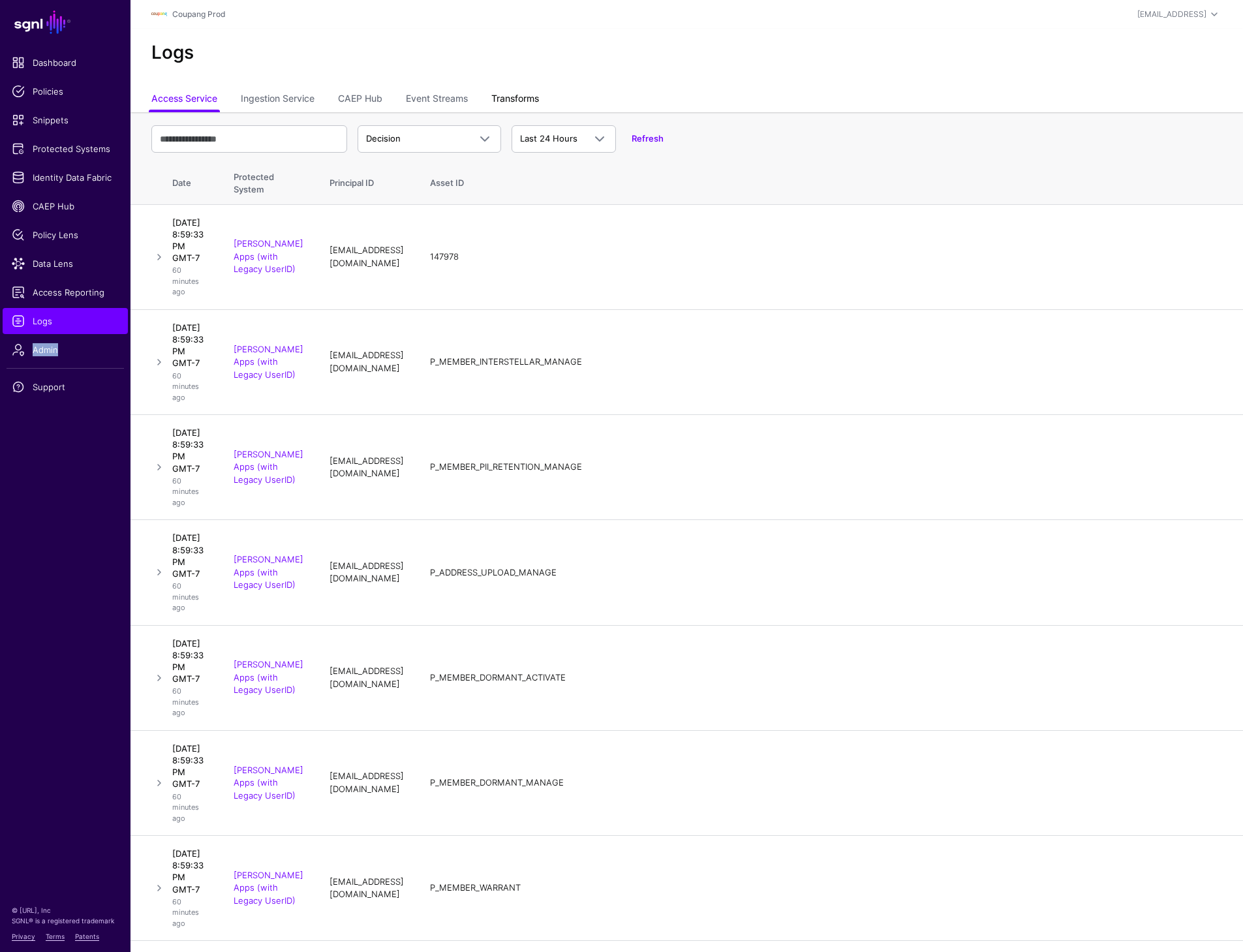
click at [534, 102] on link "Transforms" at bounding box center [515, 100] width 48 height 25
click at [520, 101] on link "Transforms" at bounding box center [515, 100] width 48 height 25
click at [968, 309] on td "P_MEMBER_PII_RETENTION_MANAGE" at bounding box center [861, 257] width 889 height 105
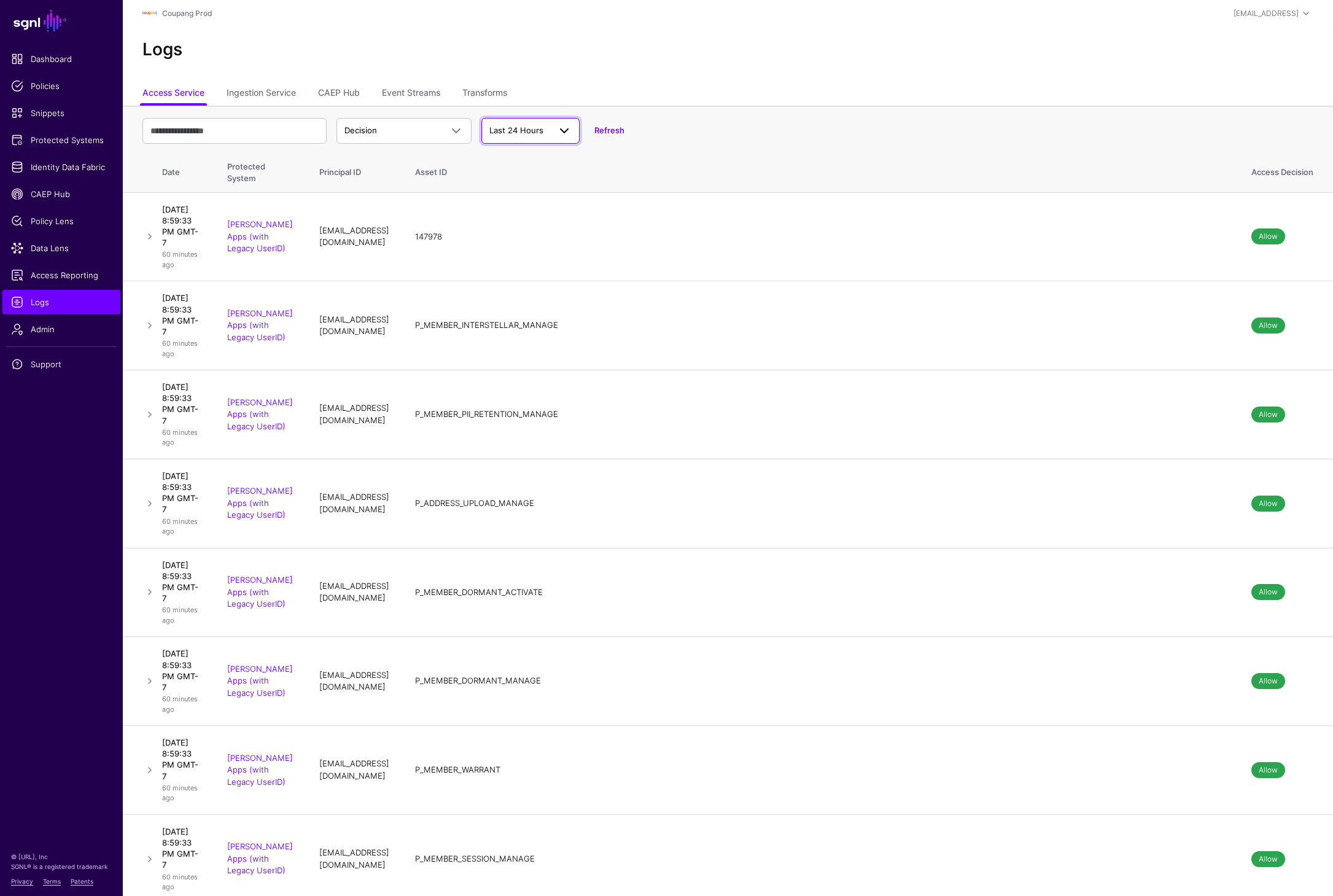
click at [502, 126] on span "Last 24 Hours" at bounding box center [516, 130] width 54 height 10
click at [1000, 122] on div "Decision Decision Match Last 24 Hours Last 24 Hours Last 7 Days Last 30 Days La…" at bounding box center [728, 131] width 1171 height 36
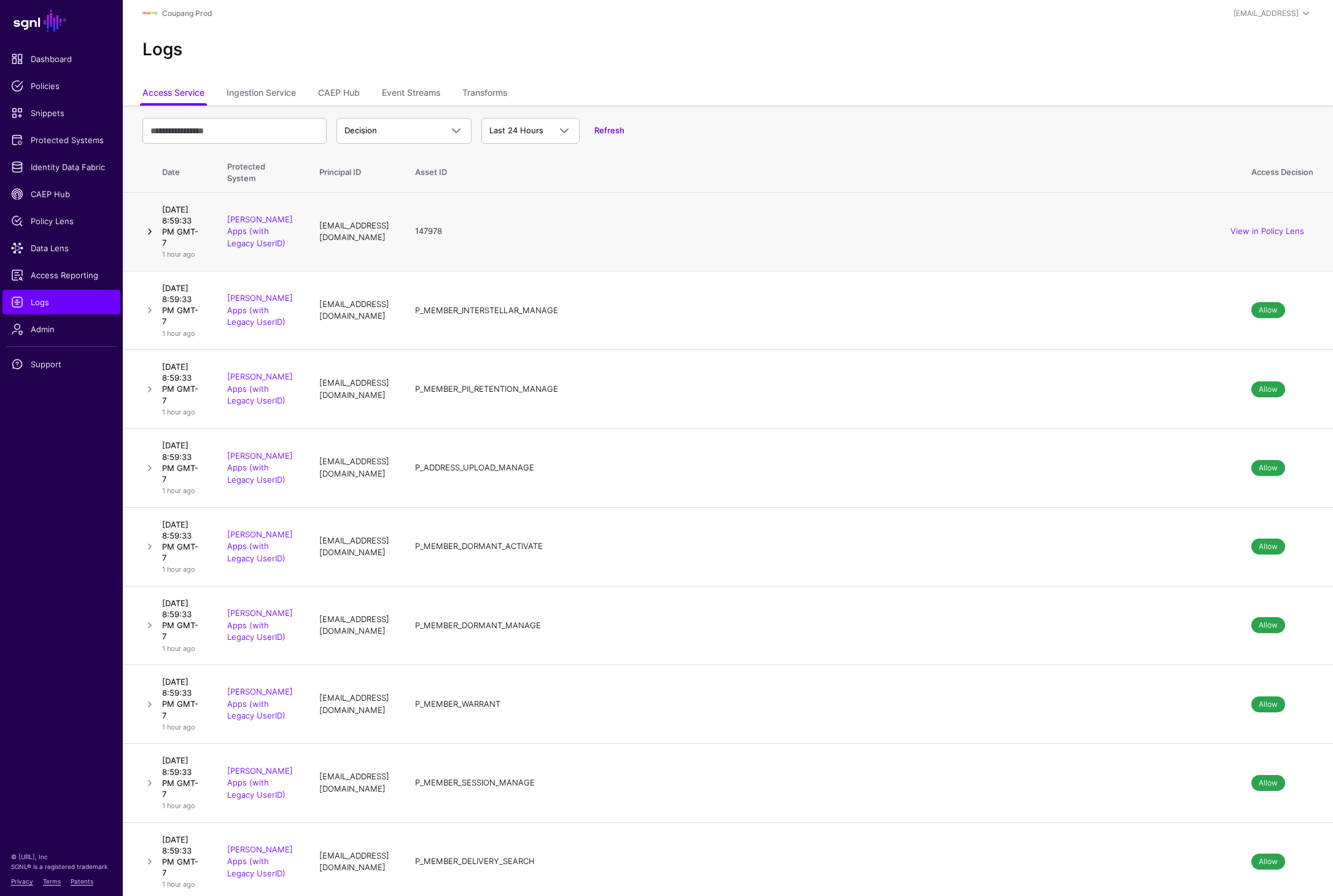
click at [148, 239] on link at bounding box center [150, 232] width 15 height 15
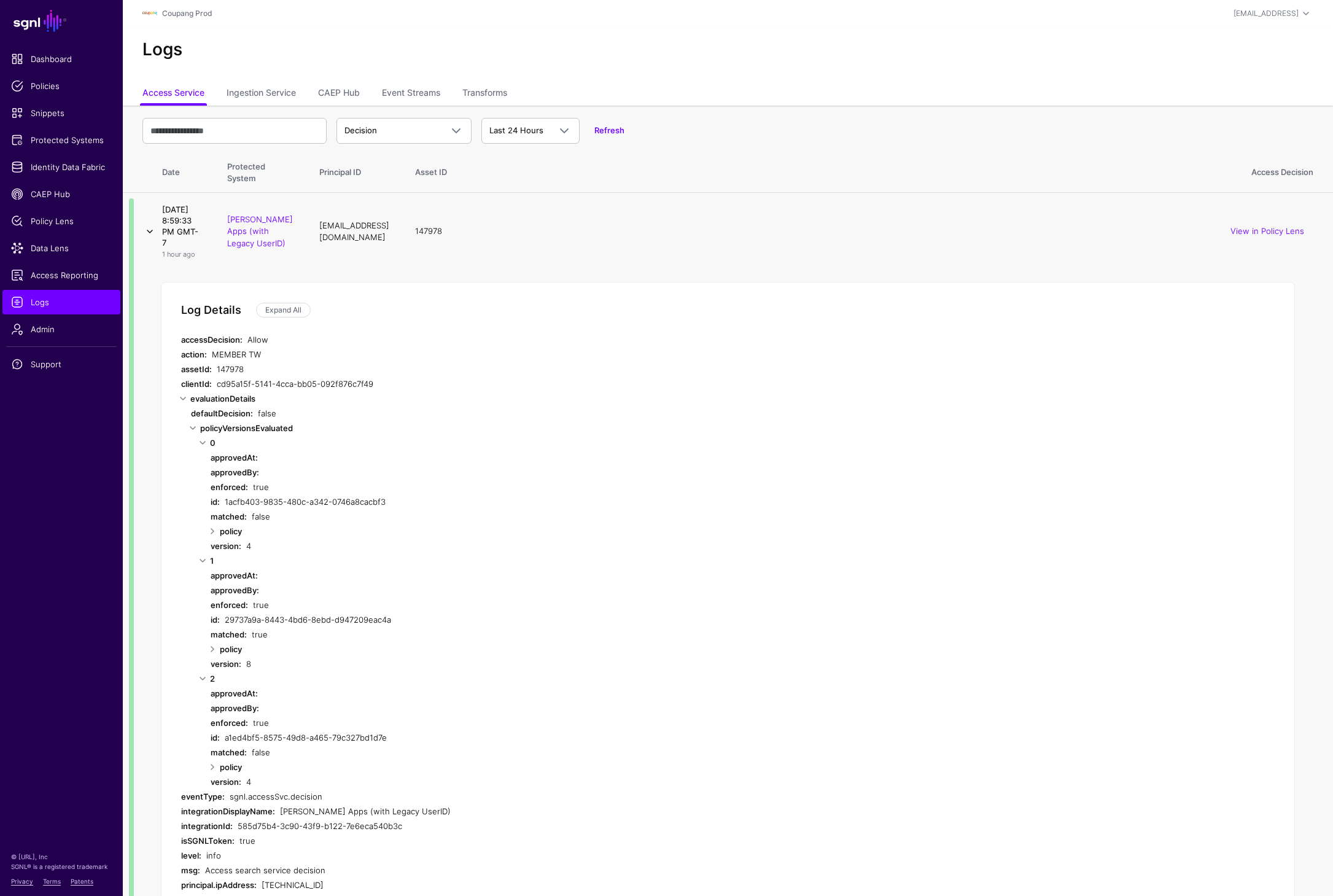
click at [144, 239] on link at bounding box center [150, 232] width 15 height 15
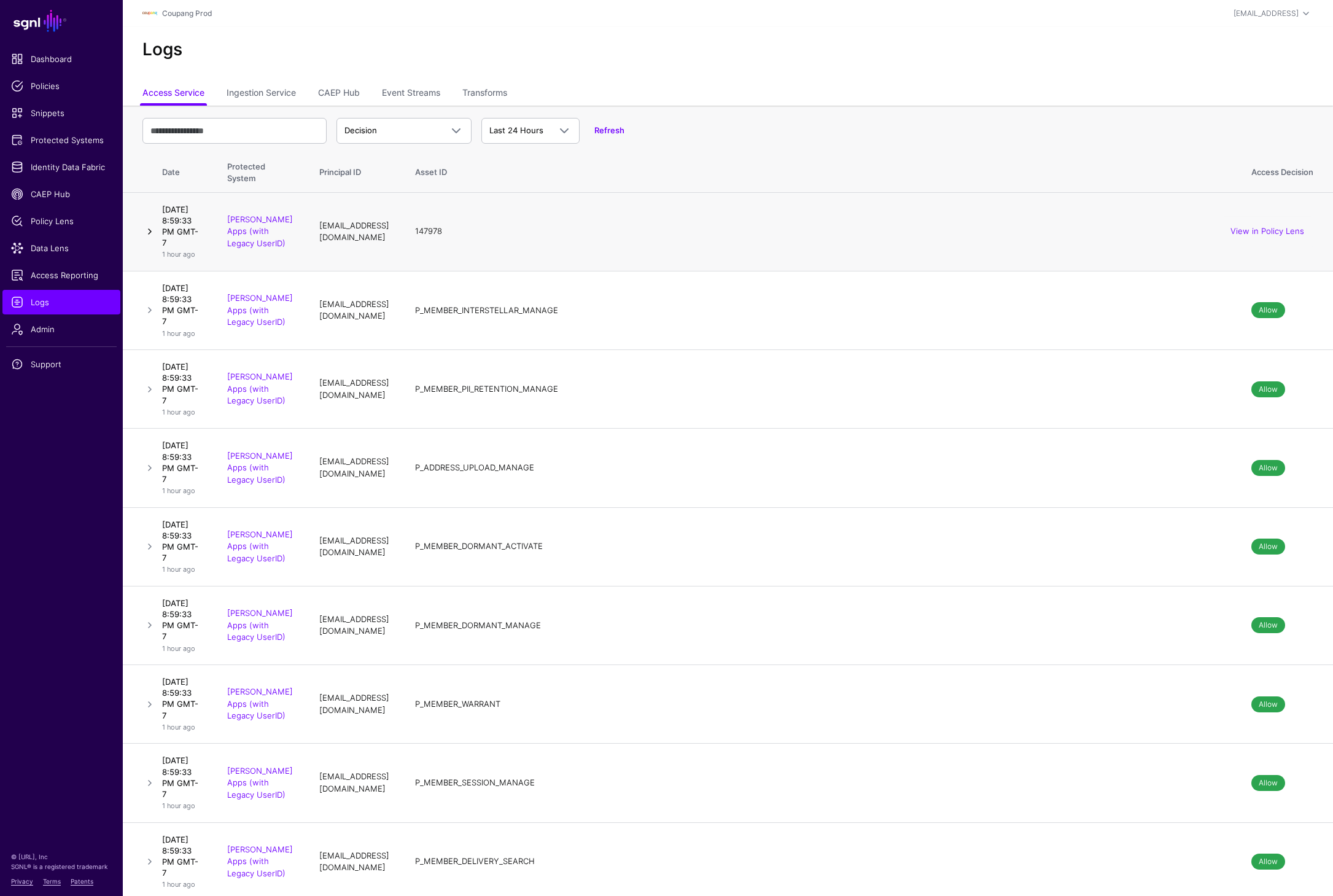
click at [149, 239] on link at bounding box center [150, 232] width 15 height 15
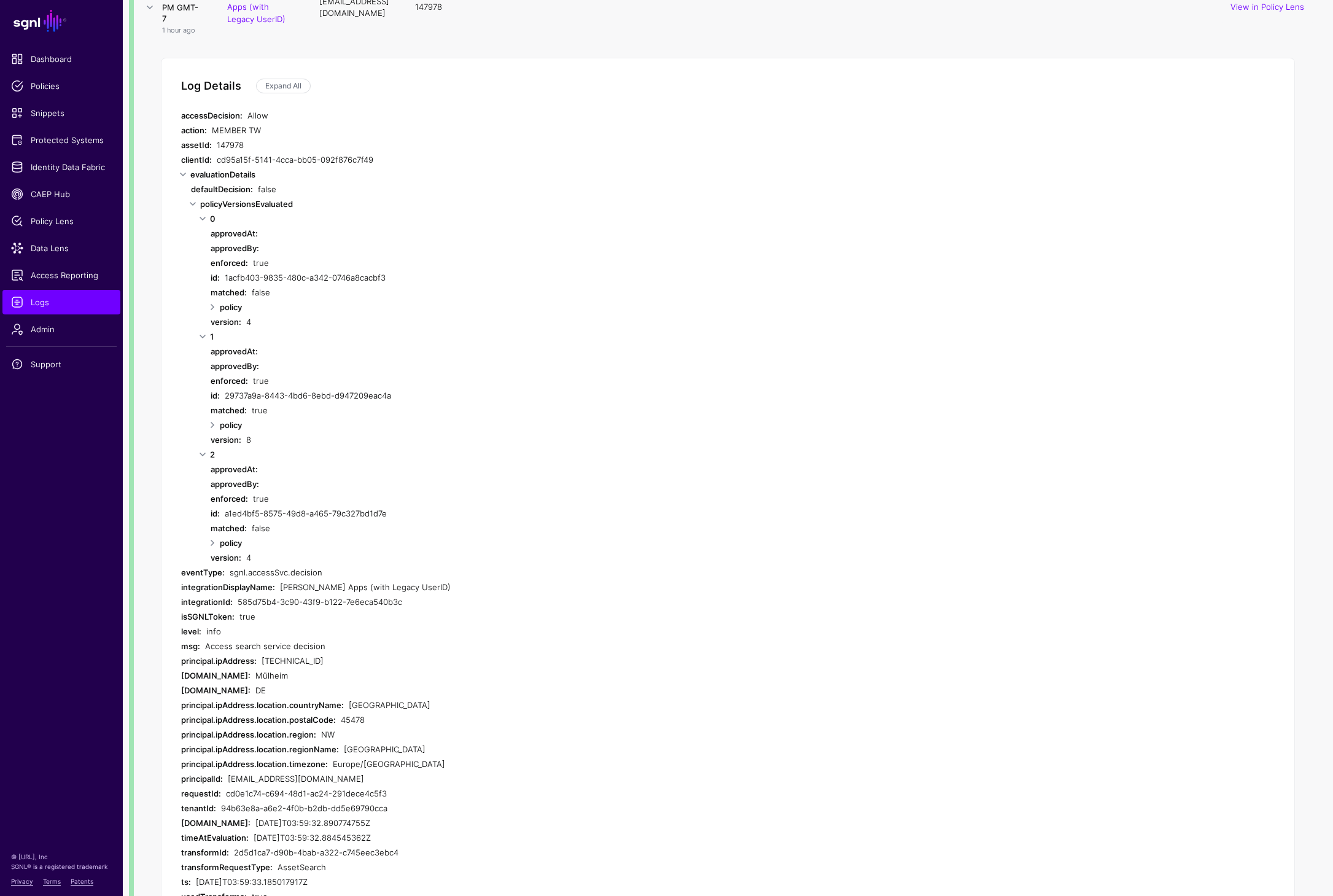
scroll to position [10, 0]
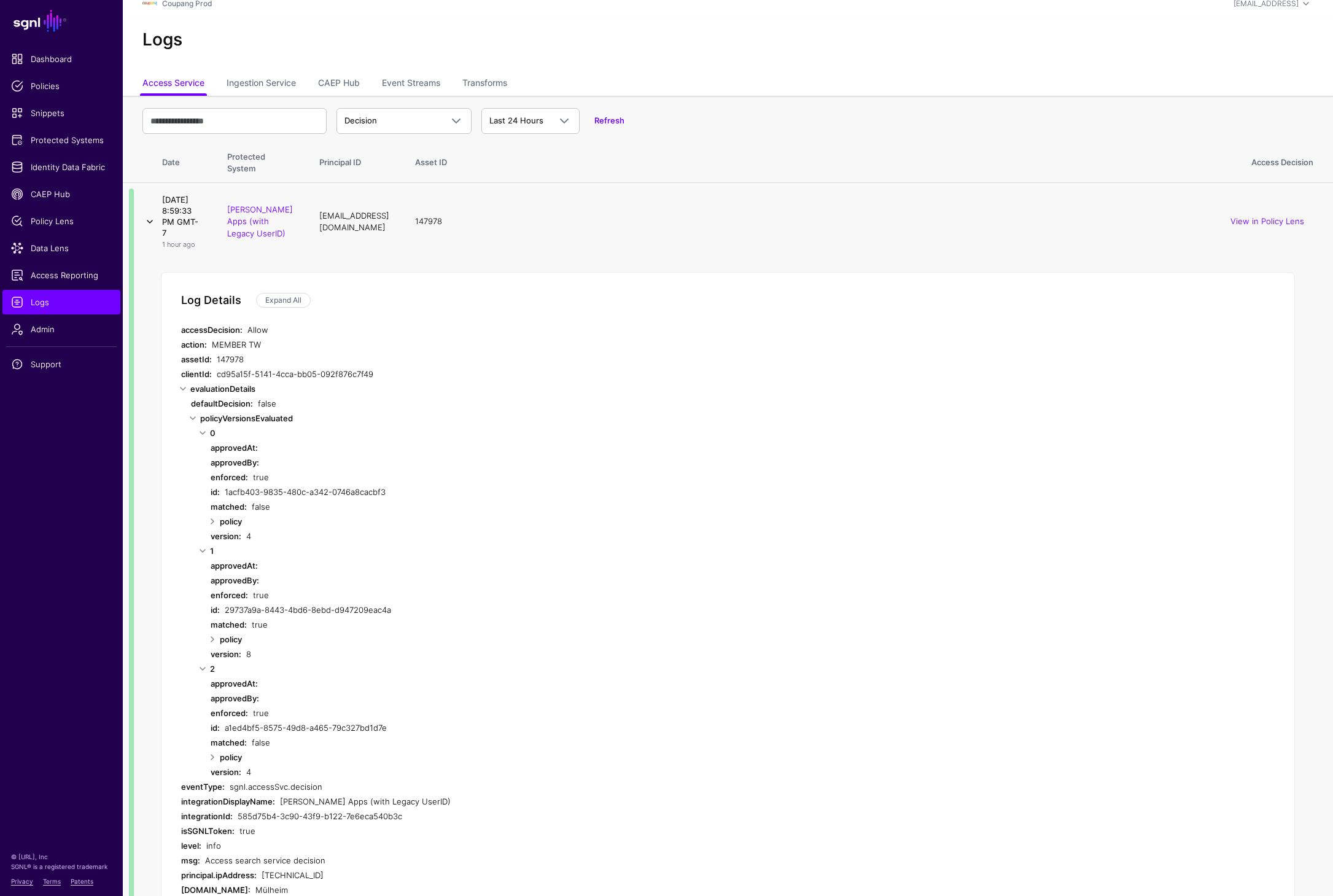
click at [148, 229] on link at bounding box center [150, 221] width 15 height 15
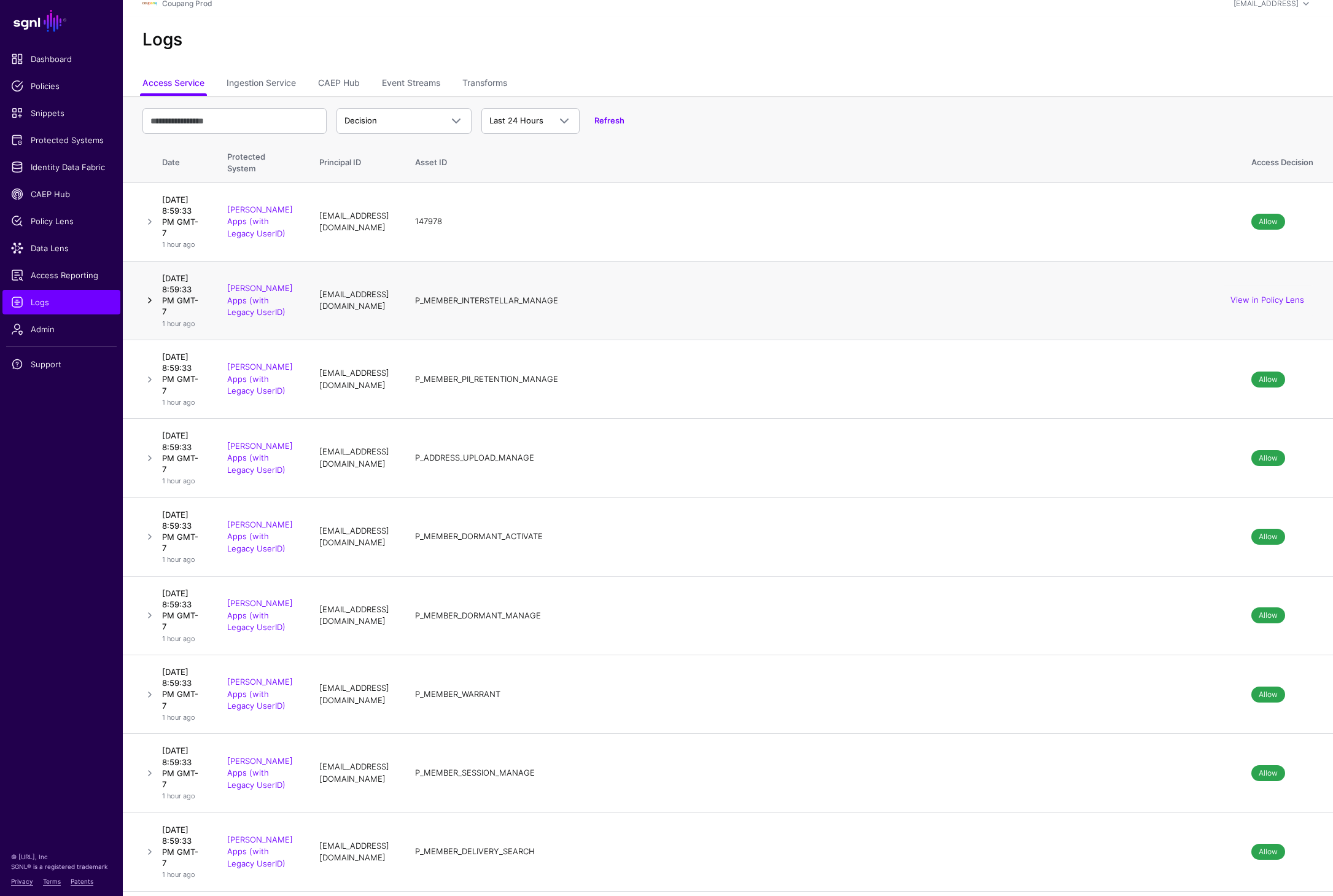
click at [148, 229] on link at bounding box center [150, 221] width 15 height 15
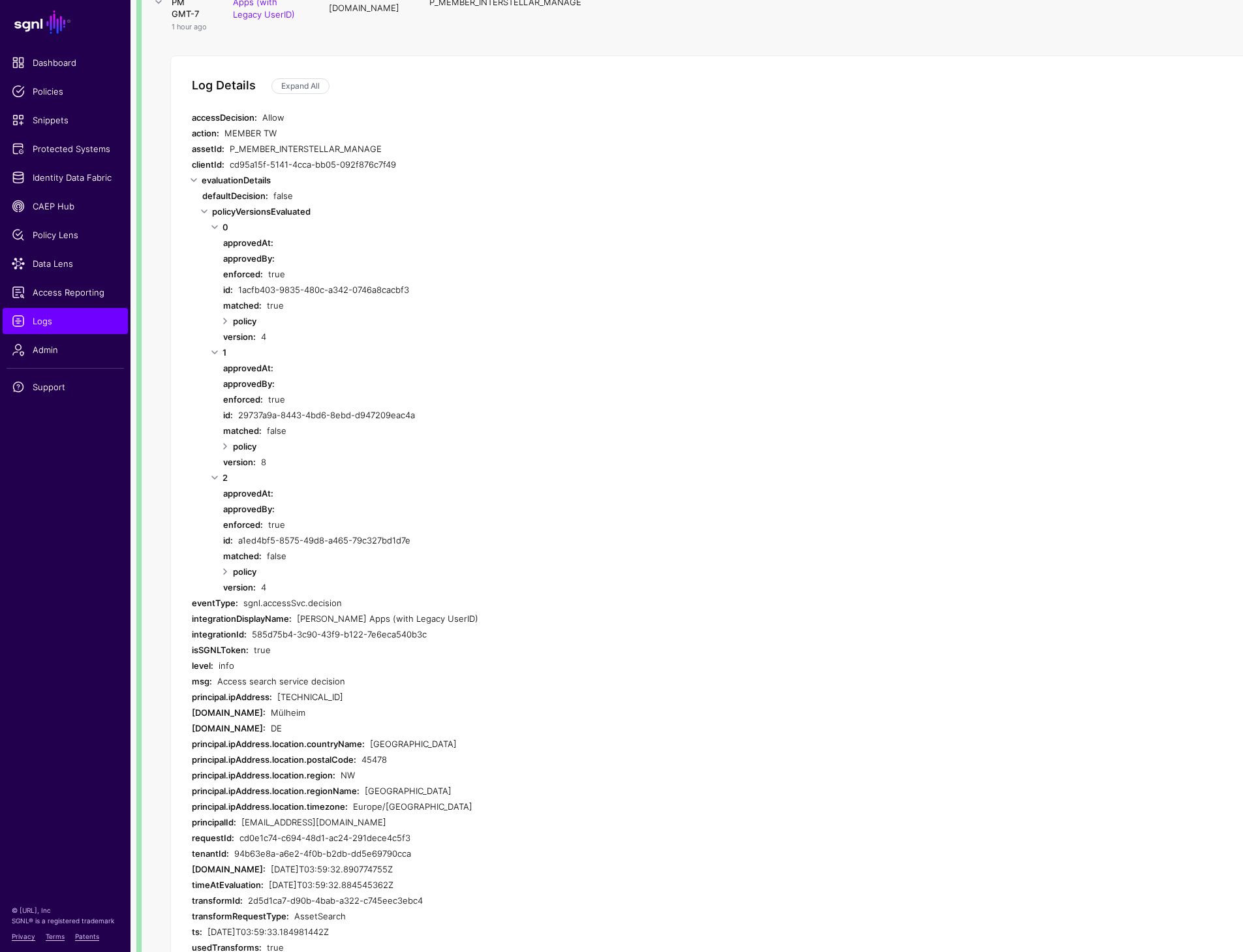
scroll to position [0, 1]
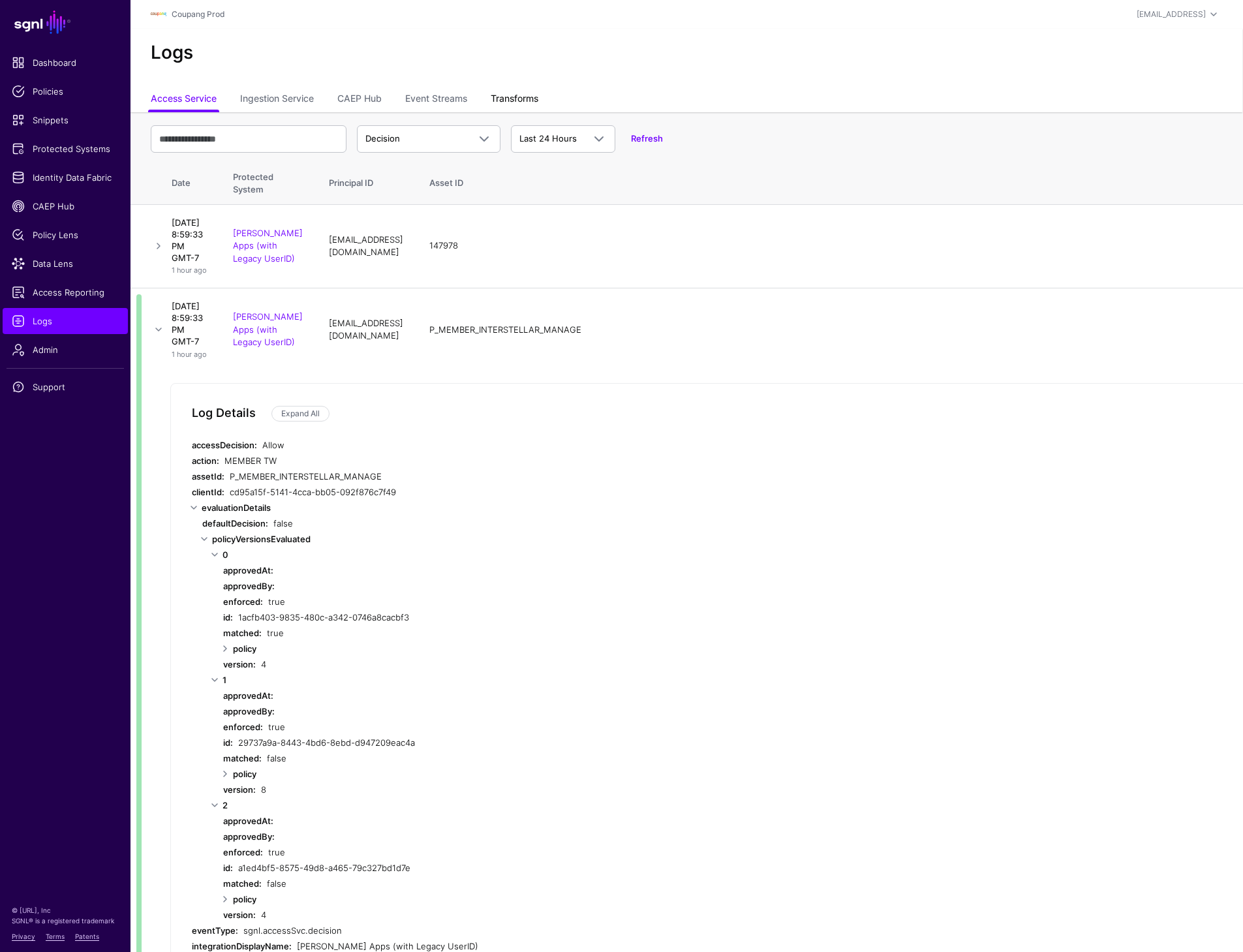
click at [526, 97] on link "Transforms" at bounding box center [514, 100] width 48 height 25
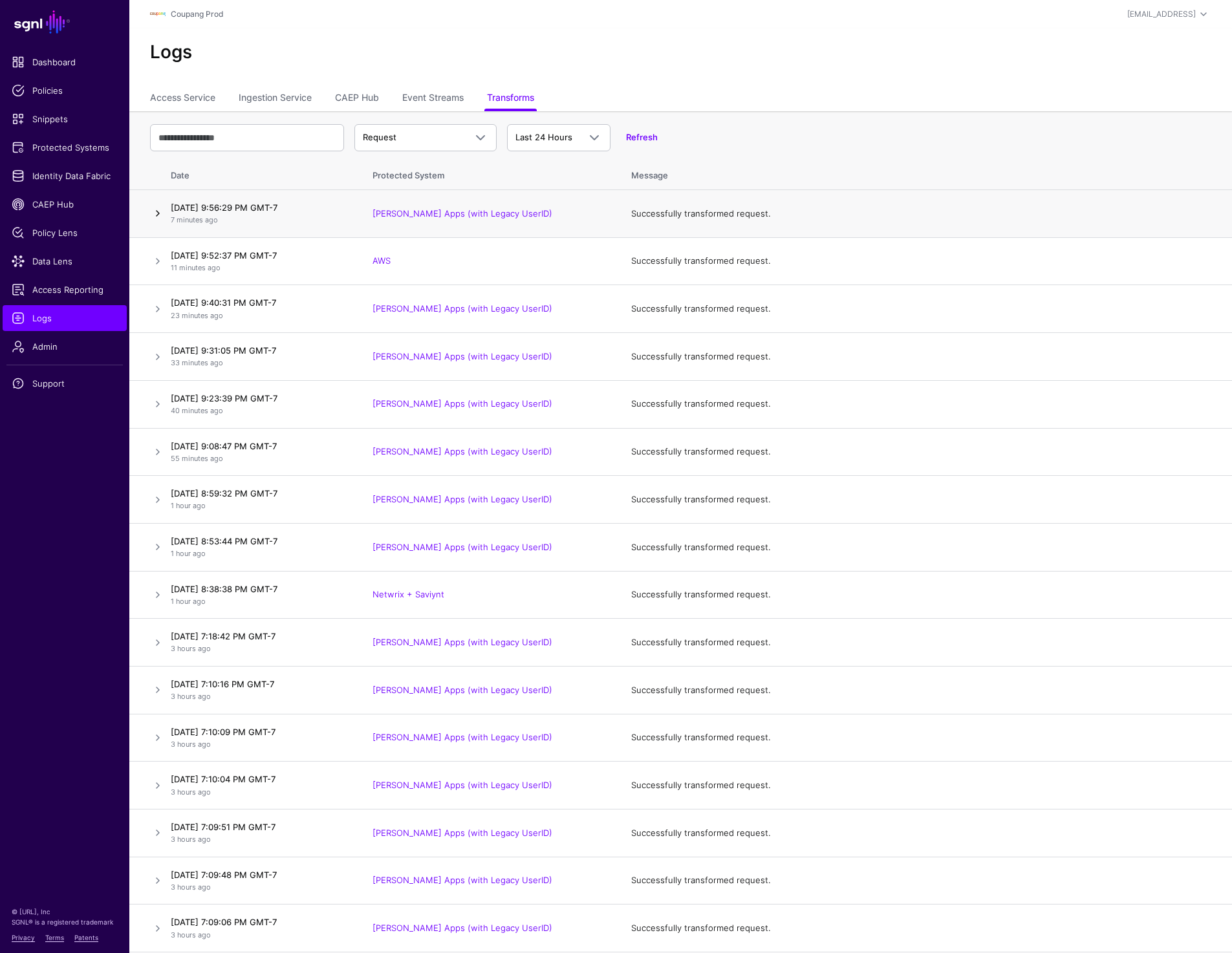
click at [156, 211] on link at bounding box center [158, 213] width 16 height 16
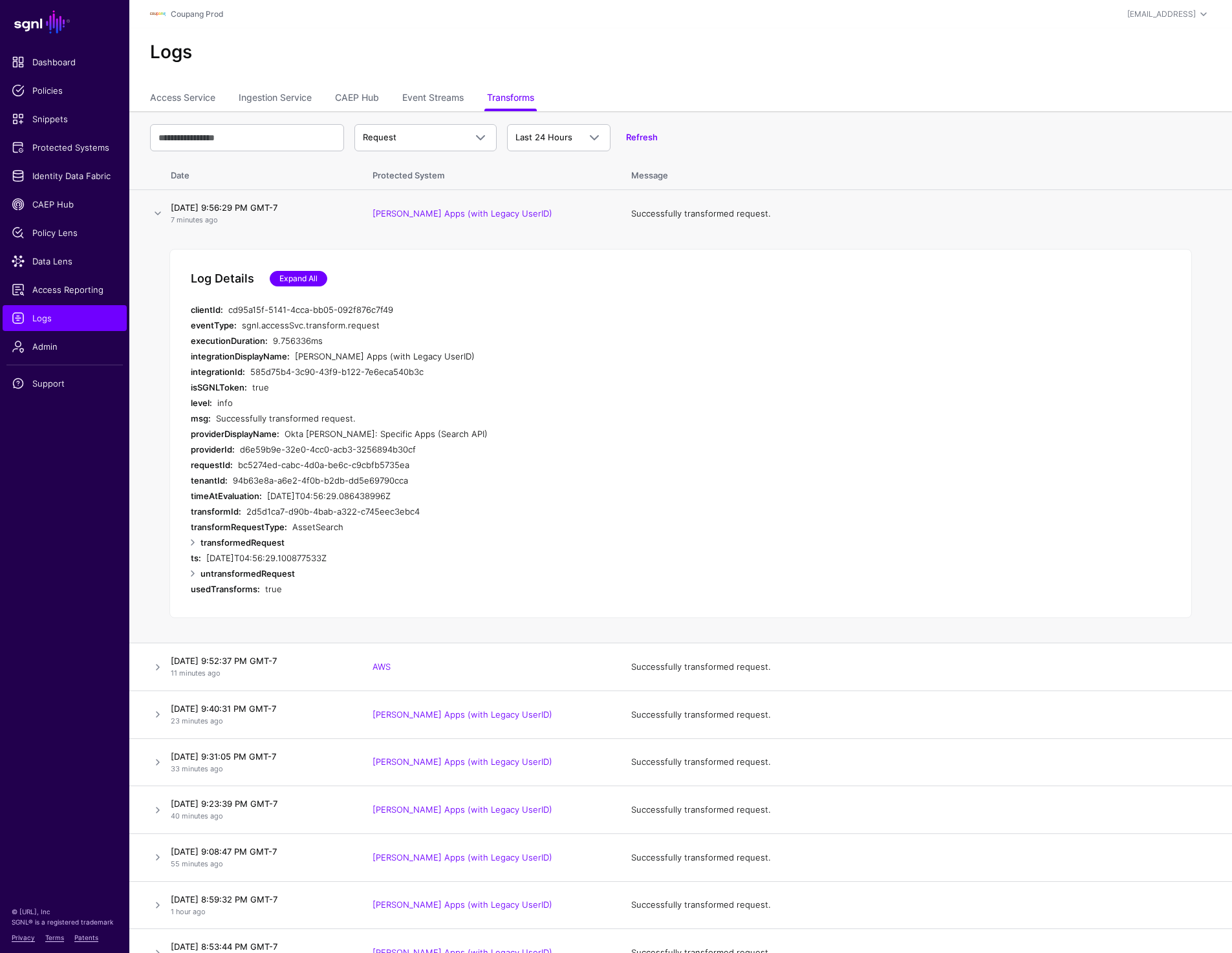
click at [291, 285] on link "Expand All" at bounding box center [298, 278] width 57 height 16
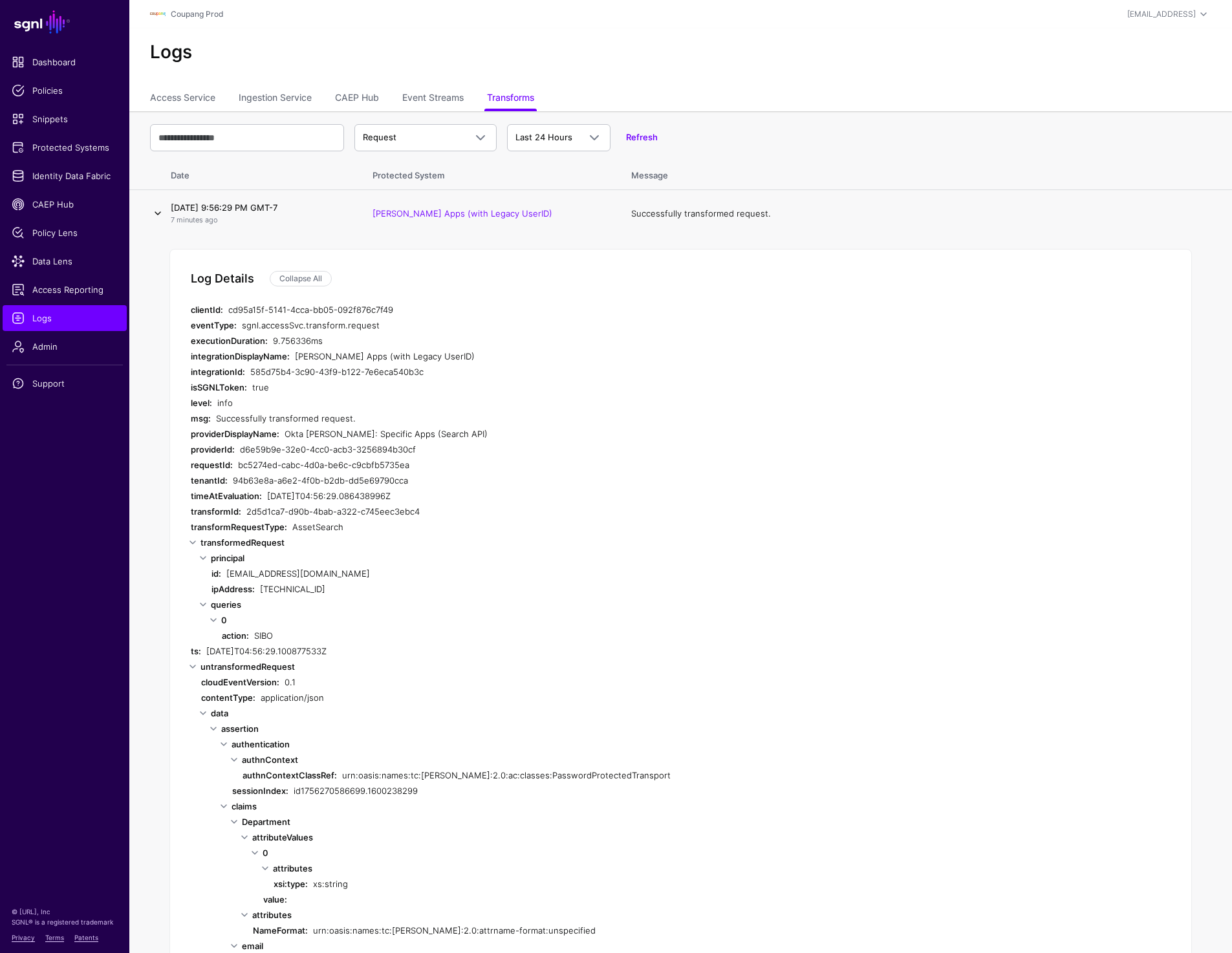
click at [152, 212] on link at bounding box center [158, 213] width 16 height 16
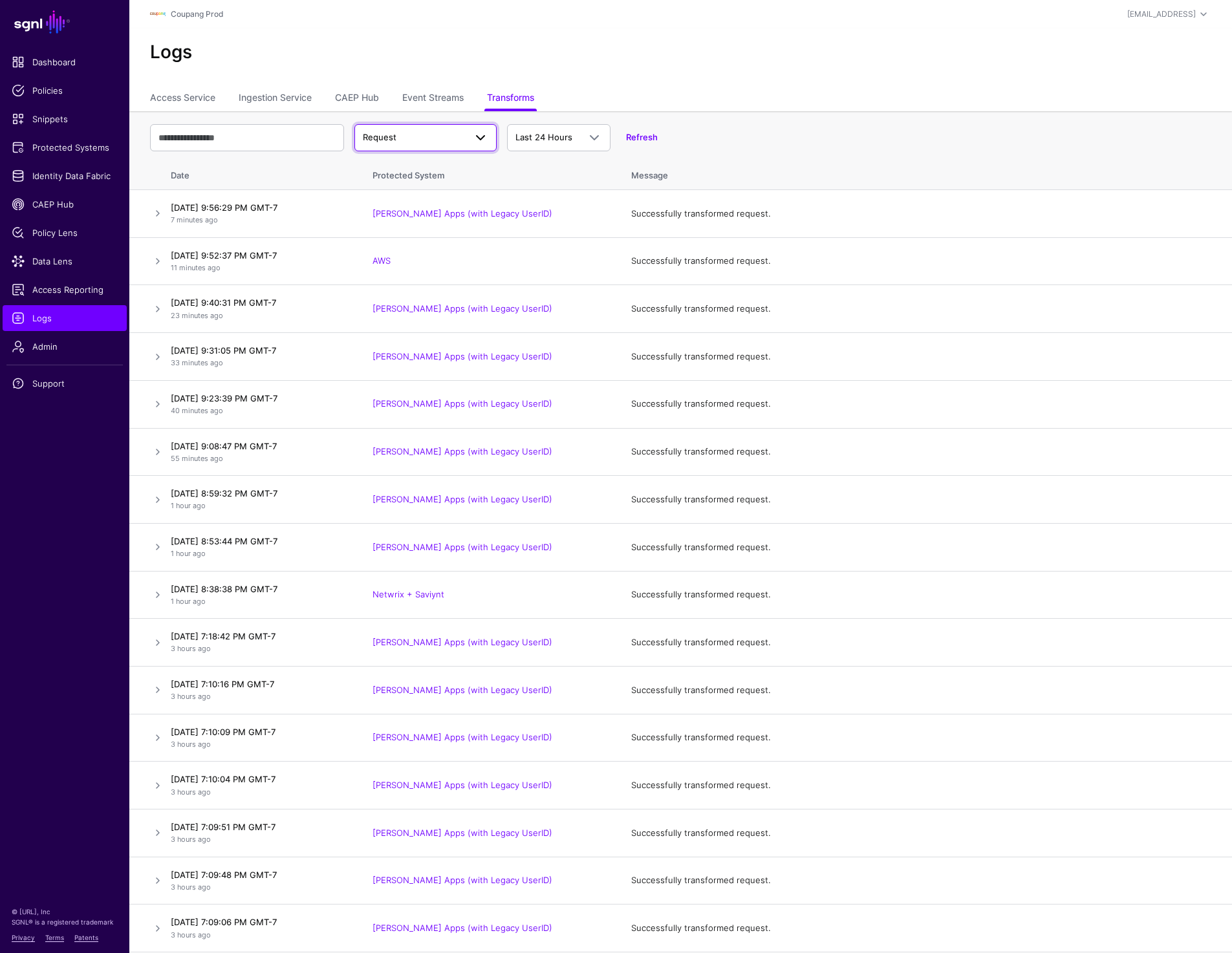
click at [408, 140] on span "Request" at bounding box center [414, 137] width 102 height 13
click at [408, 185] on div "Response" at bounding box center [425, 188] width 122 height 13
click at [154, 211] on link at bounding box center [158, 213] width 16 height 16
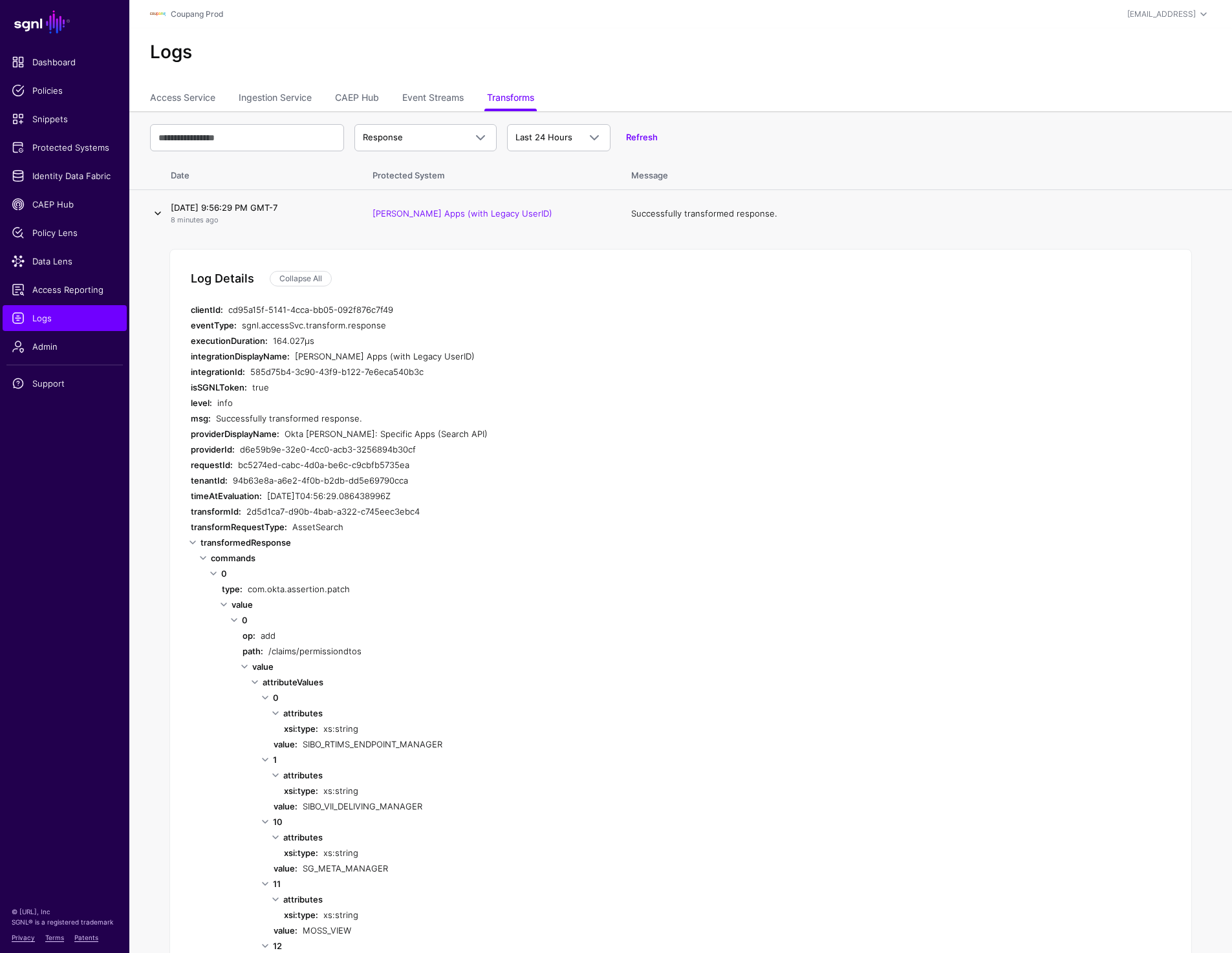
click at [152, 214] on link at bounding box center [158, 213] width 16 height 16
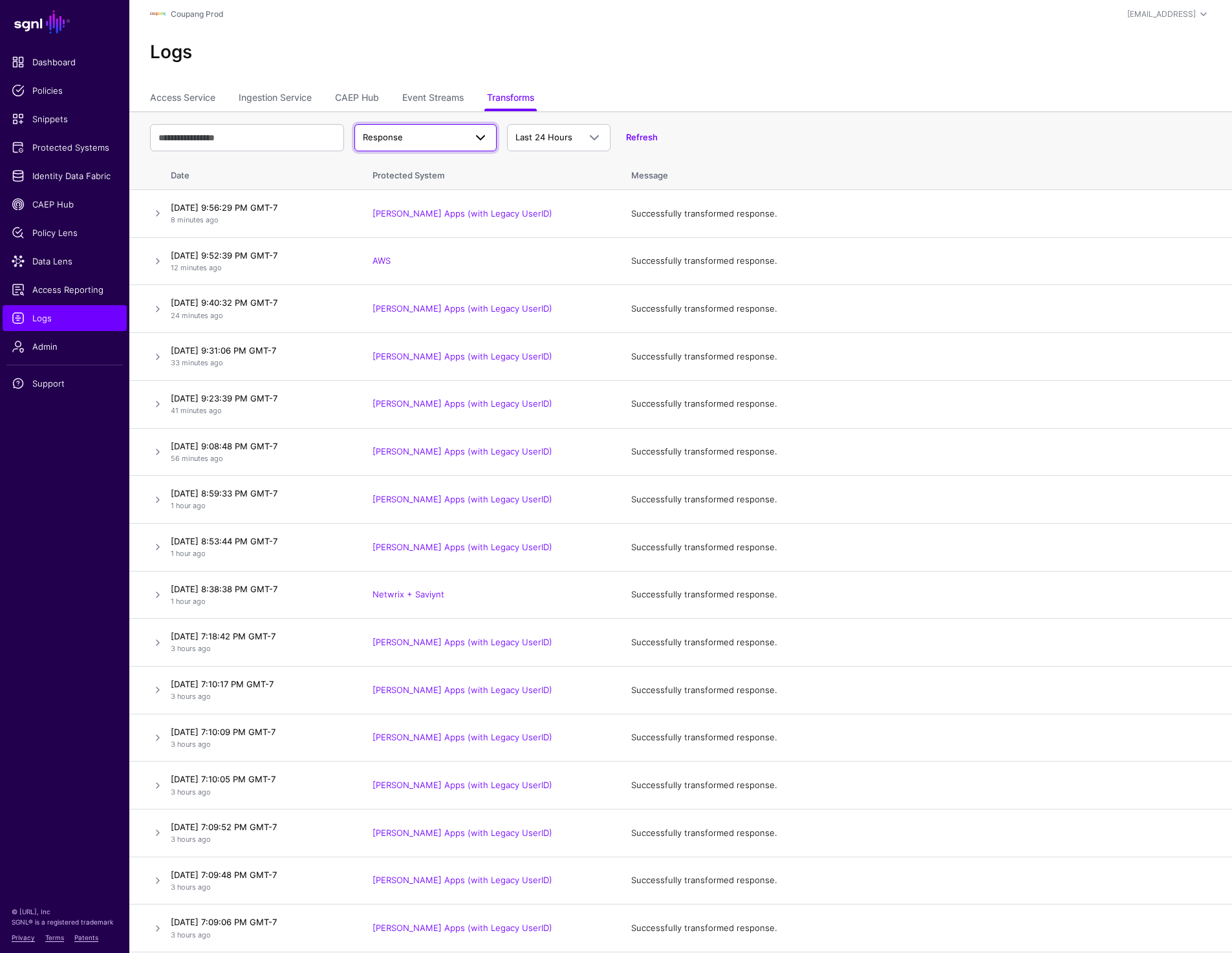
click at [462, 143] on span "Response" at bounding box center [414, 137] width 102 height 13
click at [424, 163] on div "Request" at bounding box center [425, 168] width 122 height 13
click at [155, 219] on link at bounding box center [158, 213] width 16 height 16
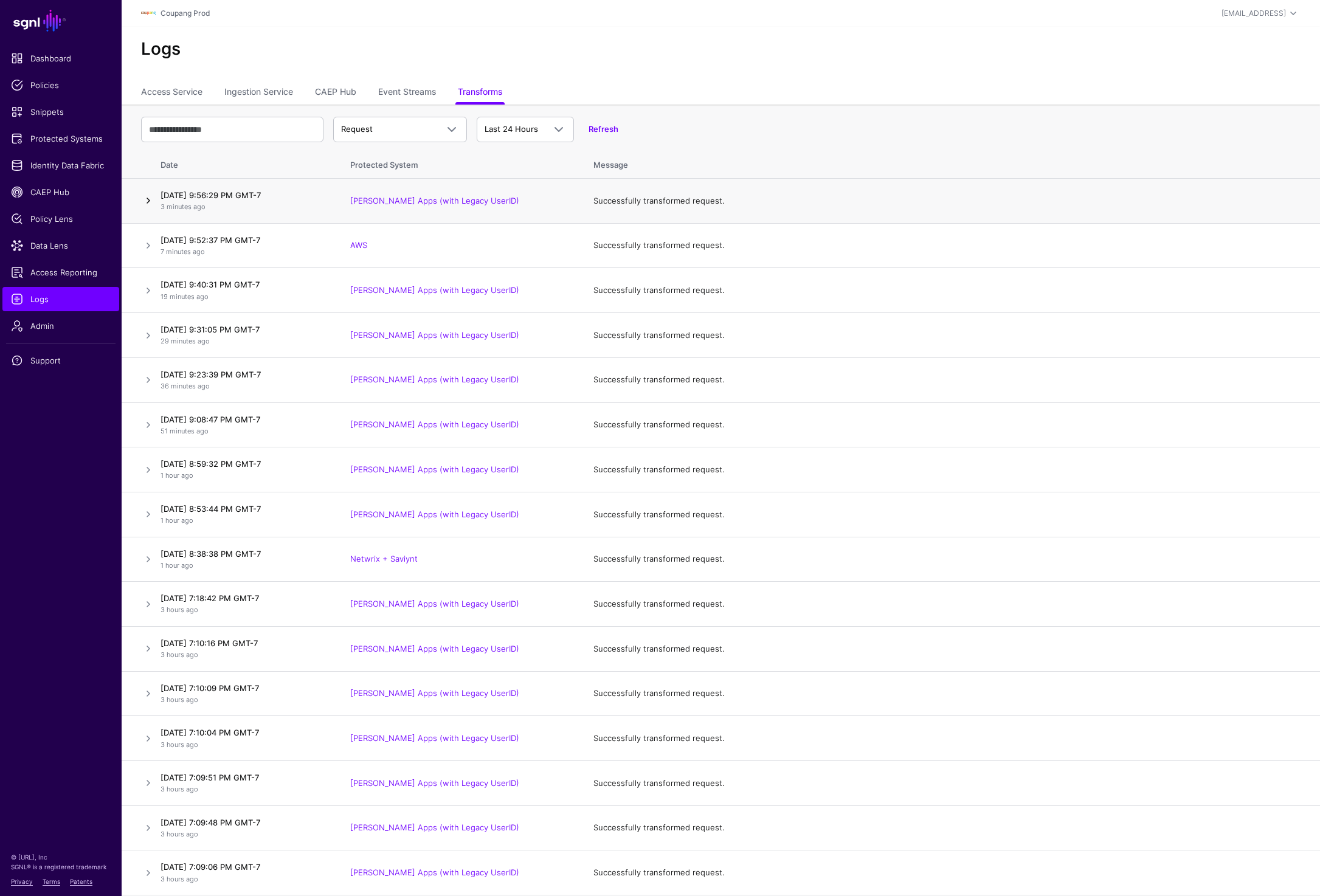
click at [146, 196] on link at bounding box center [148, 200] width 15 height 15
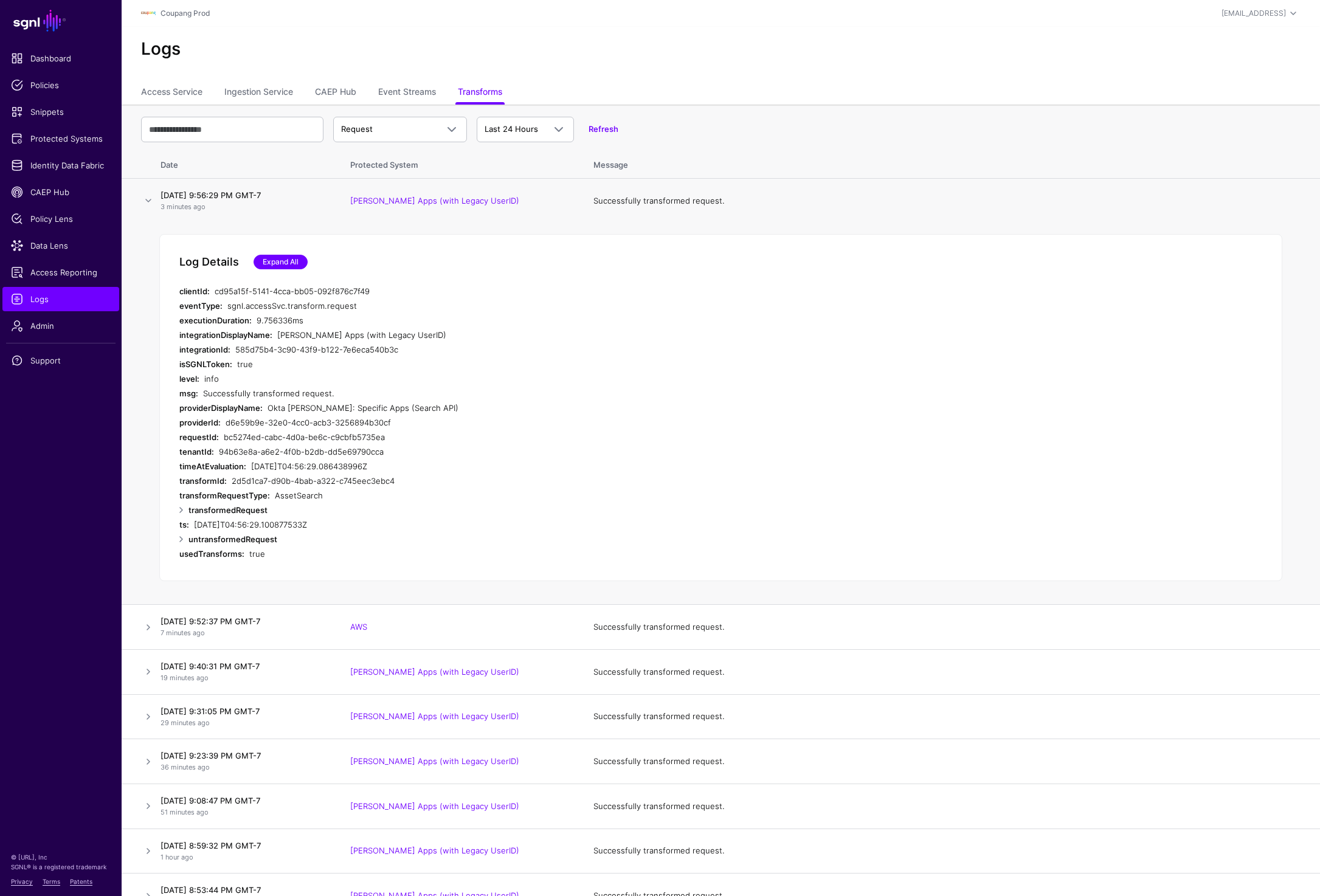
click at [282, 262] on link "Expand All" at bounding box center [280, 262] width 54 height 15
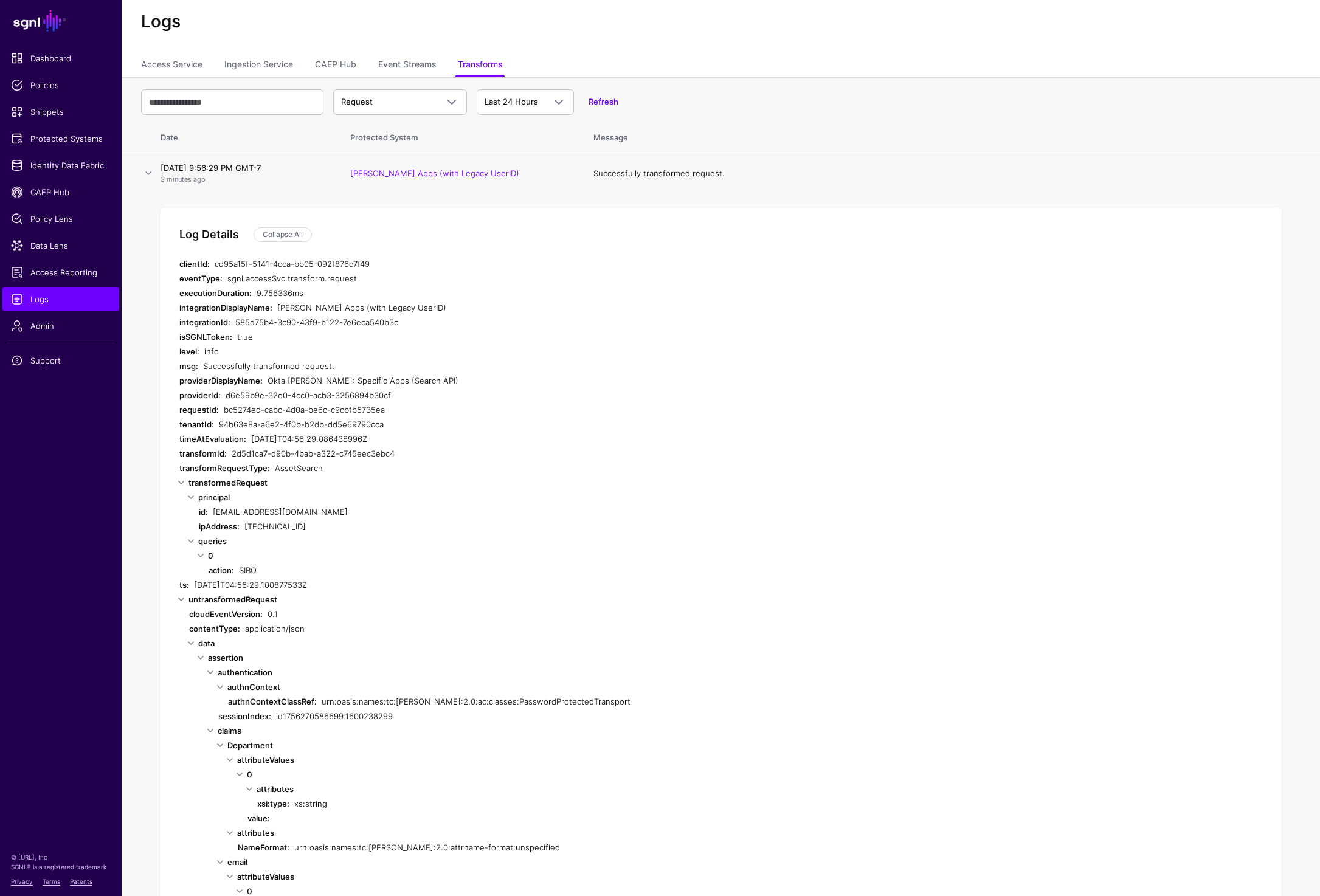
scroll to position [26, 0]
click at [375, 102] on span "Request" at bounding box center [389, 103] width 96 height 12
click at [373, 147] on span "Response" at bounding box center [361, 150] width 38 height 10
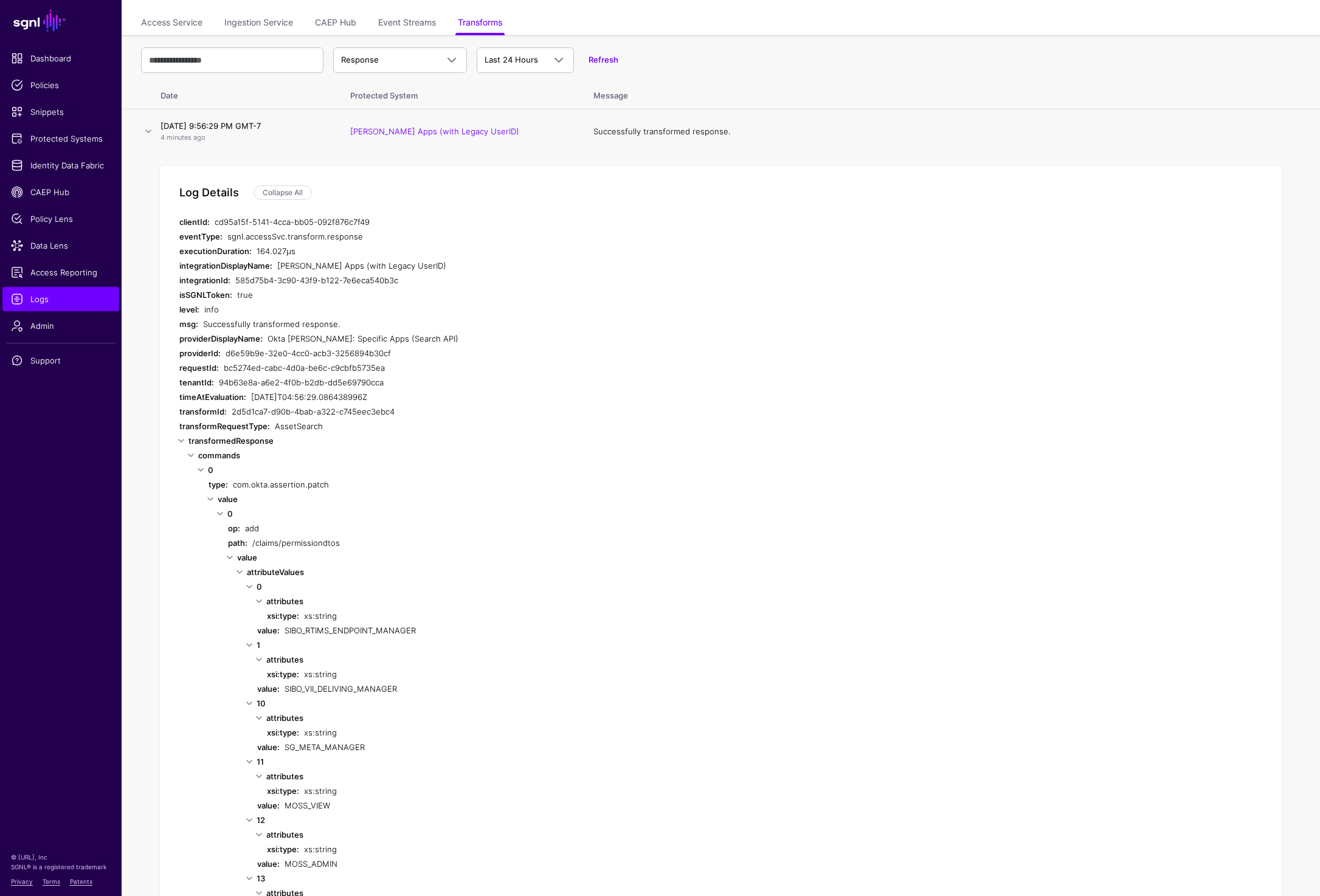
scroll to position [69, 0]
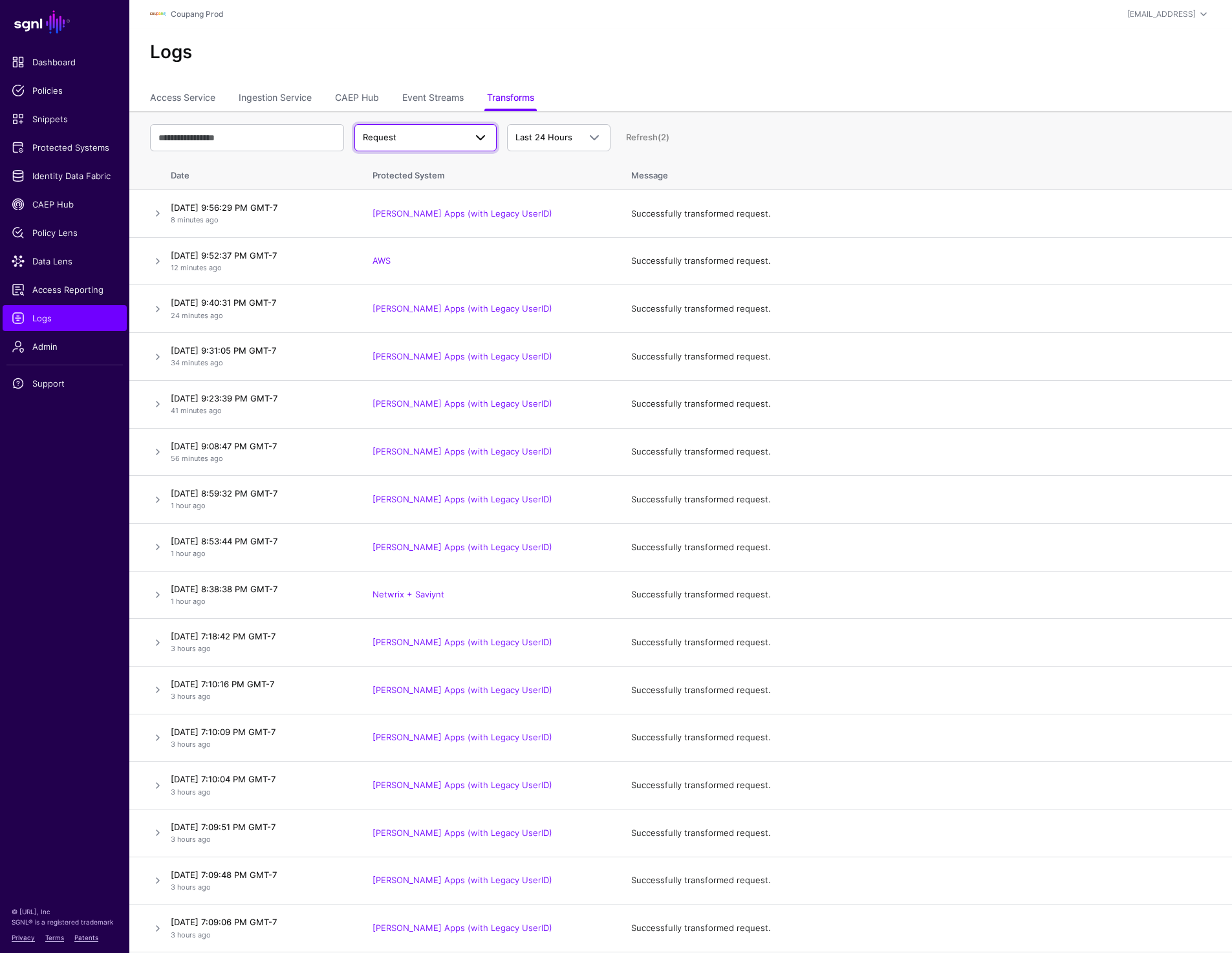
click at [437, 149] on link "Request" at bounding box center [425, 137] width 142 height 27
click at [406, 195] on button "Response" at bounding box center [425, 188] width 142 height 20
click at [156, 219] on link at bounding box center [158, 213] width 16 height 16
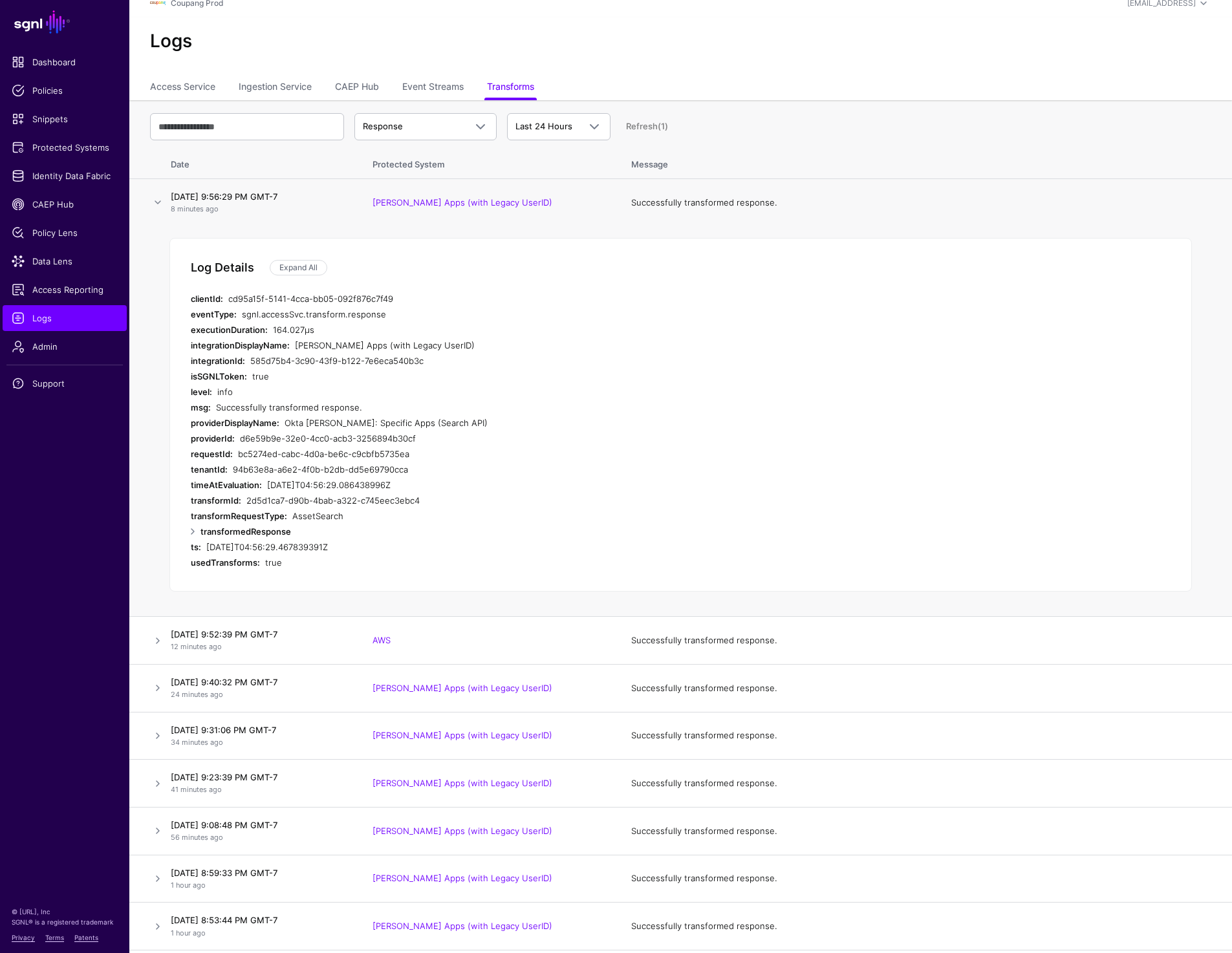
scroll to position [12, 0]
click at [189, 530] on link at bounding box center [192, 530] width 16 height 16
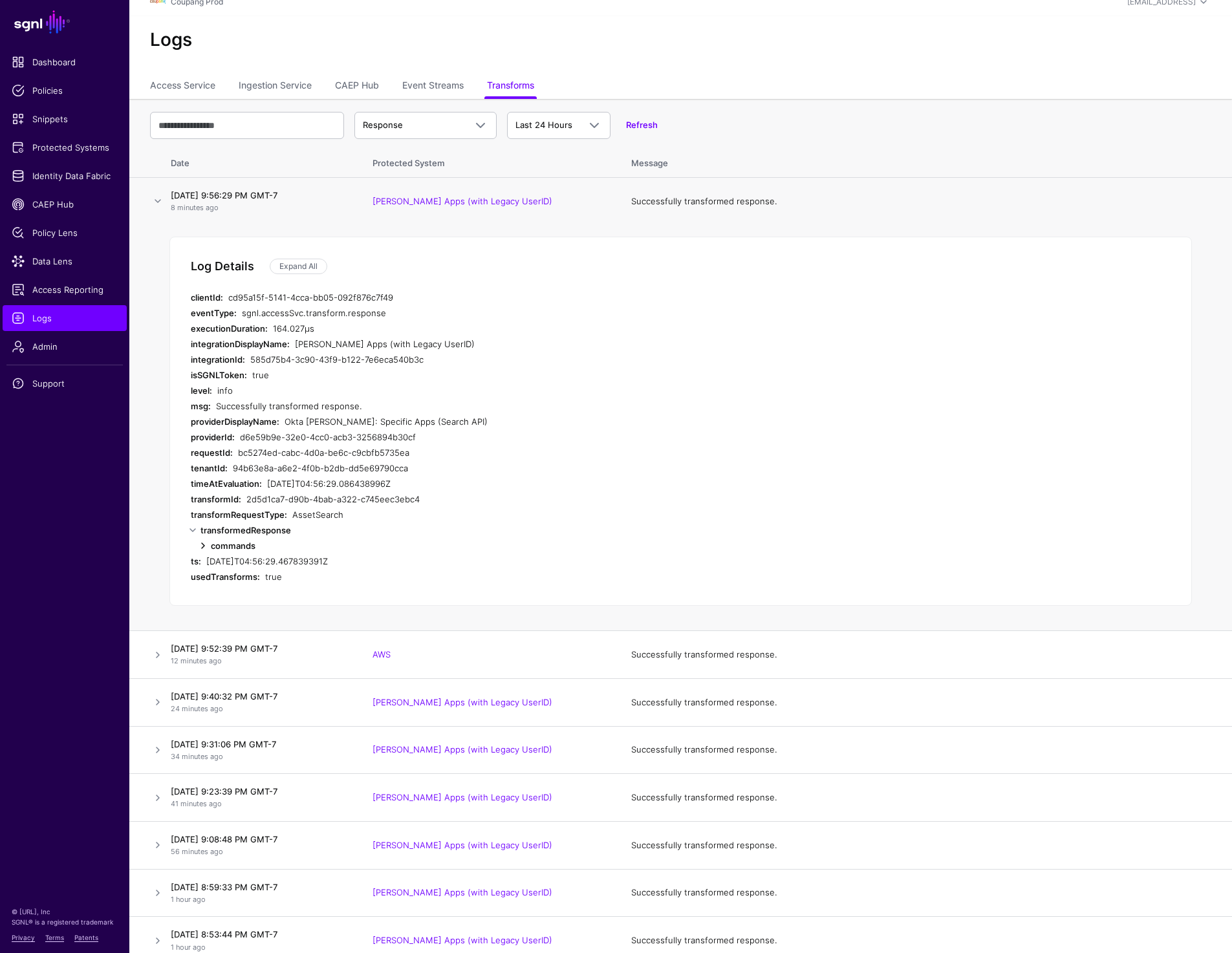
click at [204, 552] on link at bounding box center [203, 546] width 16 height 16
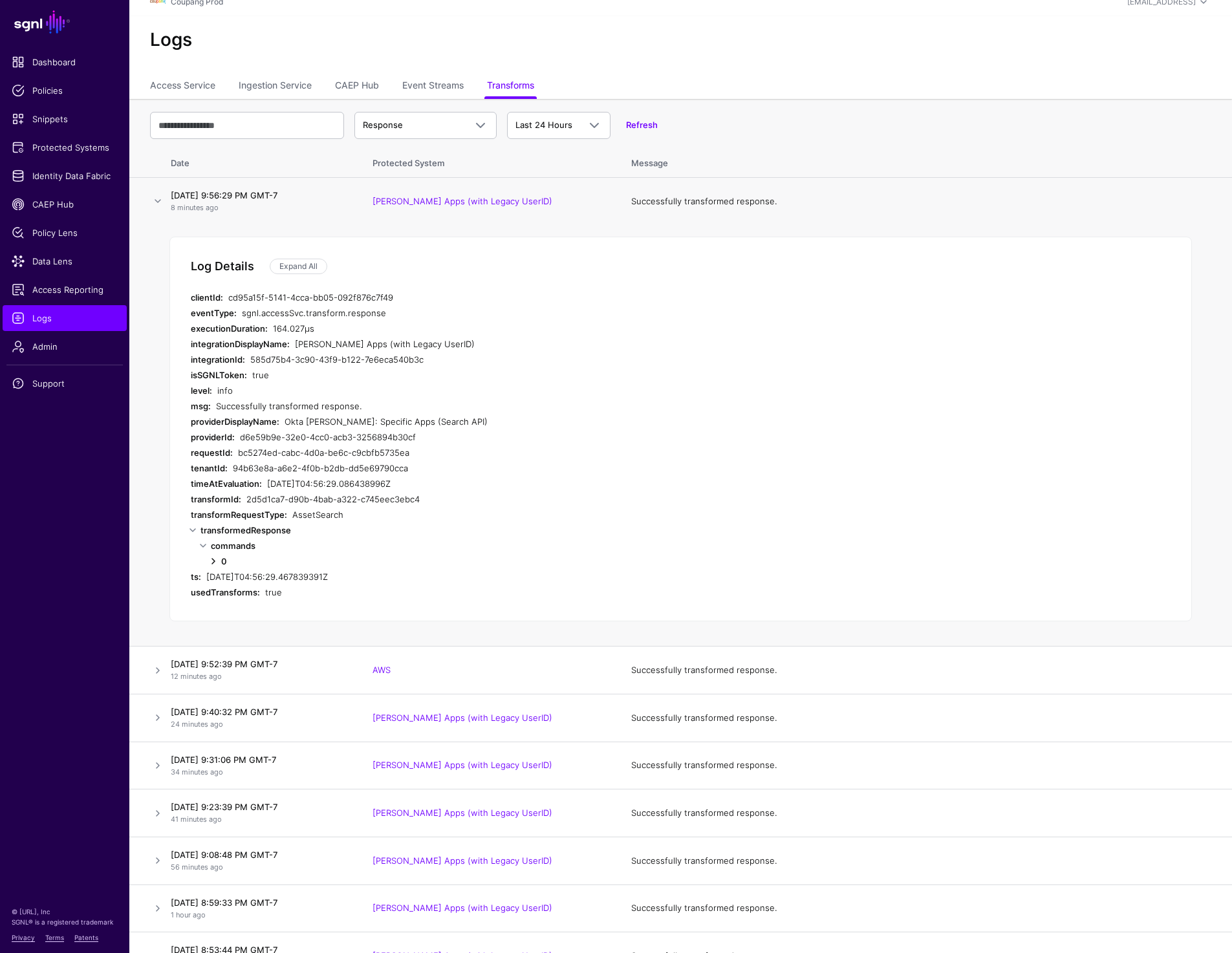
click at [214, 558] on link at bounding box center [213, 561] width 16 height 16
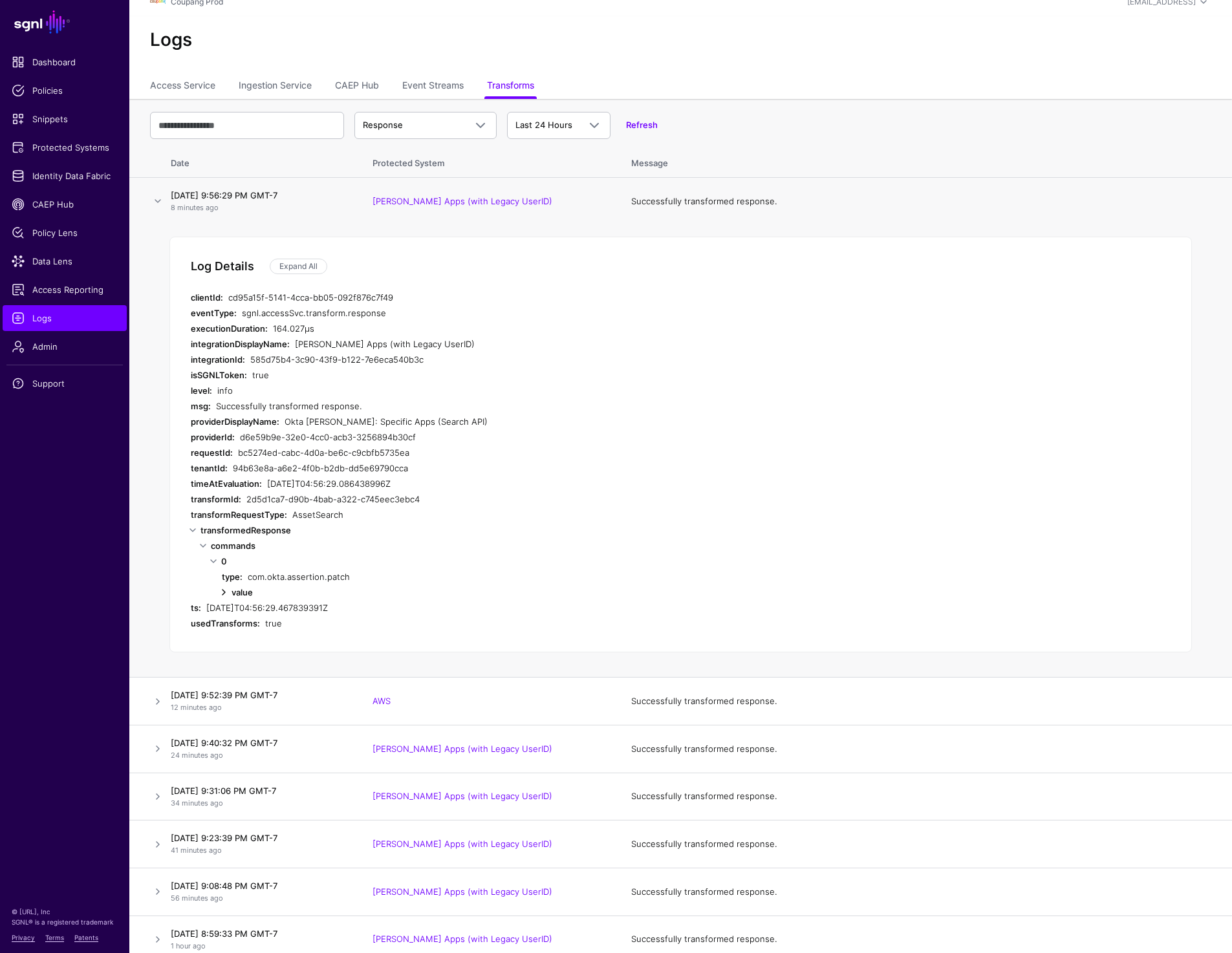
click at [223, 591] on link at bounding box center [223, 592] width 16 height 16
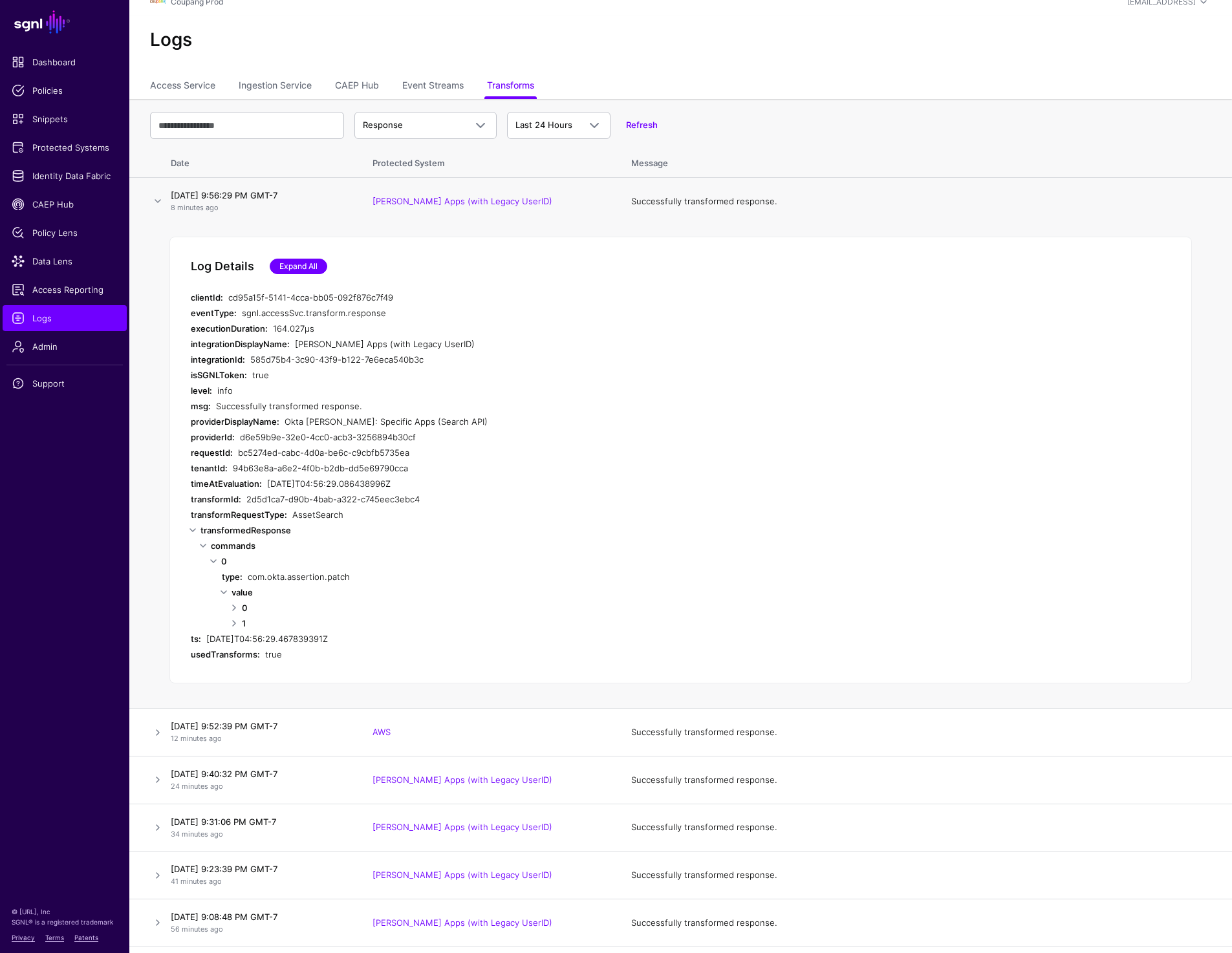
click at [304, 266] on link "Expand All" at bounding box center [298, 266] width 57 height 16
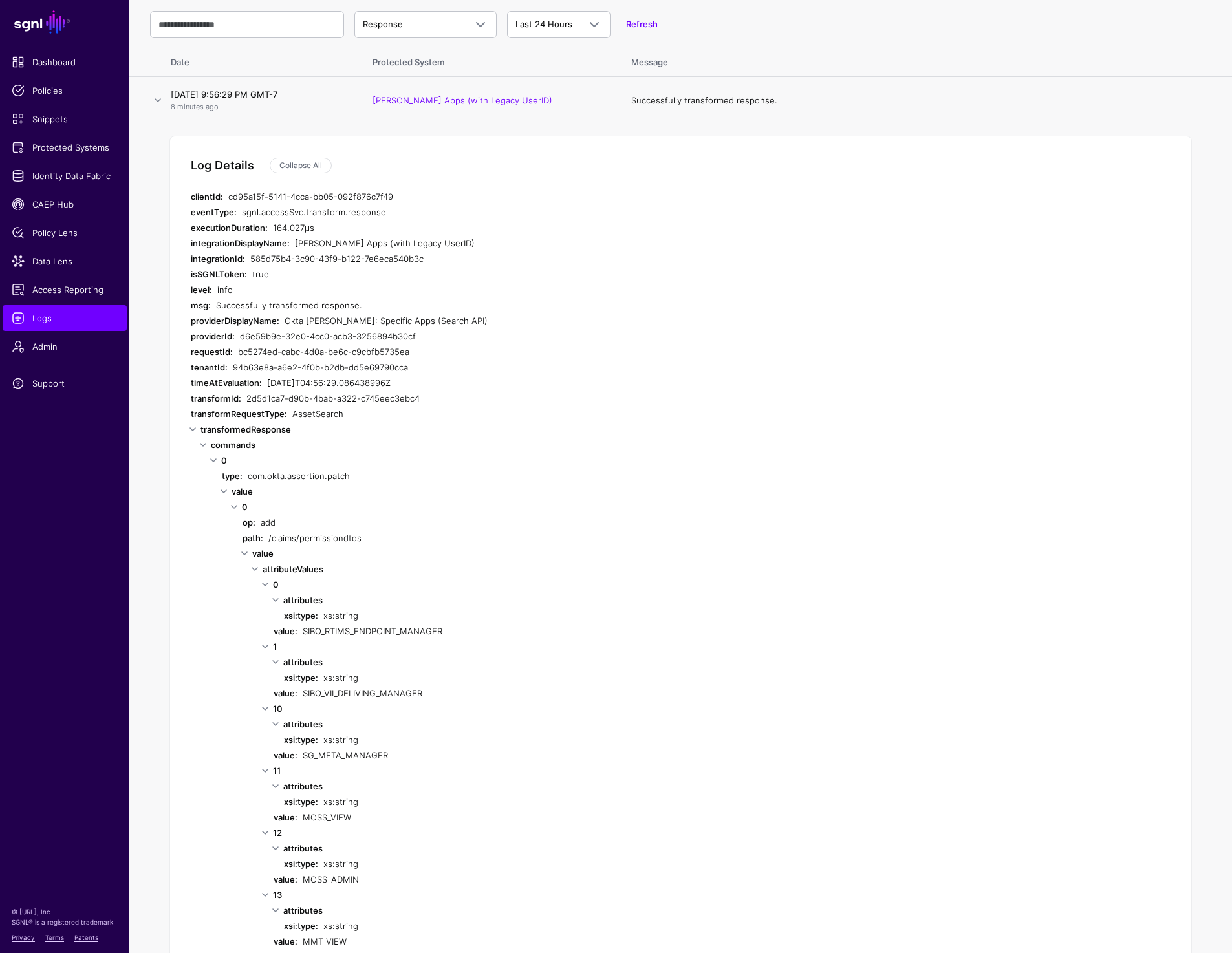
scroll to position [0, 0]
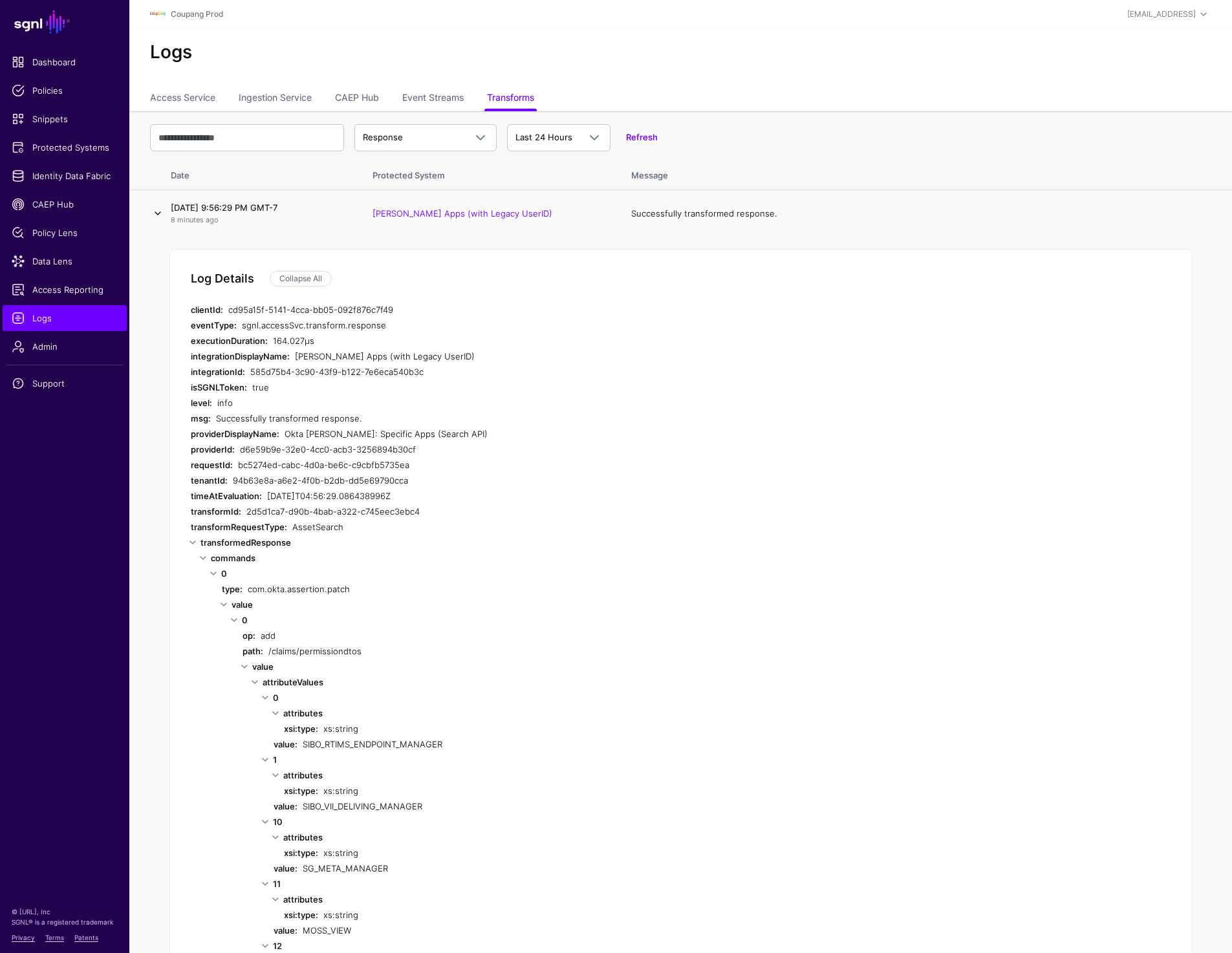
click at [157, 214] on link at bounding box center [158, 213] width 16 height 16
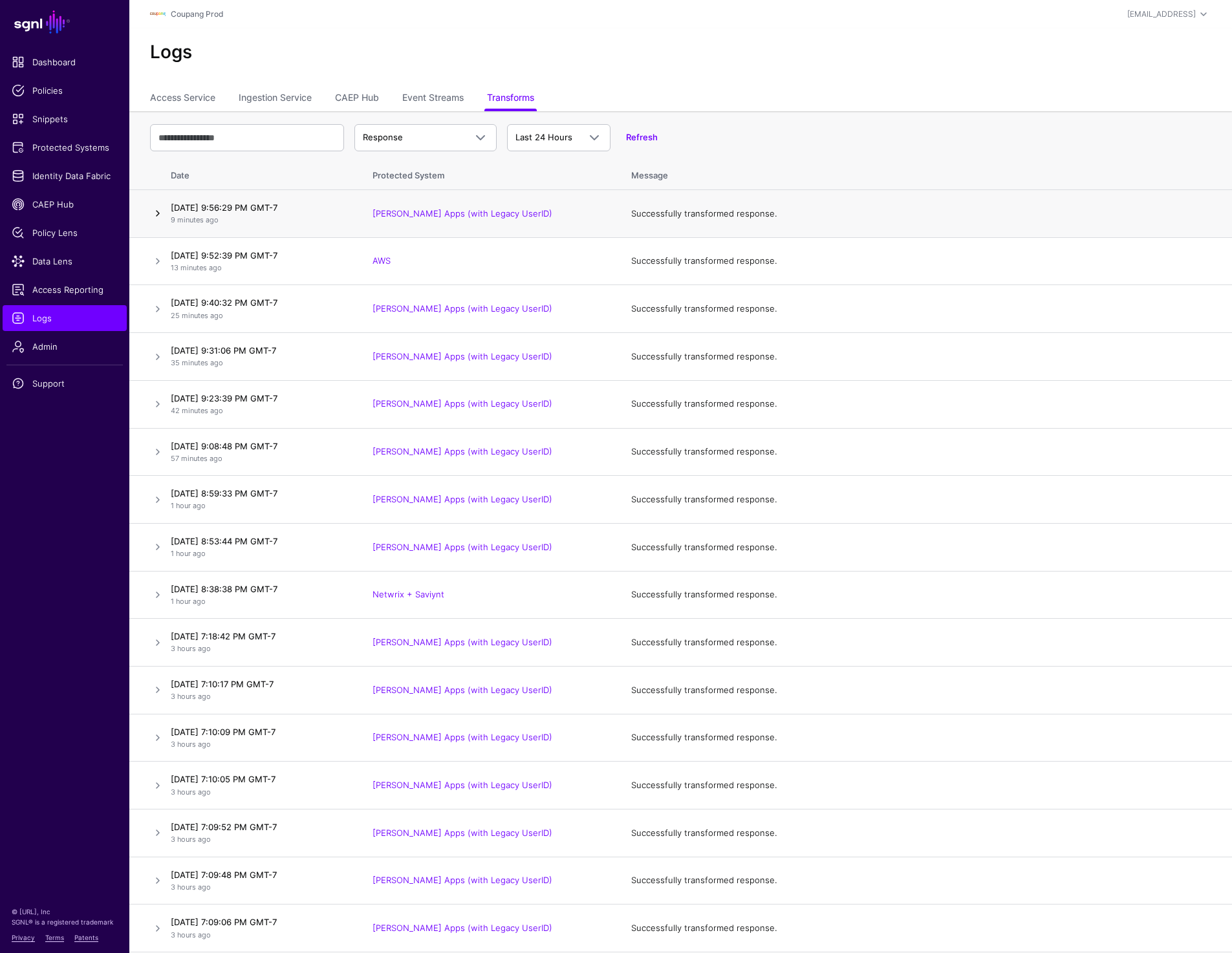
click at [156, 209] on link at bounding box center [158, 213] width 16 height 16
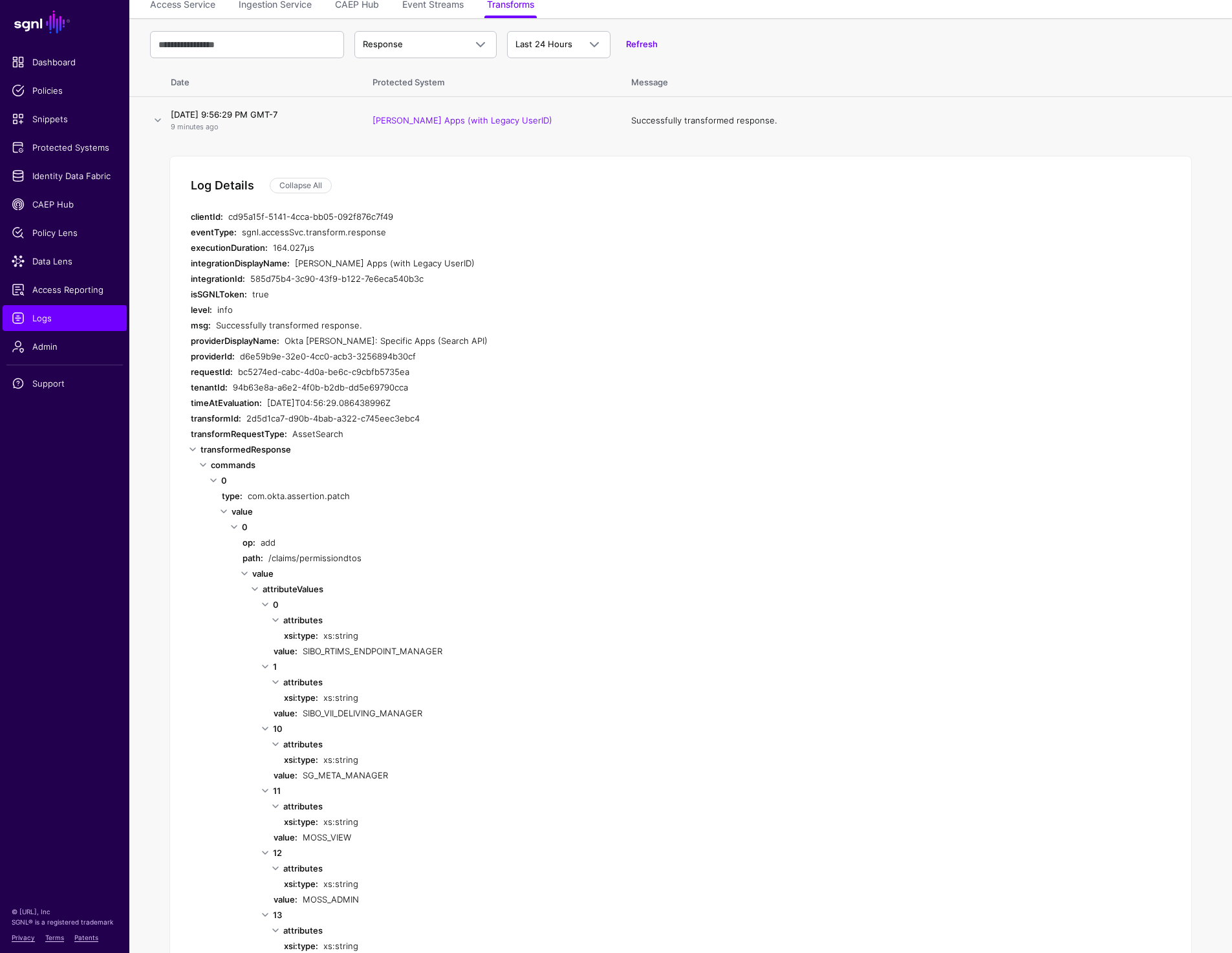
scroll to position [97, 0]
